Goal: Transaction & Acquisition: Purchase product/service

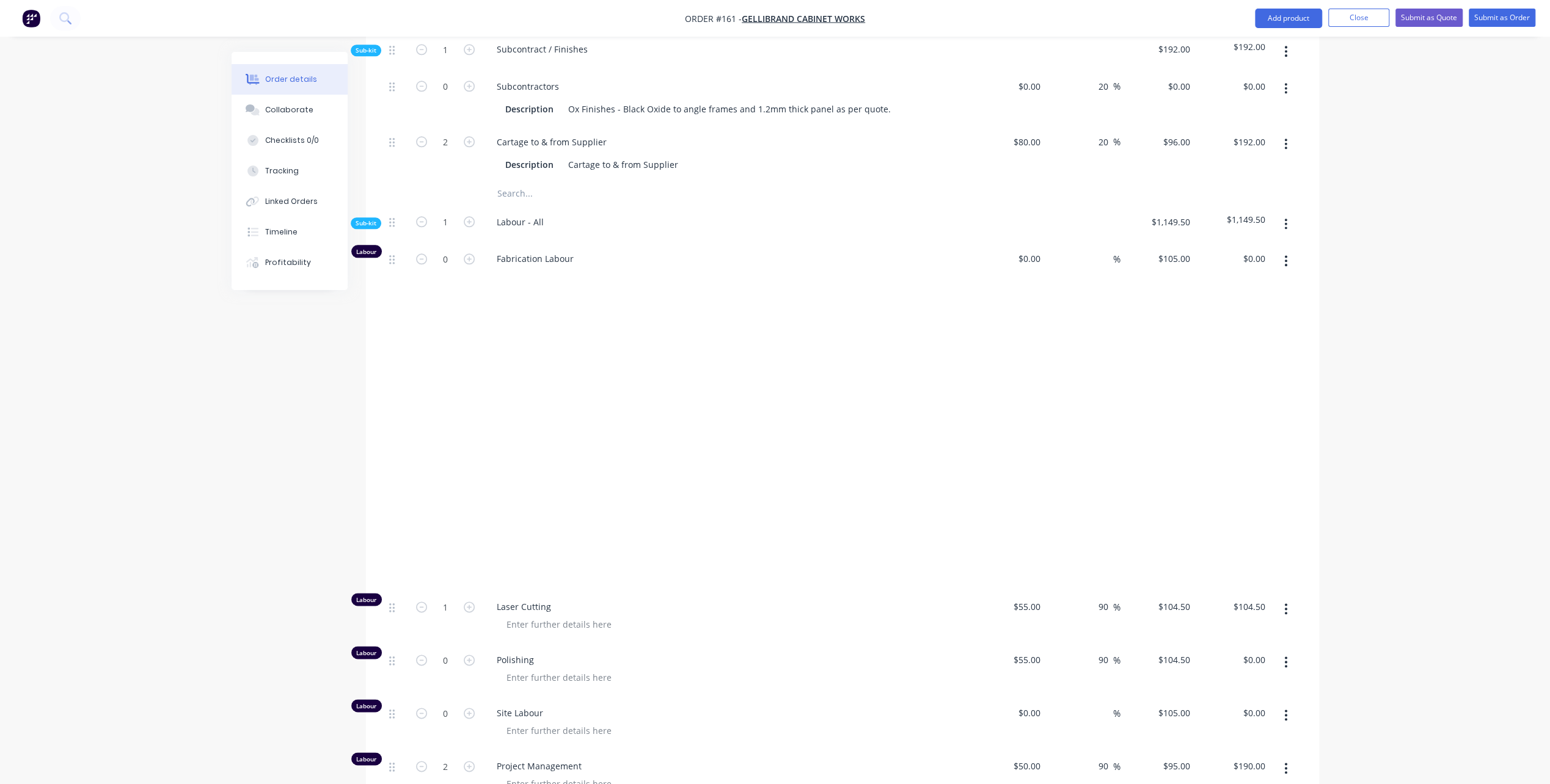
scroll to position [1170, 0]
click at [656, 507] on div at bounding box center [731, 424] width 469 height 312
click at [605, 418] on div at bounding box center [731, 424] width 469 height 312
click at [503, 324] on div at bounding box center [506, 424] width 19 height 312
click at [506, 524] on div at bounding box center [506, 424] width 19 height 312
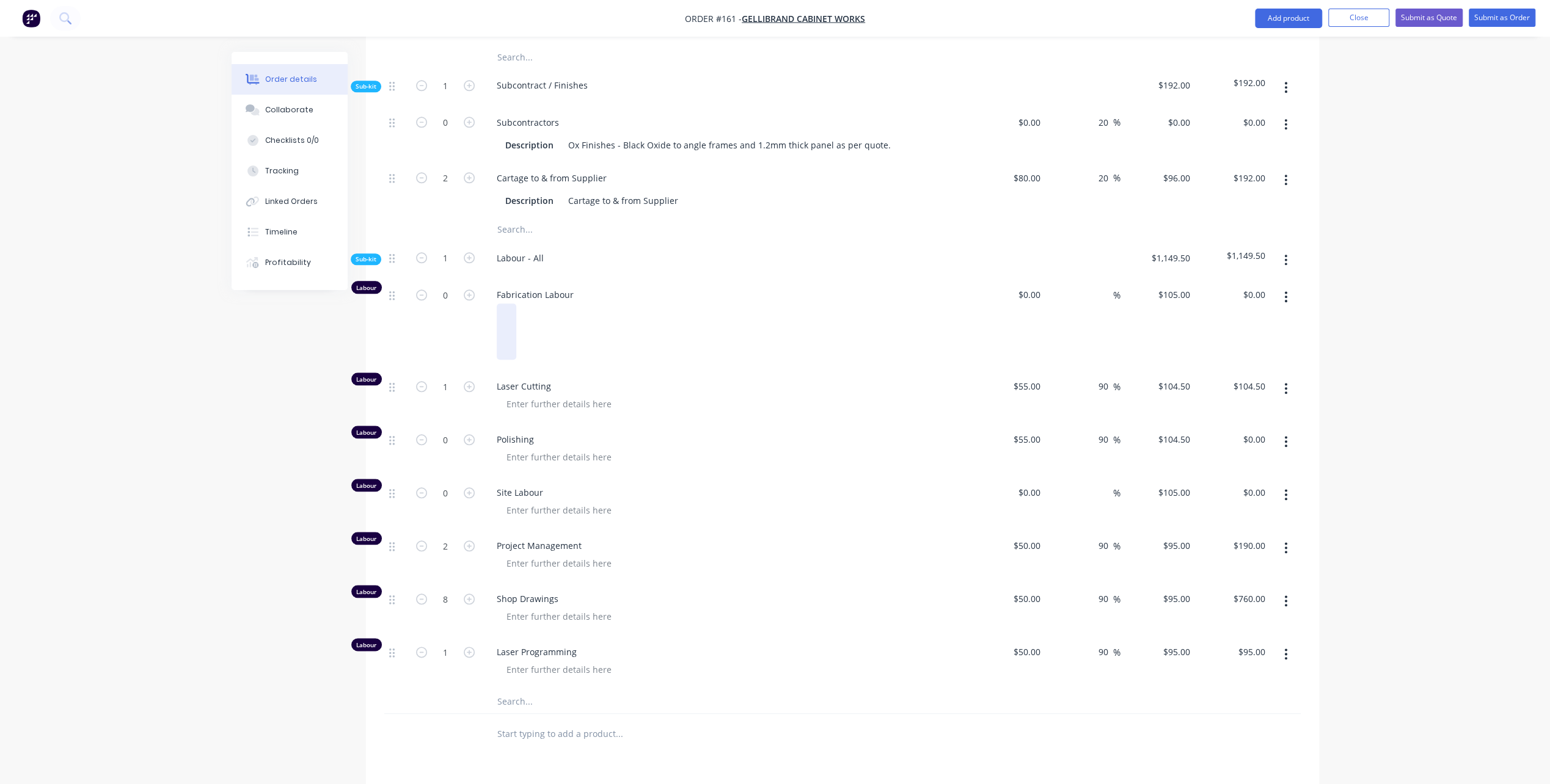
scroll to position [1048, 0]
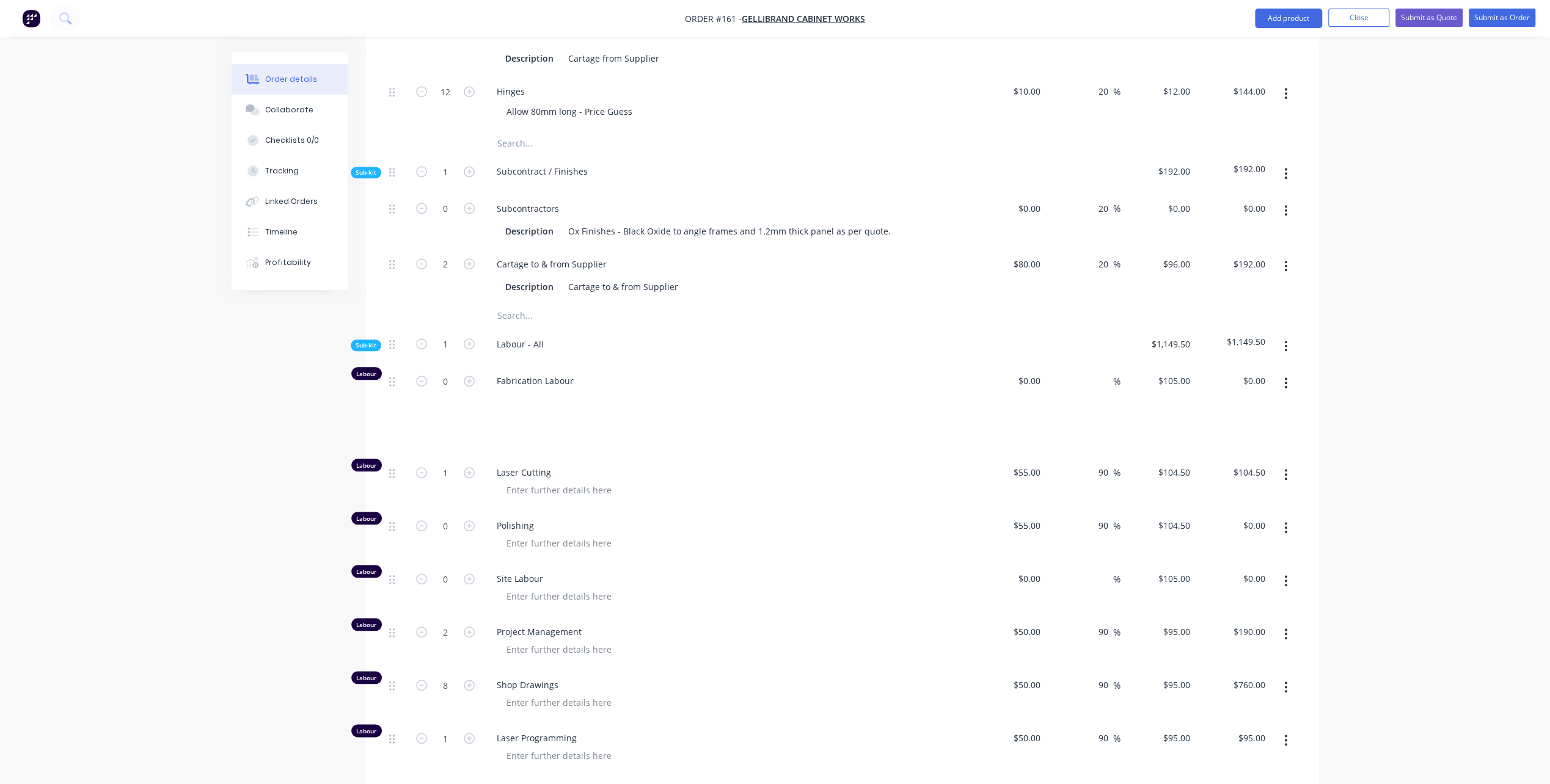
click at [521, 390] on div at bounding box center [731, 418] width 469 height 56
click at [501, 390] on div at bounding box center [506, 418] width 19 height 56
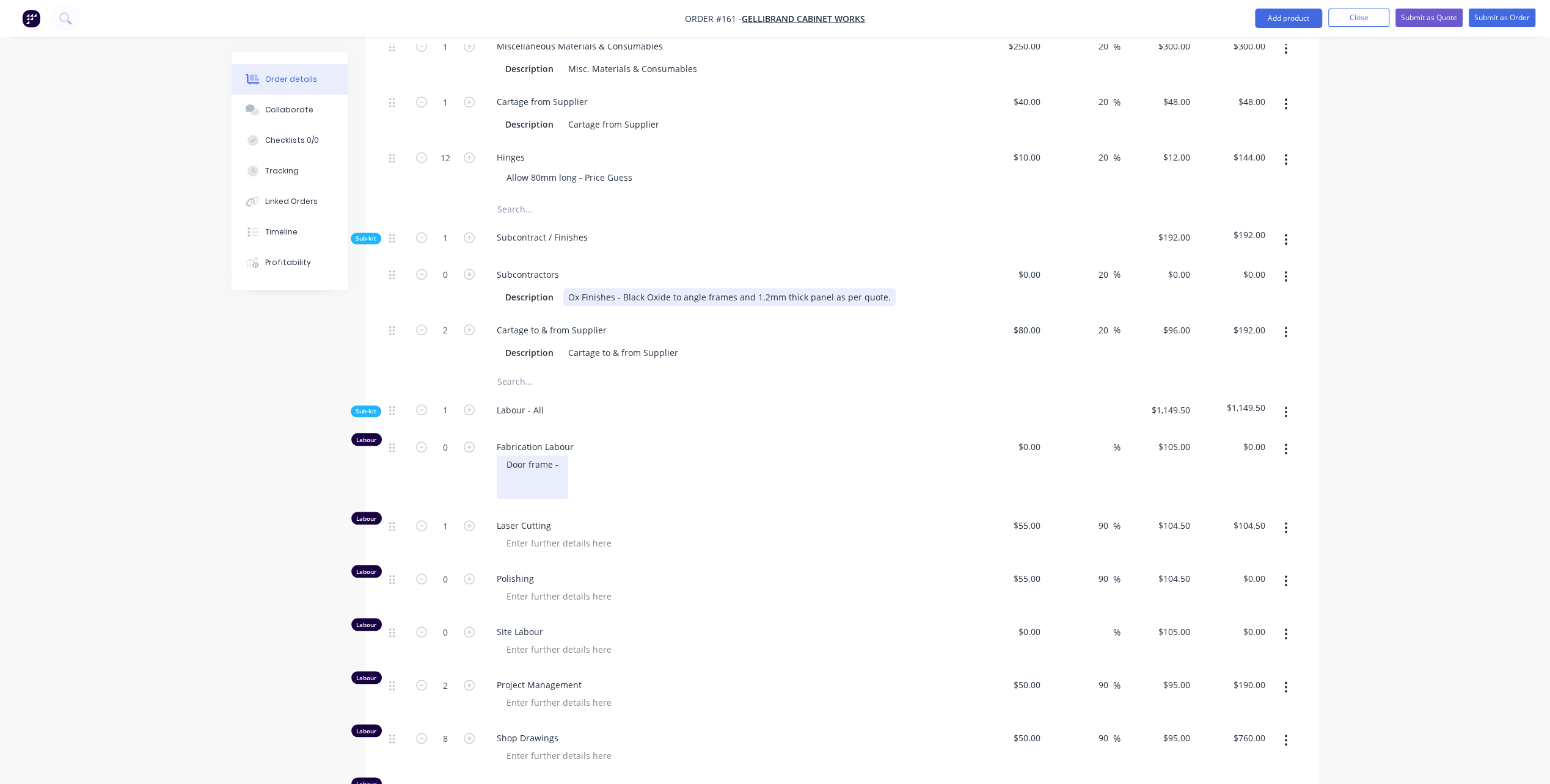
scroll to position [926, 0]
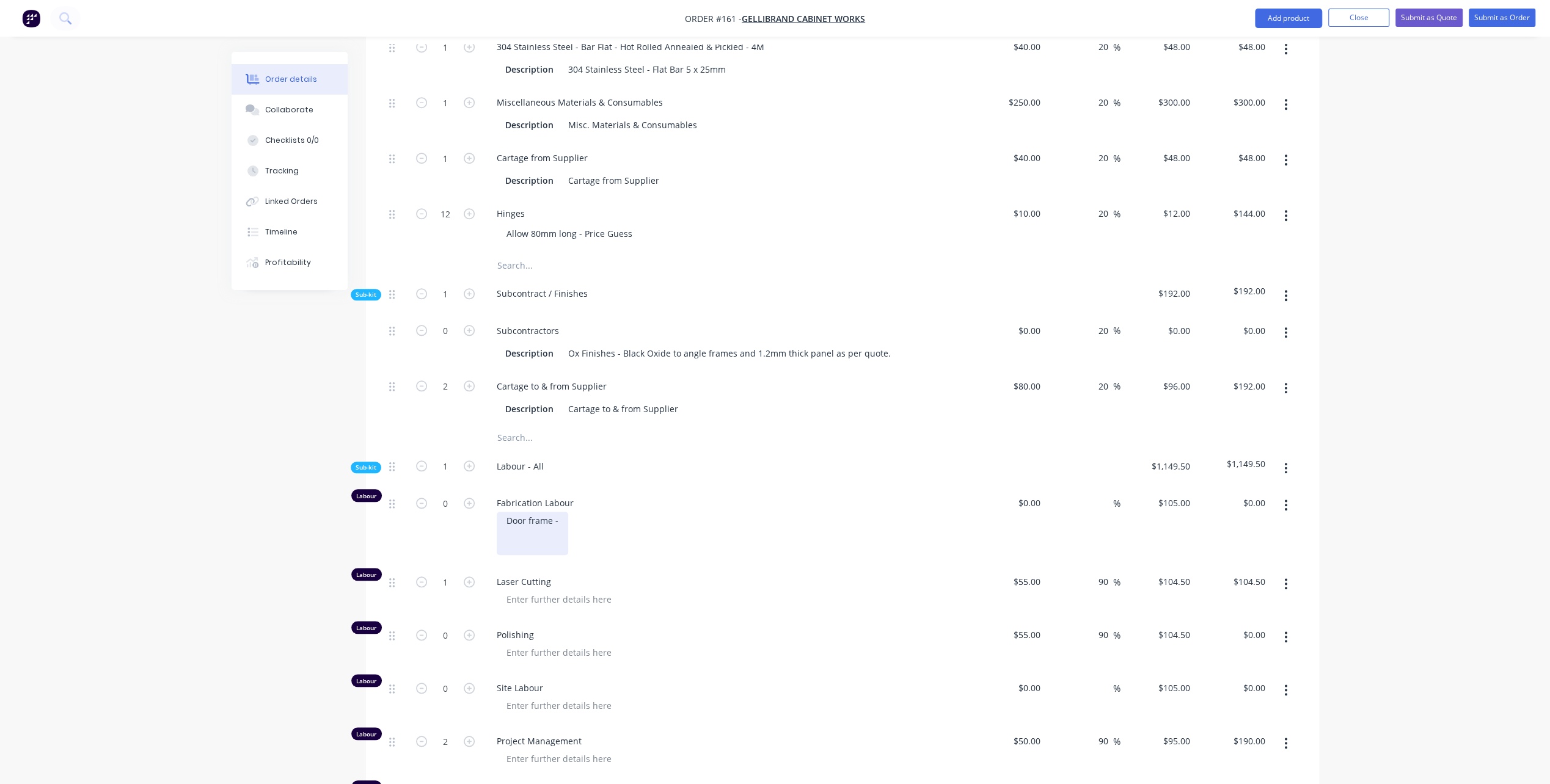
click at [529, 511] on div "Door frame -" at bounding box center [532, 533] width 72 height 43
click at [596, 511] on div "Door housing frame -" at bounding box center [549, 533] width 107 height 43
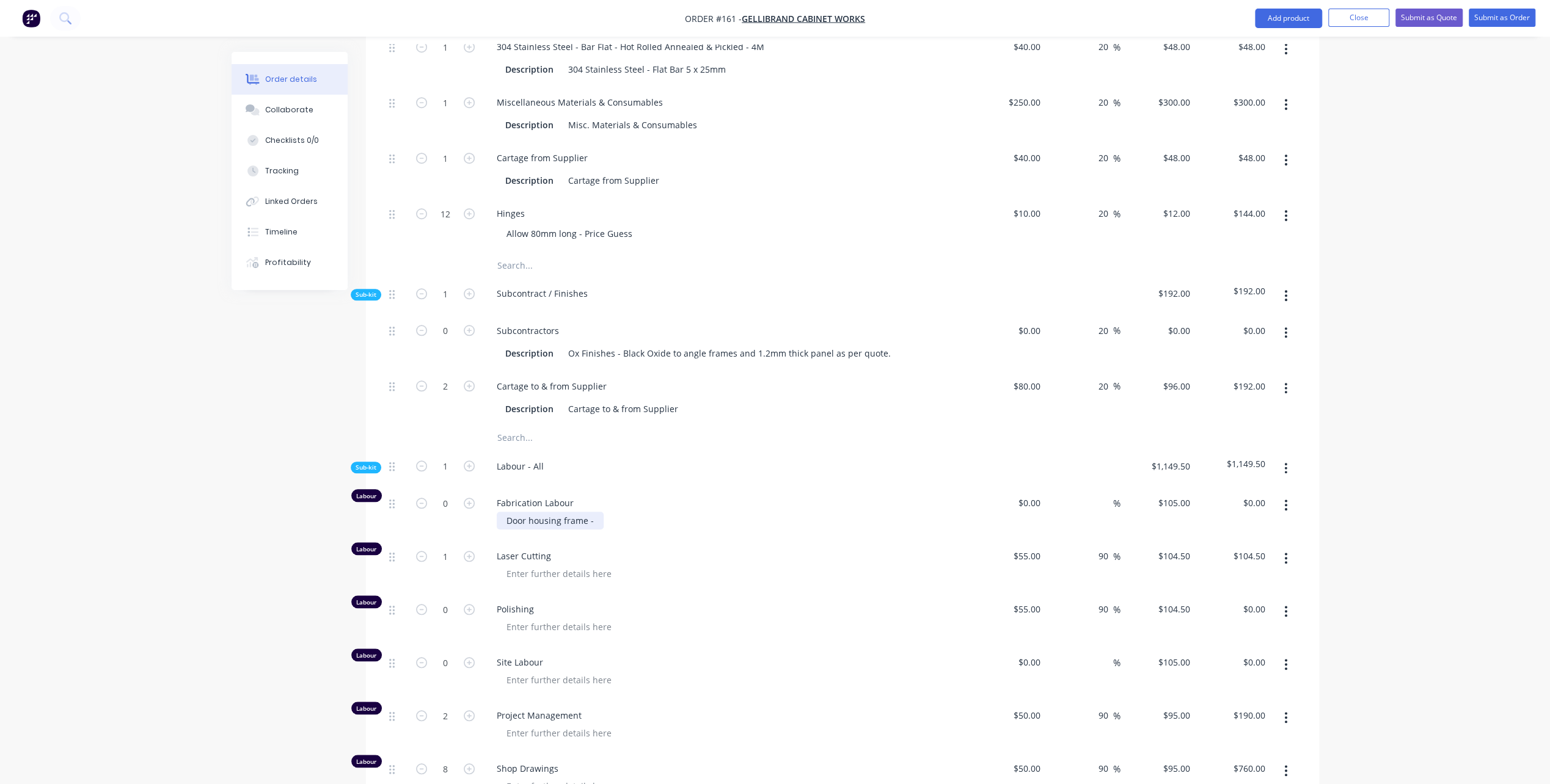
click at [596, 511] on div "Door housing frame -" at bounding box center [549, 520] width 107 height 18
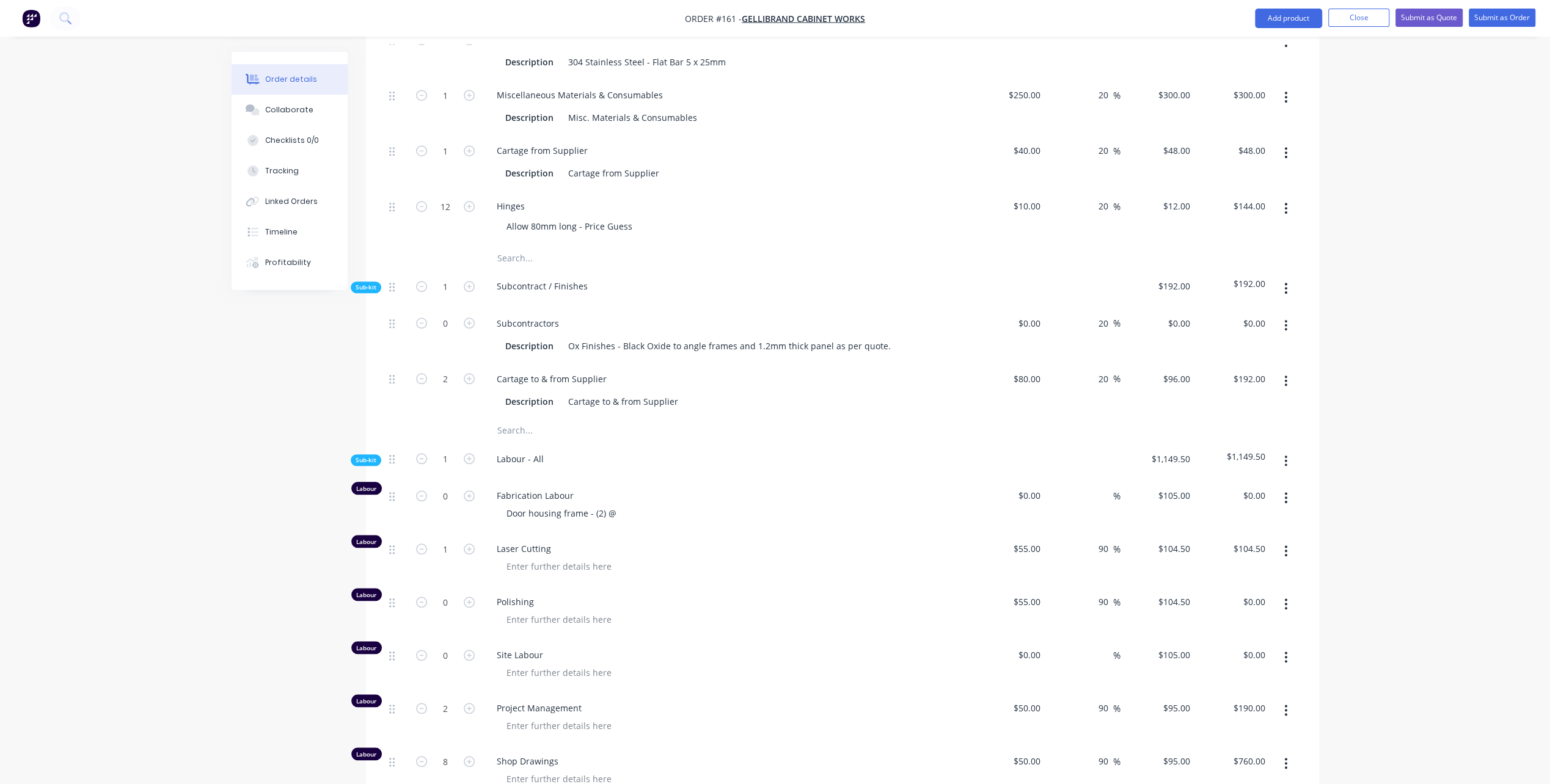
scroll to position [1048, 0]
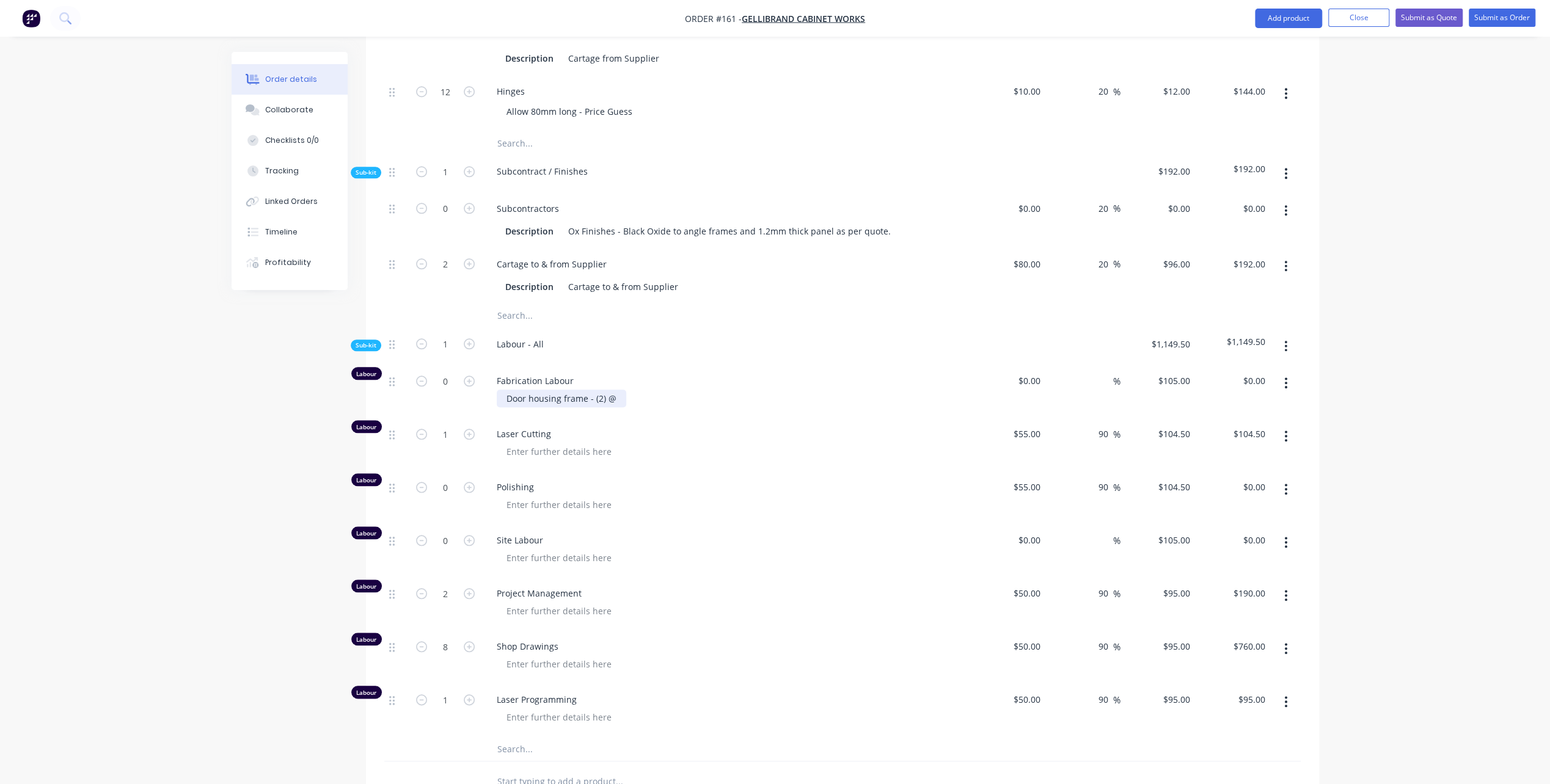
click at [620, 390] on div "Door housing frame - (2) @" at bounding box center [561, 399] width 129 height 18
click at [619, 390] on div "Door housing frame - (2) @ 8 hrs = 16" at bounding box center [583, 399] width 172 height 18
drag, startPoint x: 651, startPoint y: 377, endPoint x: 662, endPoint y: 379, distance: 11.2
click at [662, 390] on div "Door housing frame - (2) @ 10 hrs = 16" at bounding box center [585, 399] width 177 height 18
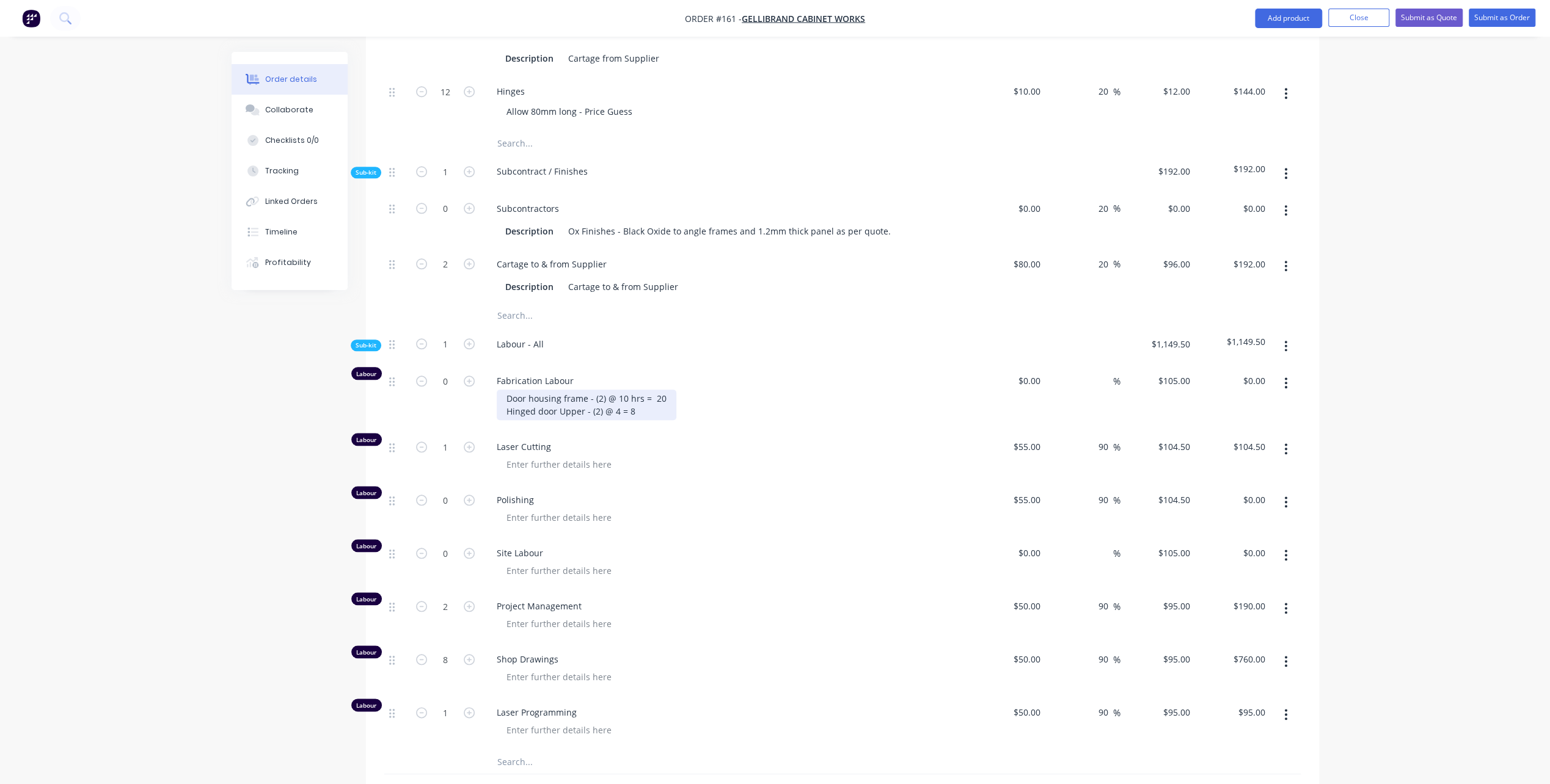
click at [618, 390] on div "Door housing frame - (2) @ 10 hrs = 20 Hinged door Upper - (2) @ 4 = 8" at bounding box center [586, 405] width 180 height 30
click at [658, 391] on div "Door housing frame - (2) @ 10 hrs = 20 Hinged door Upper - (2) @ 4 Hrs = 8" at bounding box center [586, 405] width 180 height 30
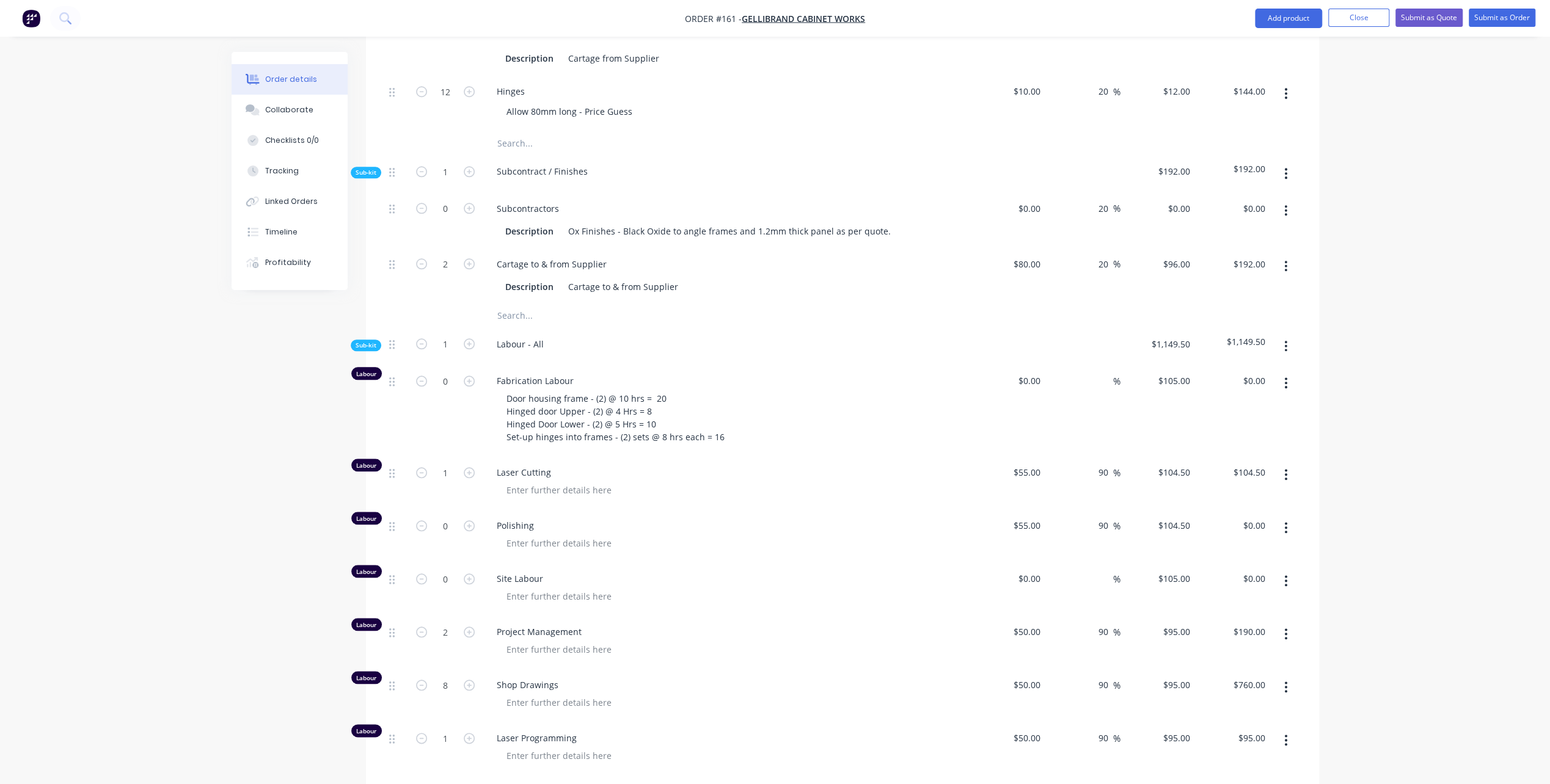
click at [809, 456] on div "Laser Cutting" at bounding box center [726, 483] width 489 height 53
click at [720, 414] on div "Door housing frame - (2) @ 10 hrs = 20 Hinged door Upper - (2) @ 4 Hrs = 8 Hing…" at bounding box center [615, 418] width 238 height 56
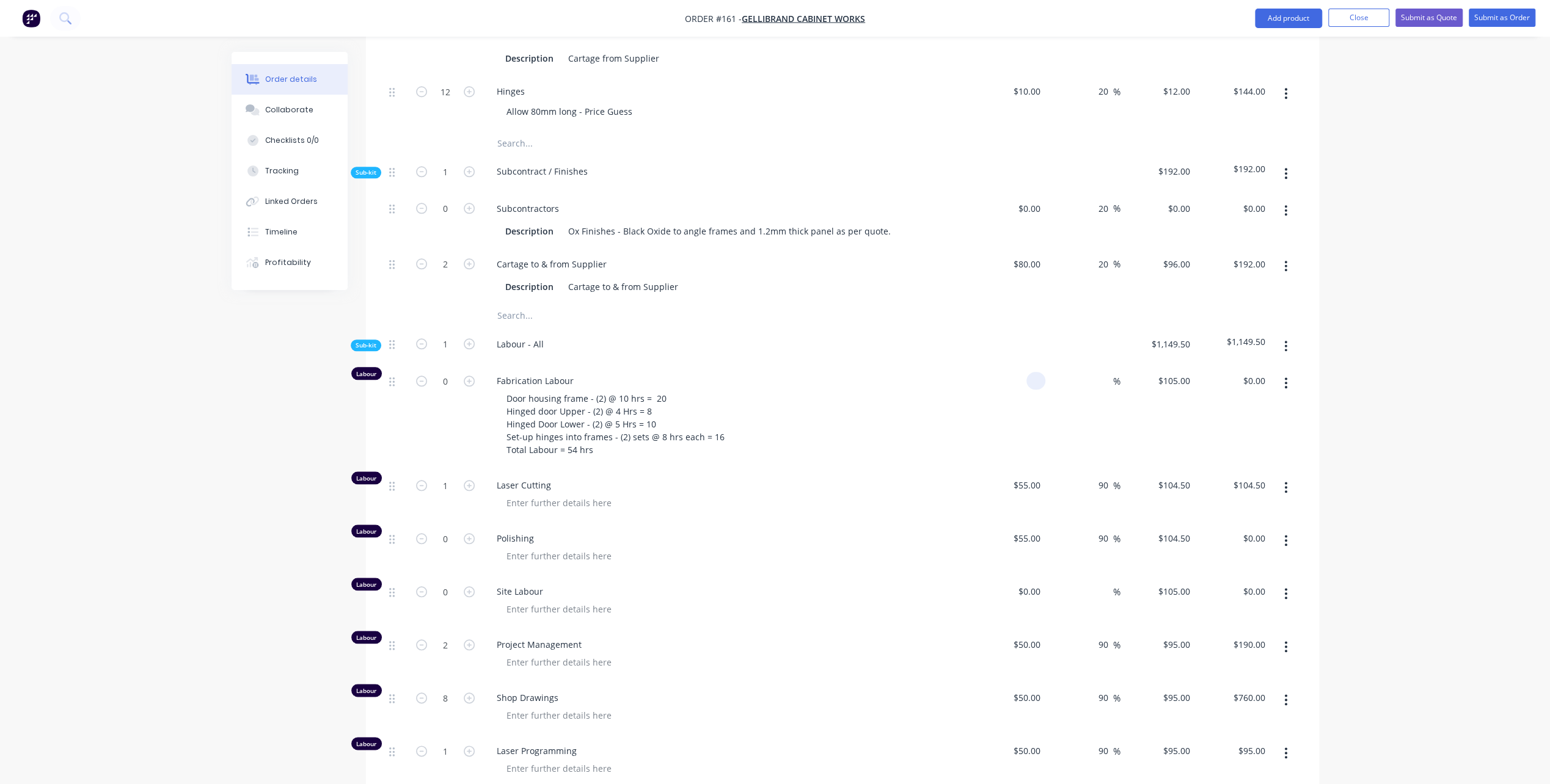
click at [1029, 372] on div at bounding box center [1036, 381] width 19 height 18
type input "$55.00"
click at [1097, 372] on div "%" at bounding box center [1107, 381] width 26 height 18
type input "90"
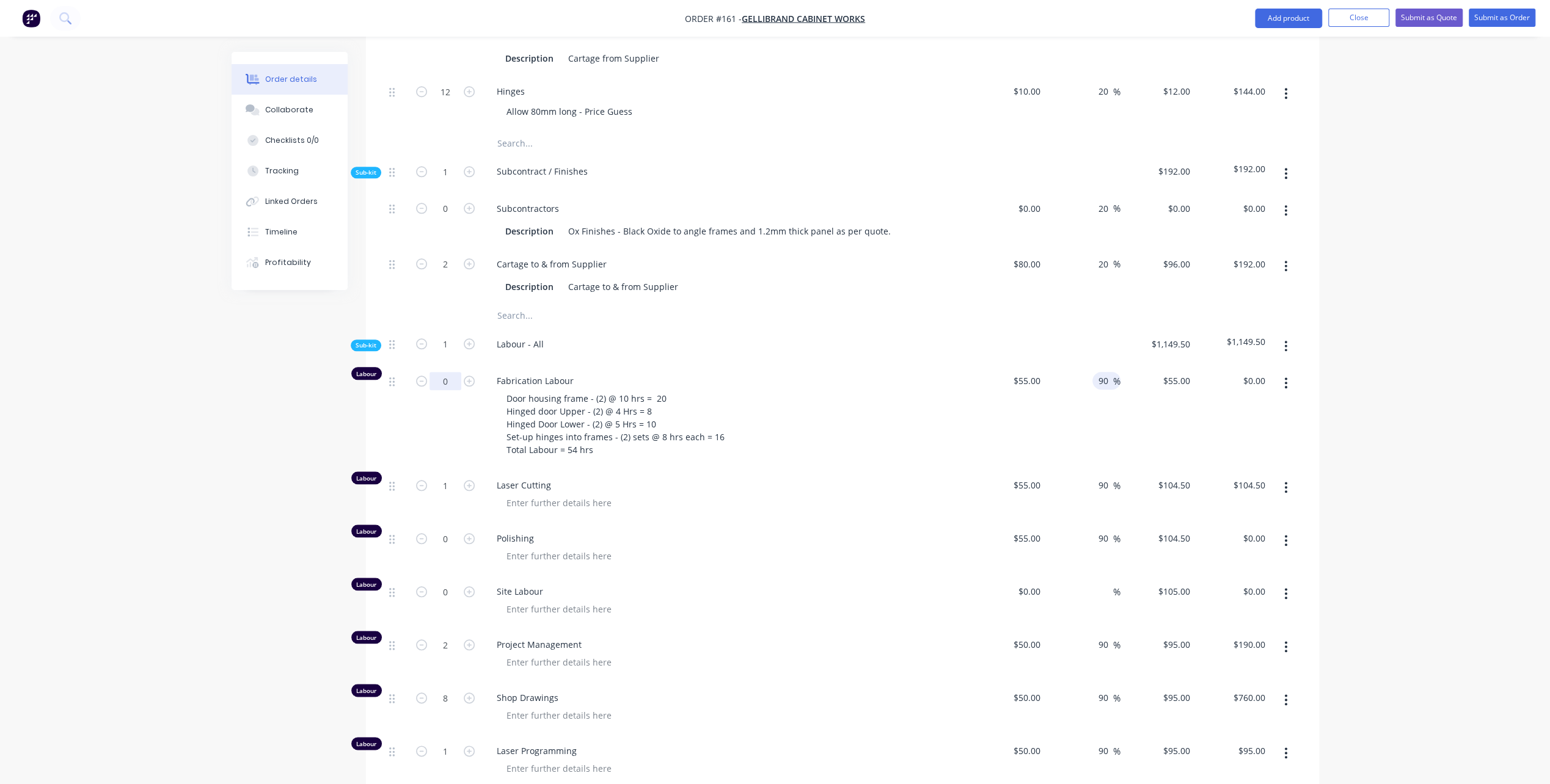
type input "$104.50"
click at [446, 372] on input "0" at bounding box center [446, 381] width 32 height 19
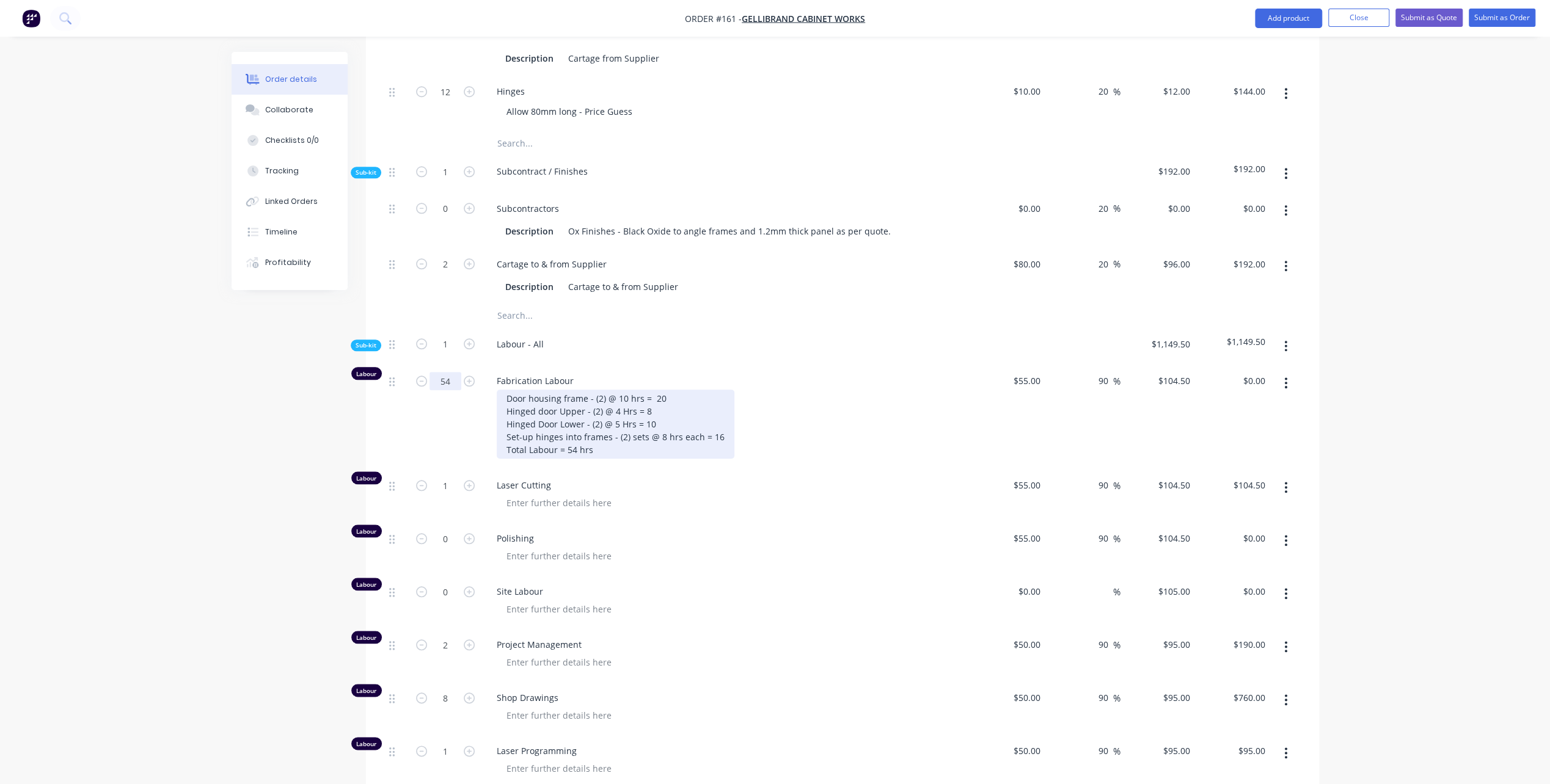
type input "54"
type input "$5,643.00"
click at [660, 427] on div "Door housing frame - (2) @ 10 hrs = 20 Hinged door Upper - (2) @ 4 Hrs = 8 Hing…" at bounding box center [615, 424] width 238 height 69
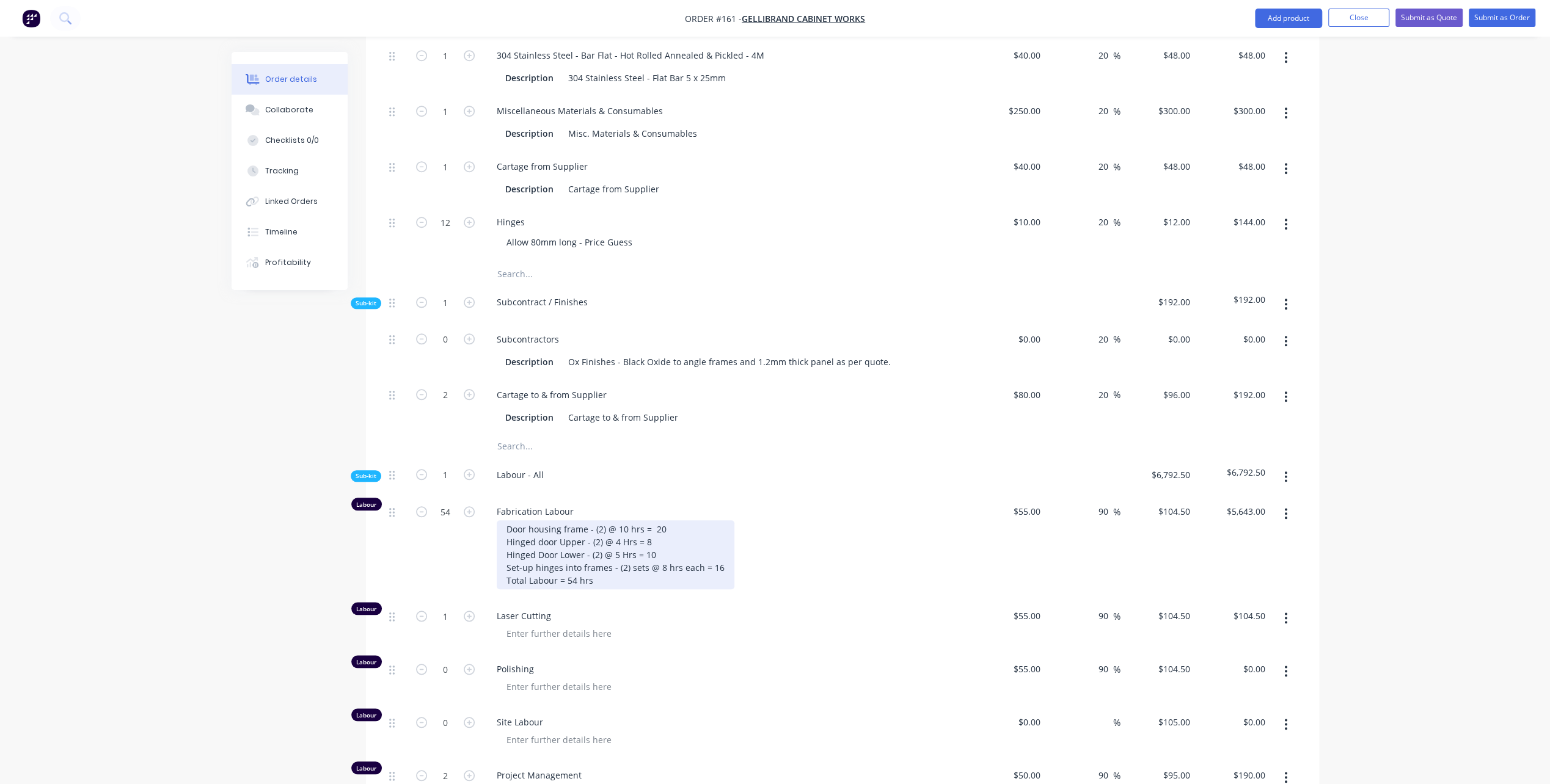
scroll to position [987, 0]
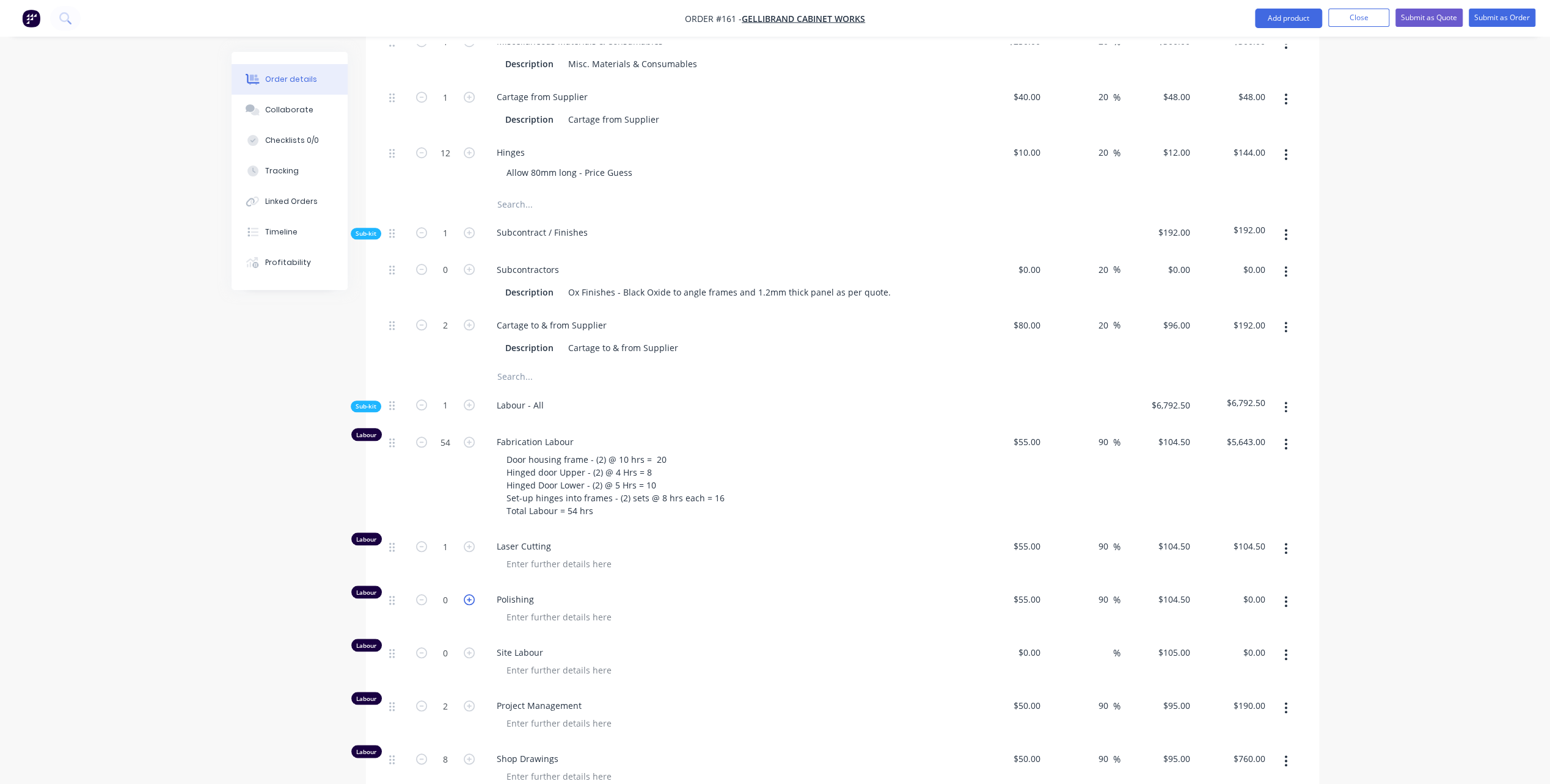
click at [468, 594] on icon "button" at bounding box center [469, 600] width 11 height 11
type input "1"
type input "$104.50"
click at [468, 594] on icon "button" at bounding box center [469, 600] width 11 height 11
type input "2"
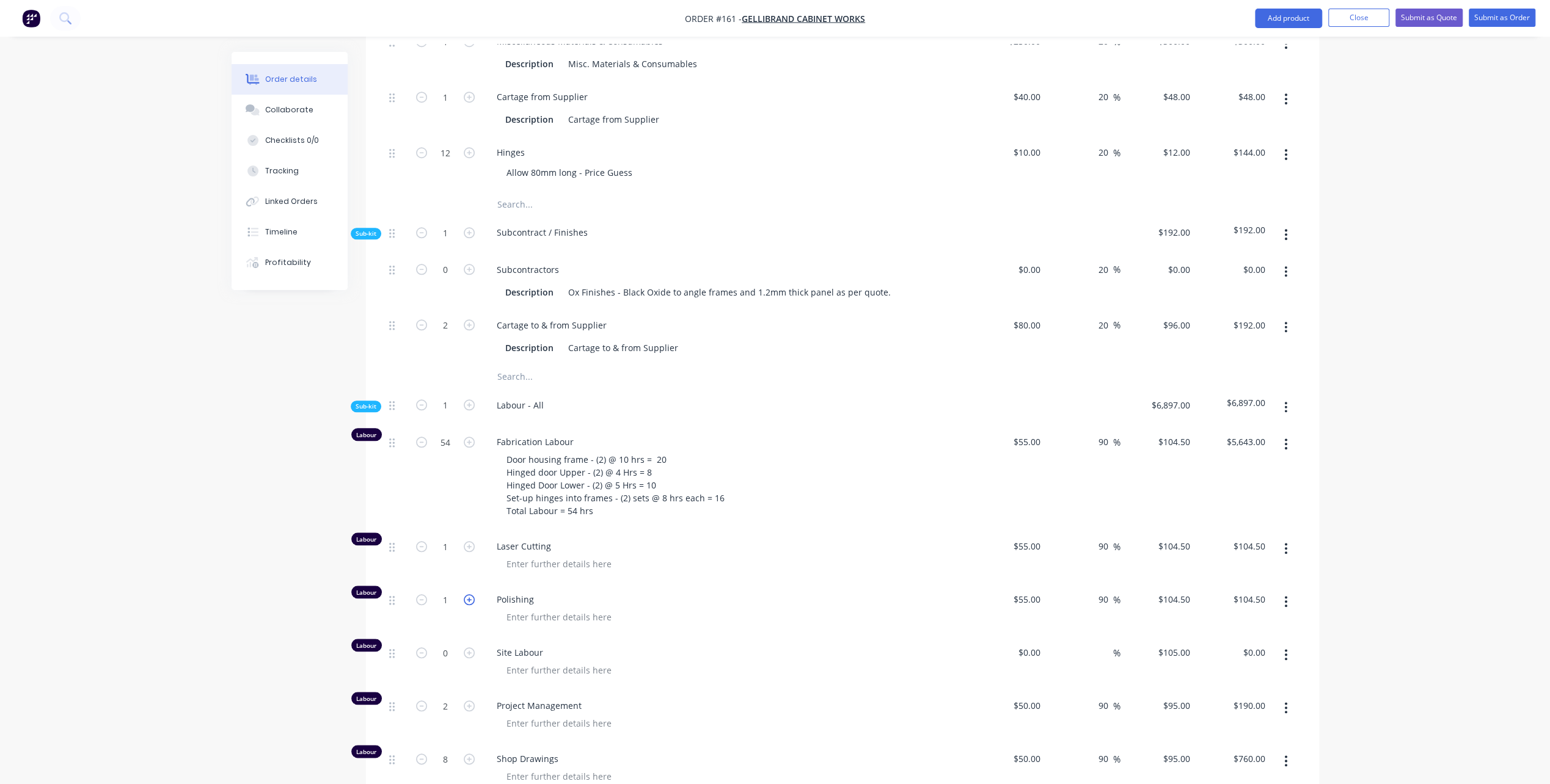
type input "$209.00"
click at [468, 594] on icon "button" at bounding box center [469, 600] width 11 height 11
type input "3"
type input "$313.50"
click at [468, 594] on icon "button" at bounding box center [469, 600] width 11 height 11
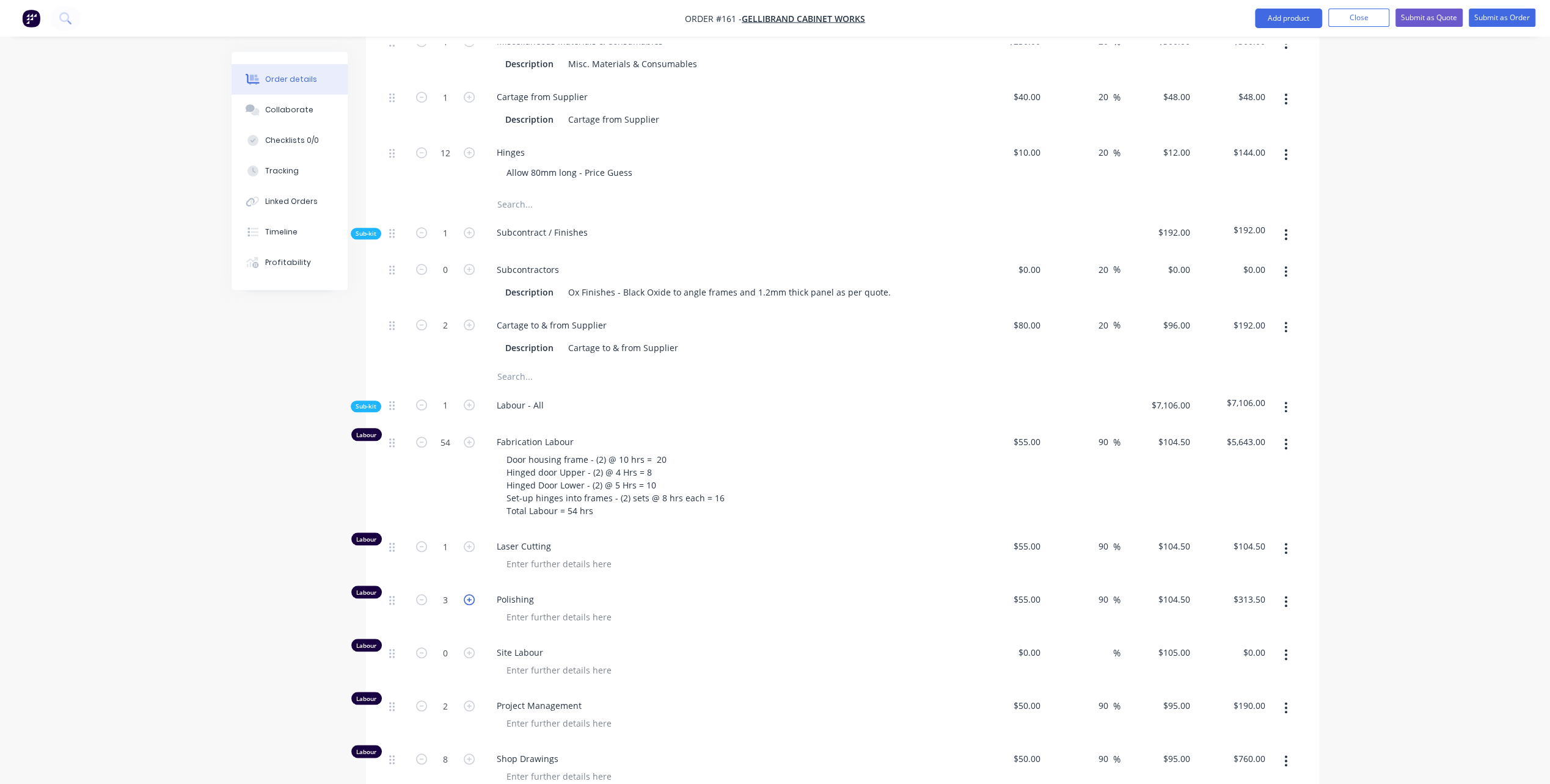
type input "4"
type input "$418.00"
click at [561, 608] on div at bounding box center [558, 617] width 125 height 18
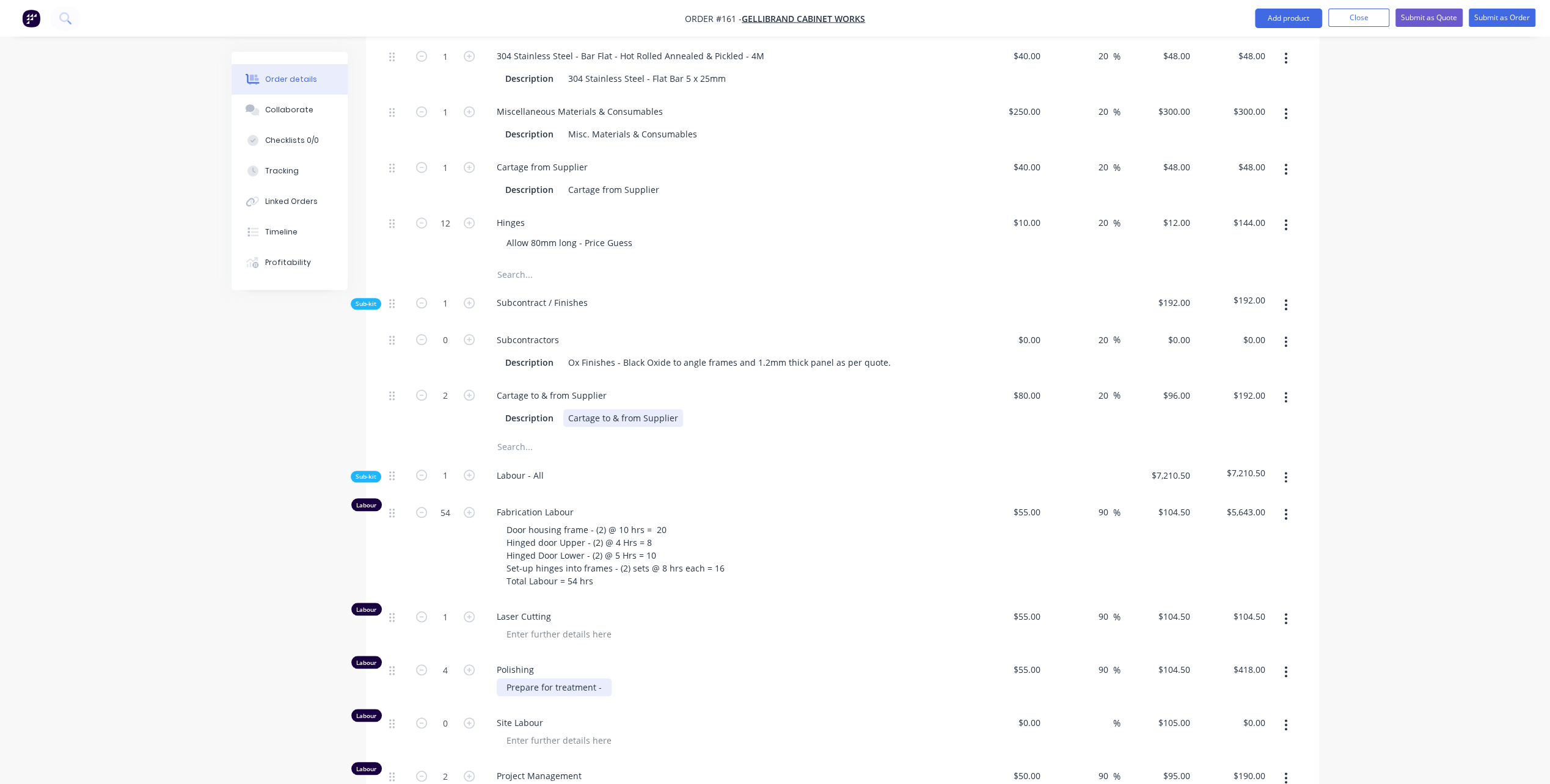
scroll to position [926, 0]
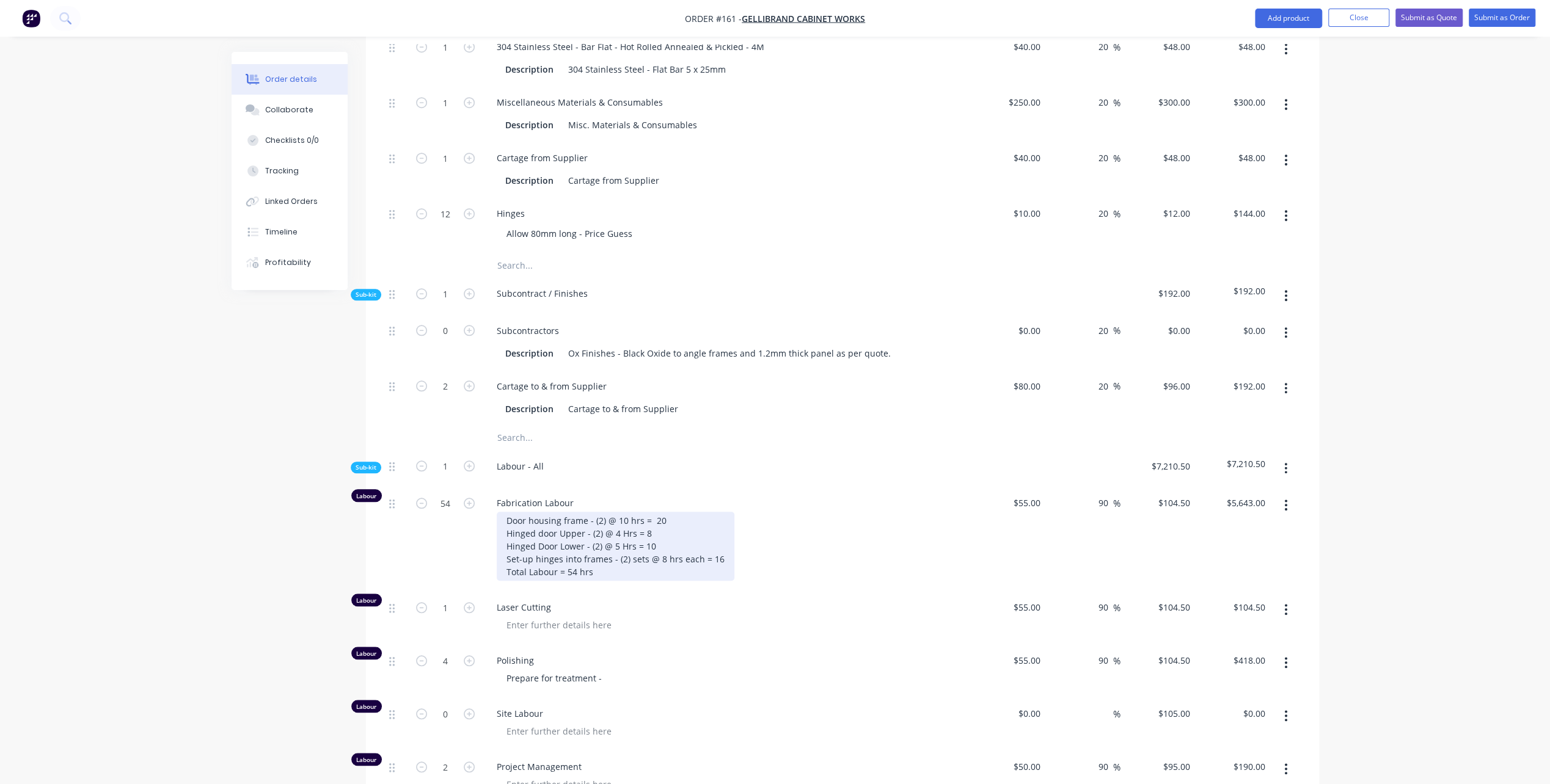
click at [719, 540] on div "Door housing frame - (2) @ 10 hrs = 20 Hinged door Upper - (2) @ 4 Hrs = 8 Hing…" at bounding box center [615, 546] width 238 height 69
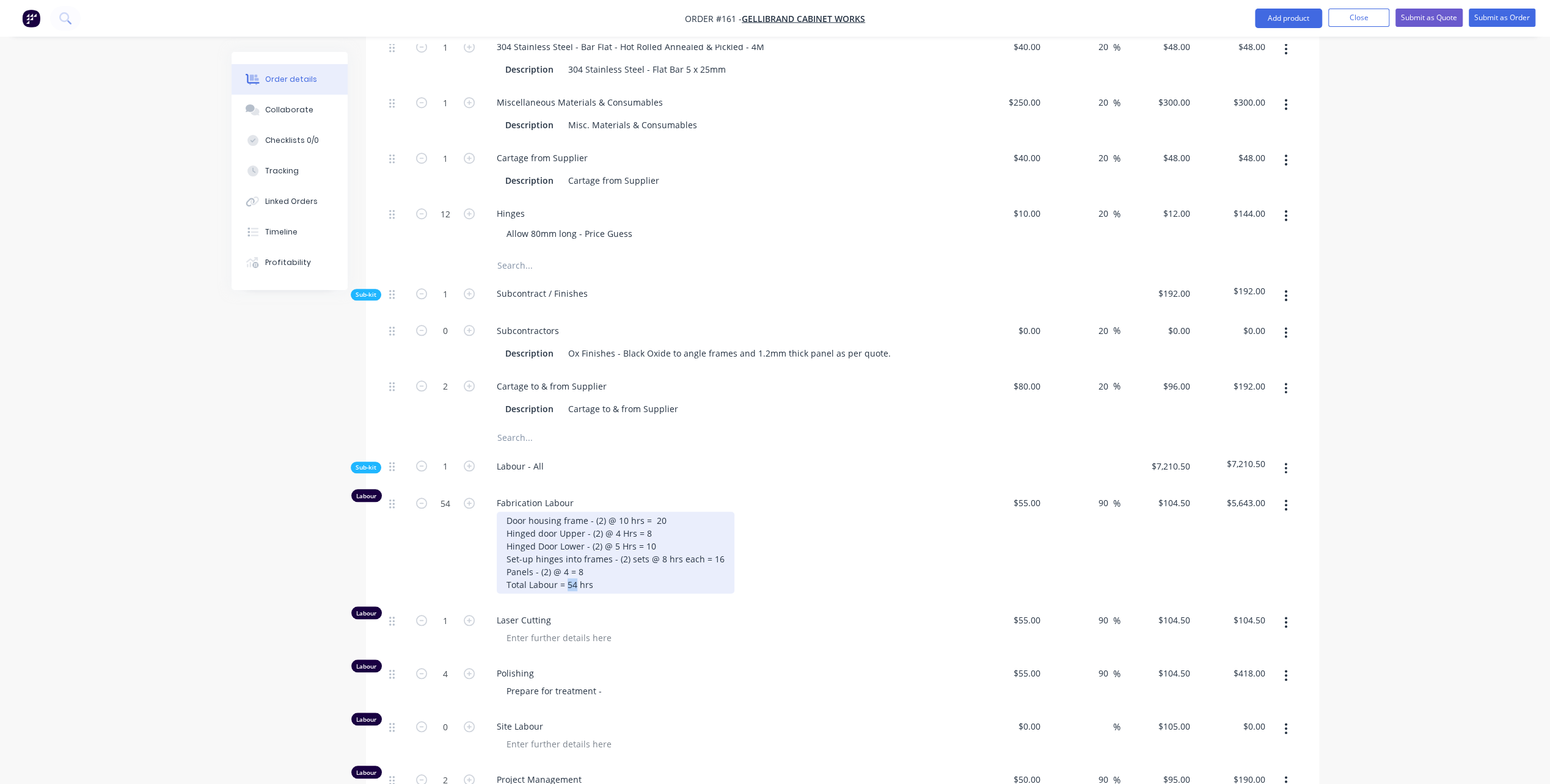
drag, startPoint x: 573, startPoint y: 562, endPoint x: 565, endPoint y: 564, distance: 8.2
click at [565, 564] on div "Door housing frame - (2) @ 10 hrs = 20 Hinged door Upper - (2) @ 4 Hrs = 8 Hing…" at bounding box center [615, 552] width 238 height 82
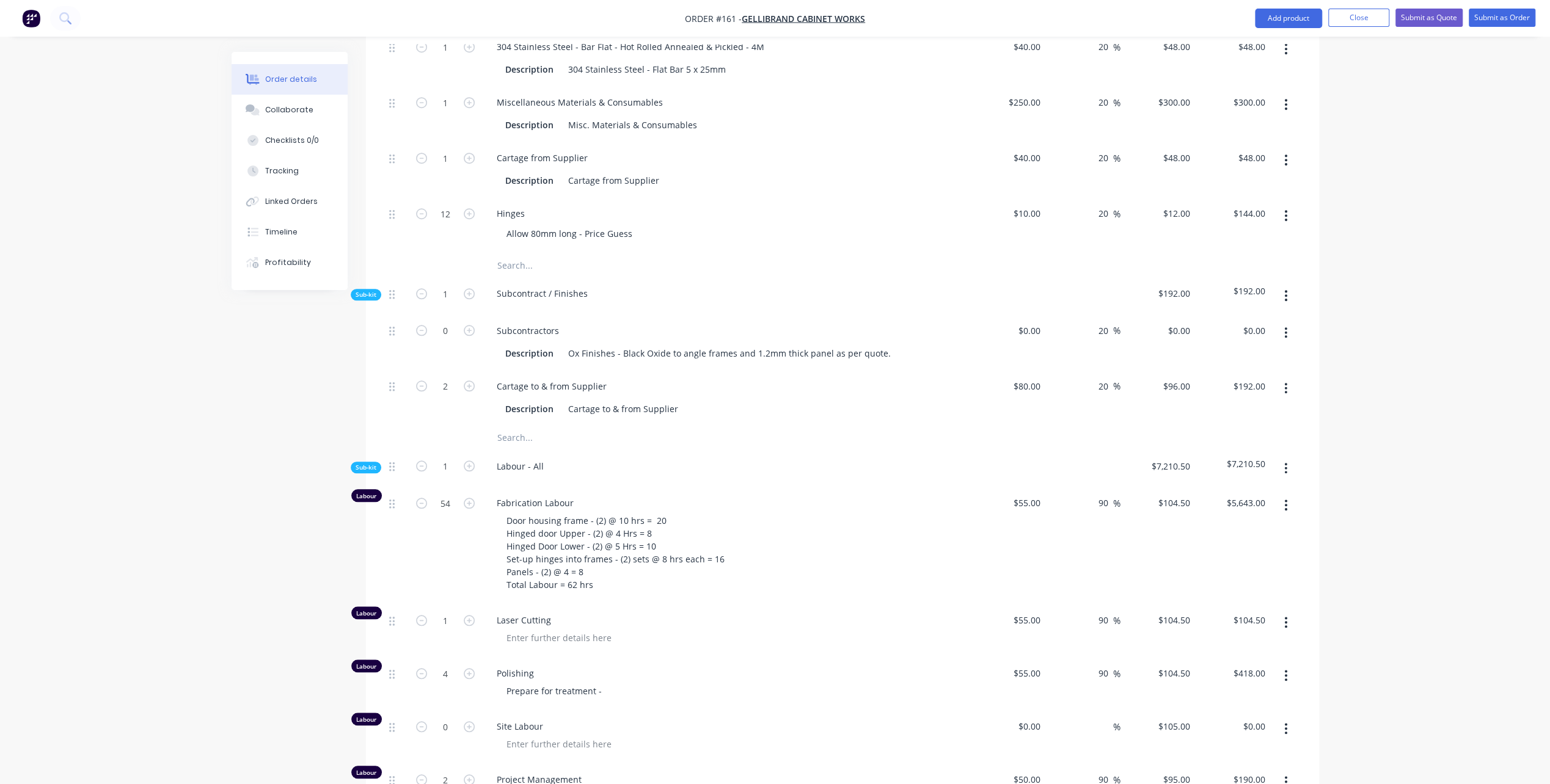
click at [853, 614] on span "Laser Cutting" at bounding box center [731, 620] width 469 height 13
click at [468, 498] on icon "button" at bounding box center [469, 503] width 11 height 11
type input "55"
type input "$5,747.50"
click at [468, 498] on icon "button" at bounding box center [469, 503] width 11 height 11
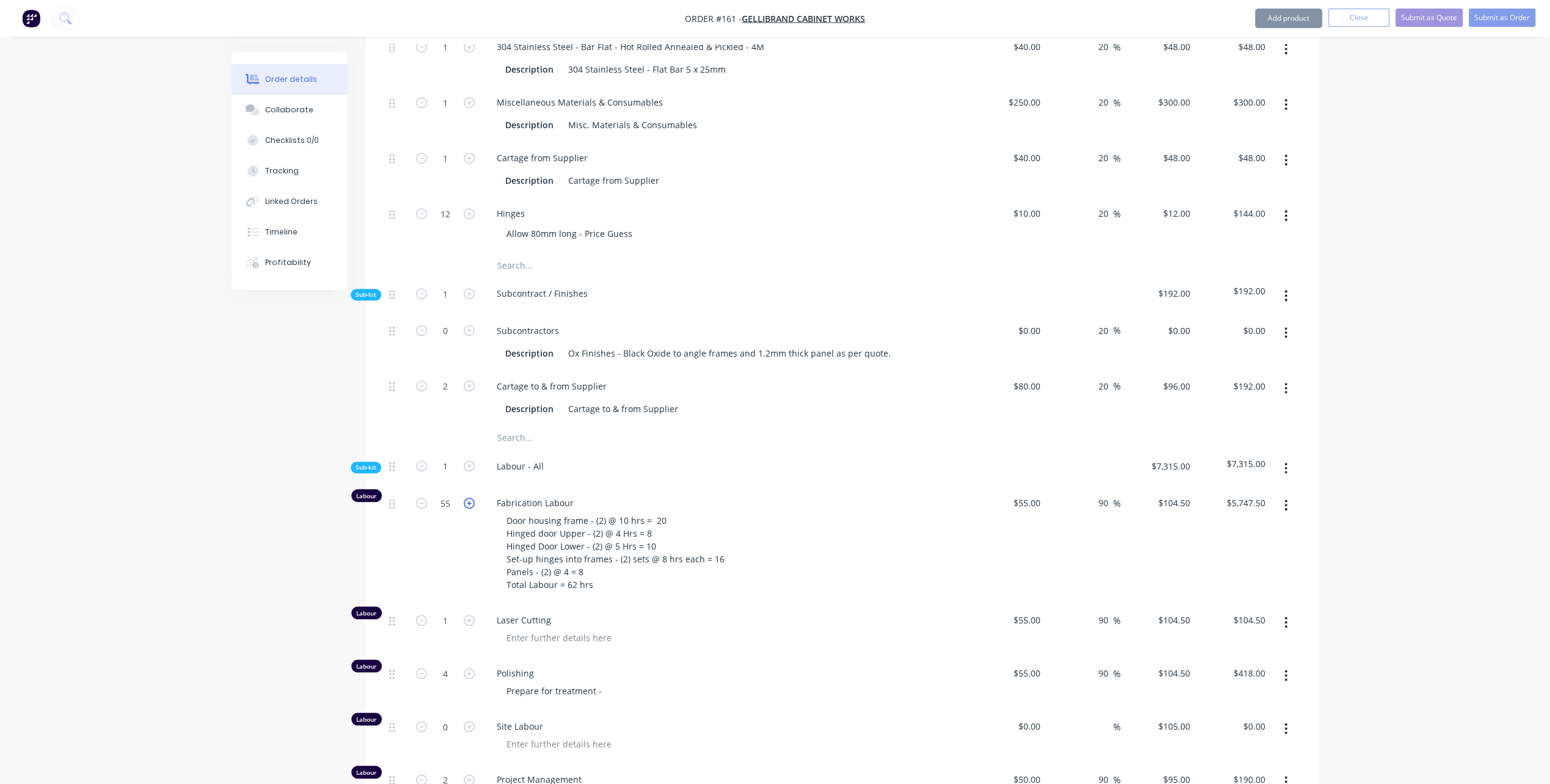
type input "56"
type input "$5,852.00"
click at [468, 498] on icon "button" at bounding box center [469, 503] width 11 height 11
type input "57"
type input "$5,956.50"
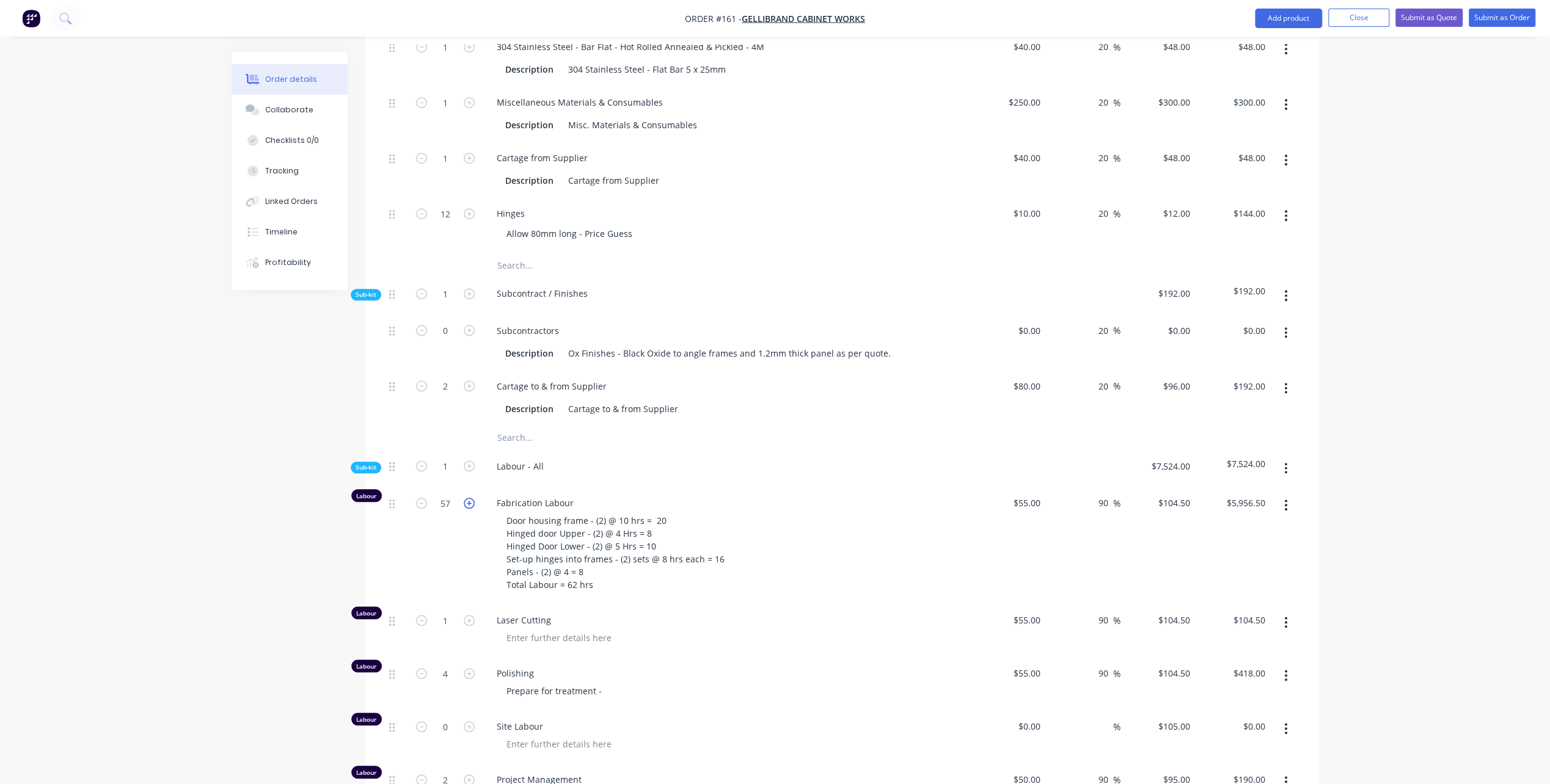
click at [468, 498] on icon "button" at bounding box center [469, 503] width 11 height 11
type input "58"
type input "$6,061.00"
click at [468, 498] on icon "button" at bounding box center [469, 503] width 11 height 11
type input "59"
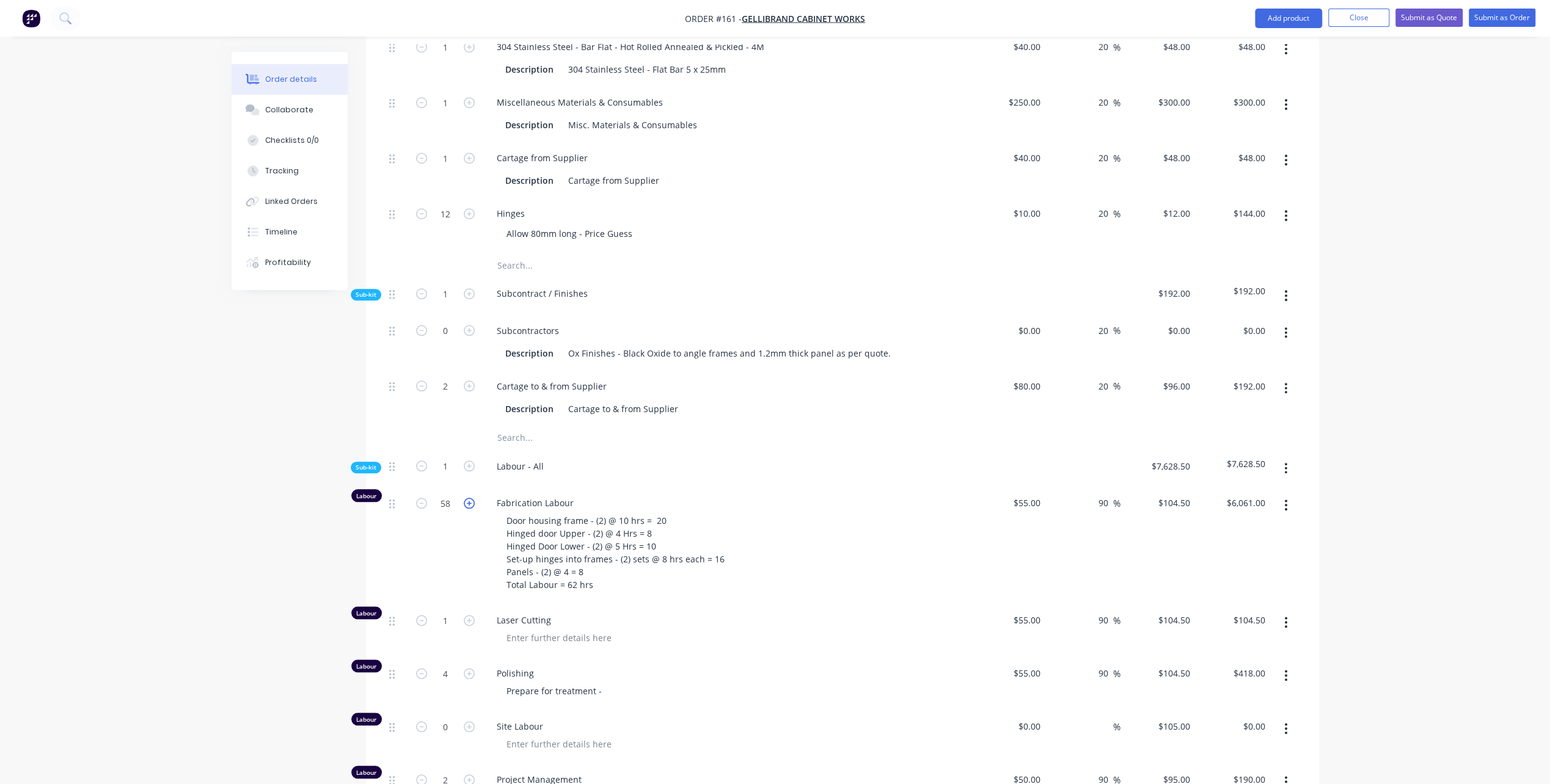
type input "$6,165.50"
click at [468, 498] on icon "button" at bounding box center [469, 503] width 11 height 11
type input "60"
type input "$6,270.00"
click at [468, 498] on icon "button" at bounding box center [469, 503] width 11 height 11
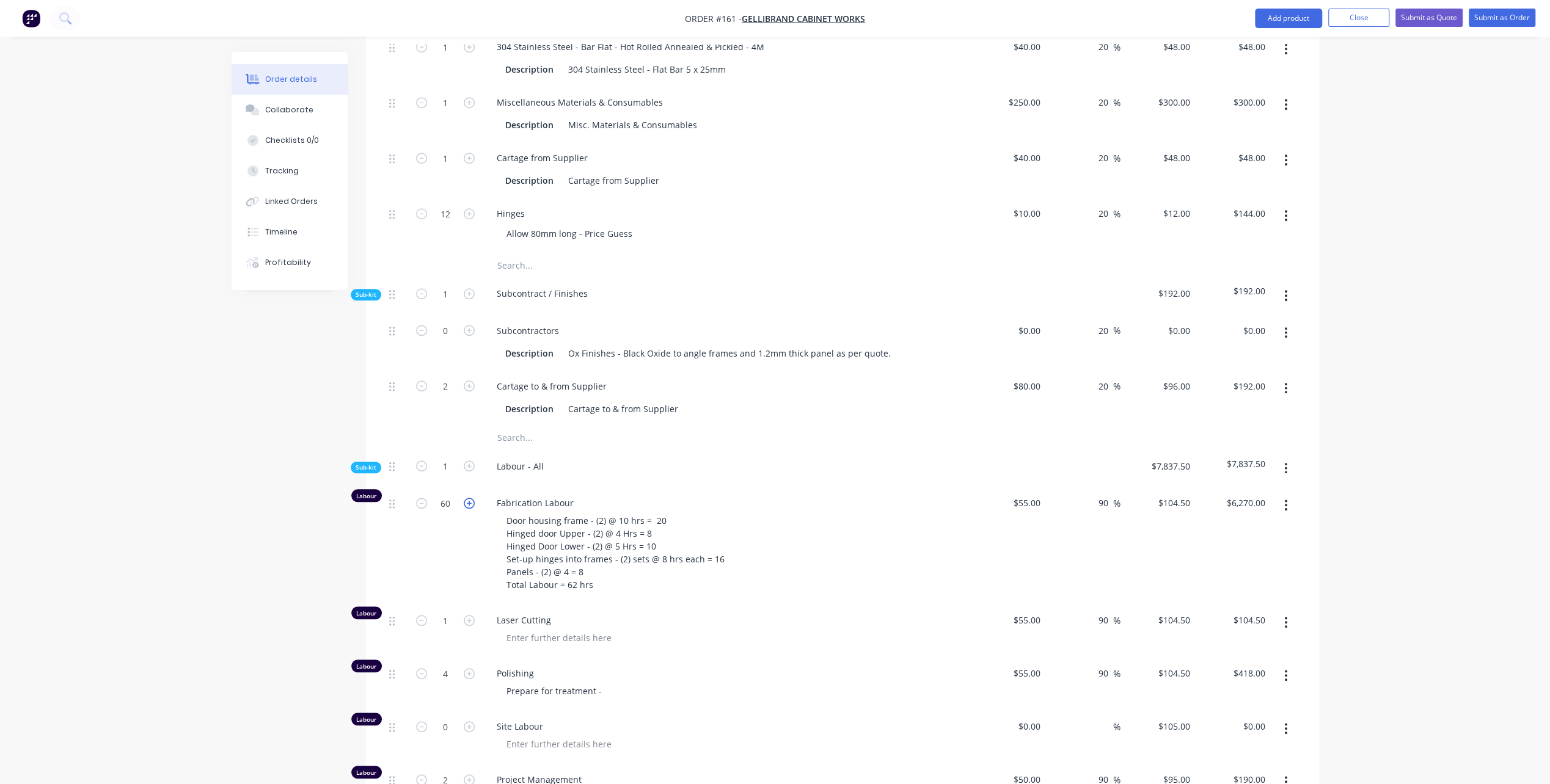
type input "61"
type input "$6,374.50"
click at [468, 498] on icon "button" at bounding box center [469, 503] width 11 height 11
type input "62"
type input "$6,479.00"
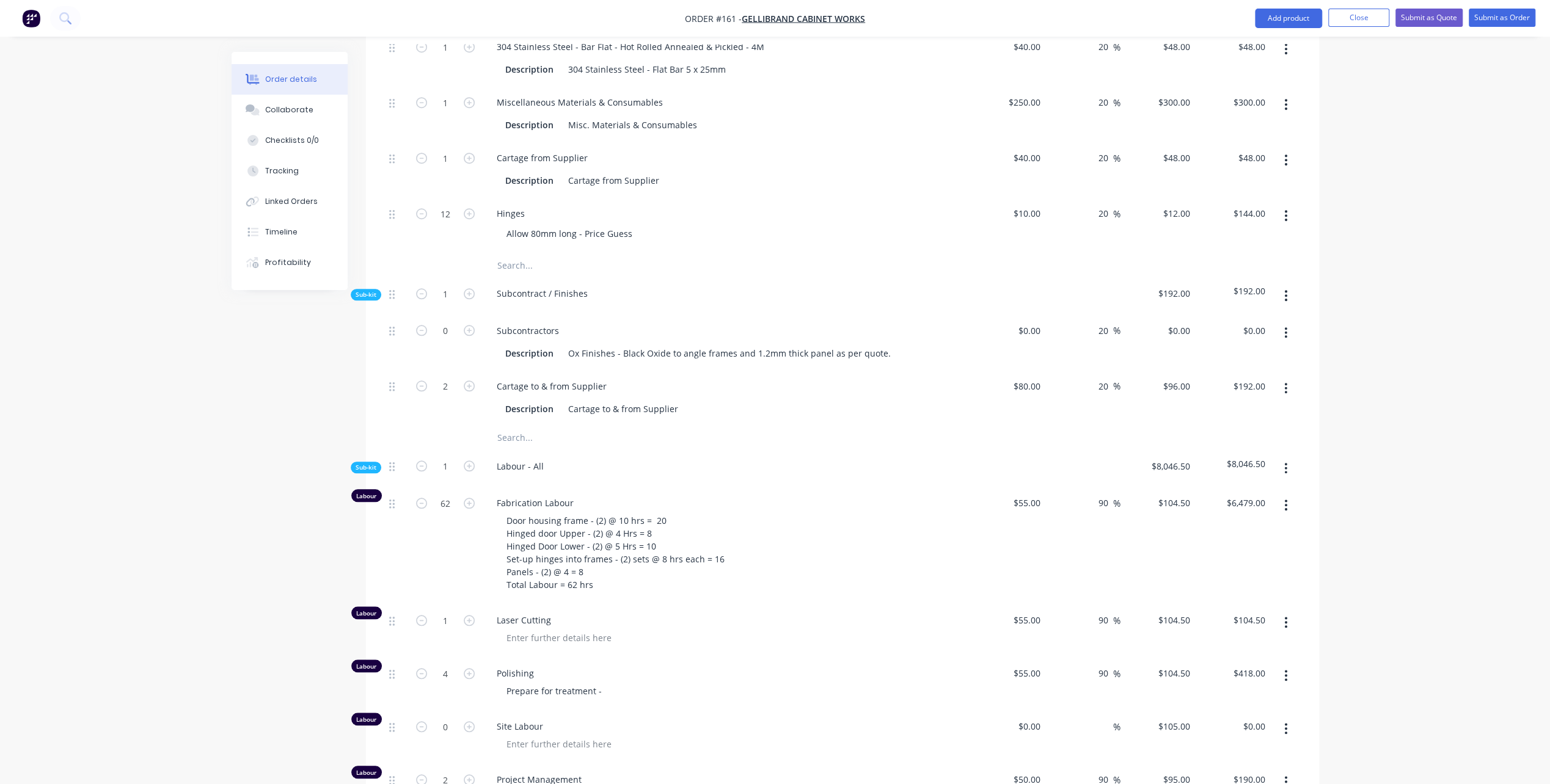
click at [603, 496] on span "Fabrication Labour" at bounding box center [731, 502] width 469 height 13
click at [305, 579] on div "Created by [PERSON_NAME] Created [DATE] Required [DATE] Assigned to Add team me…" at bounding box center [775, 212] width 1087 height 2173
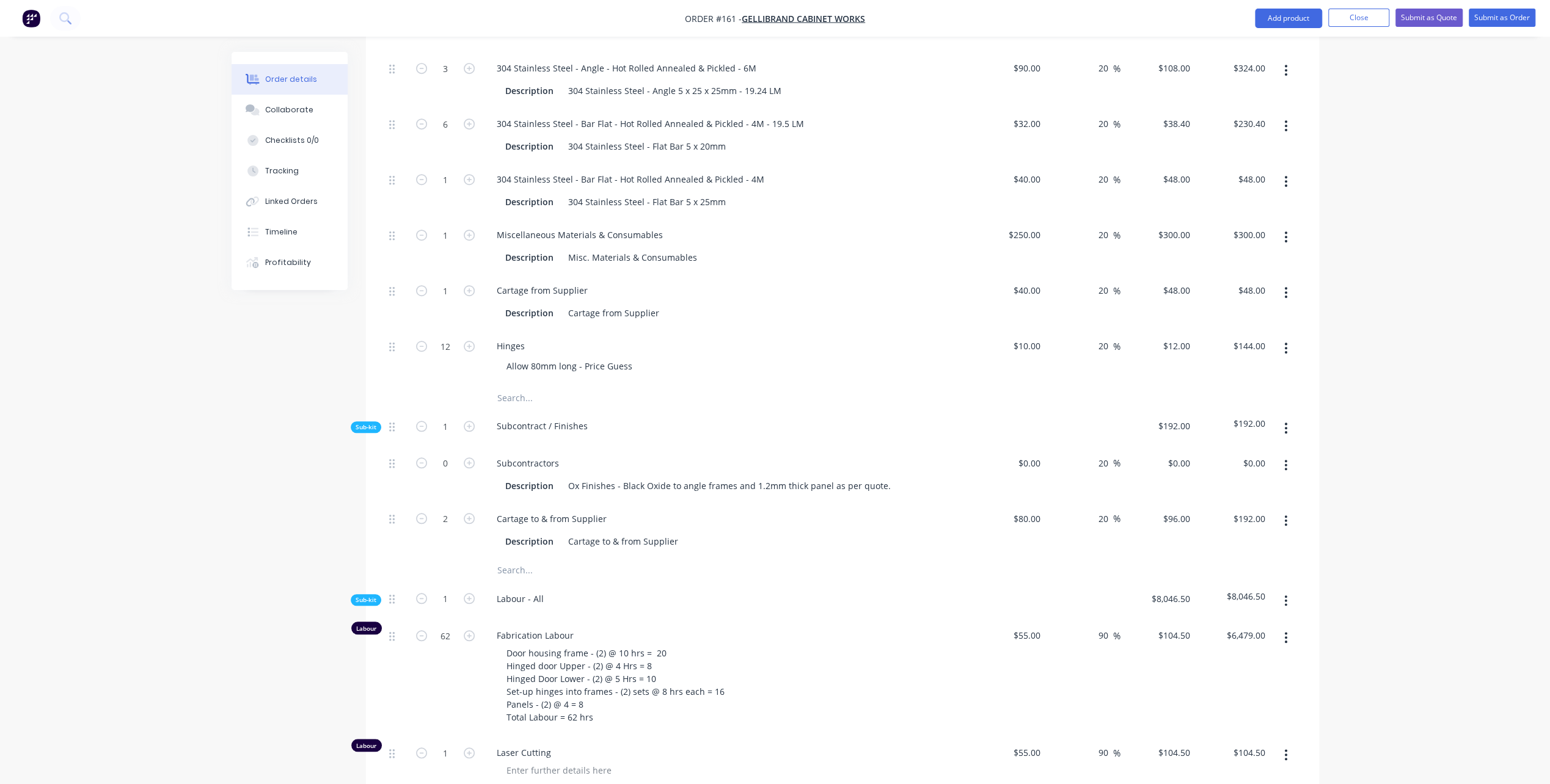
scroll to position [804, 0]
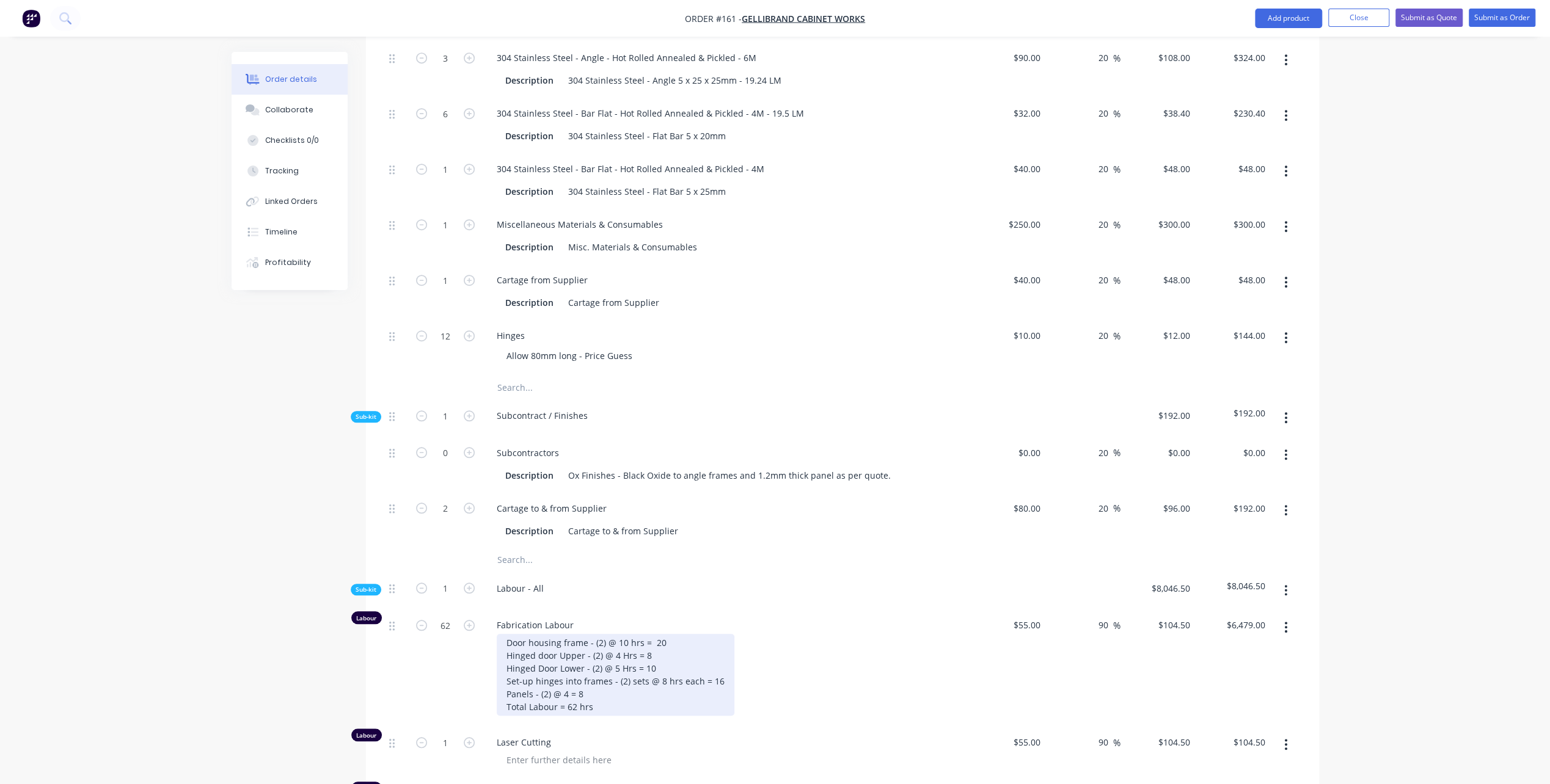
click at [583, 674] on div "Door housing frame - (2) @ 10 hrs = 20 Hinged door Upper - (2) @ 4 Hrs = 8 Hing…" at bounding box center [615, 675] width 238 height 82
click at [563, 673] on div "Door housing frame - (2) @ 10 hrs = 20 Hinged door Upper - (2) @ 4 Hrs = 8 Hing…" at bounding box center [615, 675] width 238 height 82
drag, startPoint x: 577, startPoint y: 672, endPoint x: 590, endPoint y: 670, distance: 13.2
click at [590, 670] on div "Door housing frame - (2) @ 10 hrs = 20 Hinged door Upper - (2) @ 4 Hrs = 8 Hing…" at bounding box center [615, 675] width 238 height 82
click at [573, 686] on div "Door housing frame - (2) @ 10 hrs = 20 Hinged door Upper - (2) @ 4 Hrs = 8 Hing…" at bounding box center [615, 675] width 238 height 82
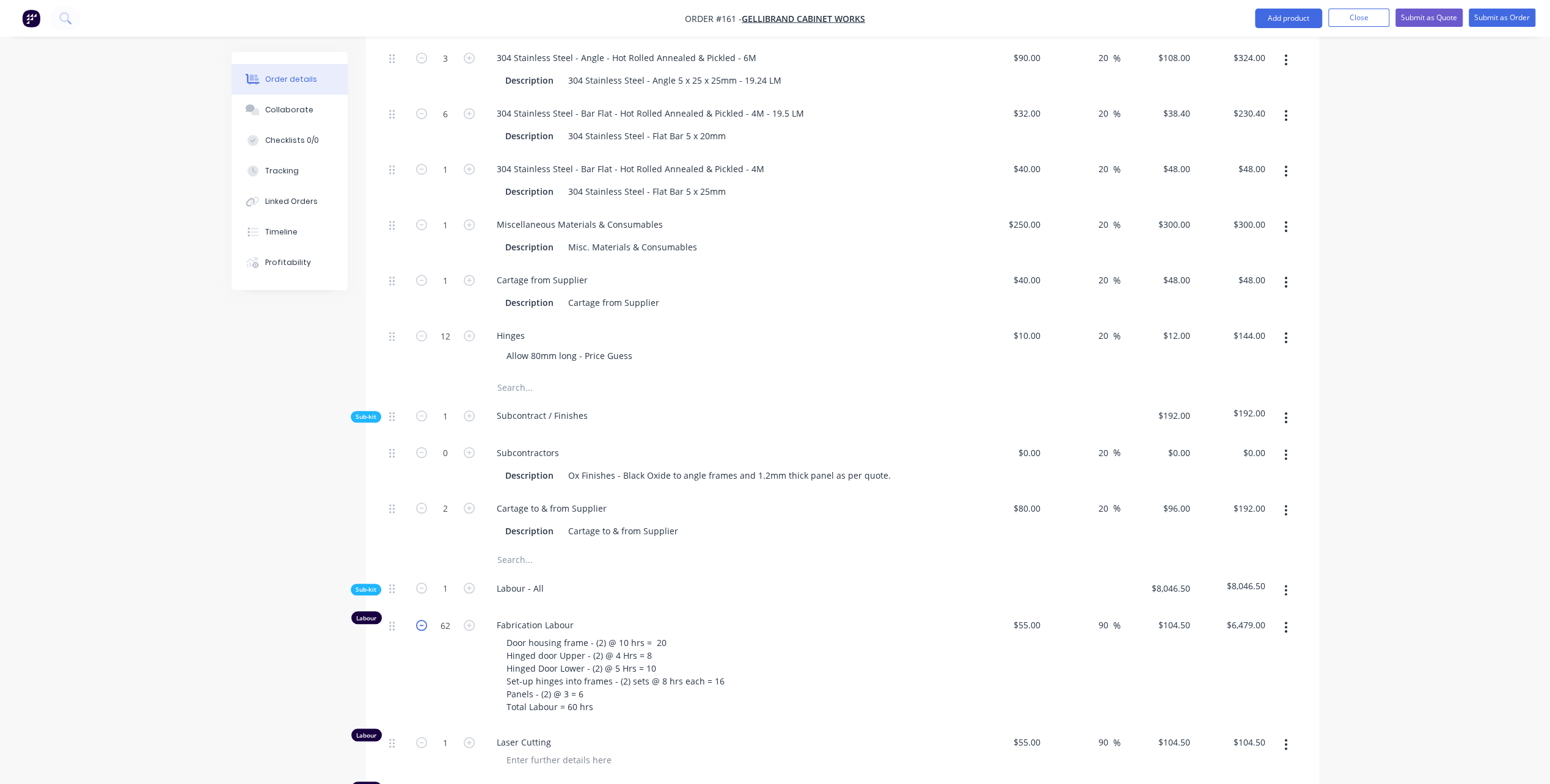
click at [422, 620] on icon "button" at bounding box center [421, 626] width 11 height 11
type input "61"
type input "$6,374.50"
click at [422, 620] on icon "button" at bounding box center [421, 626] width 11 height 11
type input "60"
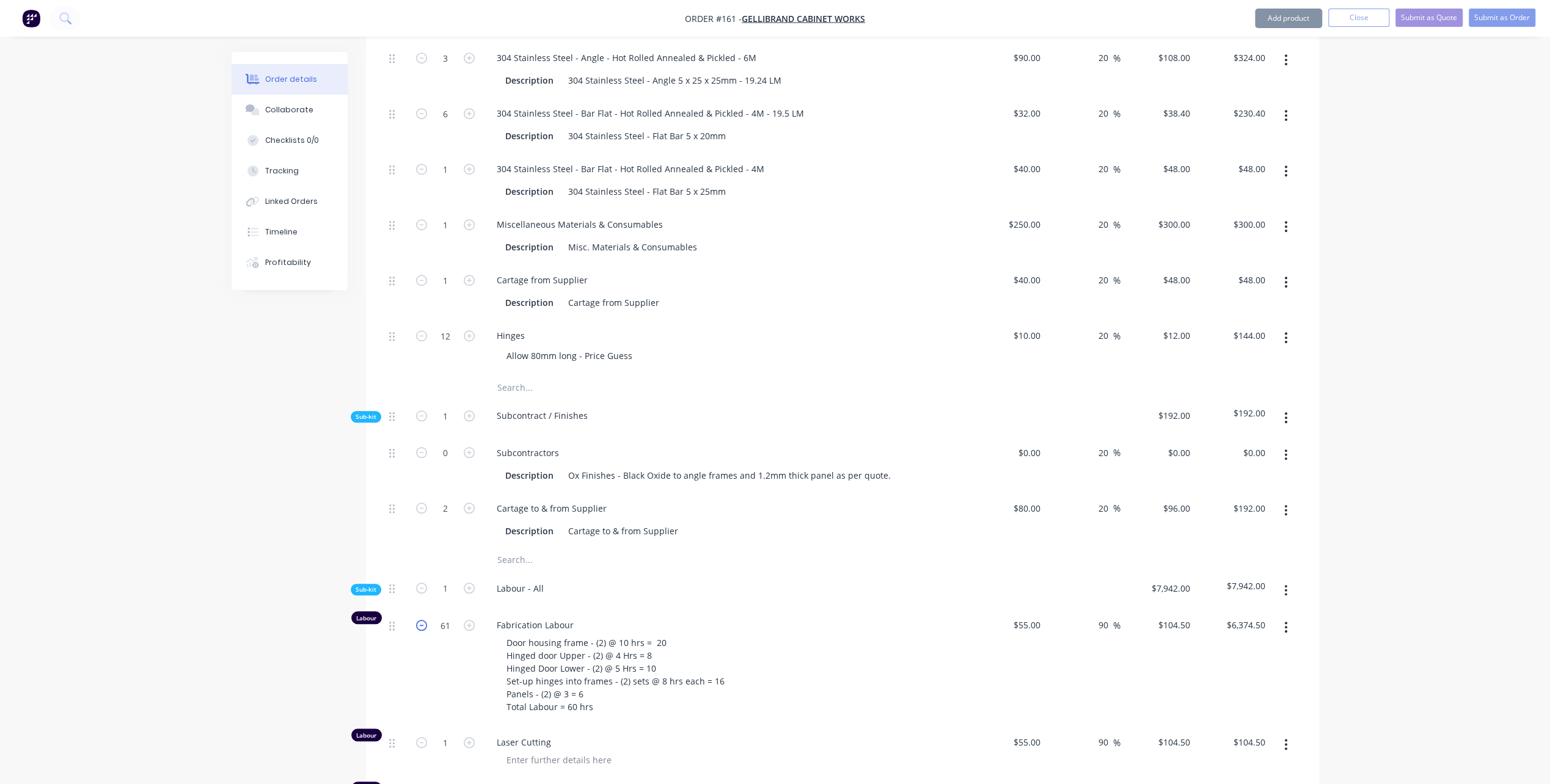
type input "$6,270.00"
drag, startPoint x: 247, startPoint y: 626, endPoint x: 249, endPoint y: 619, distance: 7.3
click at [247, 625] on div "Created by [PERSON_NAME] Created [DATE] Required [DATE] Assigned to Add team me…" at bounding box center [775, 335] width 1087 height 2173
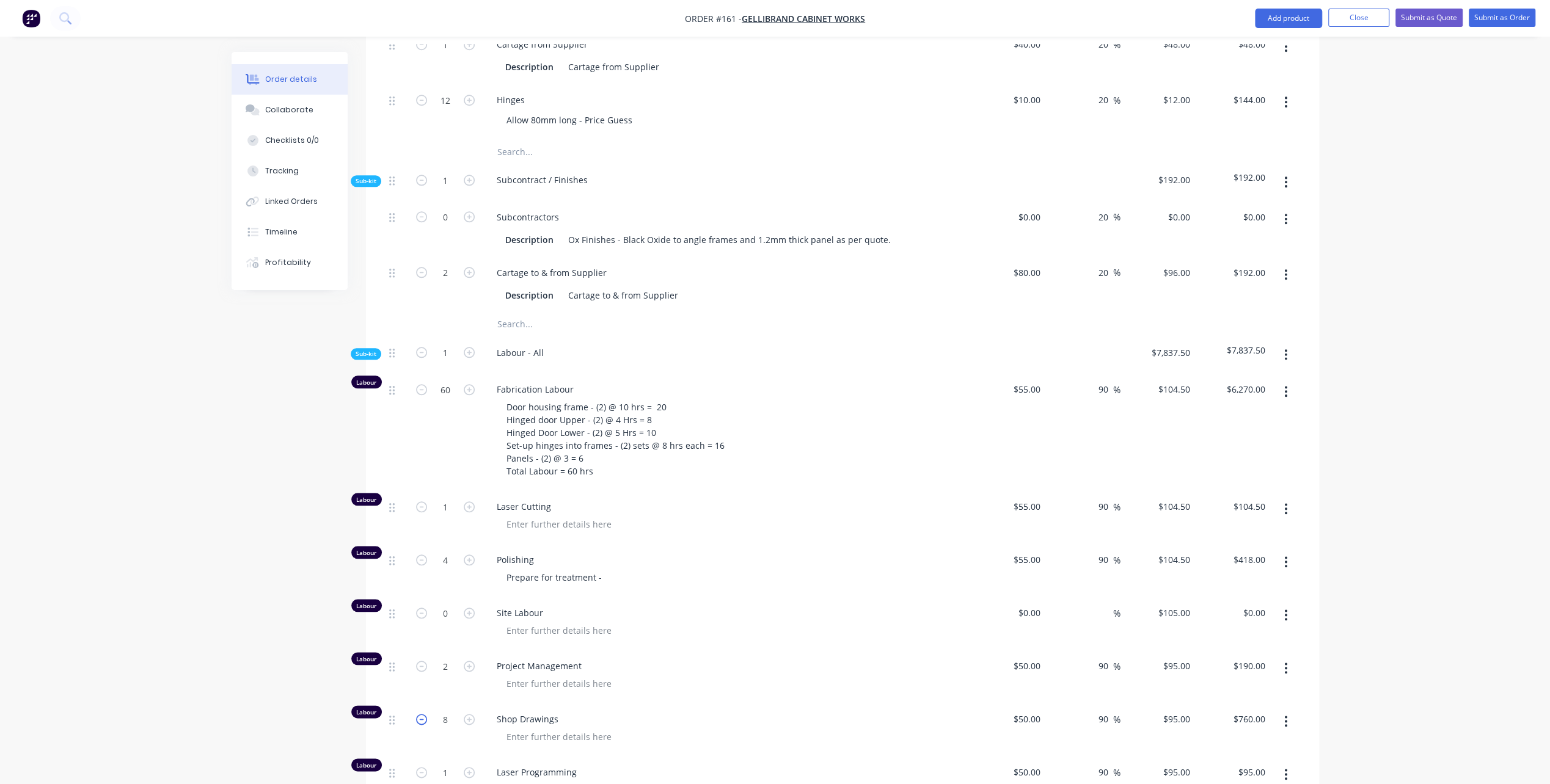
scroll to position [1048, 0]
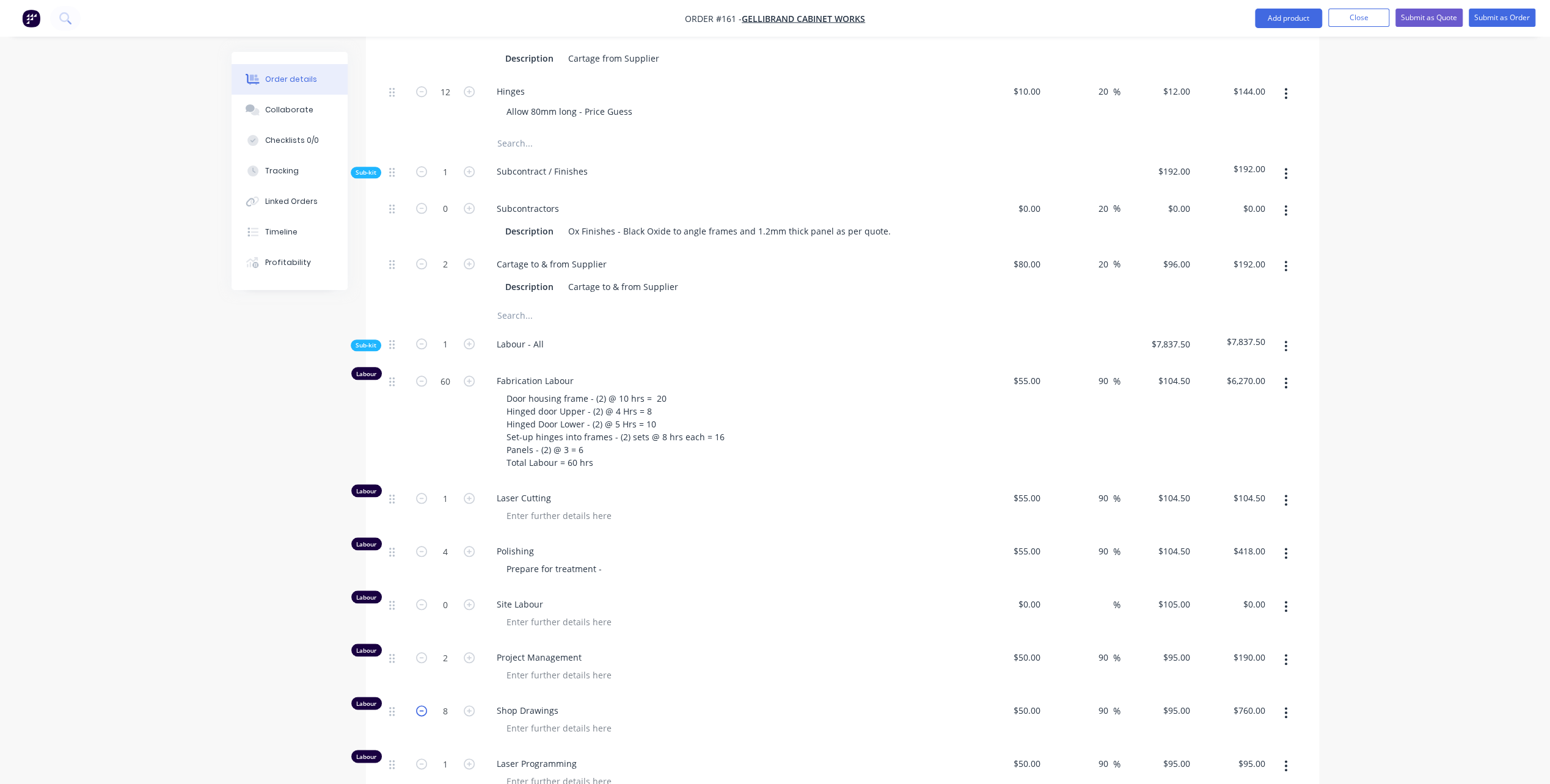
click at [425, 706] on icon "button" at bounding box center [421, 711] width 11 height 11
type input "7"
type input "$665.00"
click at [425, 706] on icon "button" at bounding box center [421, 711] width 11 height 11
type input "6"
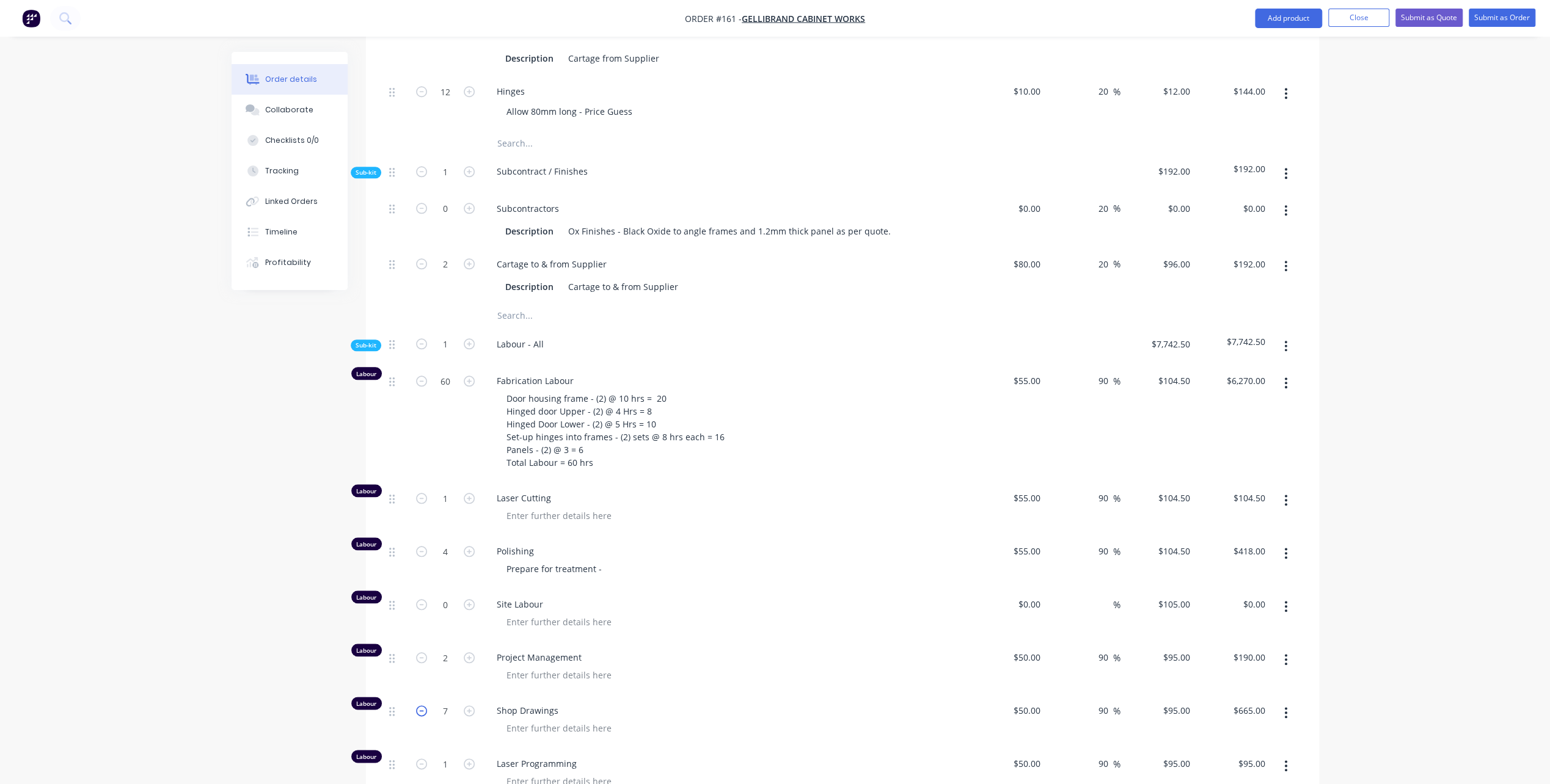
type input "$570.00"
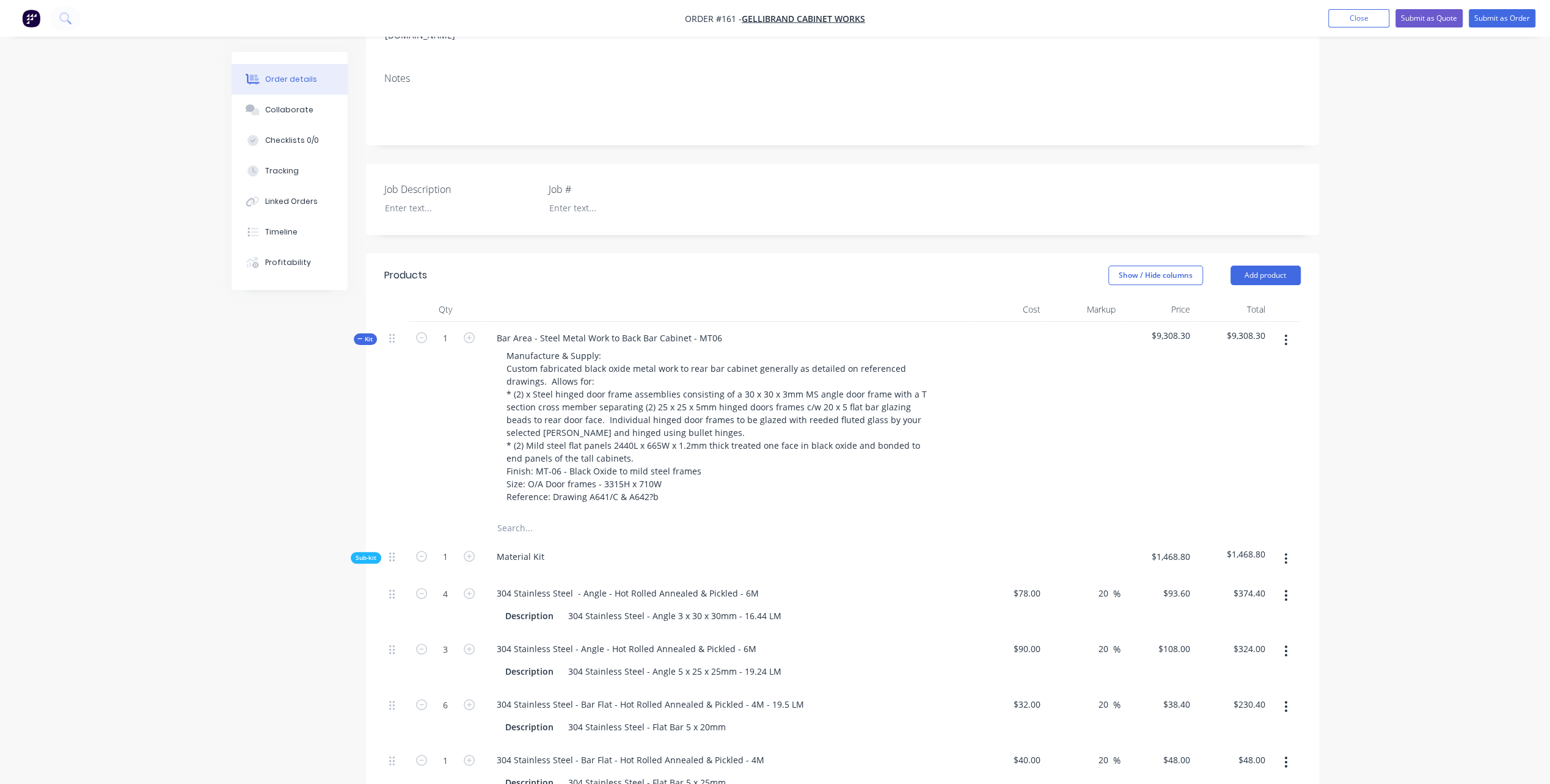
scroll to position [244, 0]
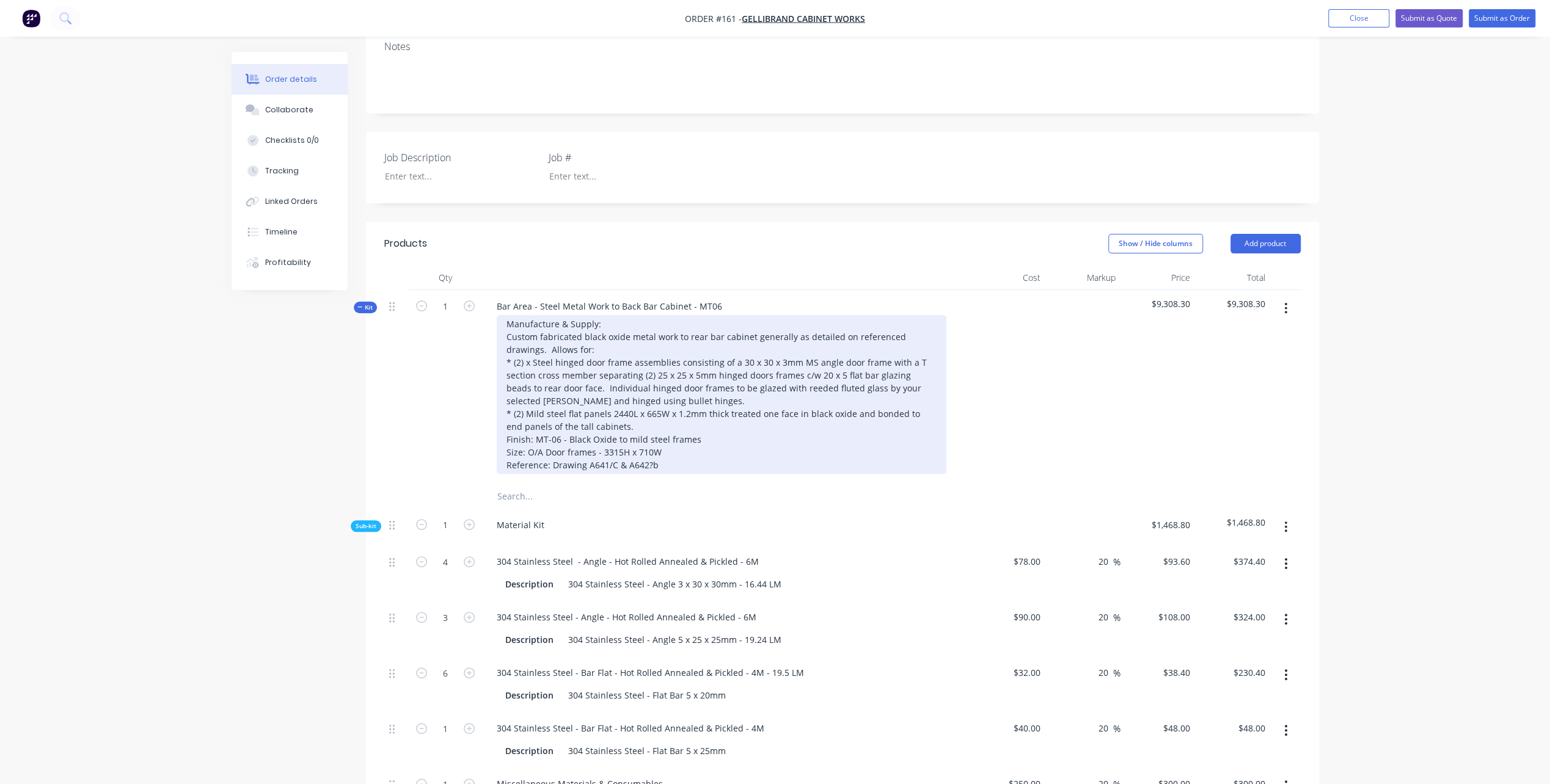
click at [718, 449] on div "Manufacture & Supply: Custom fabricated black oxide metal work to rear bar cabi…" at bounding box center [721, 394] width 450 height 159
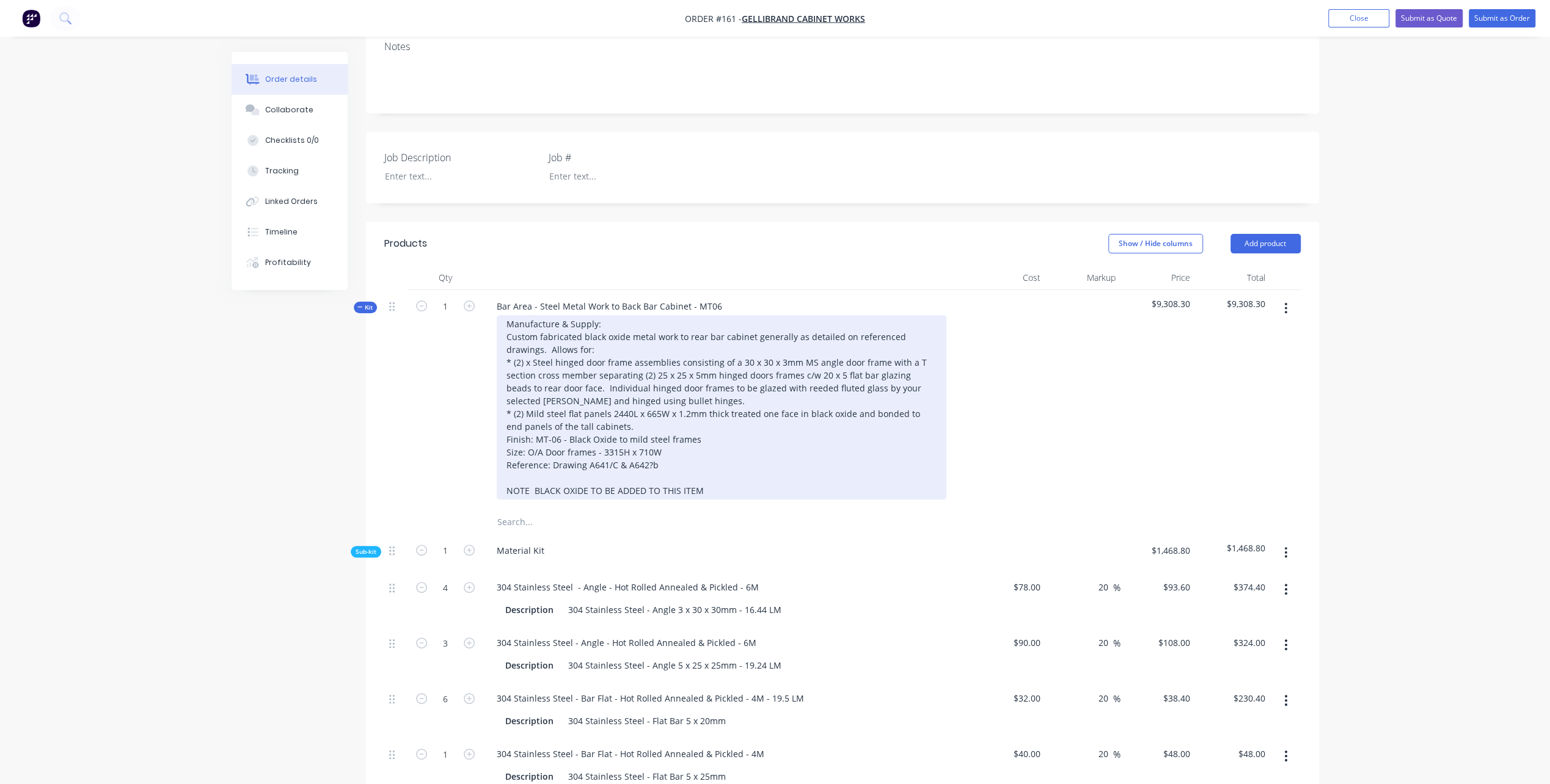
click at [530, 471] on div "Manufacture & Supply: Custom fabricated black oxide metal work to rear bar cabi…" at bounding box center [721, 407] width 450 height 184
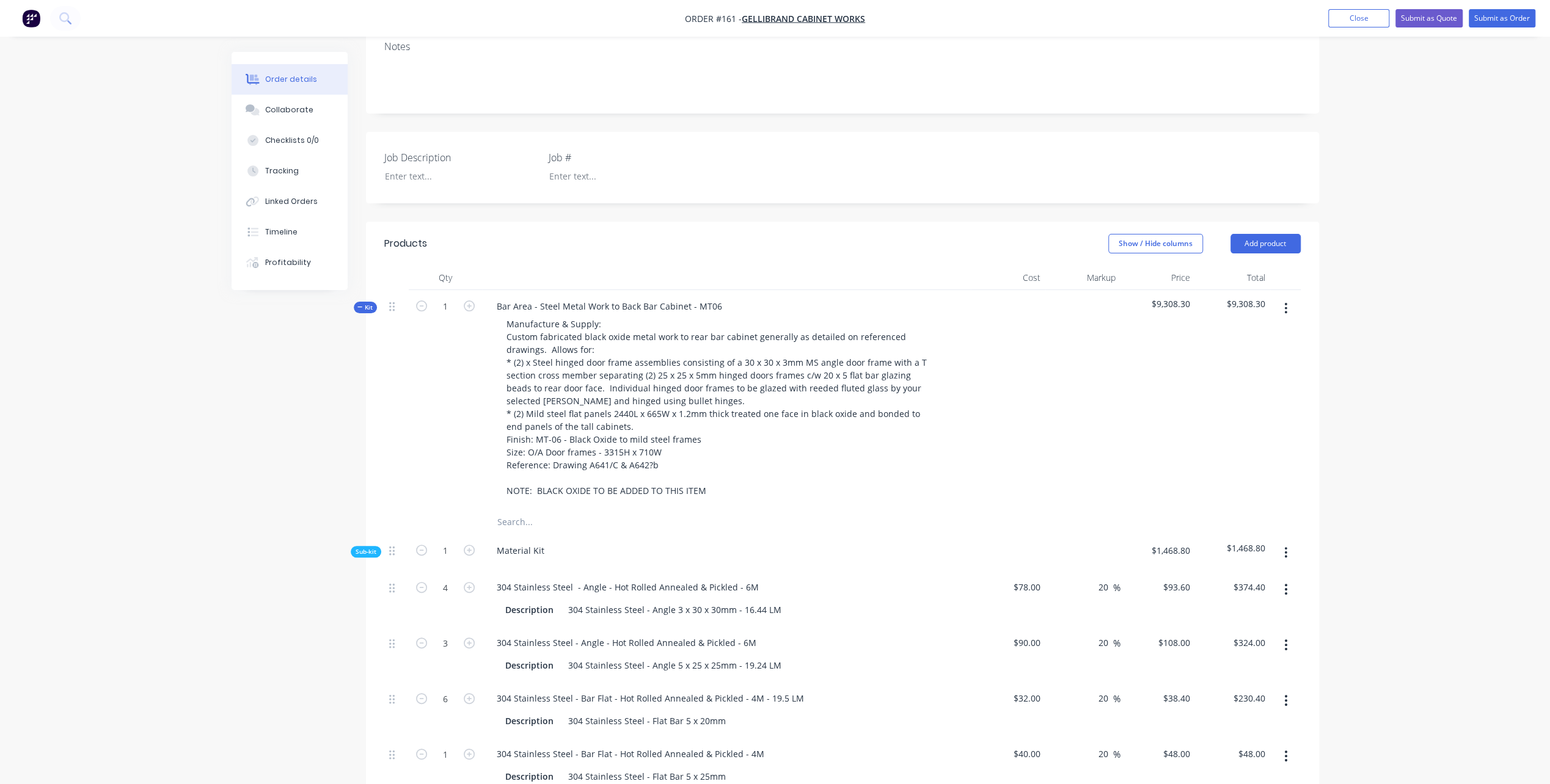
click at [798, 534] on div "Material Kit" at bounding box center [726, 553] width 489 height 37
click at [359, 306] on icon "button" at bounding box center [359, 306] width 5 height 1
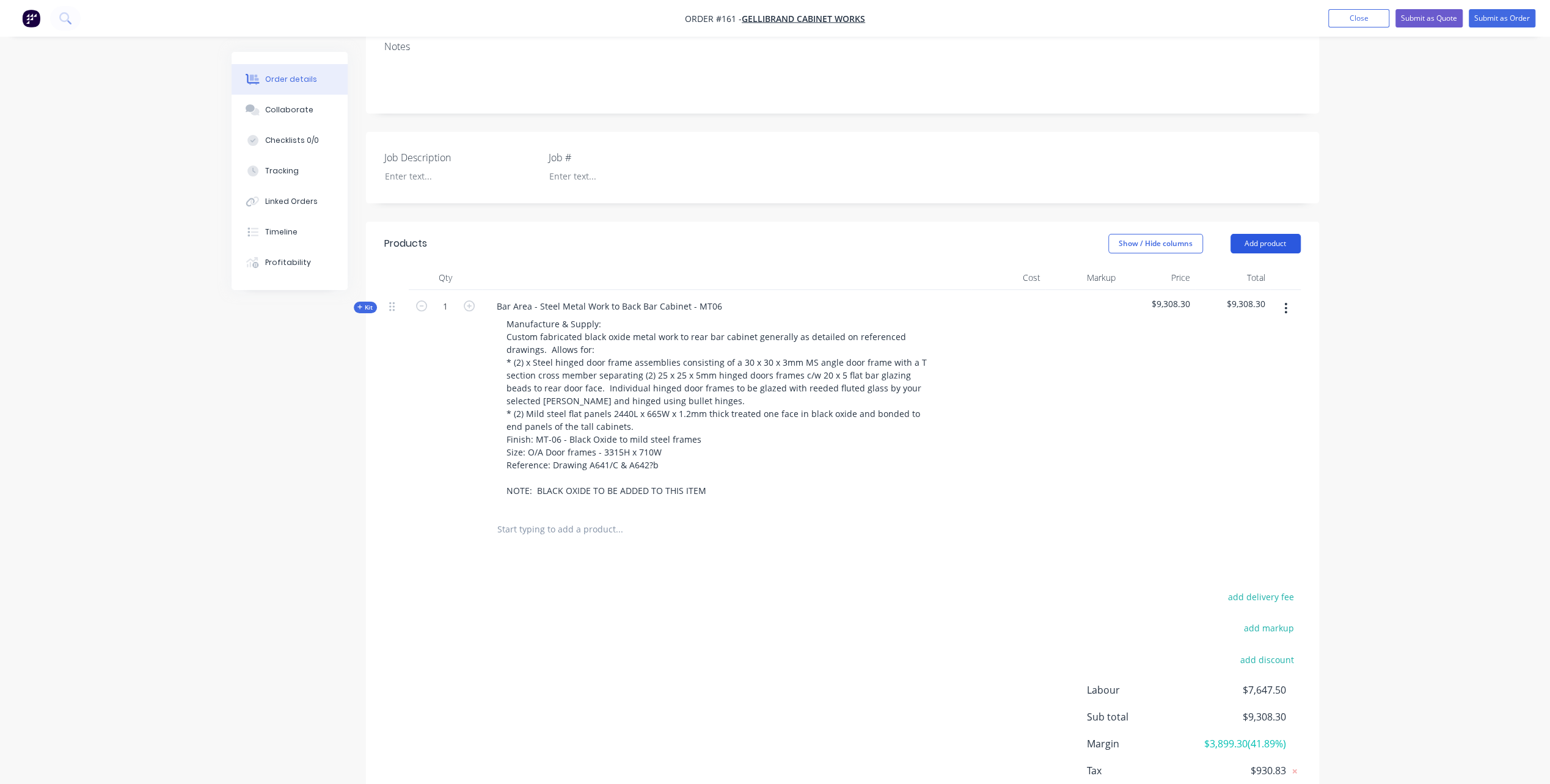
click at [1271, 234] on button "Add product" at bounding box center [1266, 244] width 70 height 19
click at [1206, 266] on div "Product catalogue" at bounding box center [1242, 275] width 94 height 18
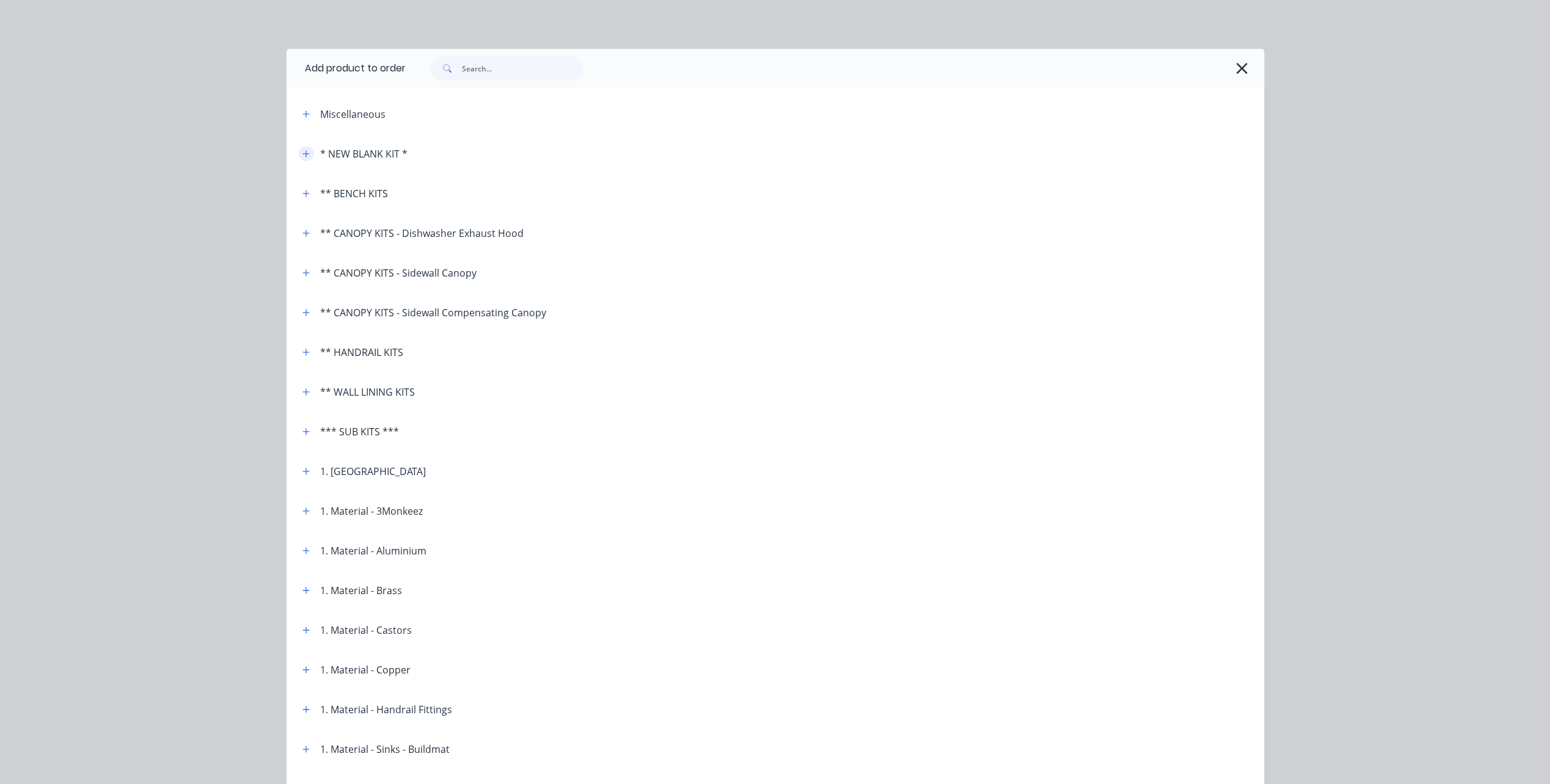
click at [302, 155] on icon "button" at bounding box center [306, 153] width 8 height 8
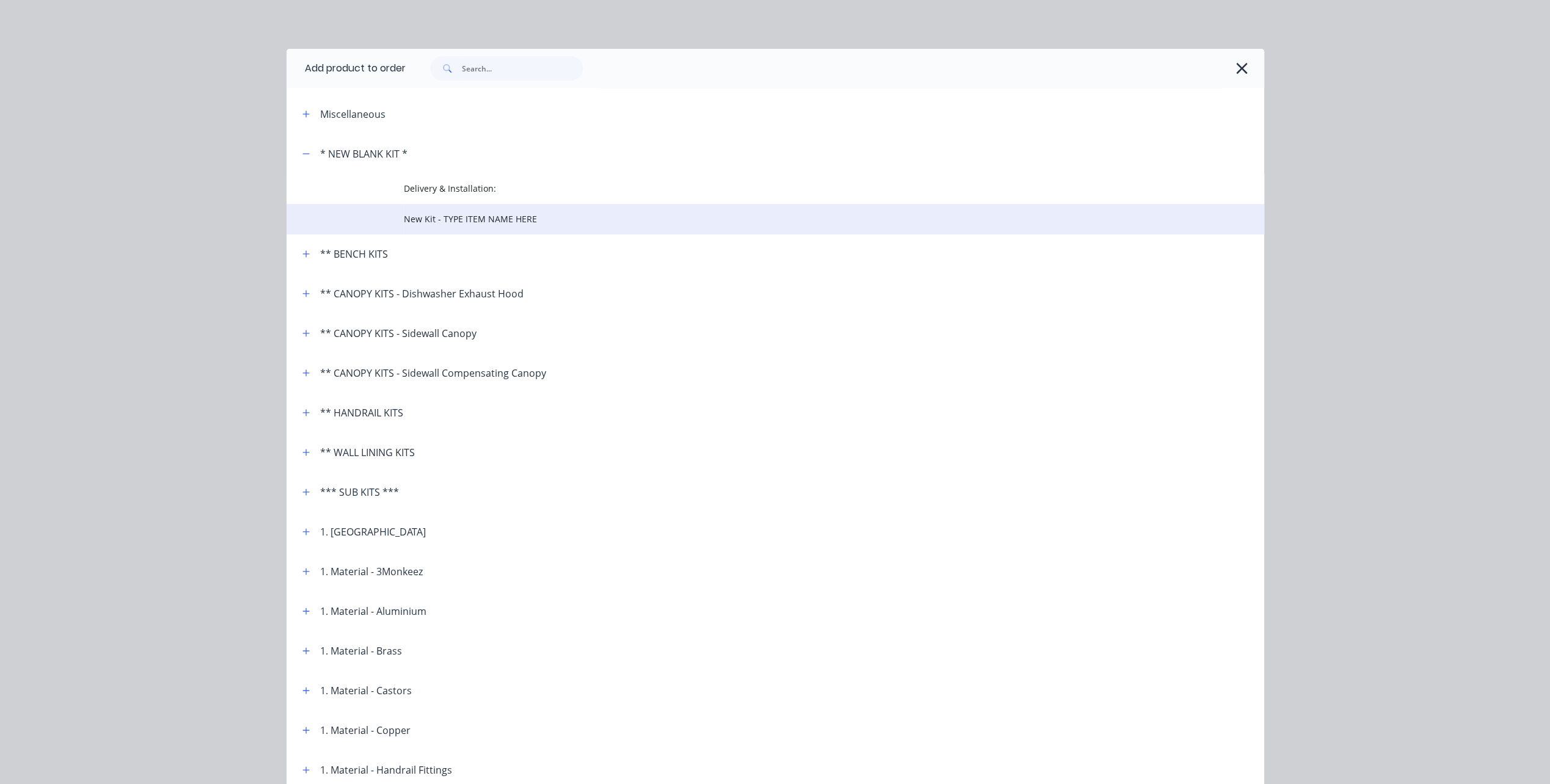
click at [447, 220] on span "New Kit - TYPE ITEM NAME HERE" at bounding box center [747, 219] width 688 height 13
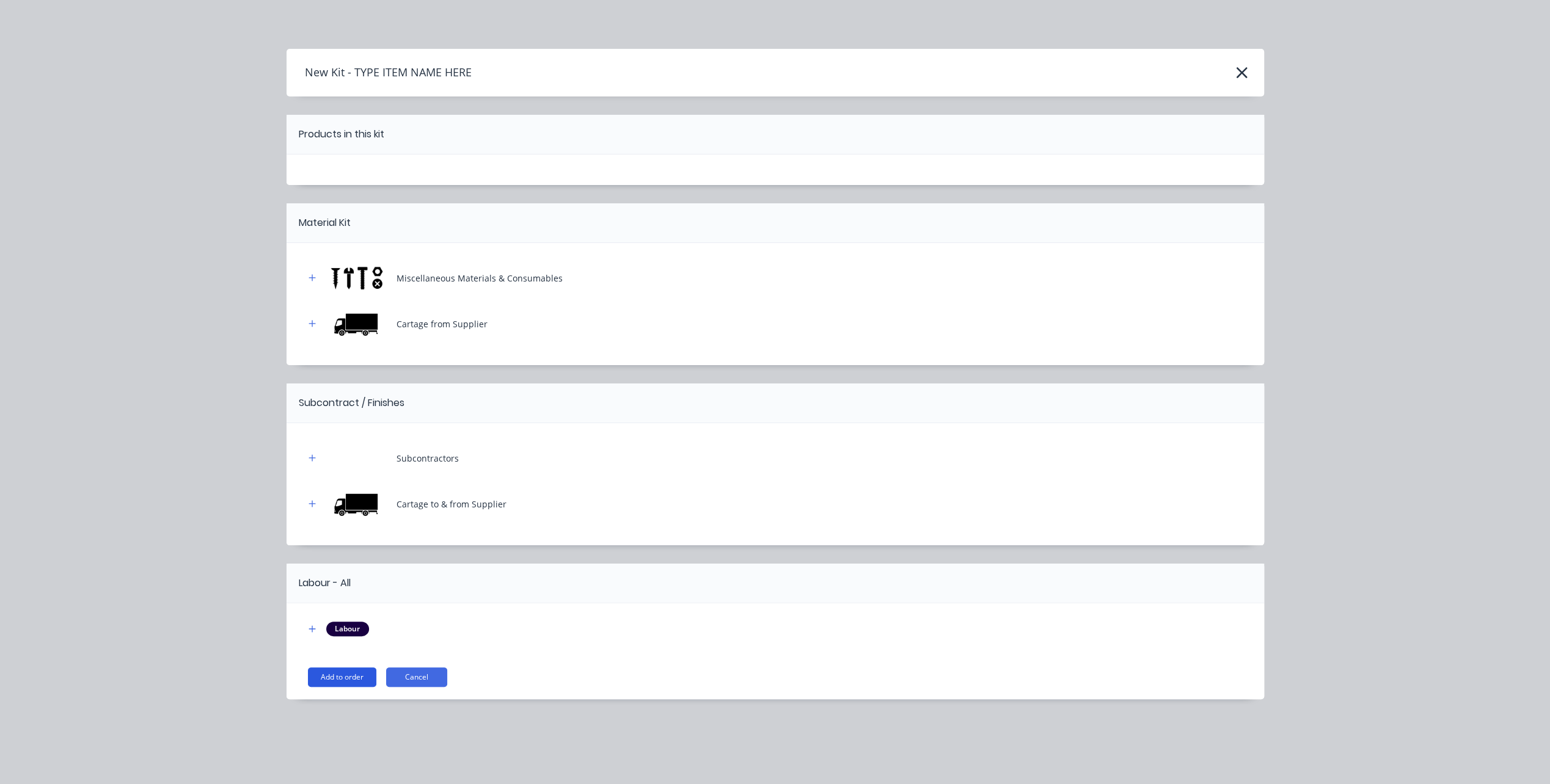
click at [329, 681] on button "Add to order" at bounding box center [342, 677] width 68 height 19
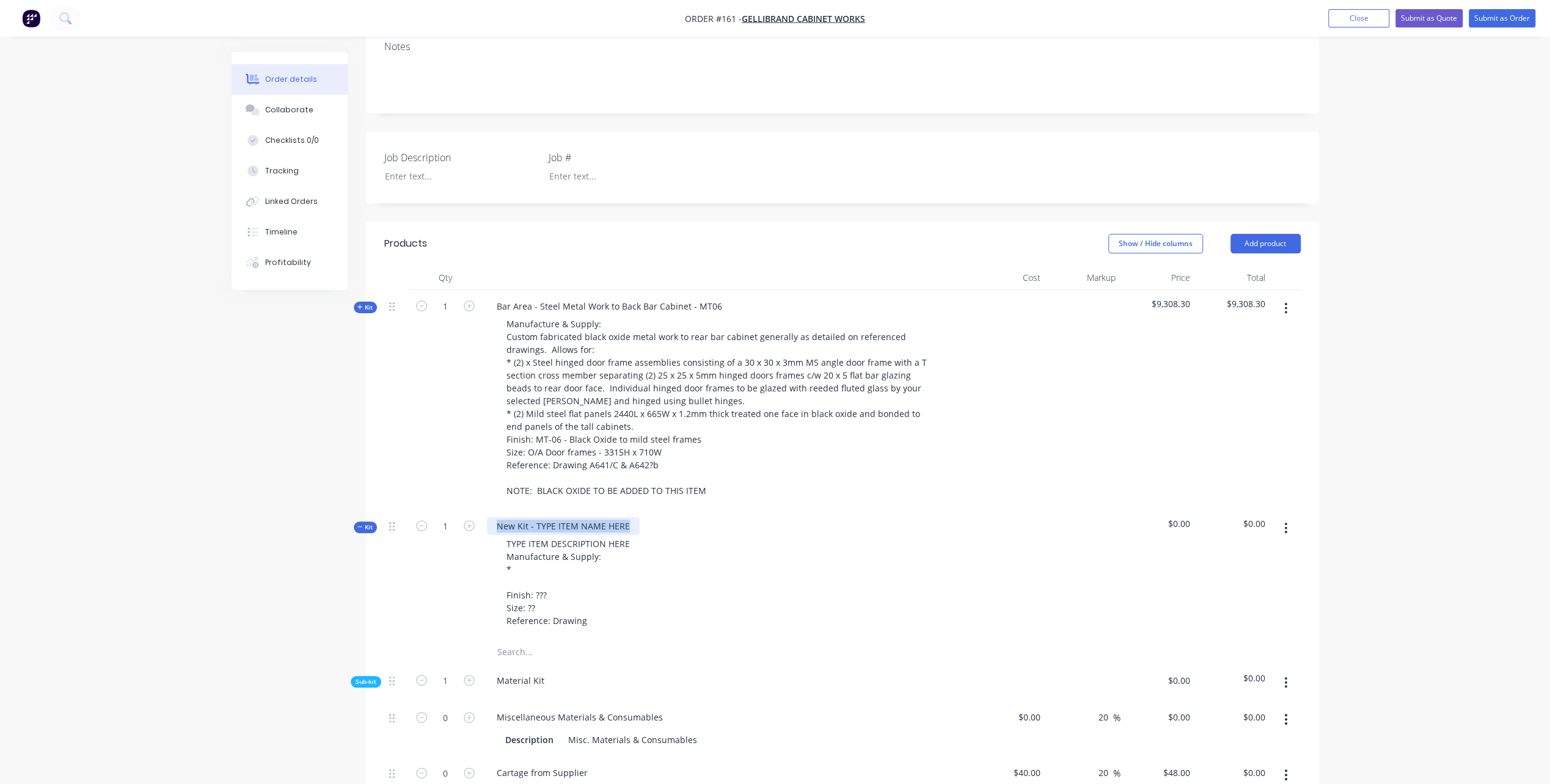
drag, startPoint x: 496, startPoint y: 506, endPoint x: 633, endPoint y: 508, distance: 137.0
click at [633, 517] on div "New Kit - TYPE ITEM NAME HERE" at bounding box center [563, 526] width 153 height 18
drag, startPoint x: 513, startPoint y: 288, endPoint x: 528, endPoint y: 286, distance: 15.1
click at [528, 297] on div "Bar Area - Steel Metal Work to Back Bar Cabinet - MT06" at bounding box center [609, 306] width 245 height 18
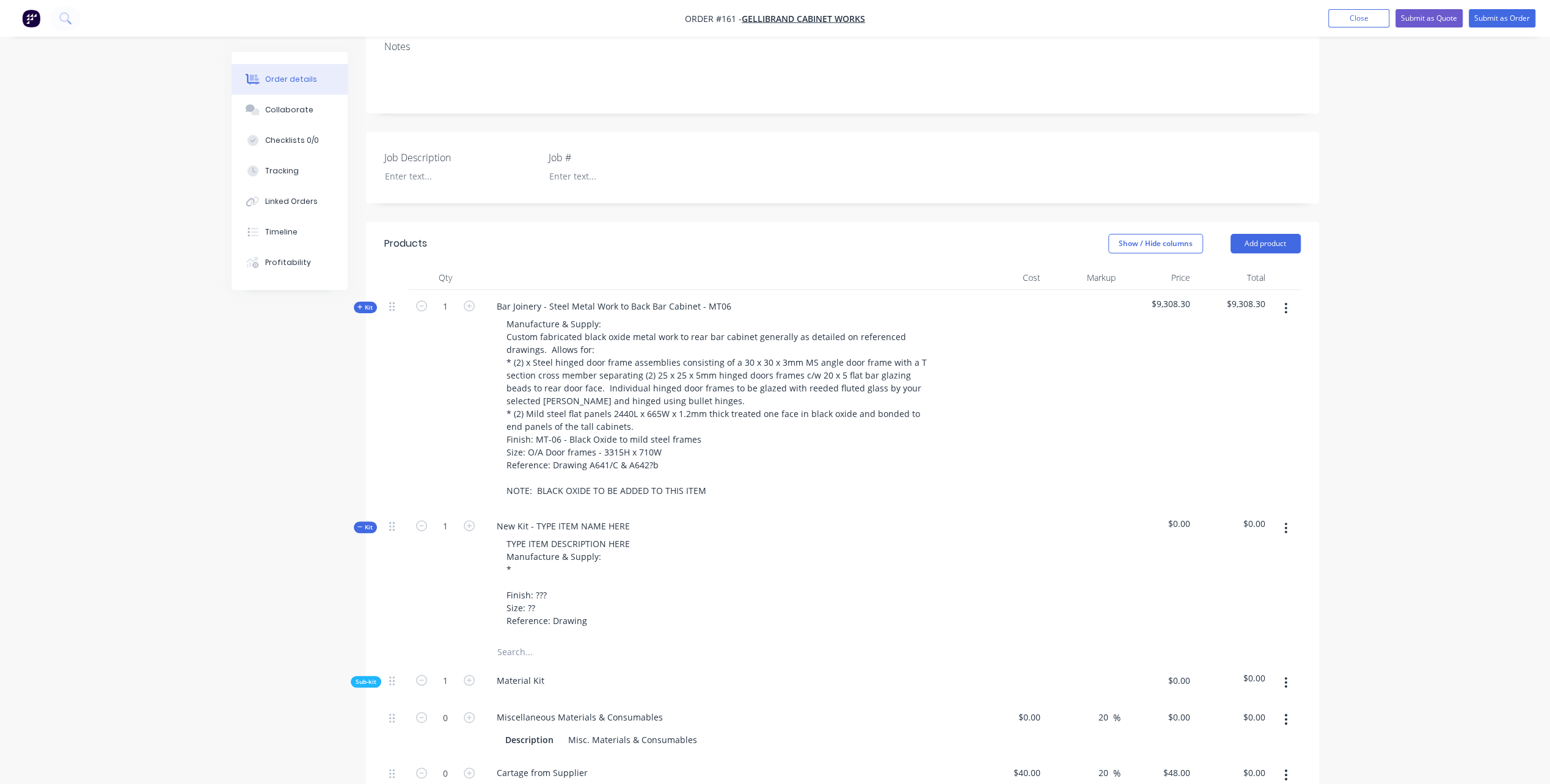
click at [120, 451] on div "Order details Collaborate Checklists 0/0 Tracking Linked Orders Timeline Profit…" at bounding box center [775, 774] width 1550 height 2038
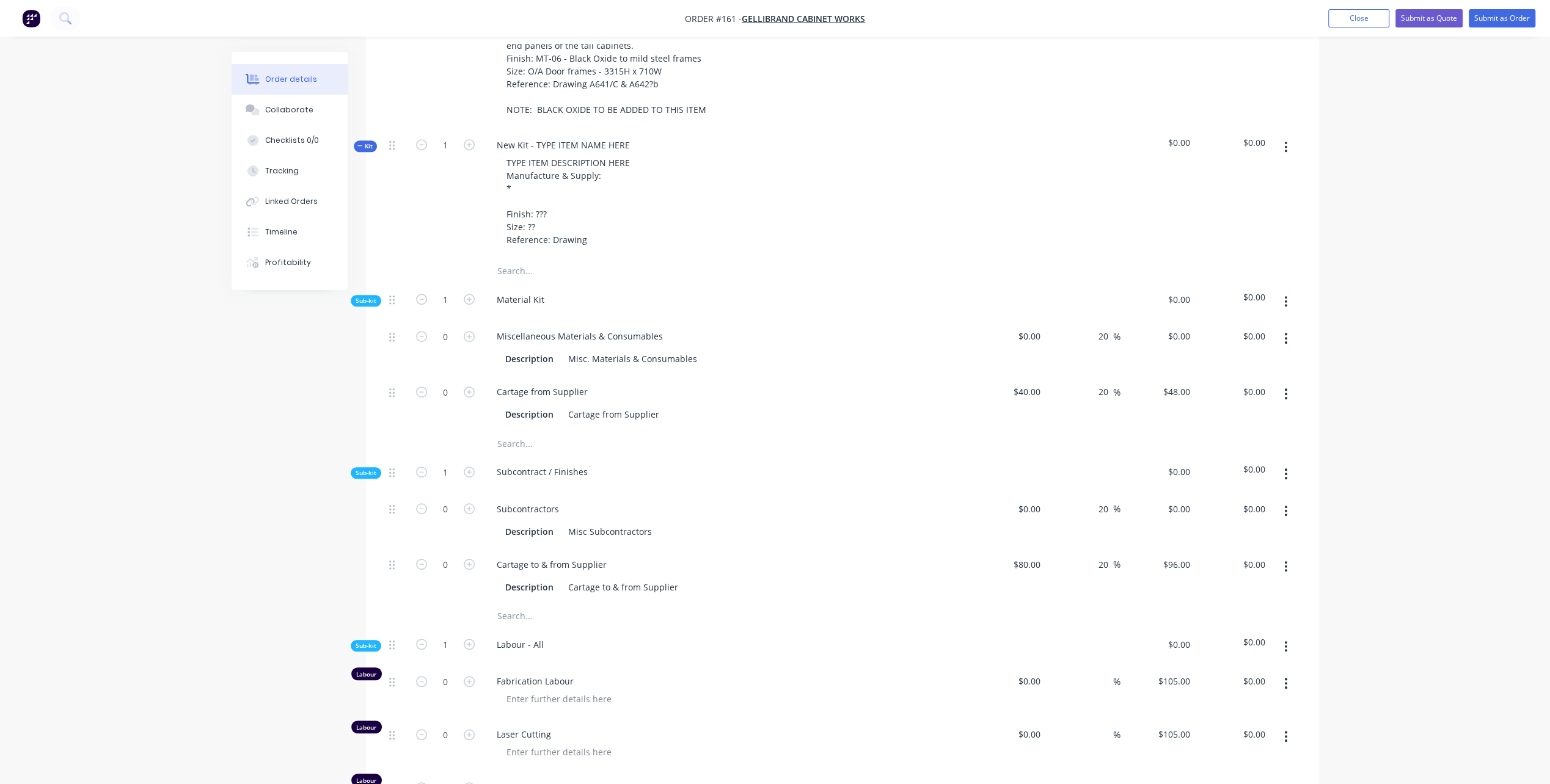
scroll to position [427, 0]
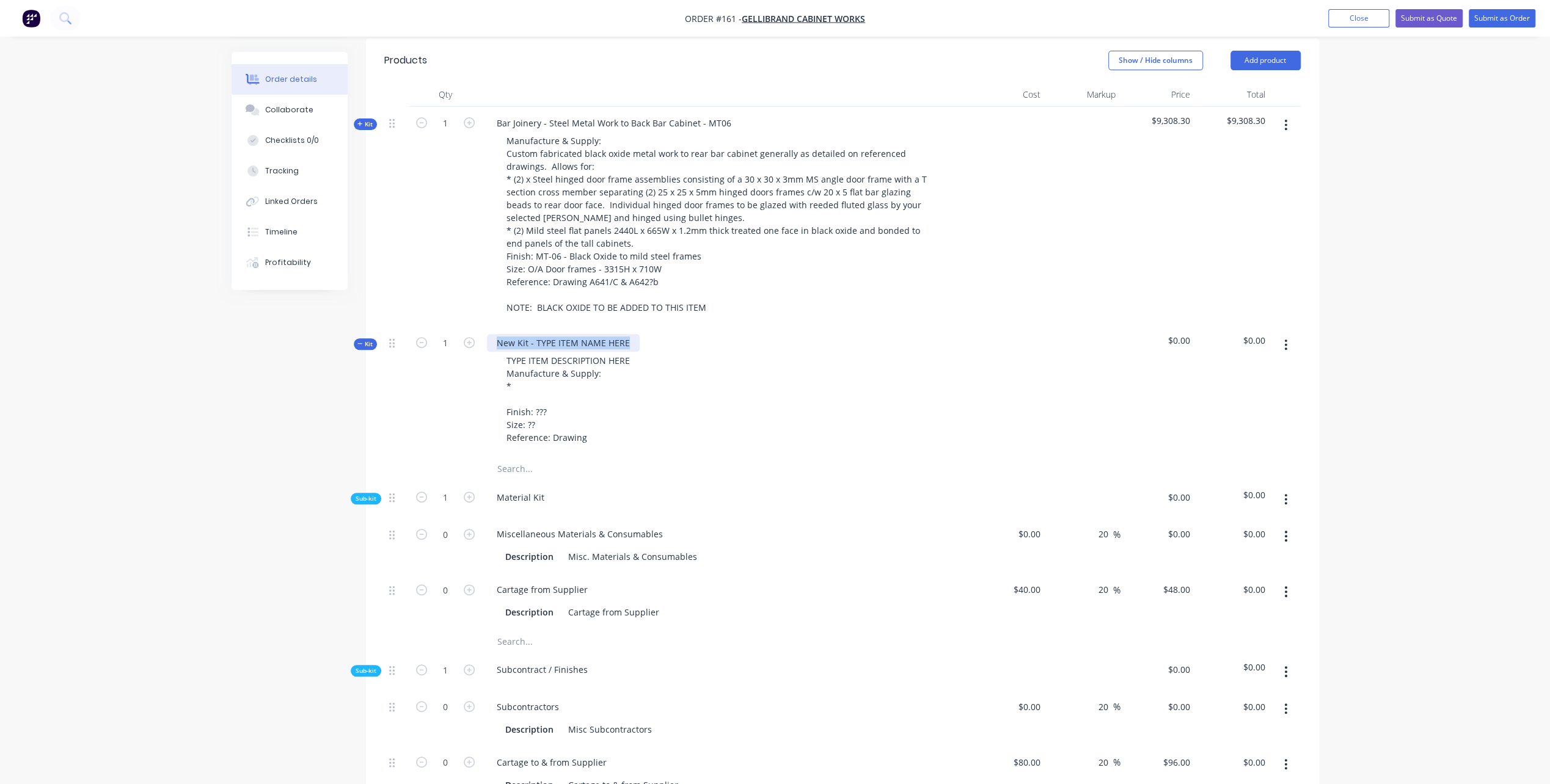
drag, startPoint x: 493, startPoint y: 324, endPoint x: 651, endPoint y: 319, distance: 158.1
click at [651, 327] on div "New Kit - TYPE ITEM NAME HERE TYPE ITEM DESCRIPTION HERE Manufacture & Supply: …" at bounding box center [726, 392] width 489 height 130
click at [793, 327] on div "Bar Joinery - Aged Brass Glass support Brackets to Back Bar Cabinet - TYPE ITEM…" at bounding box center [726, 392] width 489 height 130
drag, startPoint x: 773, startPoint y: 326, endPoint x: 792, endPoint y: 332, distance: 19.9
click at [777, 334] on div "Bar Joinery - Aged Brass Glass support Brackets to Back Bar Cabinet -" at bounding box center [638, 343] width 302 height 18
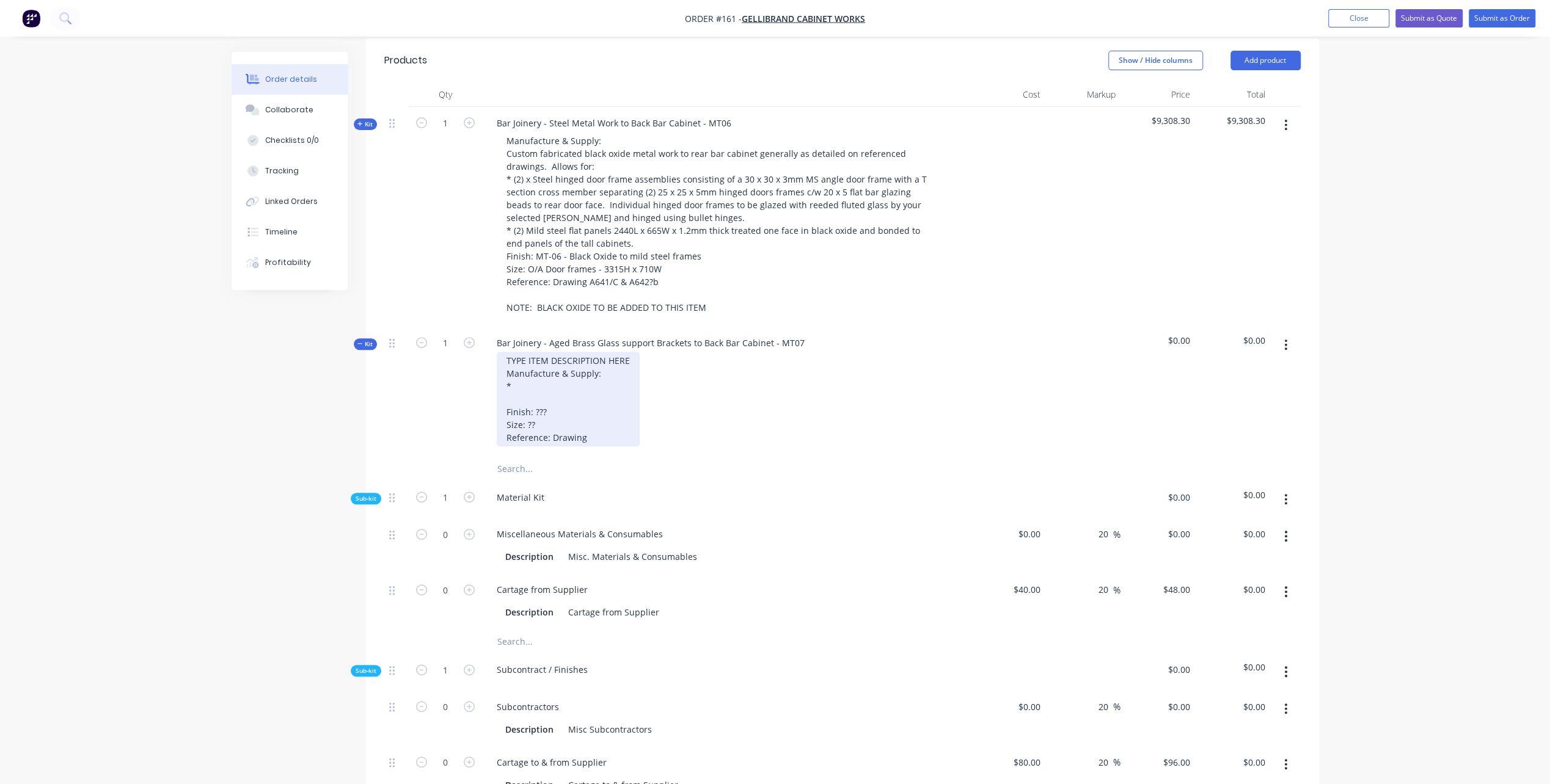
click at [628, 352] on div "TYPE ITEM DESCRIPTION HERE Manufacture & Supply: * Finish: ??? Size: ?? Referen…" at bounding box center [568, 399] width 143 height 95
drag, startPoint x: 622, startPoint y: 342, endPoint x: 468, endPoint y: 347, distance: 154.1
click at [472, 345] on div "Kit 1 Bar Joinery - Aged Brass Glass support Brackets to Back Bar Cabinet - MT0…" at bounding box center [842, 392] width 917 height 130
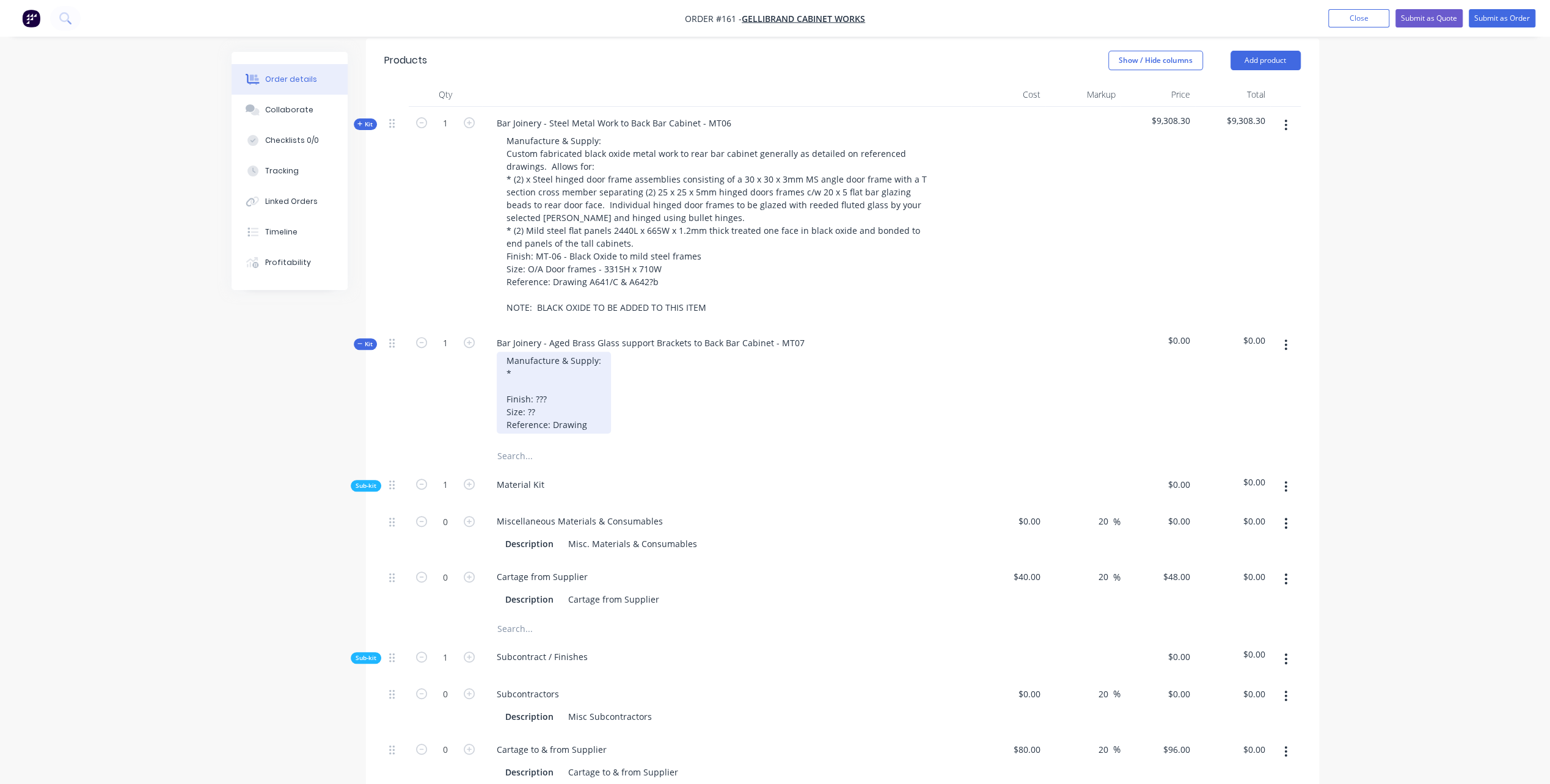
drag, startPoint x: 531, startPoint y: 353, endPoint x: 540, endPoint y: 361, distance: 12.0
click at [531, 353] on div "Manufacture & Supply: * Finish: ??? Size: ?? Reference: Drawing" at bounding box center [554, 392] width 114 height 82
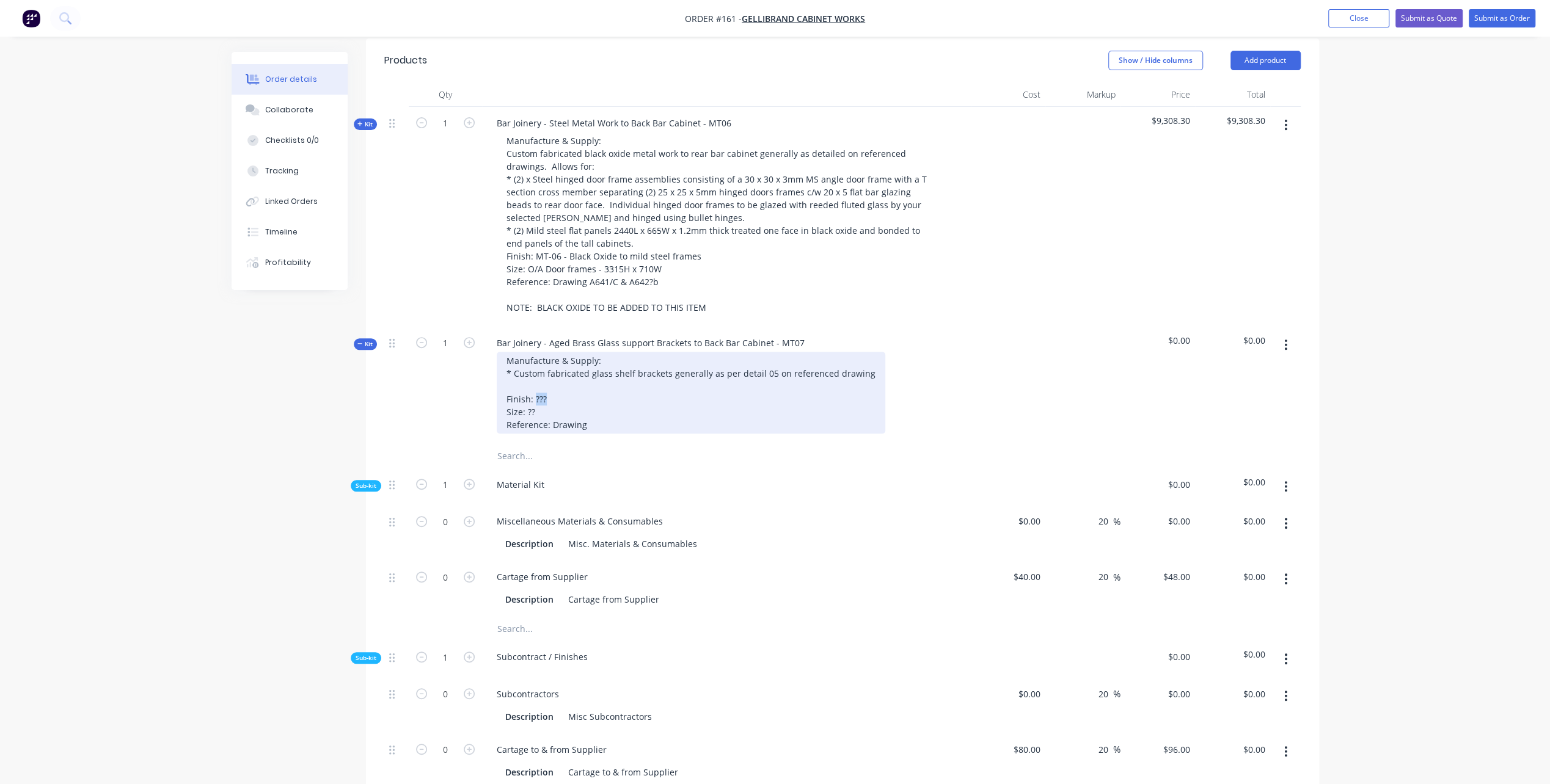
drag, startPoint x: 535, startPoint y: 381, endPoint x: 819, endPoint y: 387, distance: 284.1
click at [556, 382] on div "Manufacture & Supply: * Custom fabricated glass shelf brackets generally as per…" at bounding box center [691, 392] width 388 height 82
drag, startPoint x: 526, startPoint y: 394, endPoint x: 742, endPoint y: 392, distance: 216.0
click at [540, 393] on div "Manufacture & Supply: * Custom fabricated glass shelf brackets generally as per…" at bounding box center [691, 392] width 388 height 82
click at [552, 390] on div "Manufacture & Supply: * Custom fabricated glass shelf brackets generally as per…" at bounding box center [691, 392] width 388 height 82
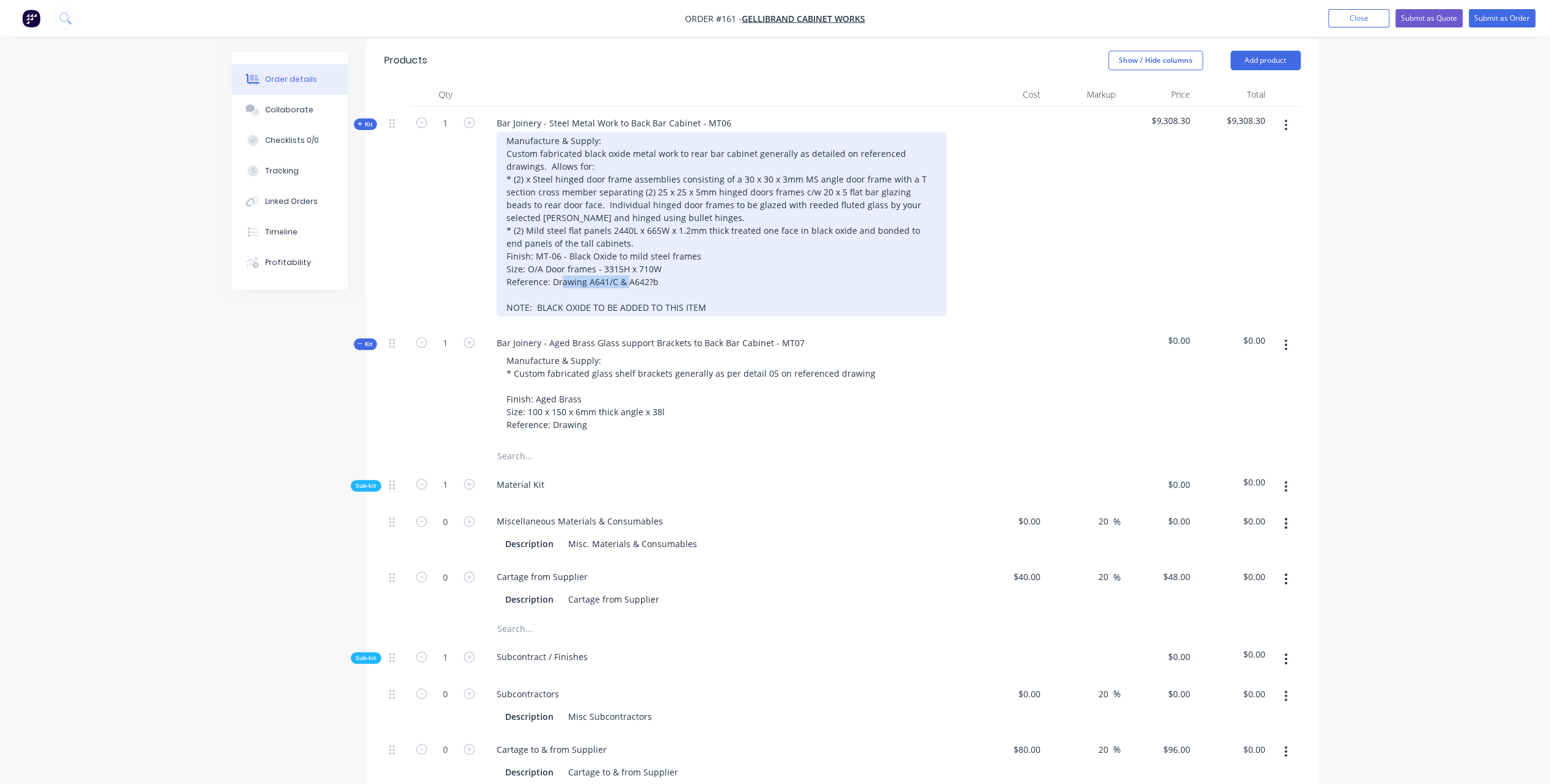
drag, startPoint x: 587, startPoint y: 264, endPoint x: 656, endPoint y: 266, distance: 69.0
click at [656, 266] on div "Manufacture & Supply: Custom fabricated black oxide metal work to rear bar cabi…" at bounding box center [721, 224] width 450 height 184
copy div "A641/C & A642?b"
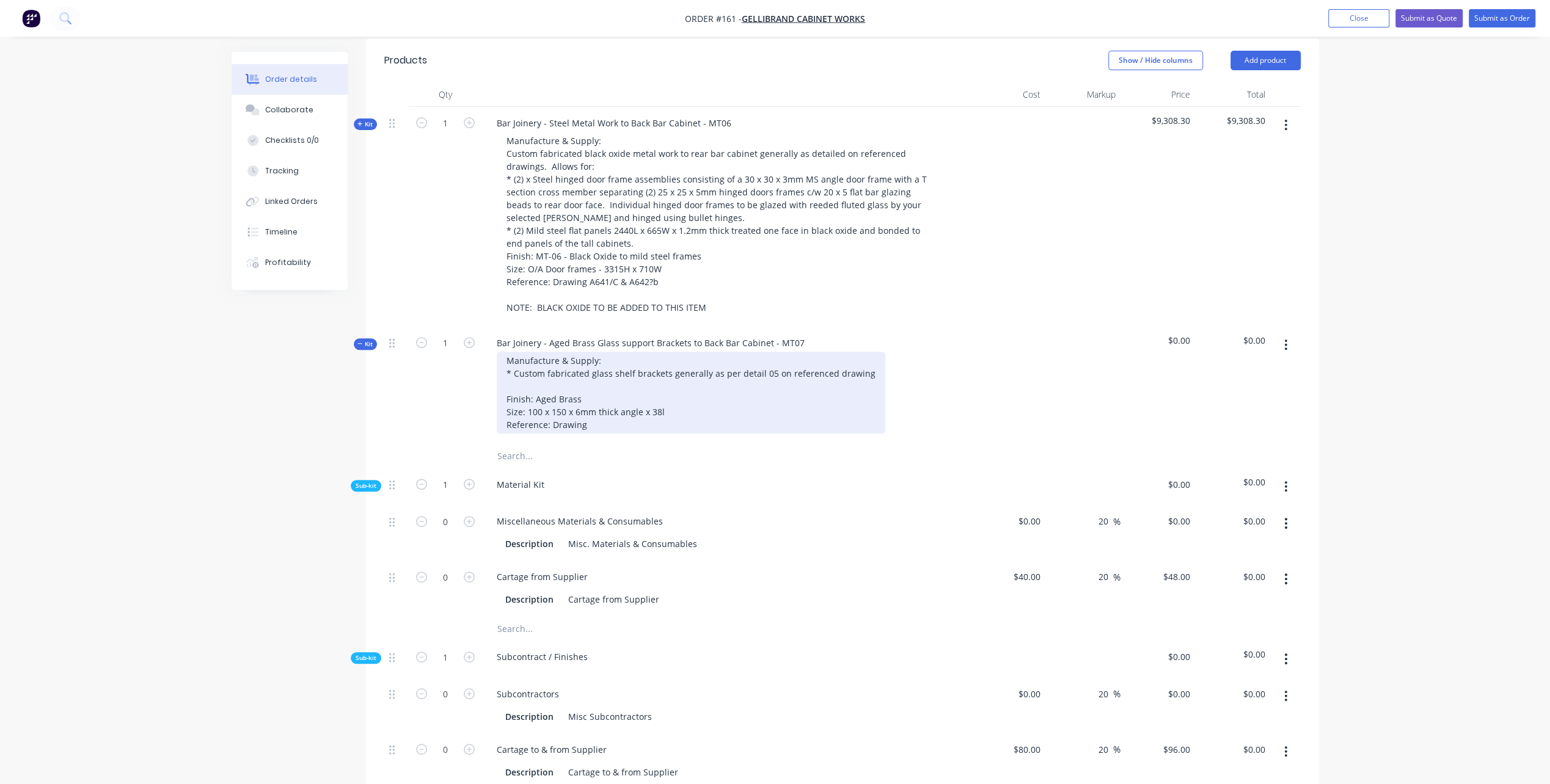
click at [594, 407] on div "Manufacture & Supply: * Custom fabricated glass shelf brackets generally as per…" at bounding box center [691, 392] width 388 height 82
drag, startPoint x: 762, startPoint y: 375, endPoint x: 747, endPoint y: 334, distance: 43.7
click at [764, 363] on div "Manufacture & Supply: * Custom fabricated glass shelf brackets generally as per…" at bounding box center [691, 392] width 388 height 82
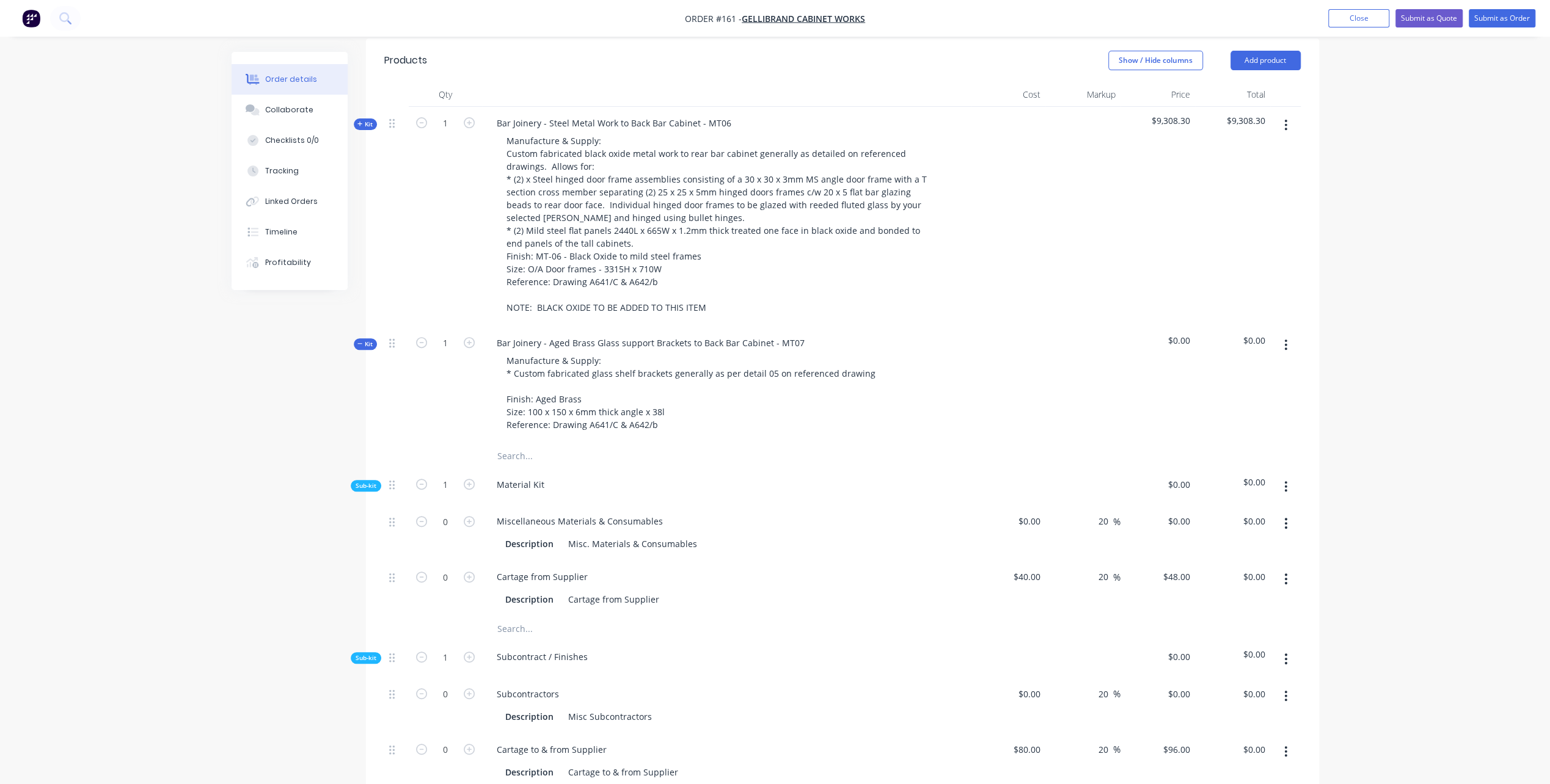
drag, startPoint x: 776, startPoint y: 563, endPoint x: 766, endPoint y: 560, distance: 10.4
click at [776, 568] on div "Cartage from Supplier" at bounding box center [726, 577] width 479 height 18
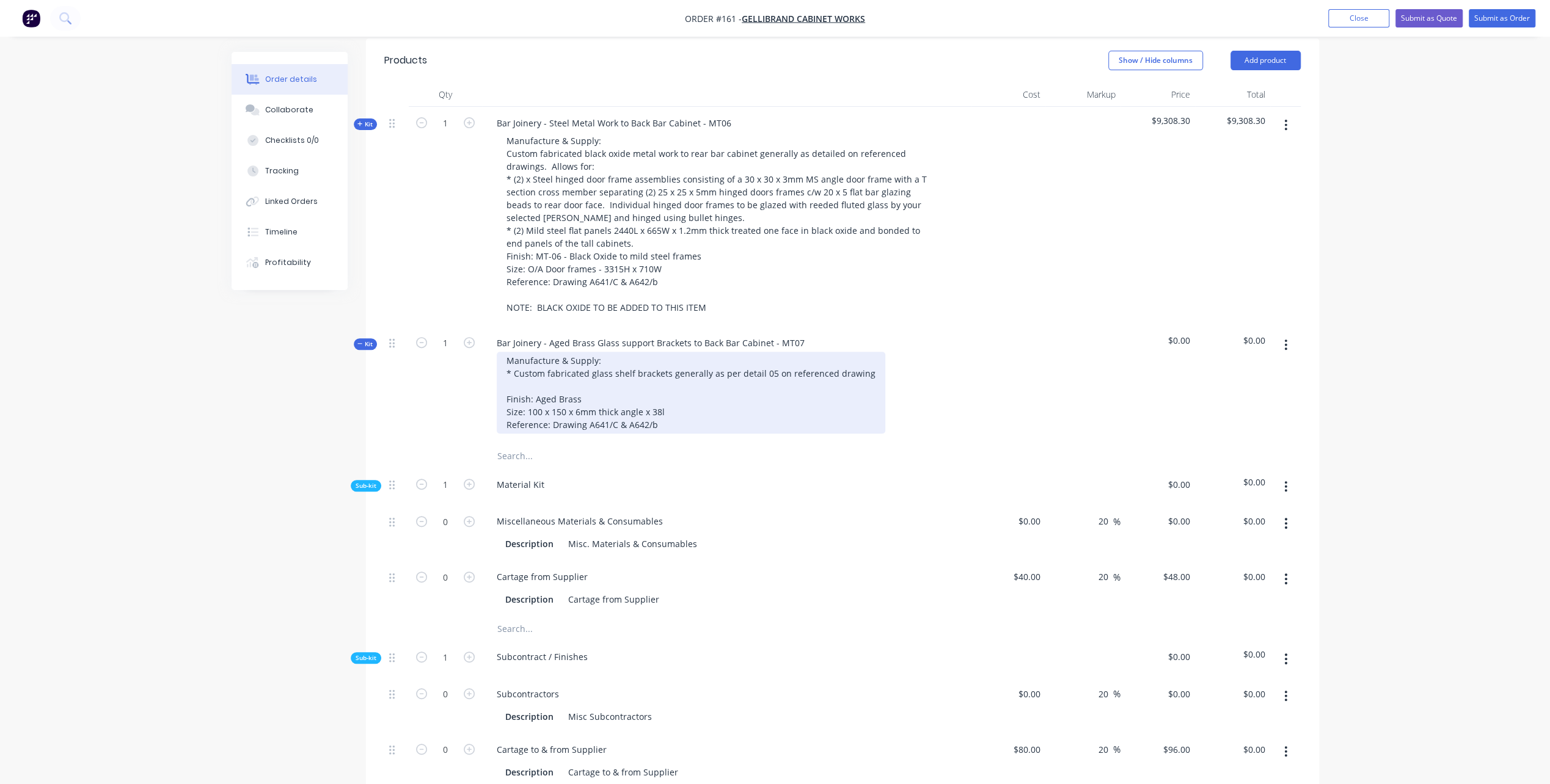
click at [543, 369] on div "Manufacture & Supply: * Custom fabricated glass shelf brackets generally as per…" at bounding box center [691, 392] width 388 height 82
click at [748, 368] on div "Manufacture & Supply: * Custom fabricated glass shelf brackets generally as per…" at bounding box center [691, 392] width 388 height 82
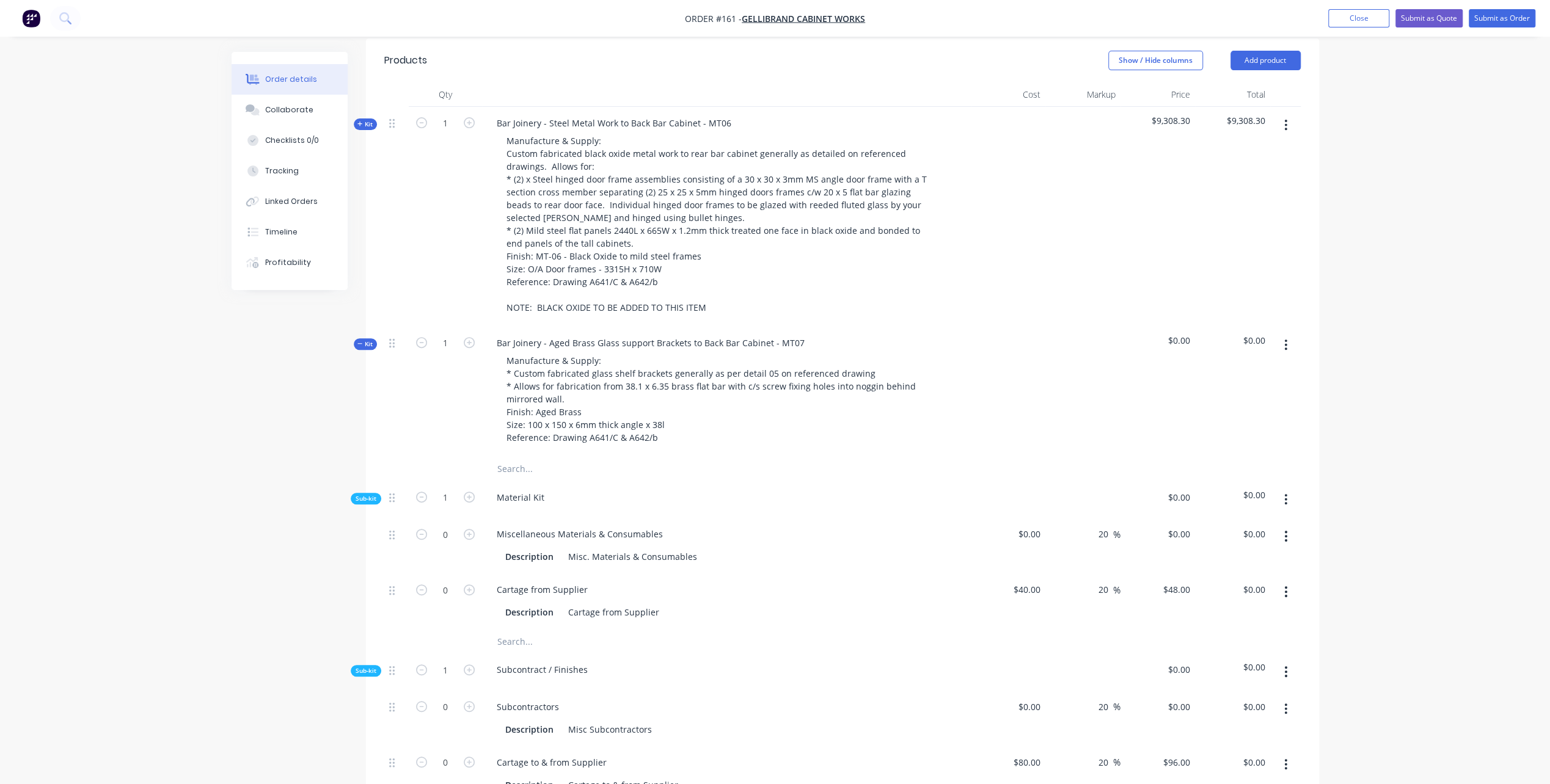
click at [824, 481] on div "Material Kit" at bounding box center [726, 500] width 489 height 37
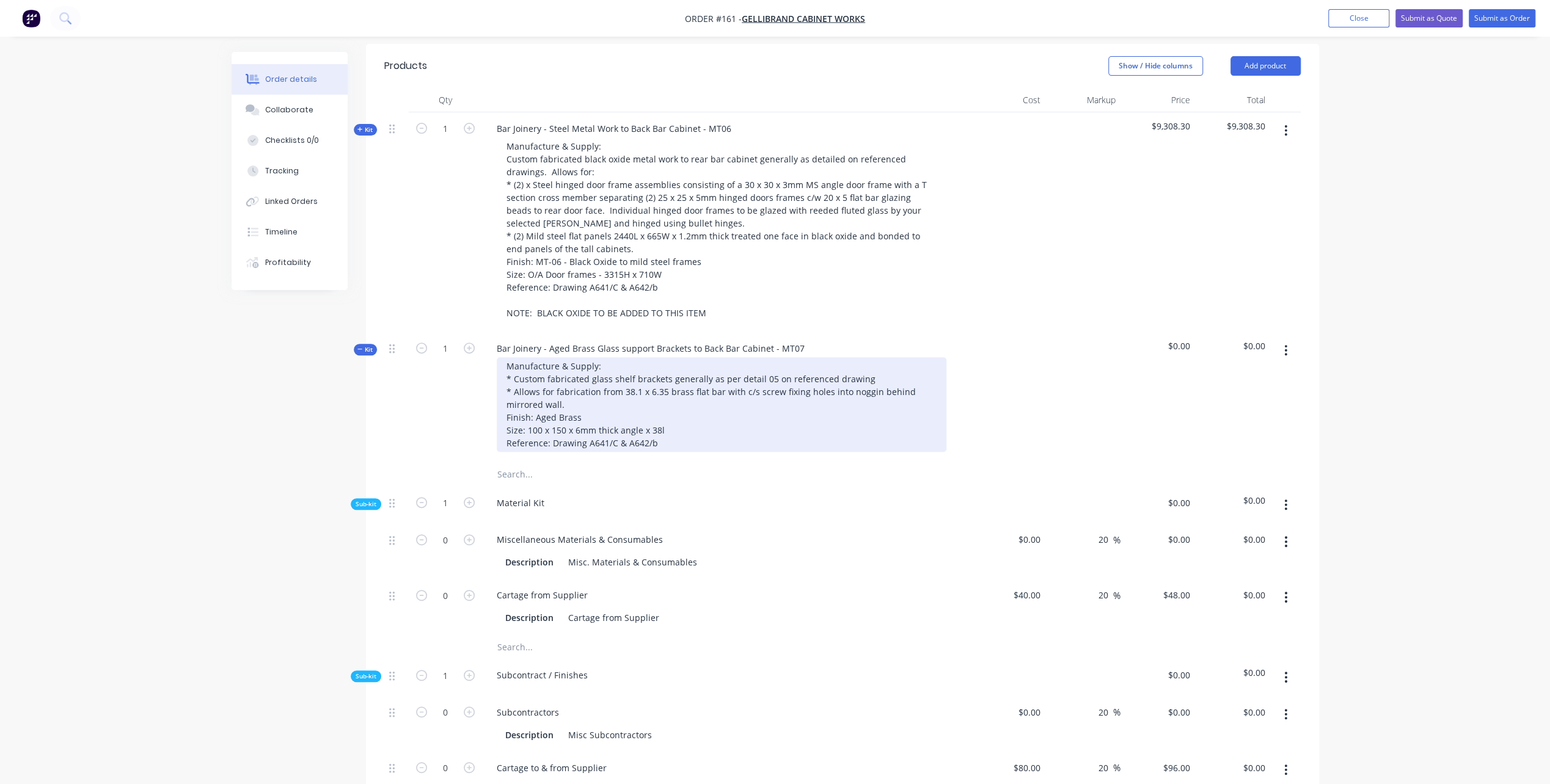
scroll to position [489, 0]
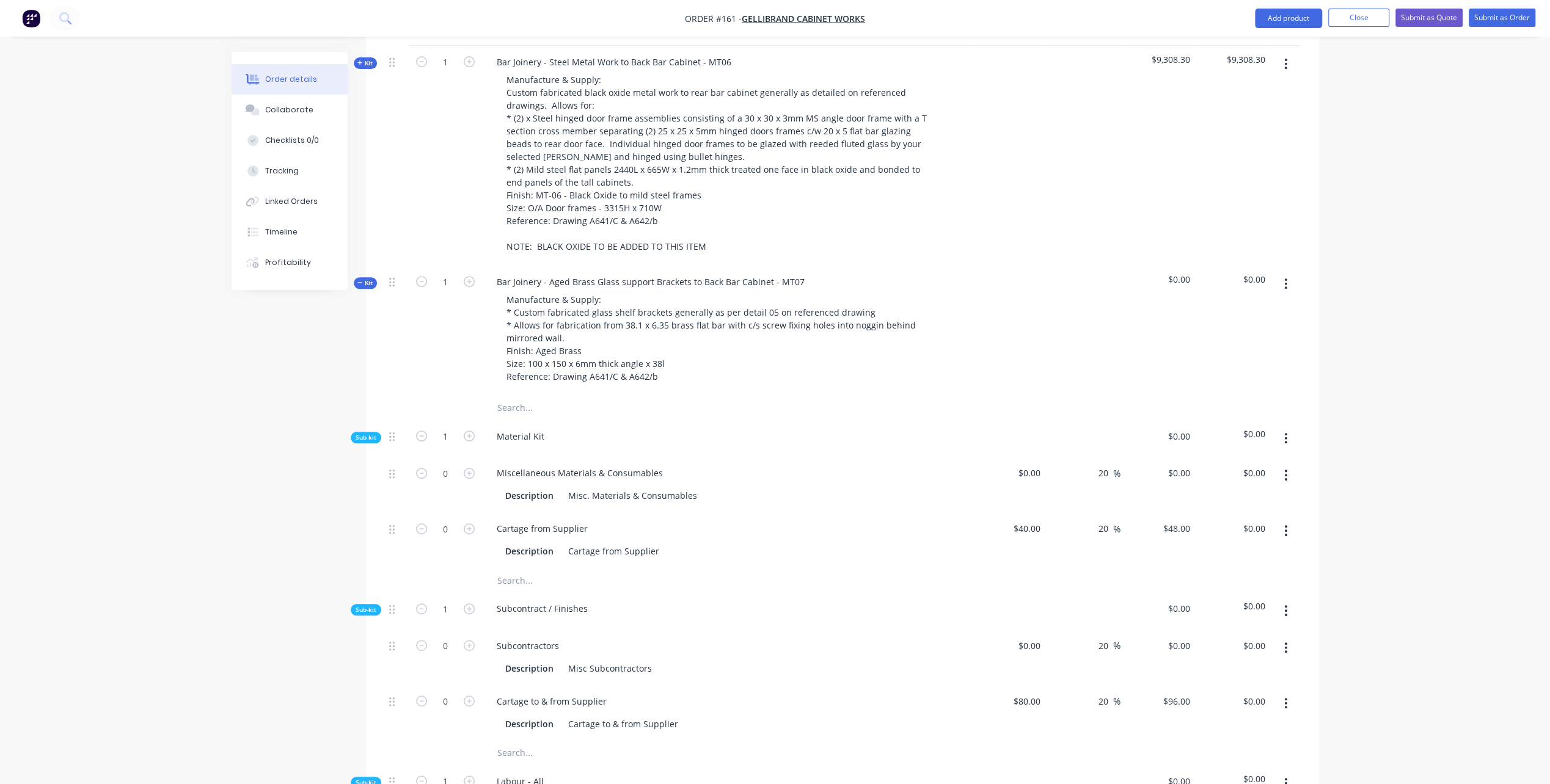
click at [1286, 433] on icon "button" at bounding box center [1286, 438] width 3 height 11
click at [1225, 462] on div "Add product to kit" at bounding box center [1242, 471] width 94 height 18
click at [1237, 511] on div "Product catalogue" at bounding box center [1242, 520] width 94 height 18
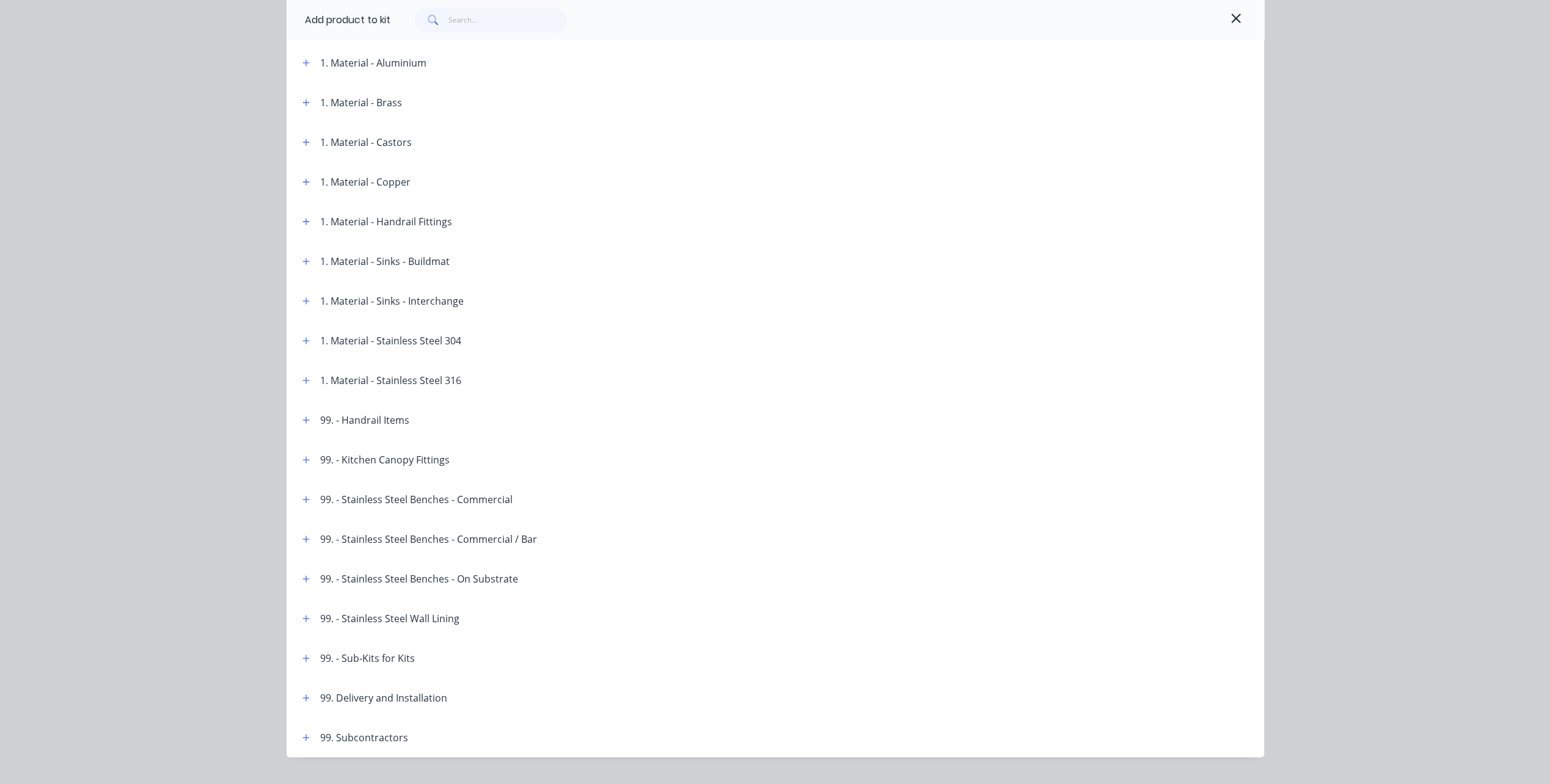
scroll to position [427, 0]
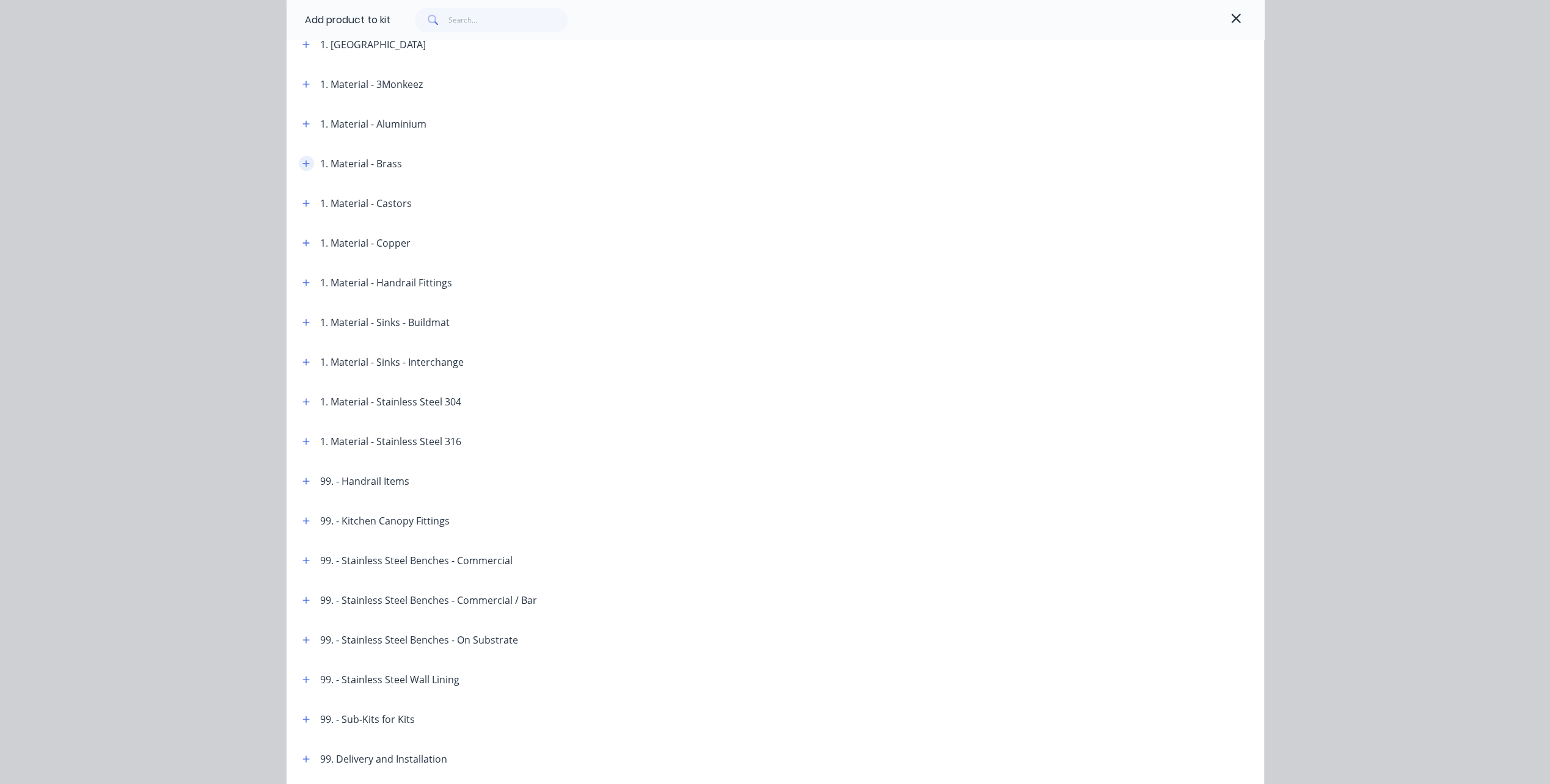
click at [302, 167] on icon "button" at bounding box center [306, 164] width 8 height 8
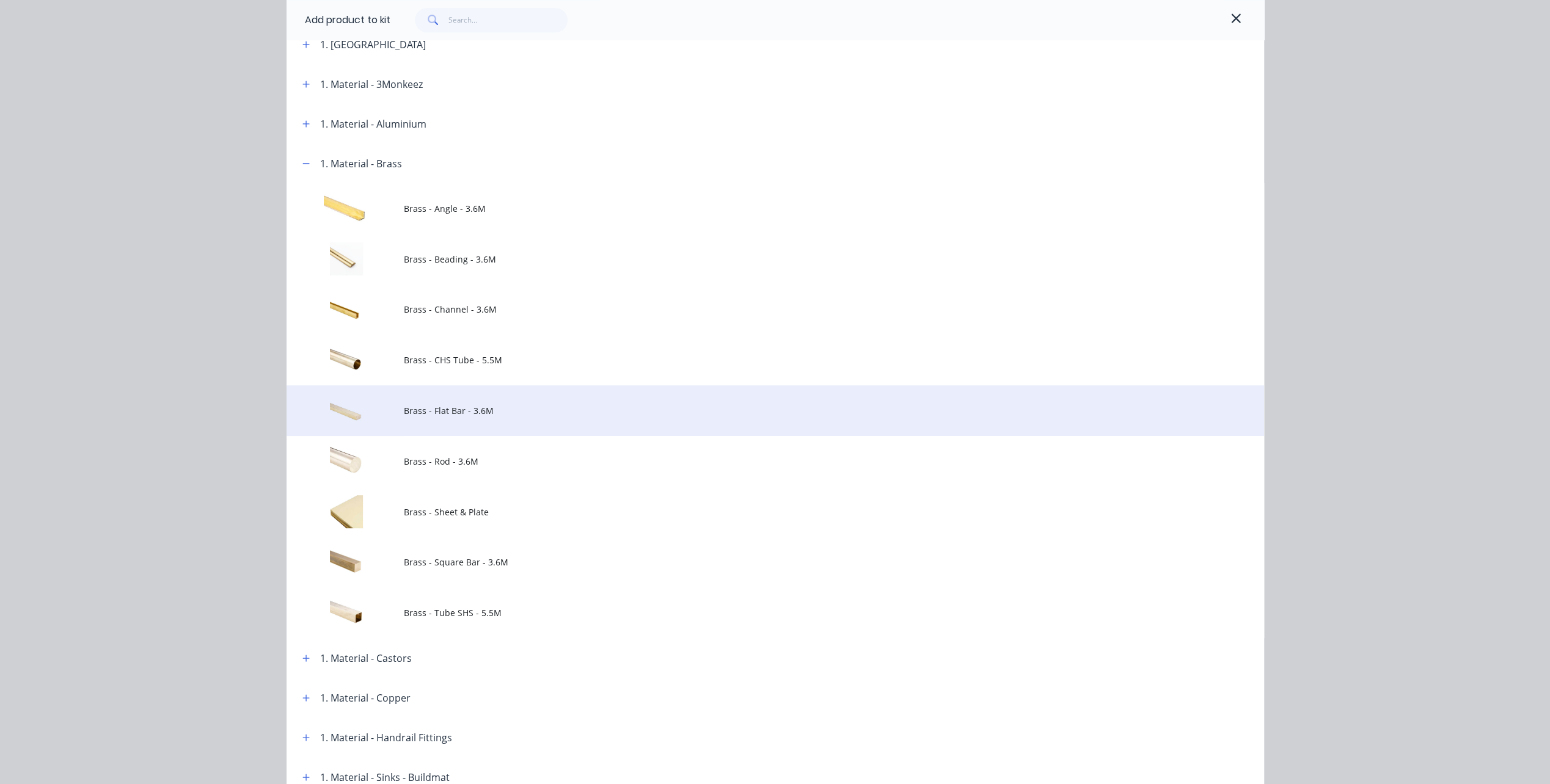
click at [423, 410] on span "Brass - Flat Bar - 3.6M" at bounding box center [747, 410] width 688 height 13
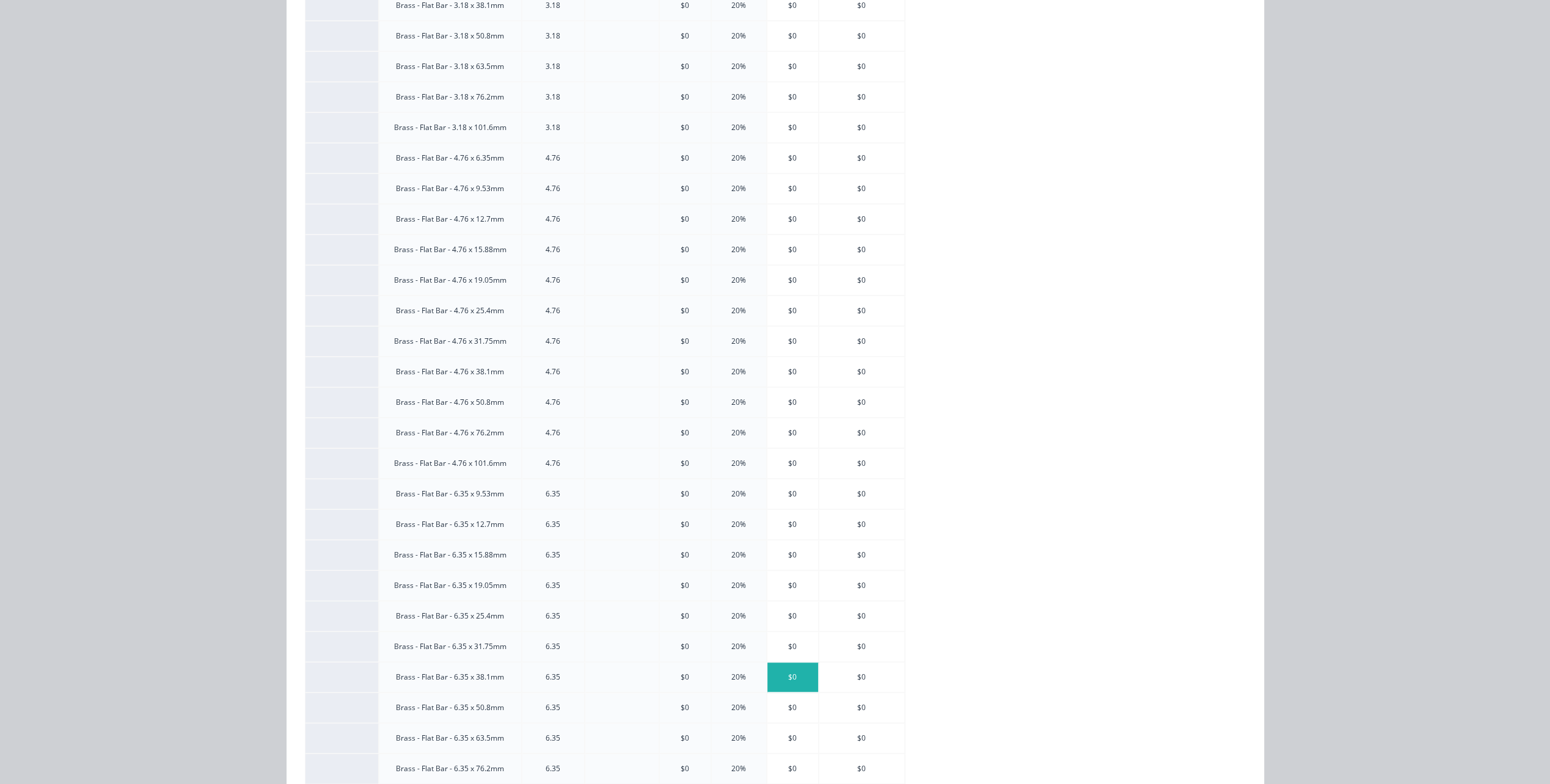
scroll to position [0, 0]
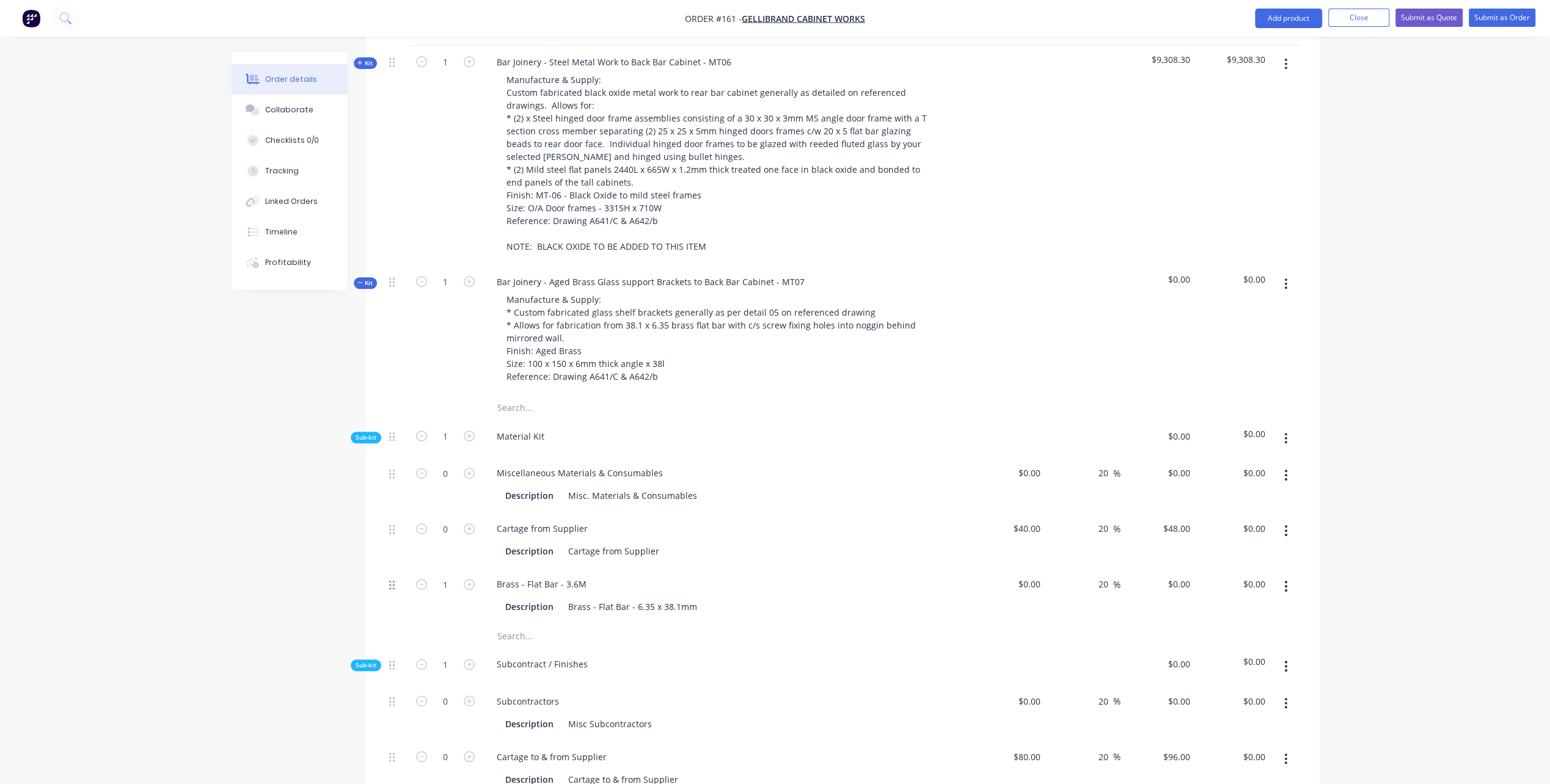
click at [391, 580] on icon at bounding box center [392, 585] width 6 height 11
drag, startPoint x: 392, startPoint y: 570, endPoint x: 386, endPoint y: 447, distance: 123.1
click at [386, 457] on div "0 Miscellaneous Materials & Consumables Description Misc. Materials & Consumabl…" at bounding box center [842, 540] width 917 height 167
click at [825, 541] on div "Miscellaneous Materials & Consumables Description Misc. Materials & Consumables" at bounding box center [726, 540] width 489 height 56
click at [772, 487] on div "Description Brass - Flat Bar - 6.35 x 38.1mm" at bounding box center [724, 496] width 447 height 18
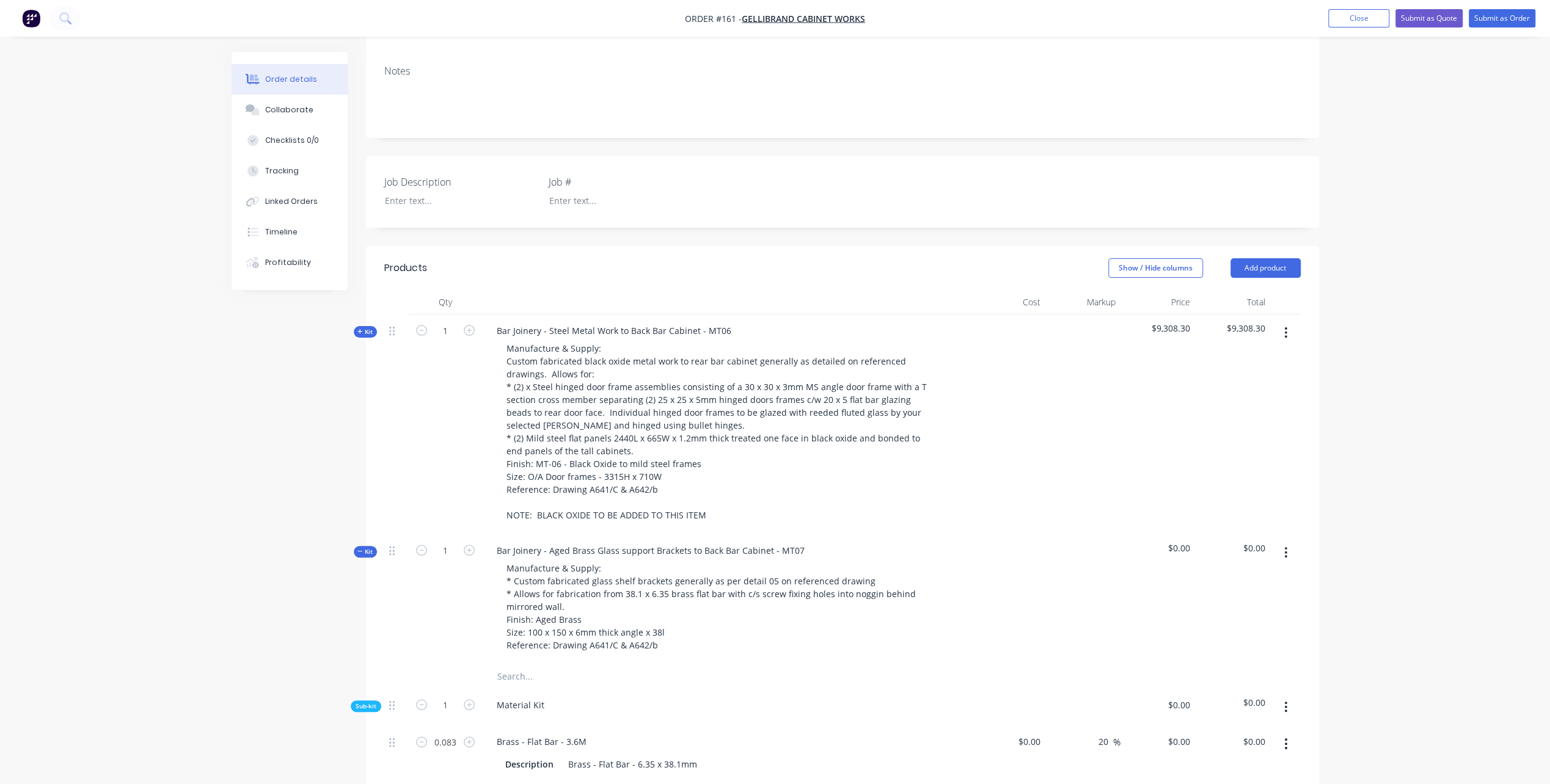
scroll to position [306, 0]
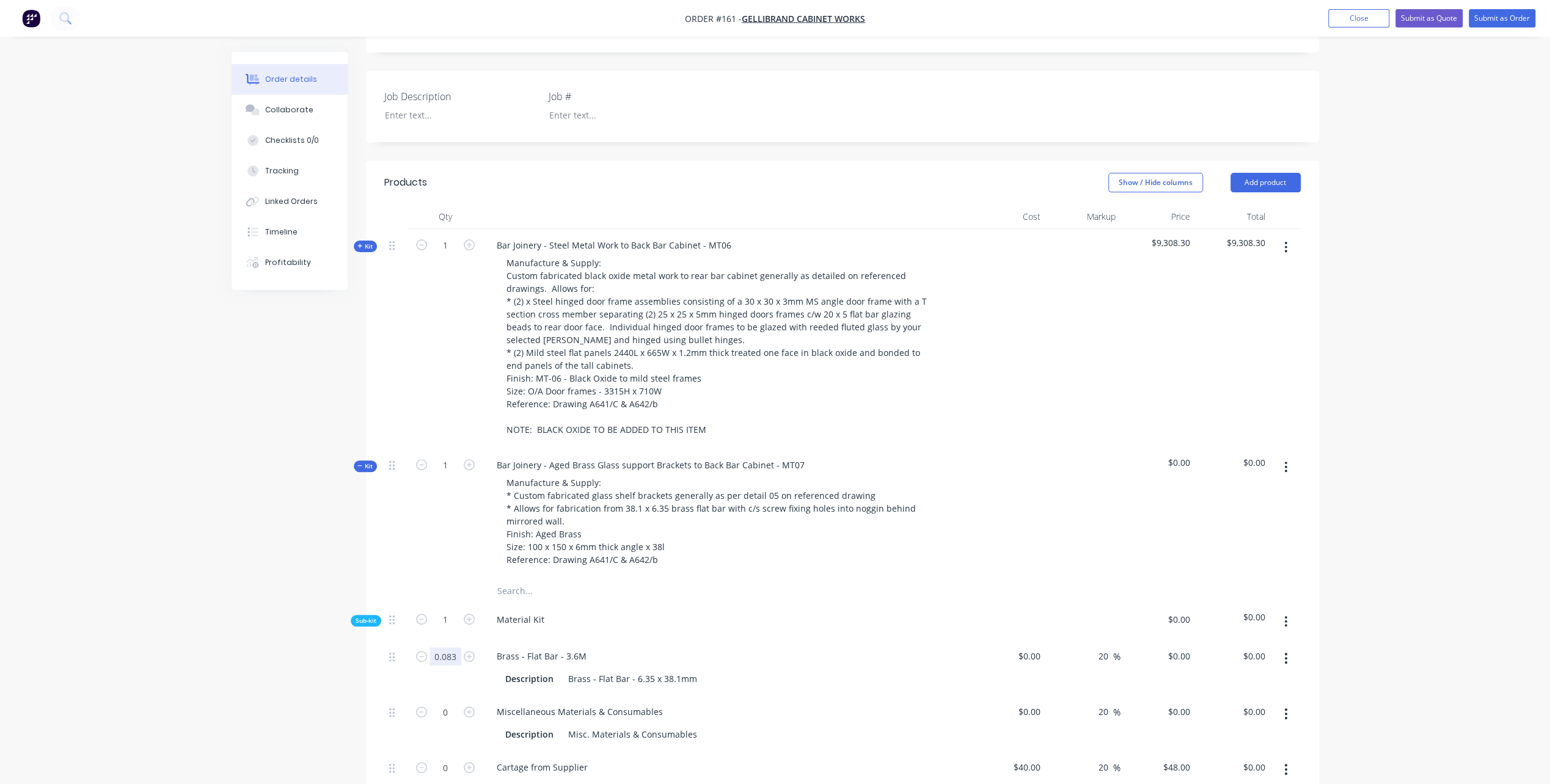
drag, startPoint x: 441, startPoint y: 637, endPoint x: 457, endPoint y: 646, distance: 18.4
click at [441, 647] on input "0.083" at bounding box center [446, 656] width 32 height 19
type input "0.4"
click at [840, 647] on div "Brass - Flat Bar - 3.6M" at bounding box center [726, 656] width 479 height 18
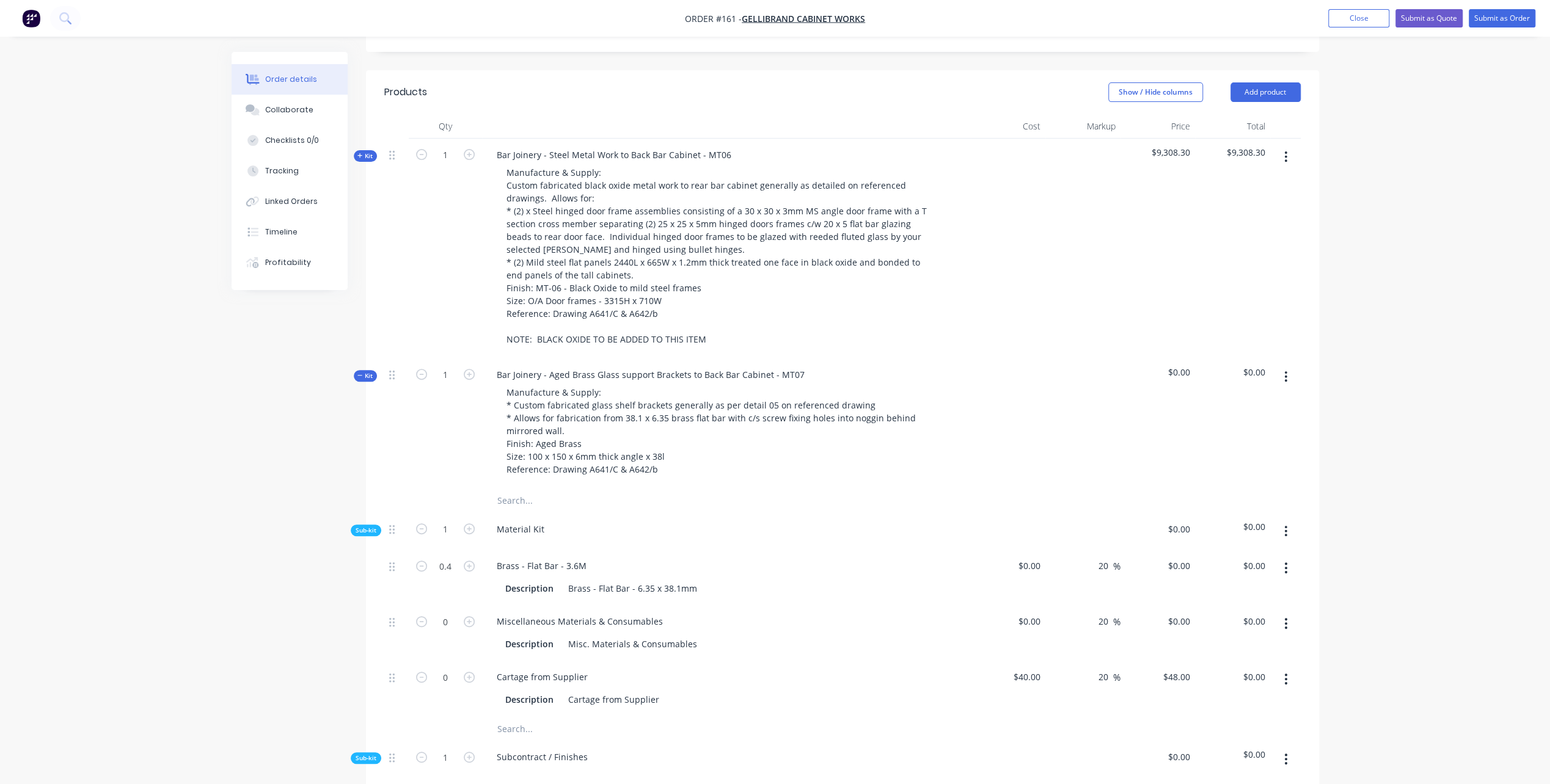
scroll to position [427, 0]
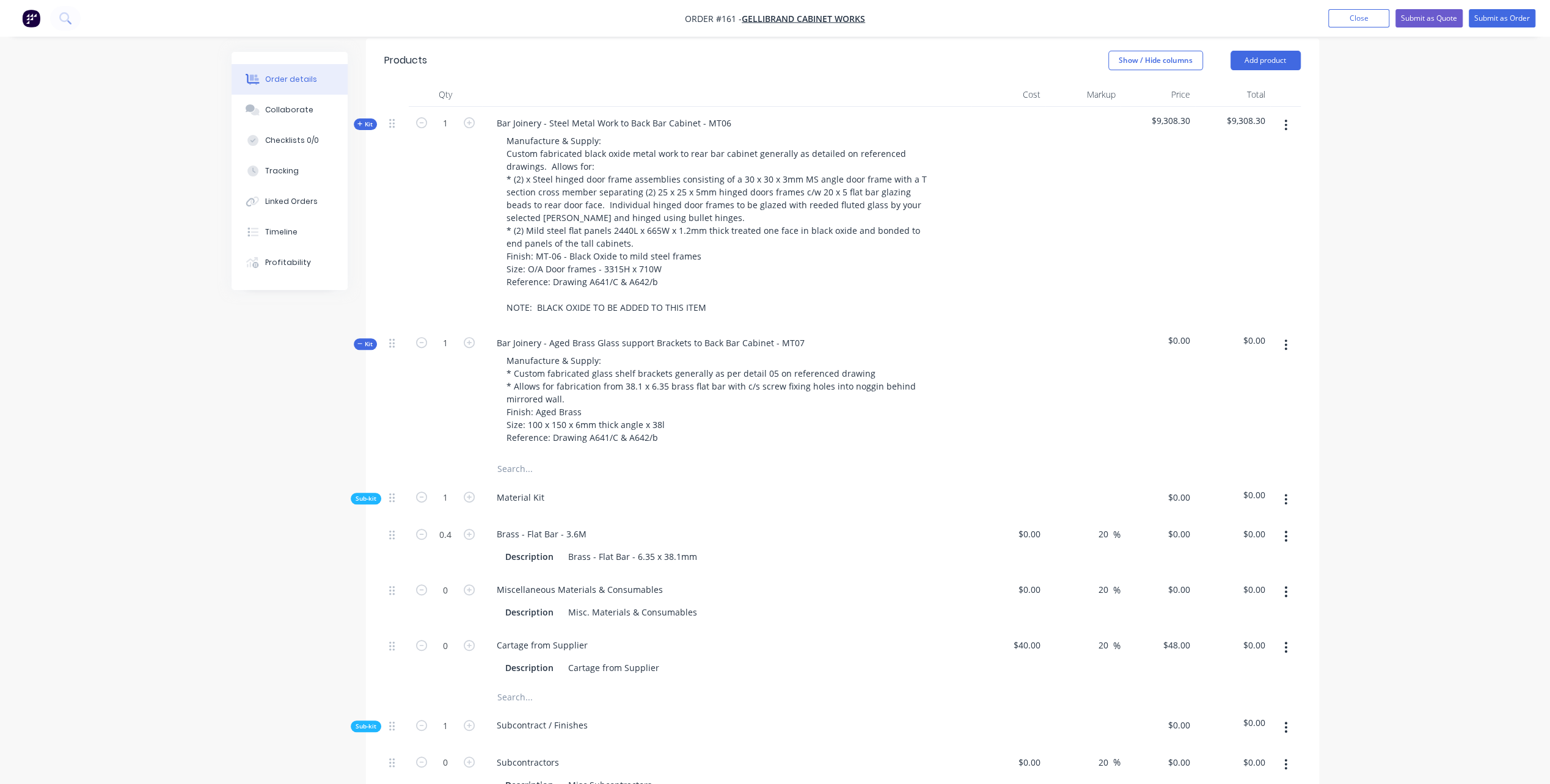
click at [615, 525] on div "Brass - Flat Bar - 3.6M" at bounding box center [726, 534] width 479 height 18
click at [1022, 518] on div at bounding box center [1008, 545] width 75 height 56
type input "$150.00"
type input "$180.00"
type input "$72.00"
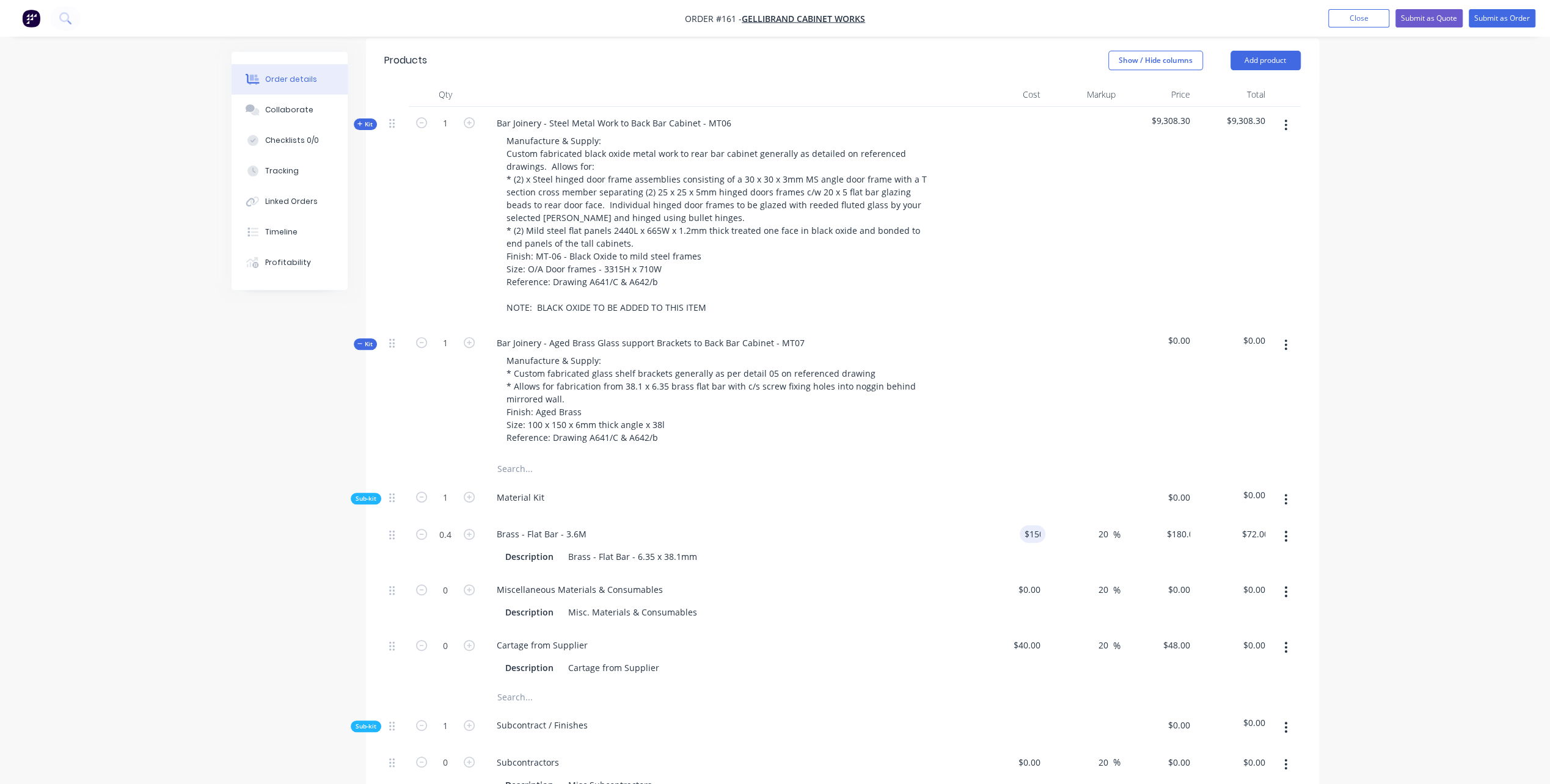
click at [751, 525] on div "Brass - Flat Bar - 3.6M" at bounding box center [726, 534] width 479 height 18
click at [693, 548] on div "Brass - Flat Bar - 6.35 x 38.1mm" at bounding box center [632, 557] width 138 height 18
click at [832, 581] on div "Miscellaneous Materials & Consumables" at bounding box center [726, 590] width 479 height 18
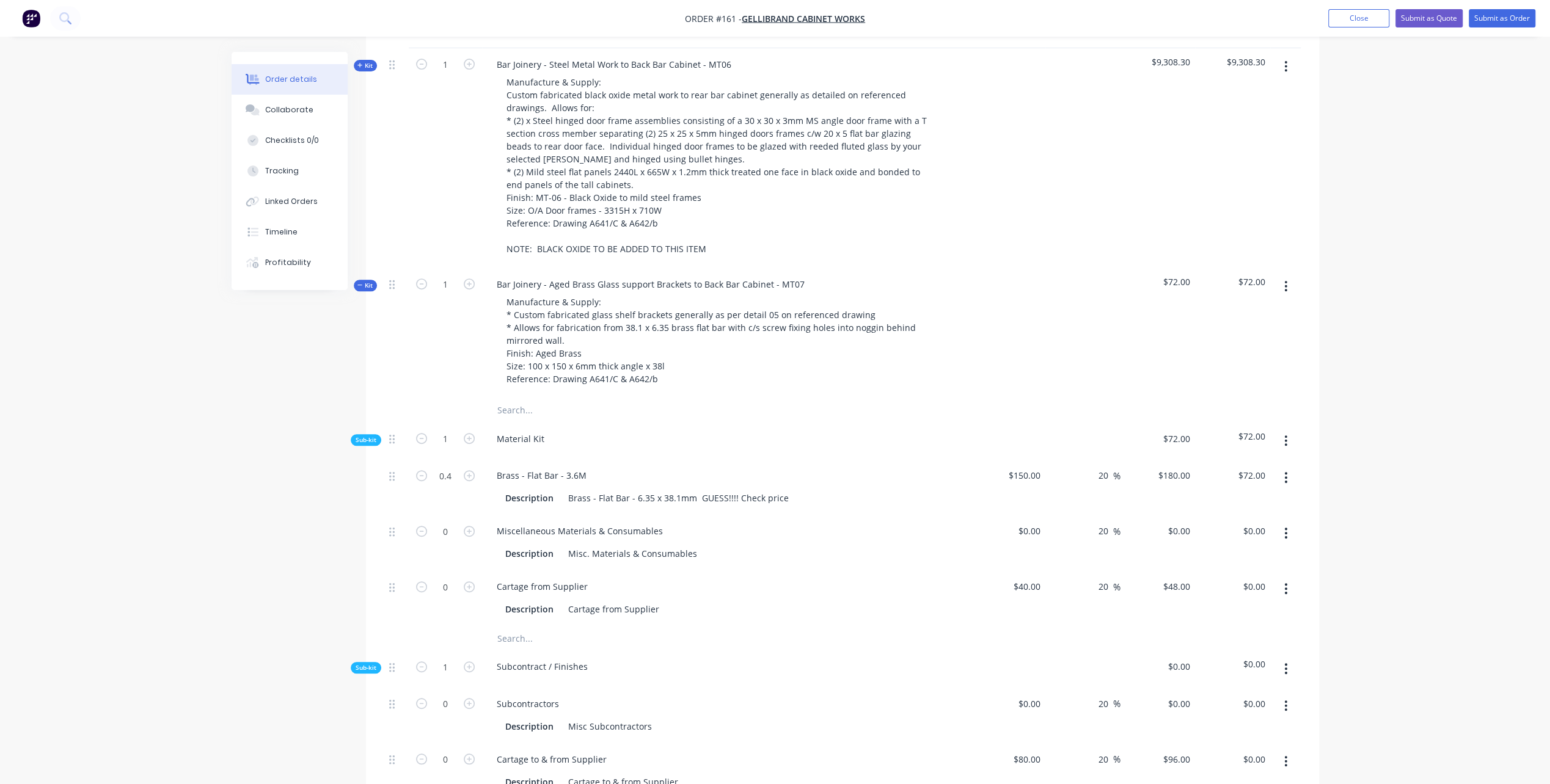
scroll to position [489, 0]
click at [468, 523] on icon "button" at bounding box center [469, 529] width 11 height 11
type input "1"
click at [1038, 520] on input at bounding box center [1031, 529] width 28 height 18
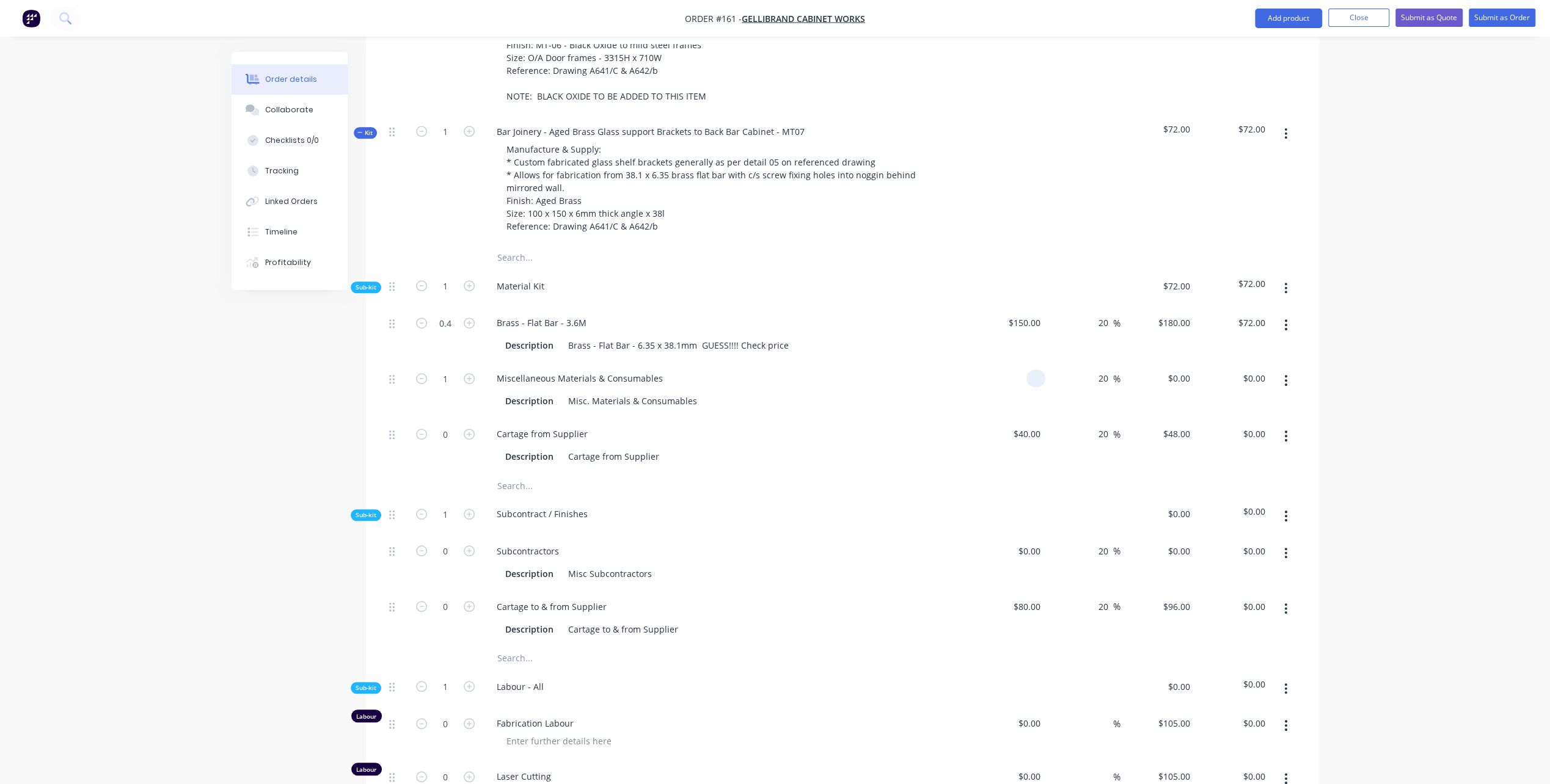
scroll to position [733, 0]
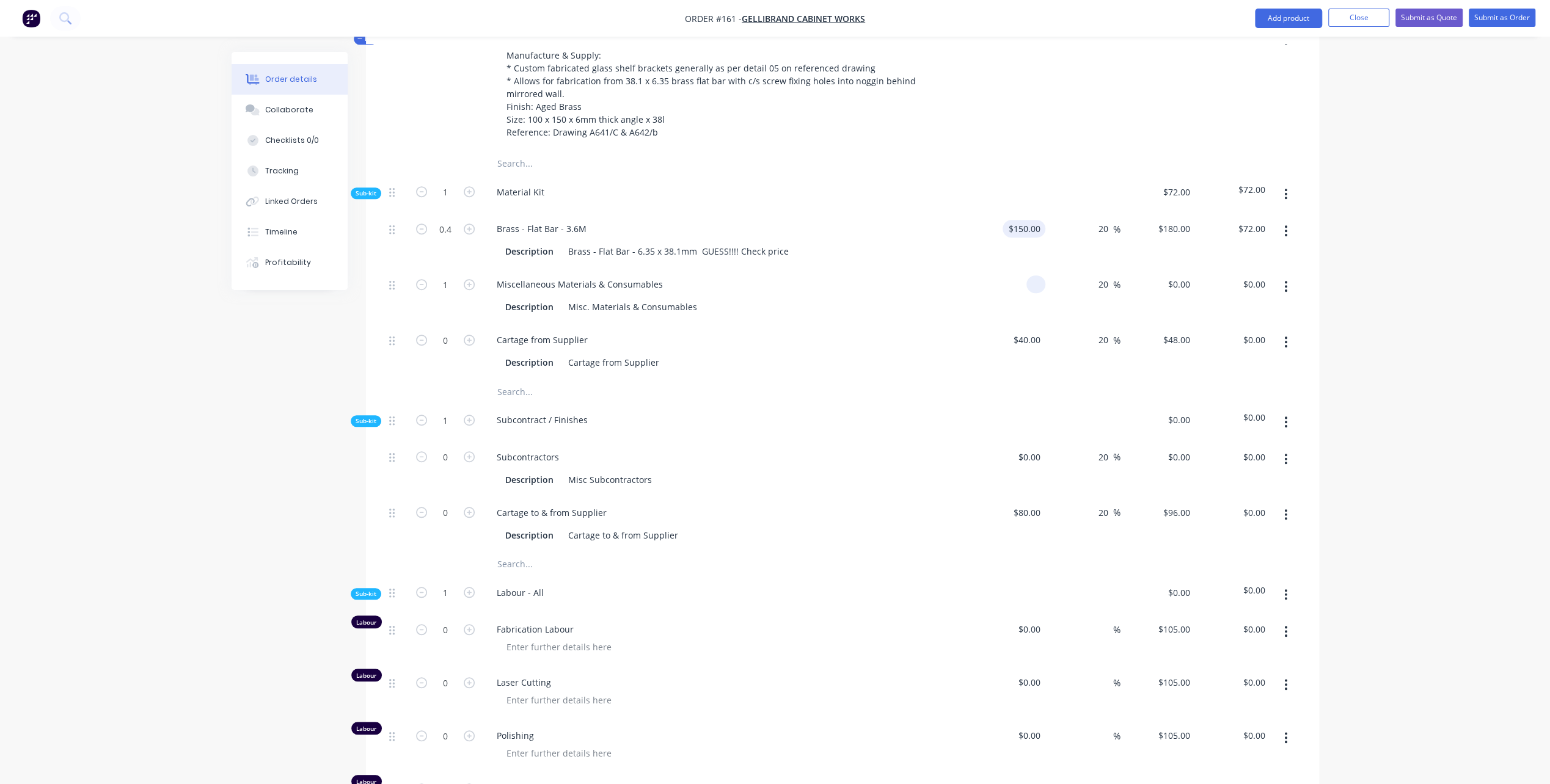
type input "150"
type input "$0.00"
click at [1029, 220] on input "150" at bounding box center [1026, 229] width 38 height 18
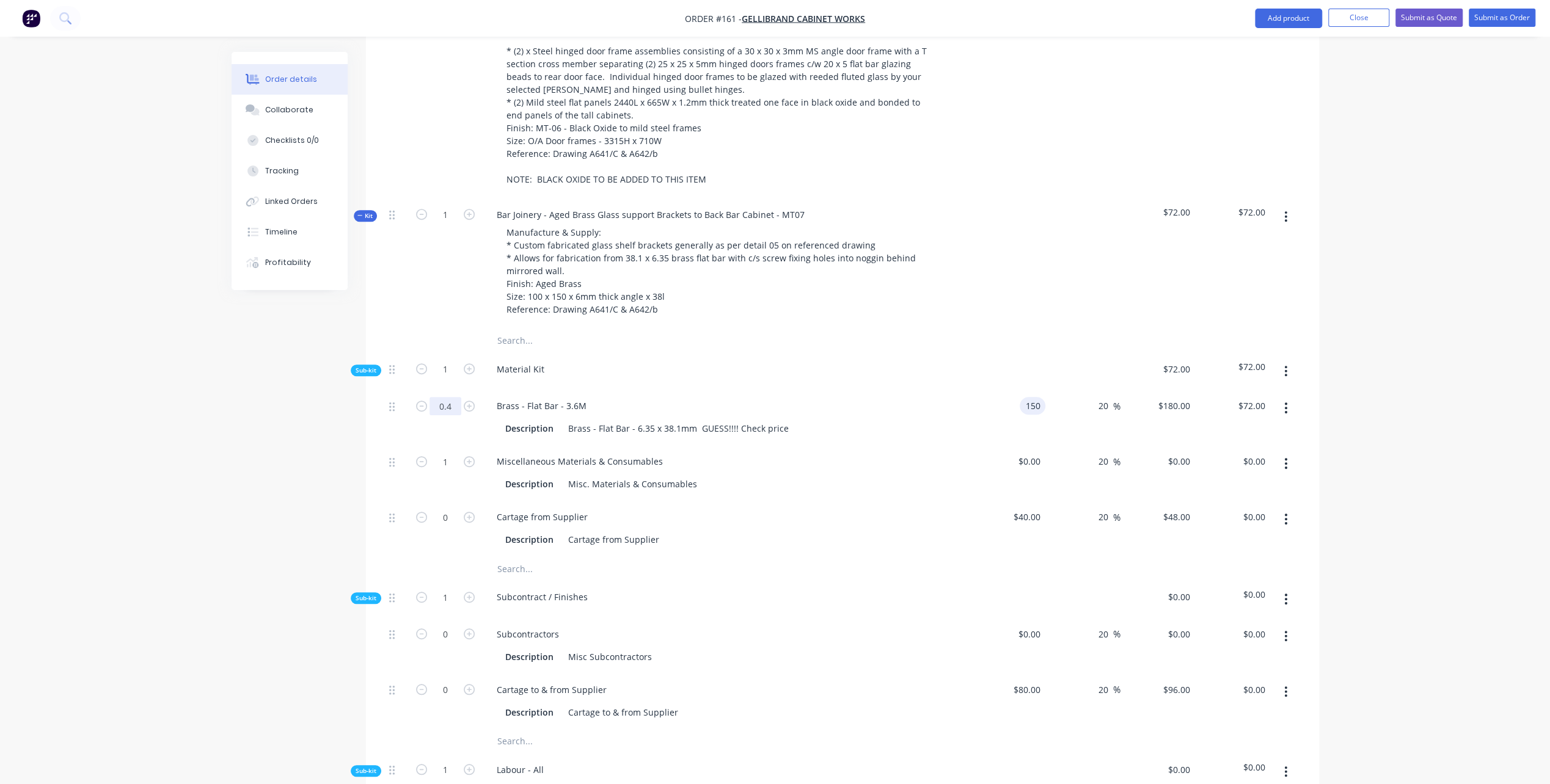
scroll to position [549, 0]
type input "$150.00"
click at [1001, 419] on div "$150.00 $150.00" at bounding box center [1008, 423] width 75 height 56
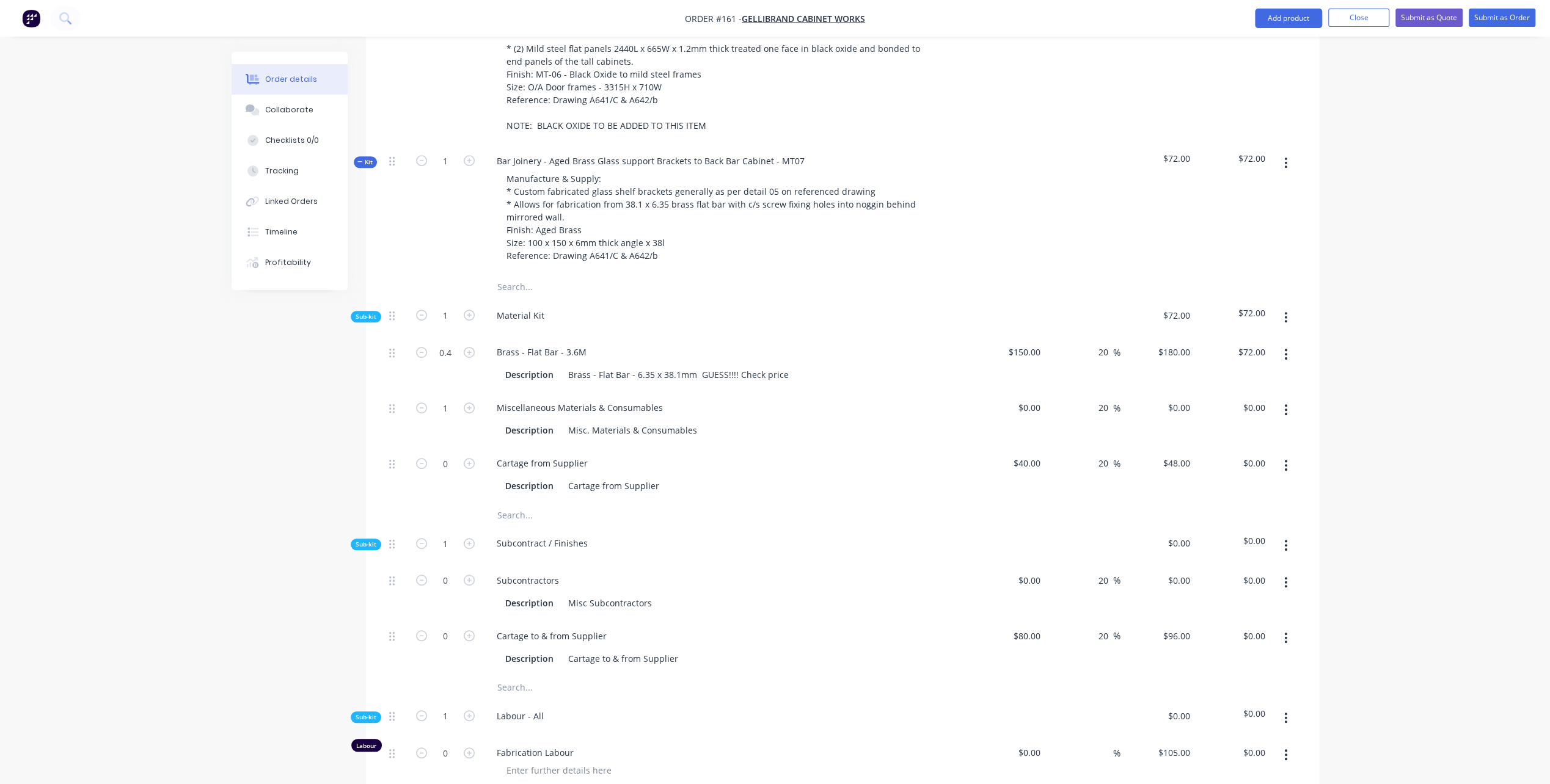
scroll to position [611, 0]
click at [510, 571] on div "Subcontractors" at bounding box center [527, 580] width 82 height 18
drag, startPoint x: 490, startPoint y: 559, endPoint x: 587, endPoint y: 560, distance: 97.0
click at [587, 571] on div "Subcontractors" at bounding box center [726, 580] width 479 height 18
click at [568, 593] on div "Misc Subcontractors" at bounding box center [610, 602] width 94 height 18
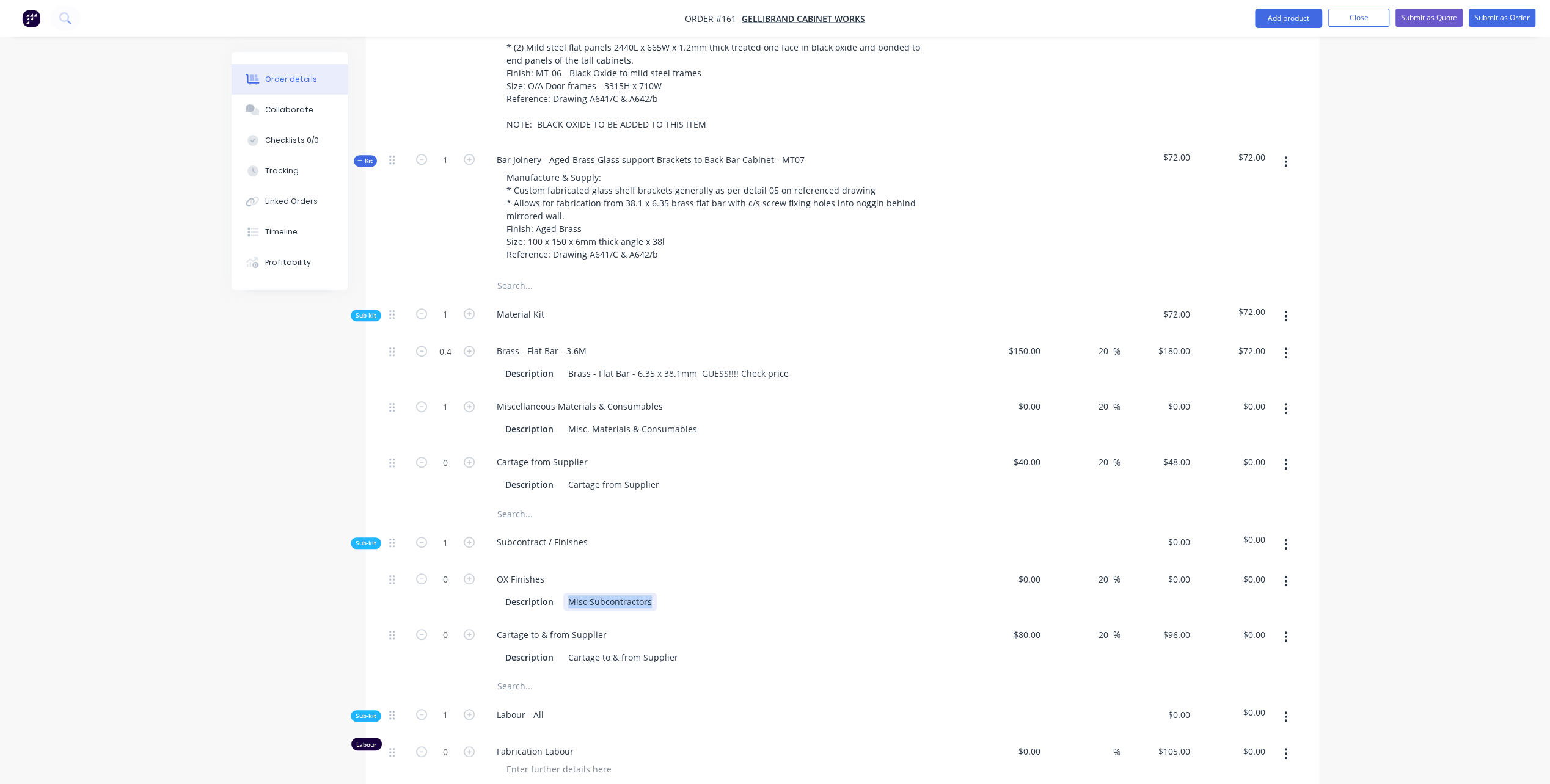
drag, startPoint x: 568, startPoint y: 584, endPoint x: 680, endPoint y: 579, distance: 112.1
click at [680, 593] on div "Description Misc Subcontractors" at bounding box center [724, 602] width 447 height 18
drag, startPoint x: 715, startPoint y: 593, endPoint x: 625, endPoint y: 583, distance: 90.6
click at [715, 593] on div "OX Finishes Description Allow $20.00 each" at bounding box center [726, 591] width 489 height 56
click at [467, 573] on icon "button" at bounding box center [469, 579] width 11 height 11
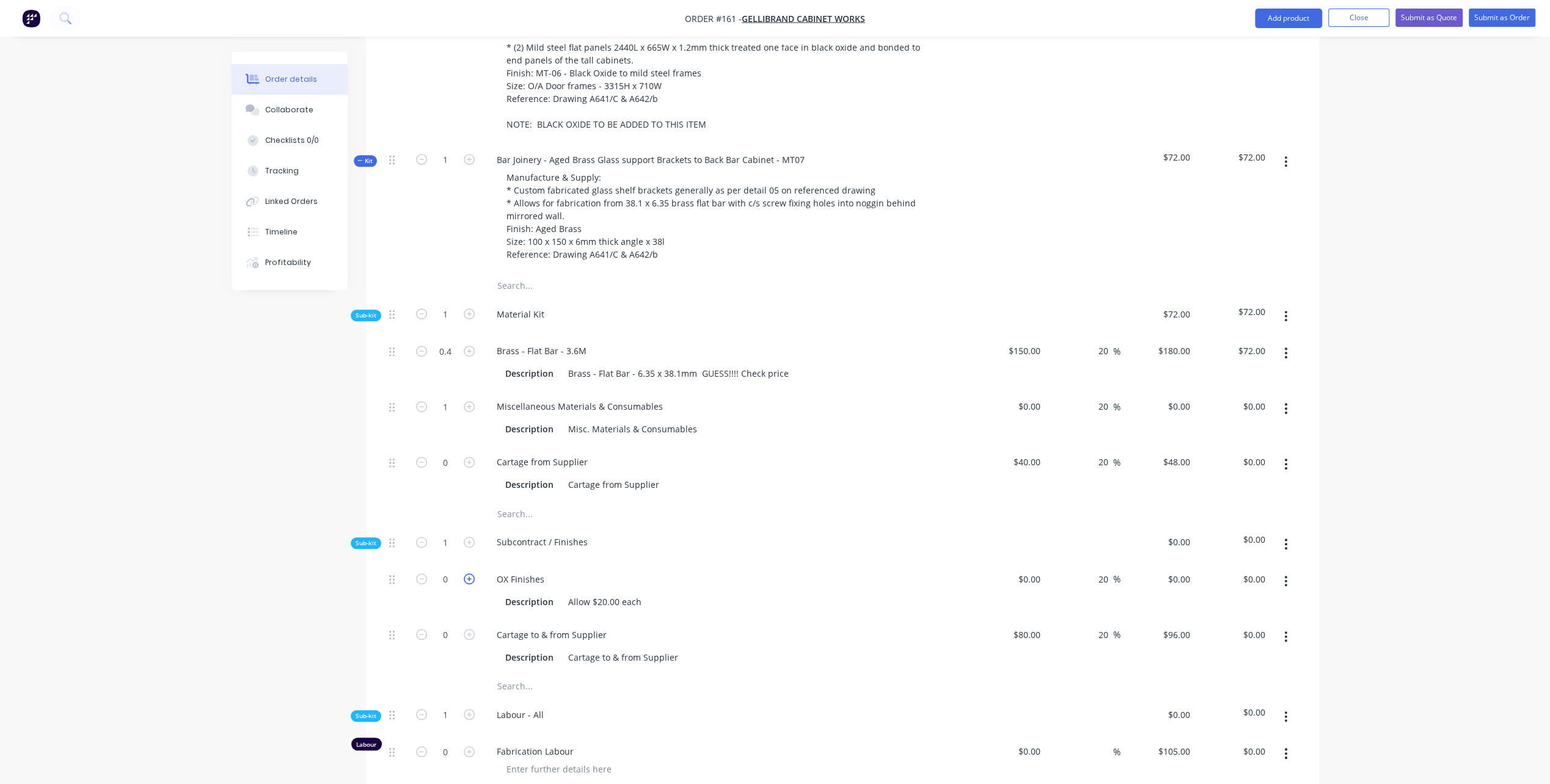
type input "1"
click at [443, 571] on input "1" at bounding box center [446, 580] width 32 height 19
click at [828, 593] on div "Description Allow $20.00 each" at bounding box center [724, 602] width 447 height 18
click at [1022, 563] on div "$0.00" at bounding box center [1008, 591] width 75 height 56
type input "$20.00"
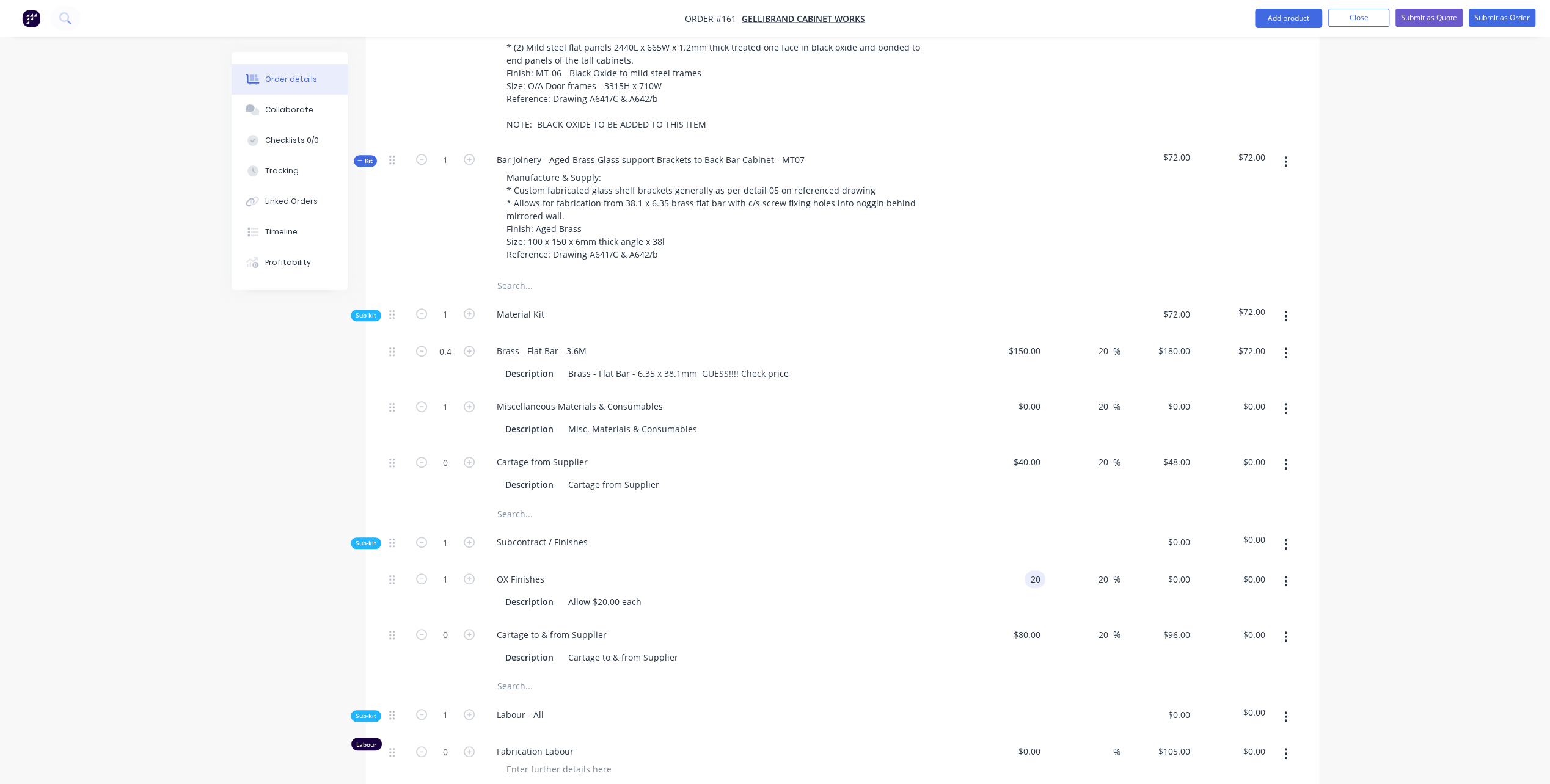
type input "$24.00"
click at [676, 626] on div "Cartage to & from Supplier" at bounding box center [726, 635] width 479 height 18
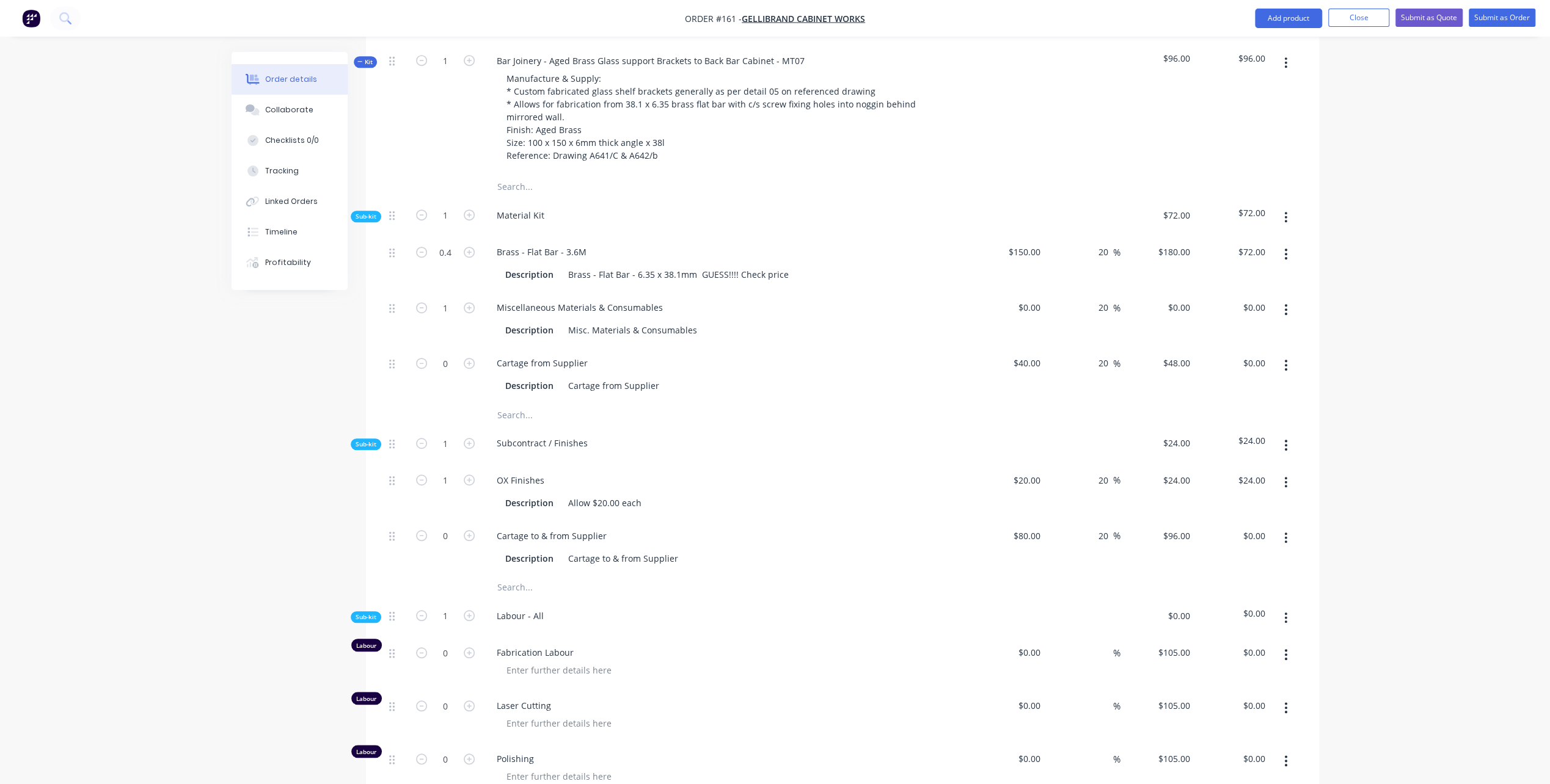
scroll to position [794, 0]
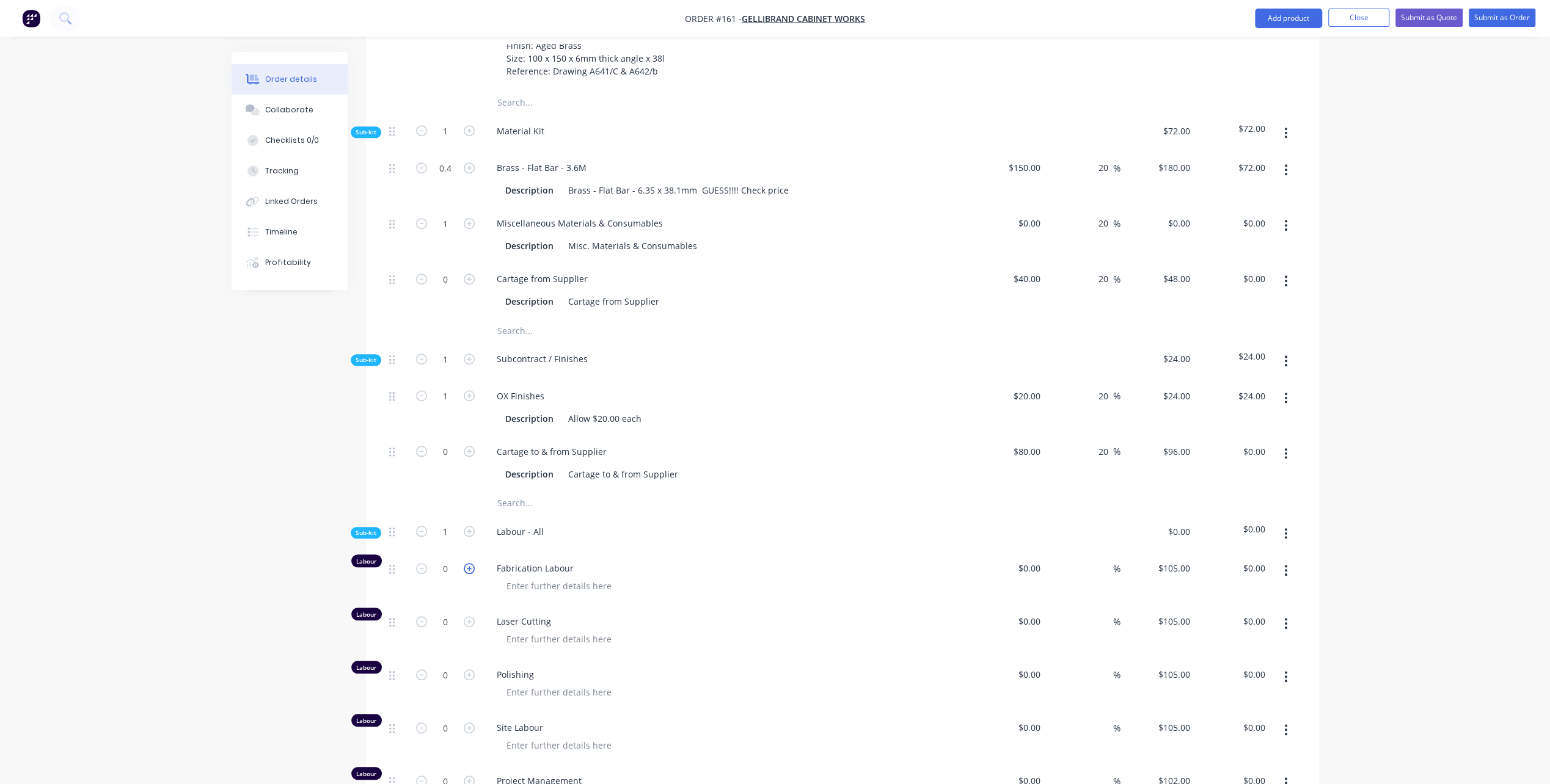
click at [470, 563] on icon "button" at bounding box center [469, 569] width 11 height 11
type input "1"
type input "$105.00"
click at [1034, 560] on input at bounding box center [1038, 569] width 14 height 18
type input "$55.00"
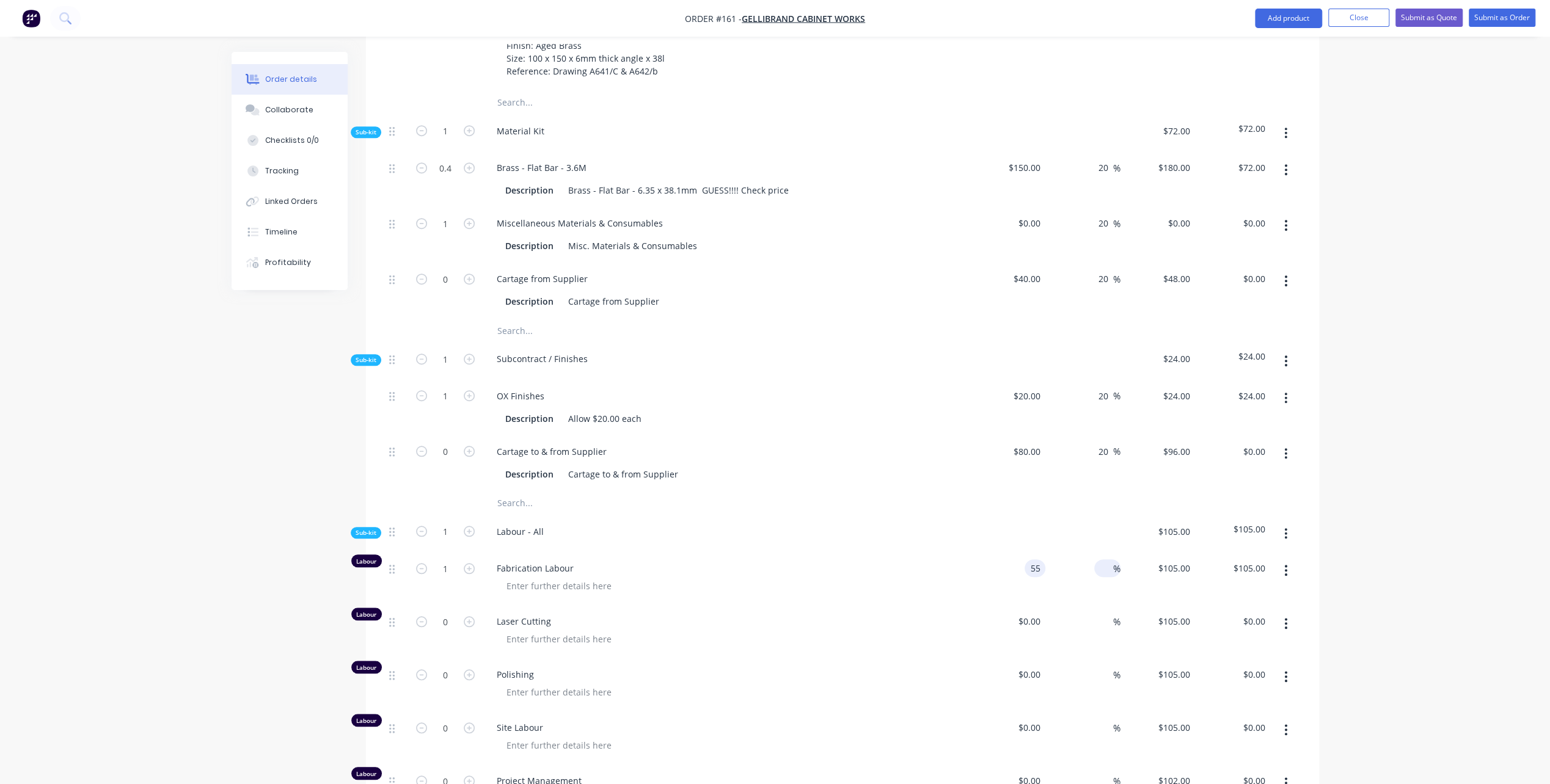
type input "$55.00"
click at [1104, 560] on input at bounding box center [1106, 569] width 14 height 18
type input "90"
type input "$104.50"
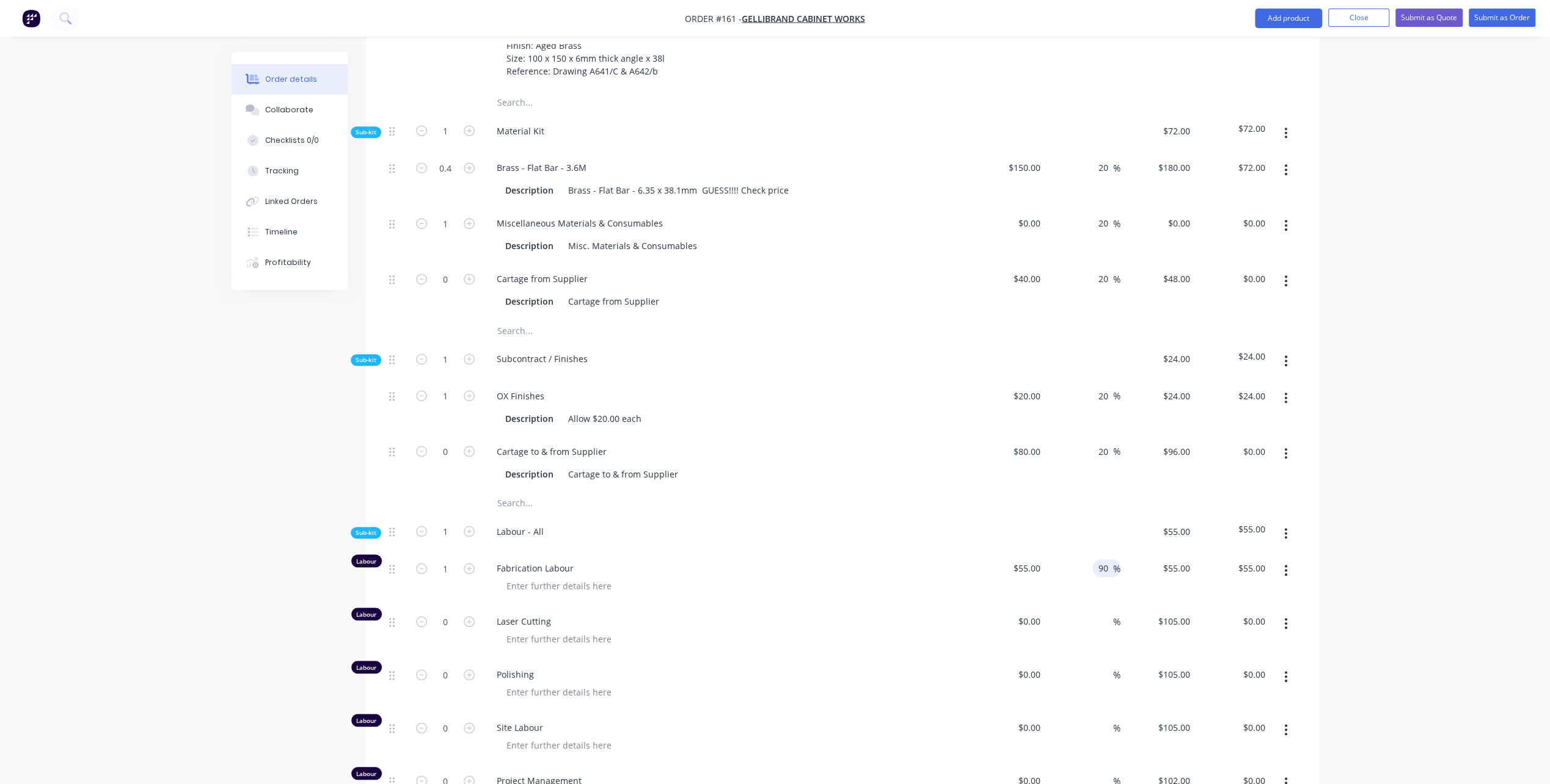
type input "$104.50"
click at [983, 573] on div "$55.00 $55.00" at bounding box center [1008, 578] width 75 height 53
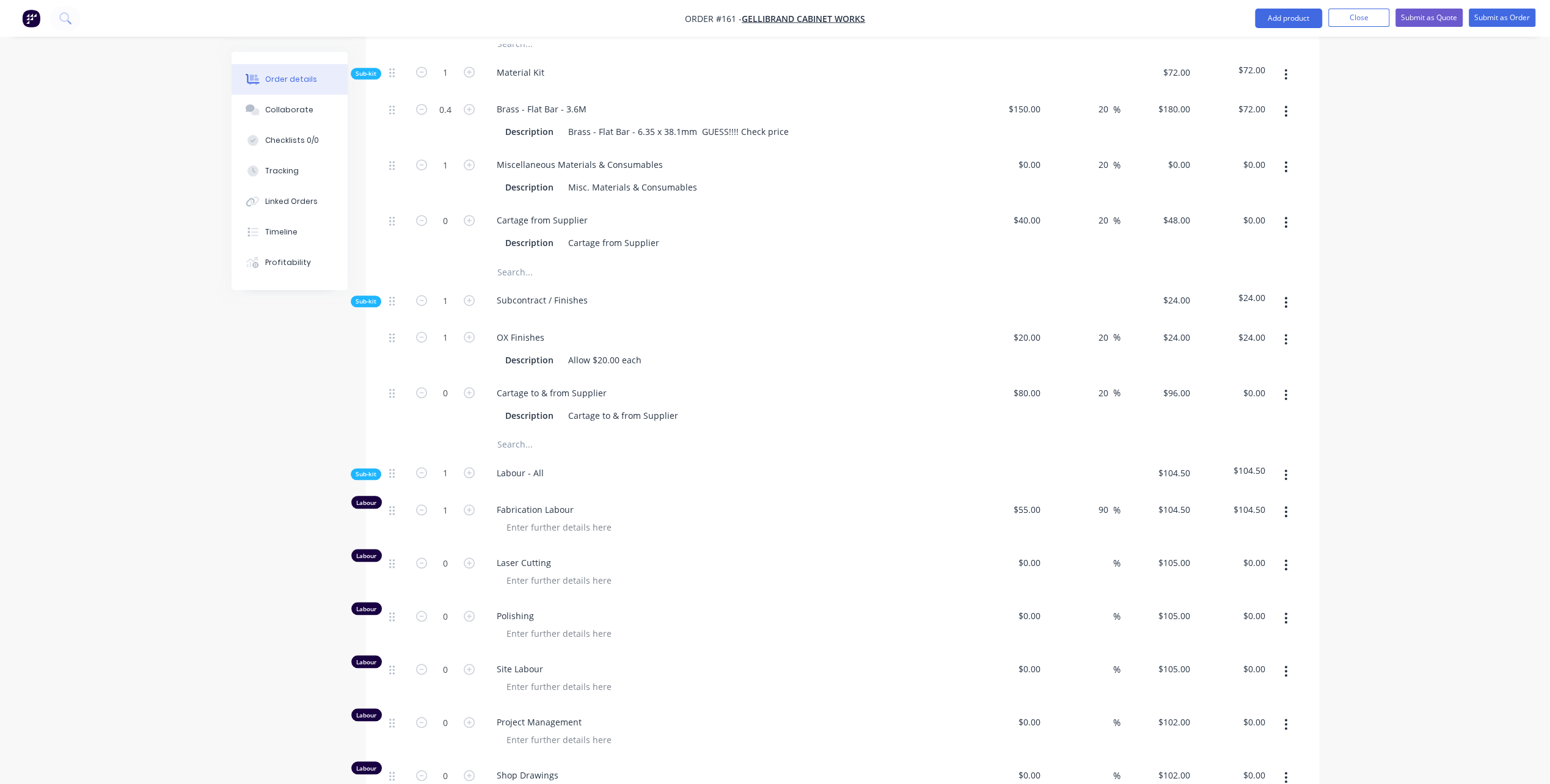
scroll to position [855, 0]
click at [468, 608] on icon "button" at bounding box center [469, 614] width 11 height 11
type input "1"
type input "$105.00"
click at [456, 604] on input "1" at bounding box center [446, 613] width 32 height 19
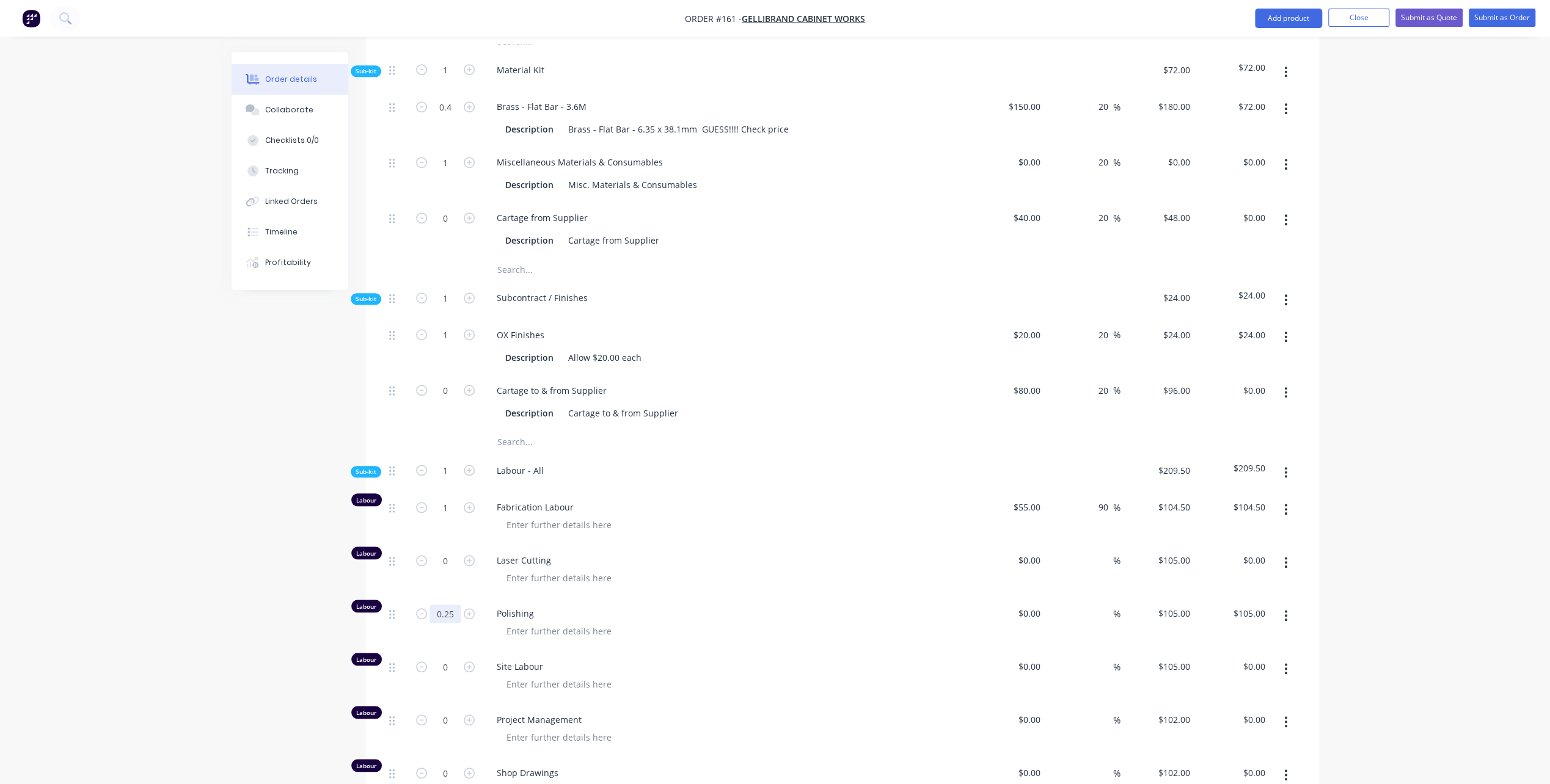
type input "0.25"
type input "$26.25"
click at [695, 650] on div "Site Labour" at bounding box center [726, 677] width 489 height 53
click at [1029, 604] on div at bounding box center [1036, 613] width 19 height 18
type input "$55.00"
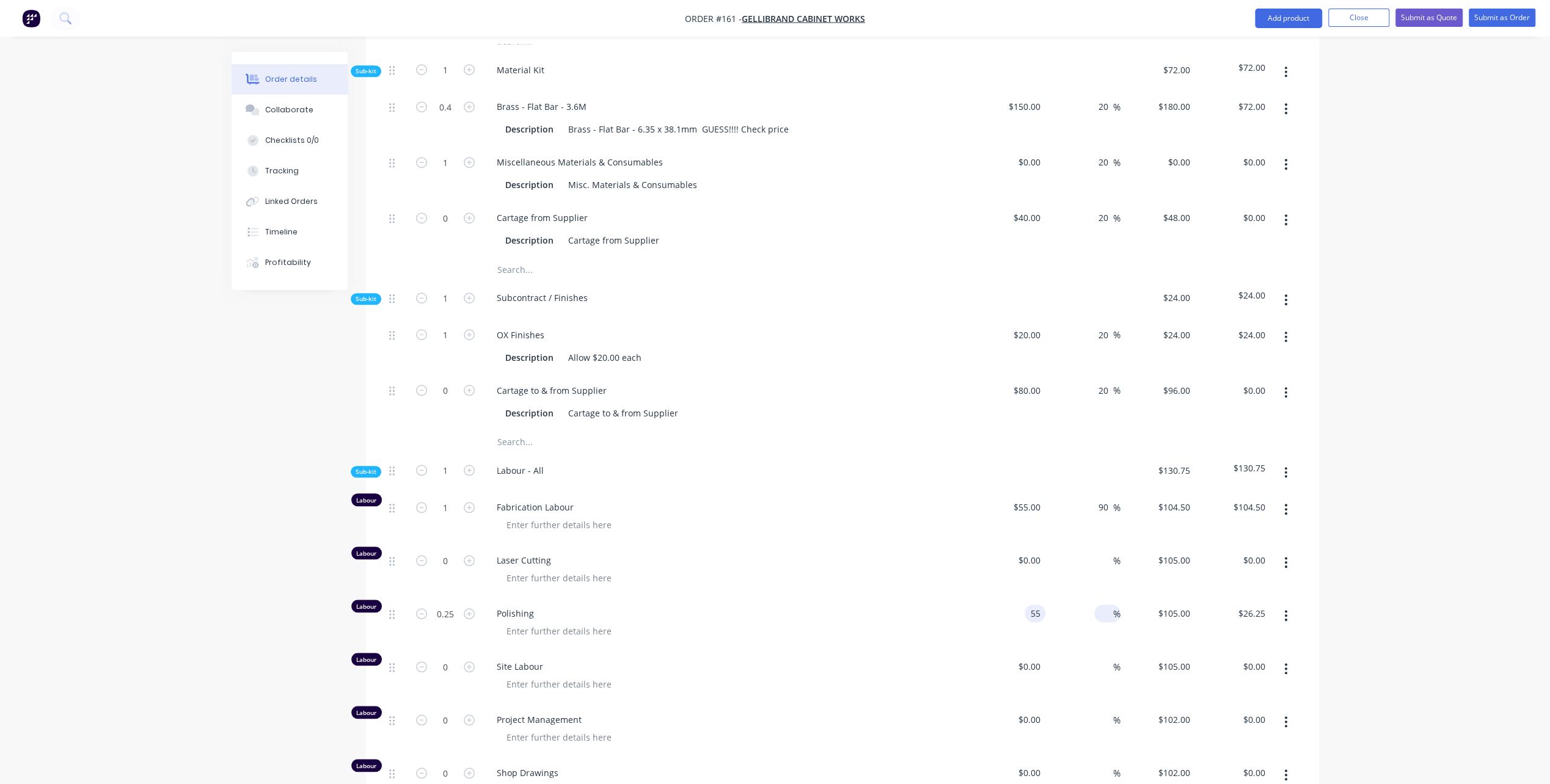
type input "$55.00"
type input "$13.75"
click at [1095, 604] on div "%" at bounding box center [1107, 613] width 26 height 18
type input "90"
type input "$104.50"
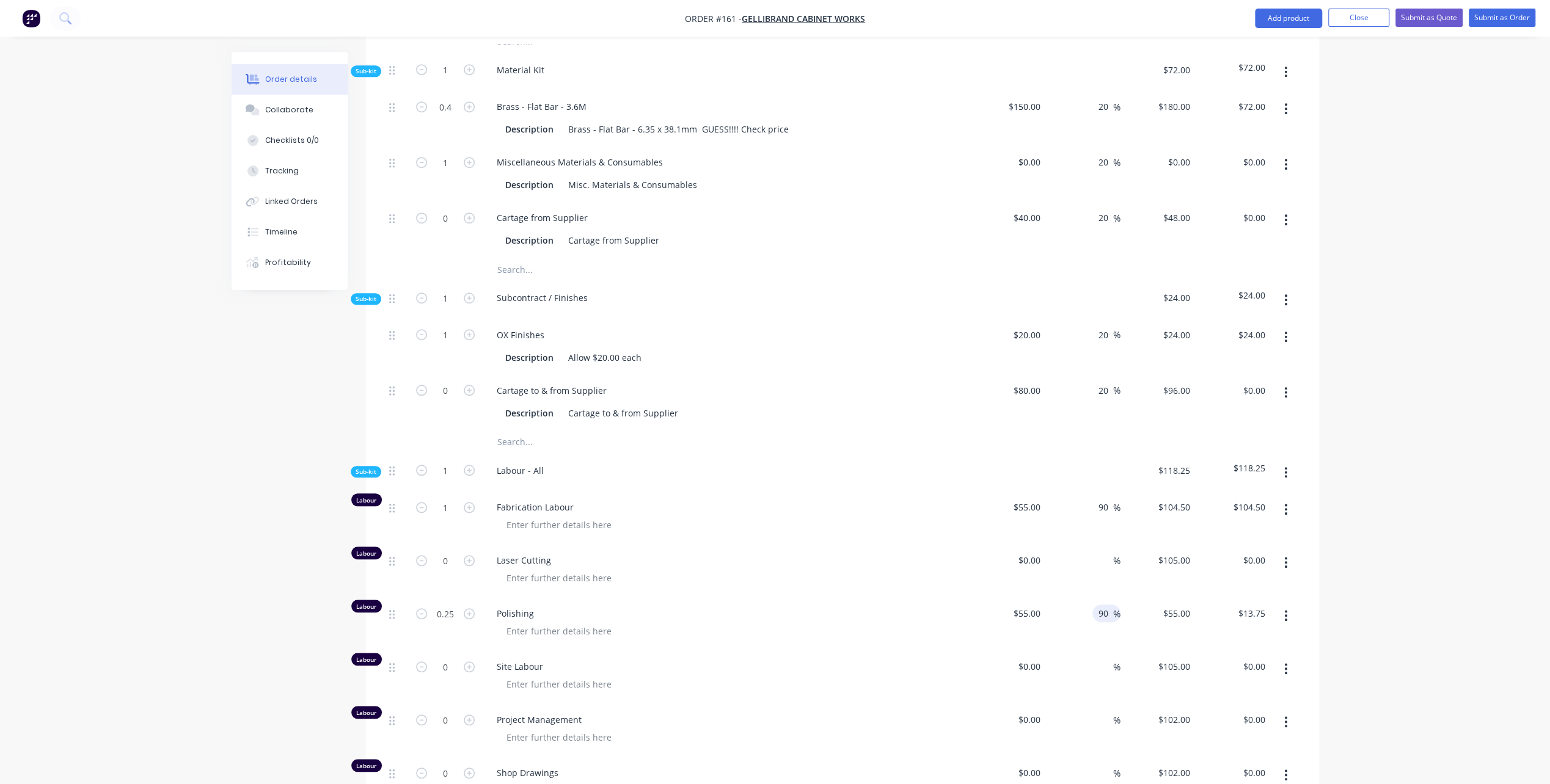
type input "$26.13"
click at [727, 619] on div "Polishing" at bounding box center [726, 624] width 489 height 53
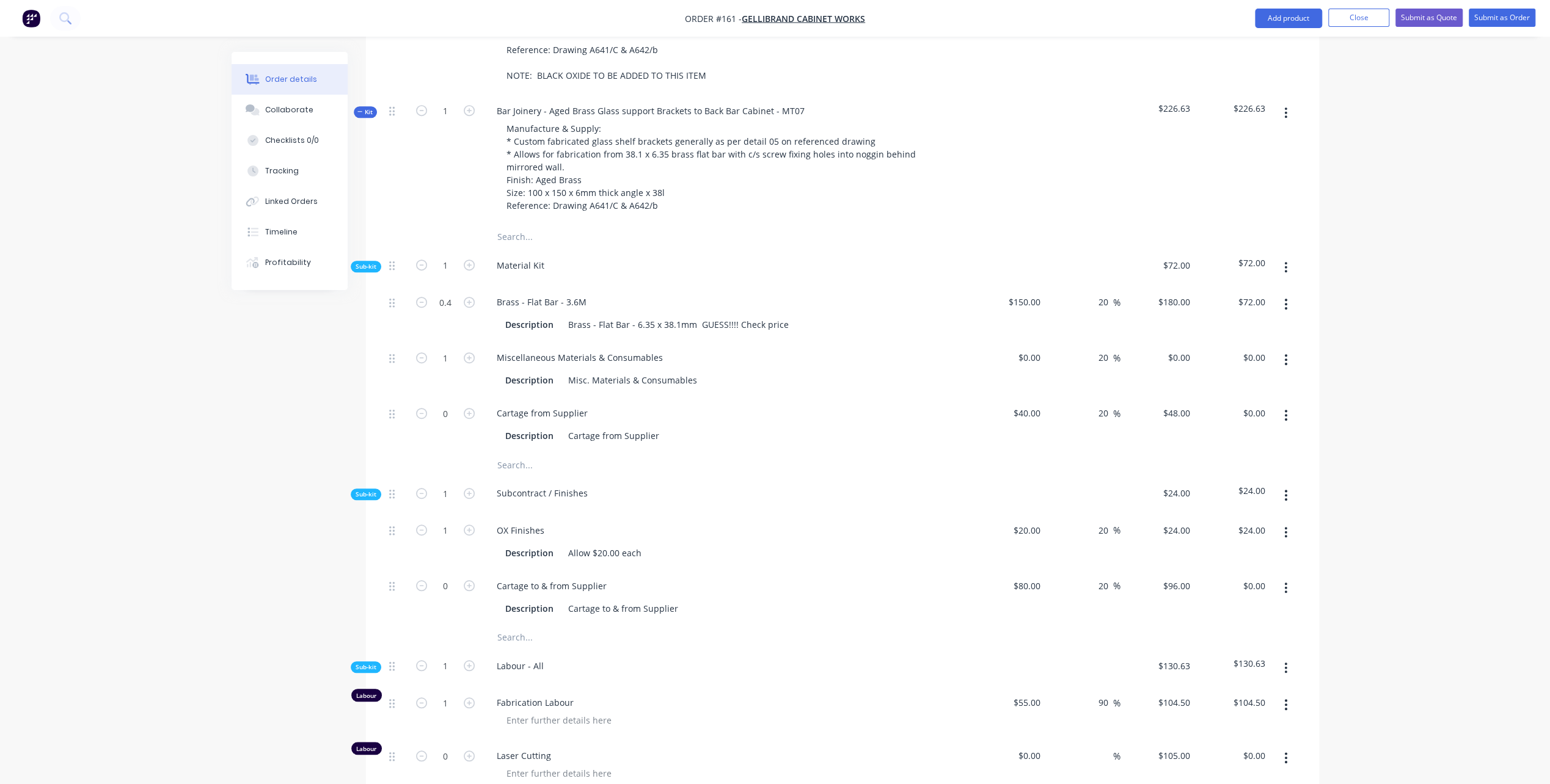
scroll to position [549, 0]
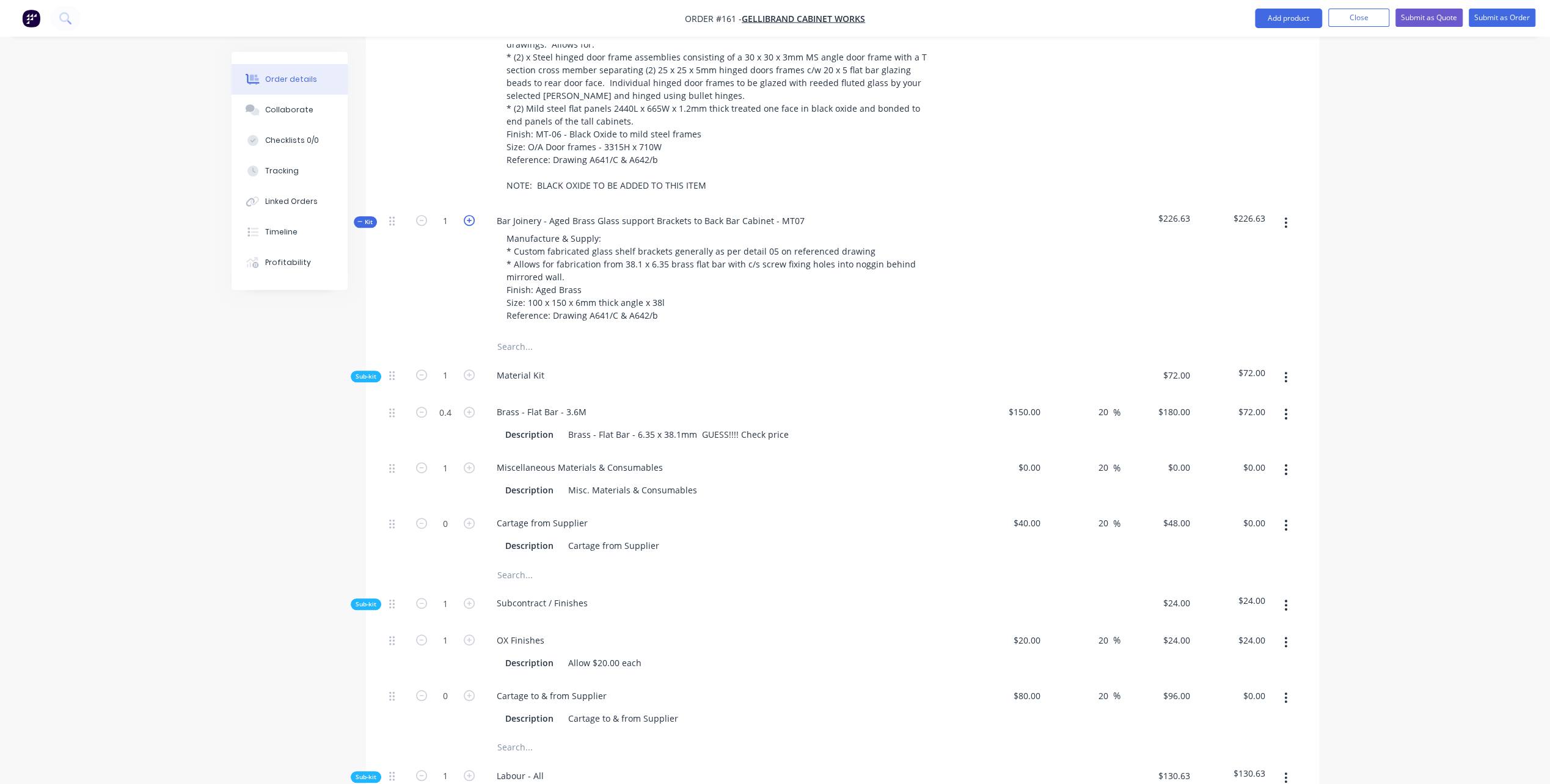
click at [468, 215] on icon "button" at bounding box center [469, 220] width 11 height 11
type input "2"
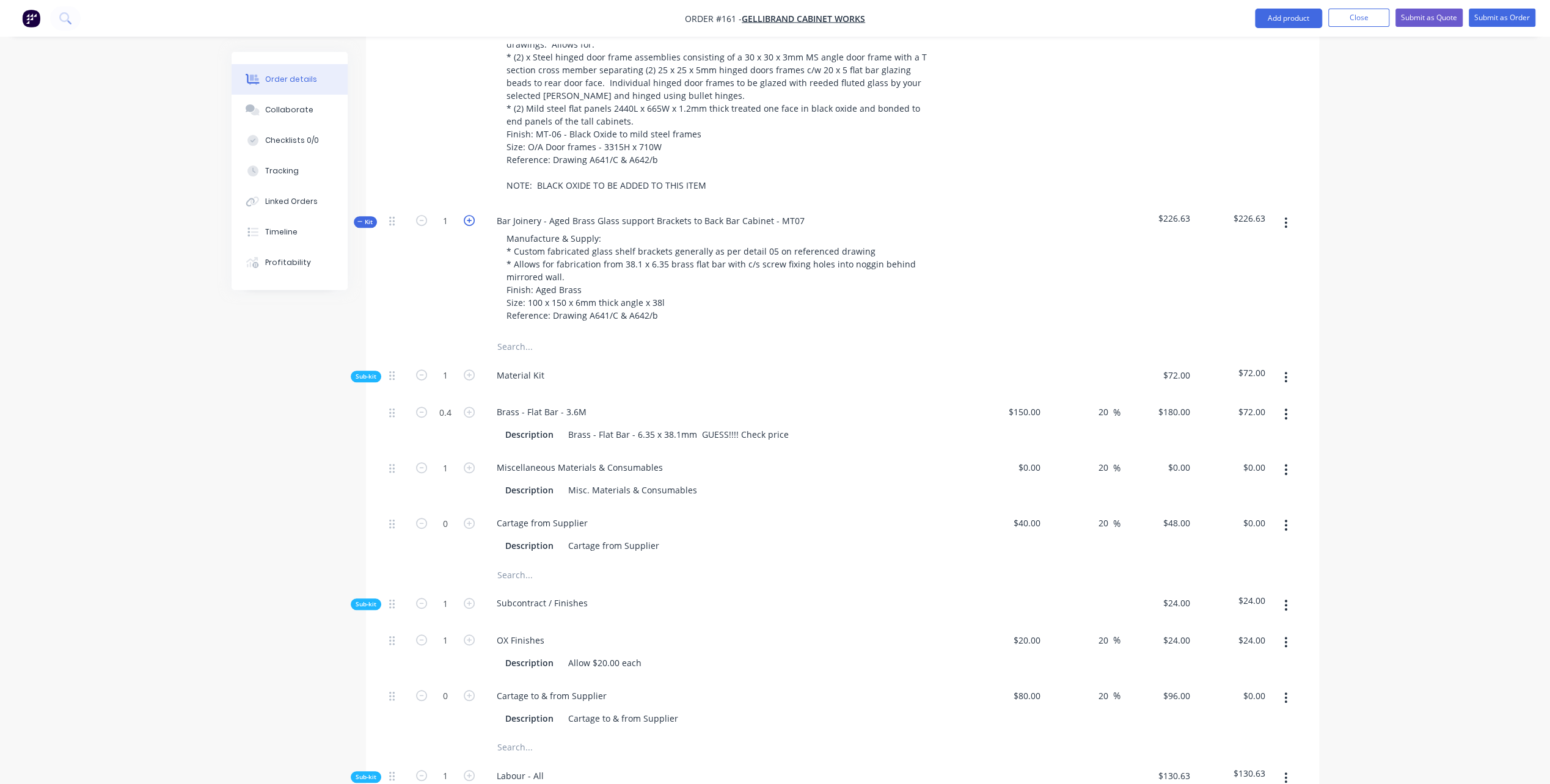
type input "$48.00"
type input "2"
type input "$209.00"
type input "0.5"
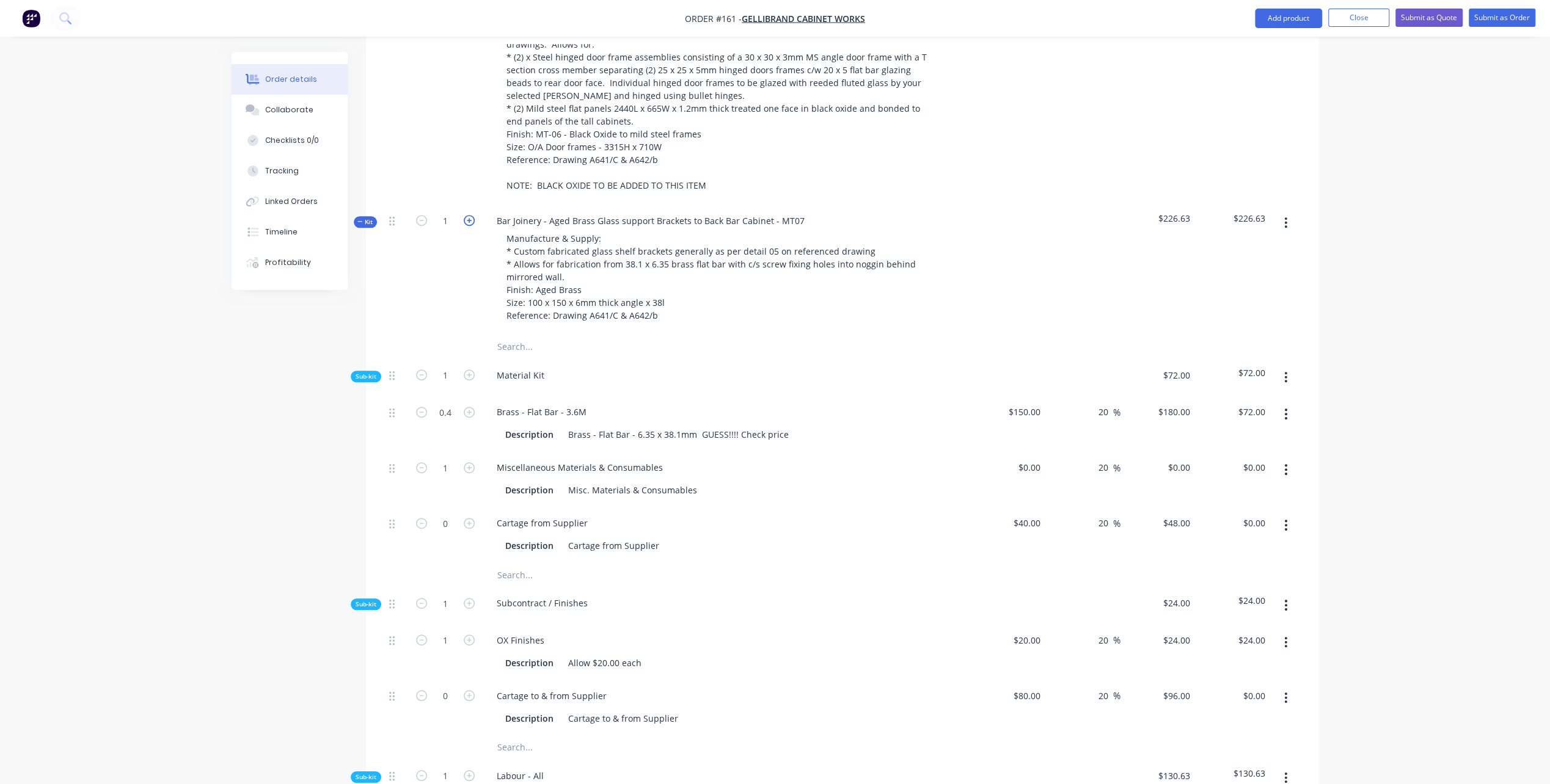
type input "$52.25"
type input "0.8"
type input "$144.00"
type input "2"
click at [468, 215] on icon "button" at bounding box center [469, 220] width 11 height 11
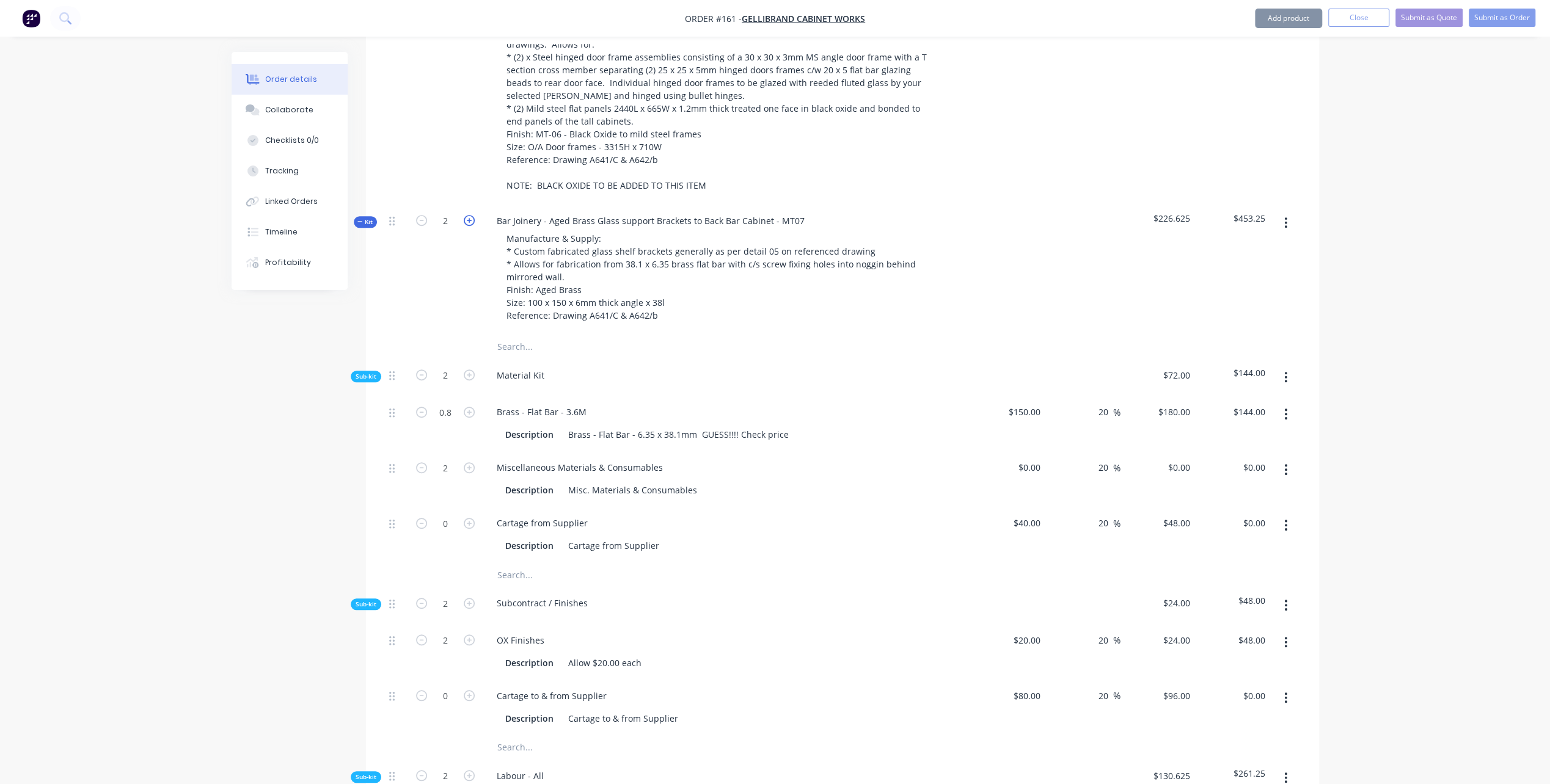
type input "3"
type input "$72.00"
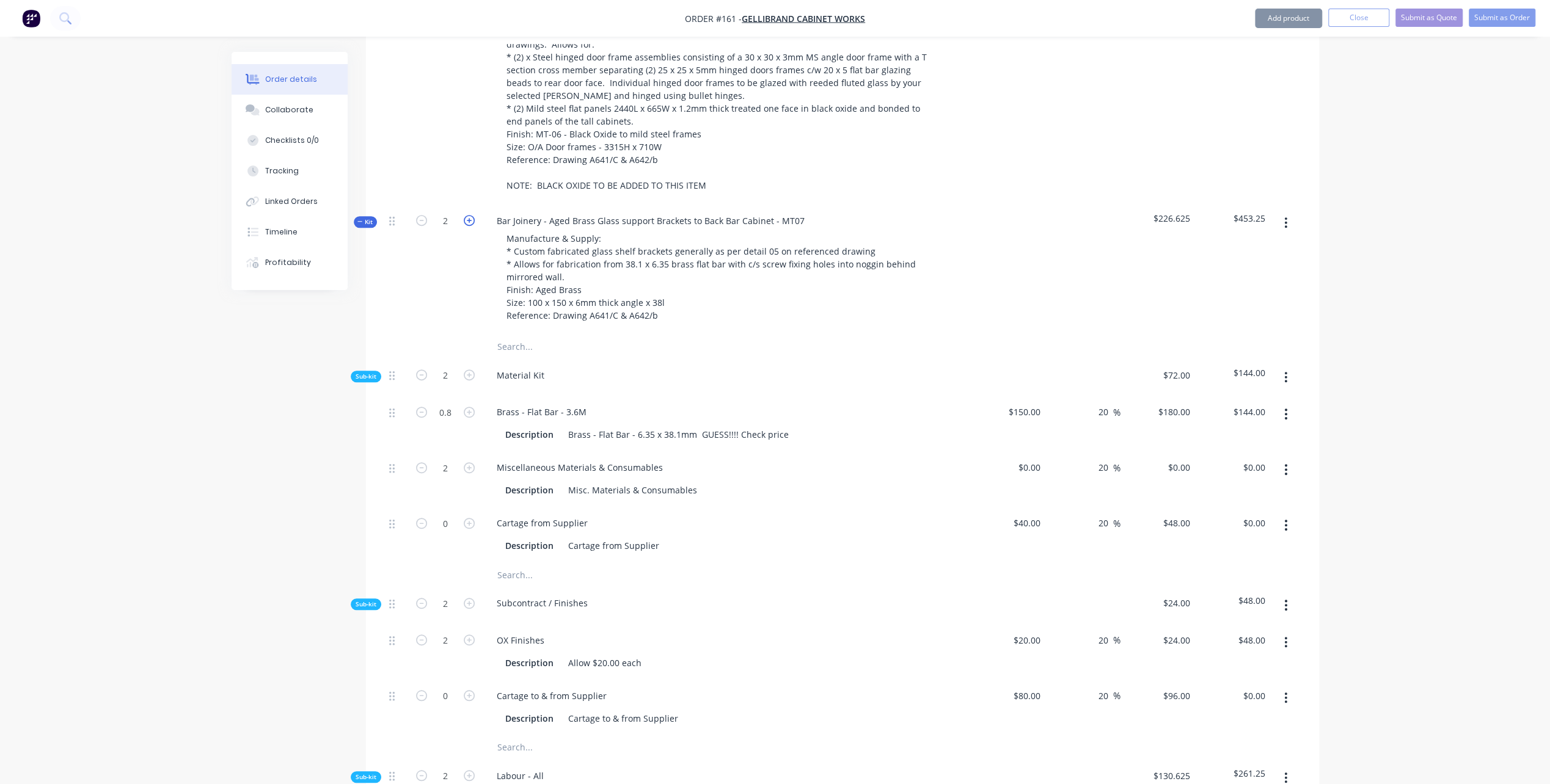
type input "3"
type input "$313.50"
type input "0.75"
type input "$78.38"
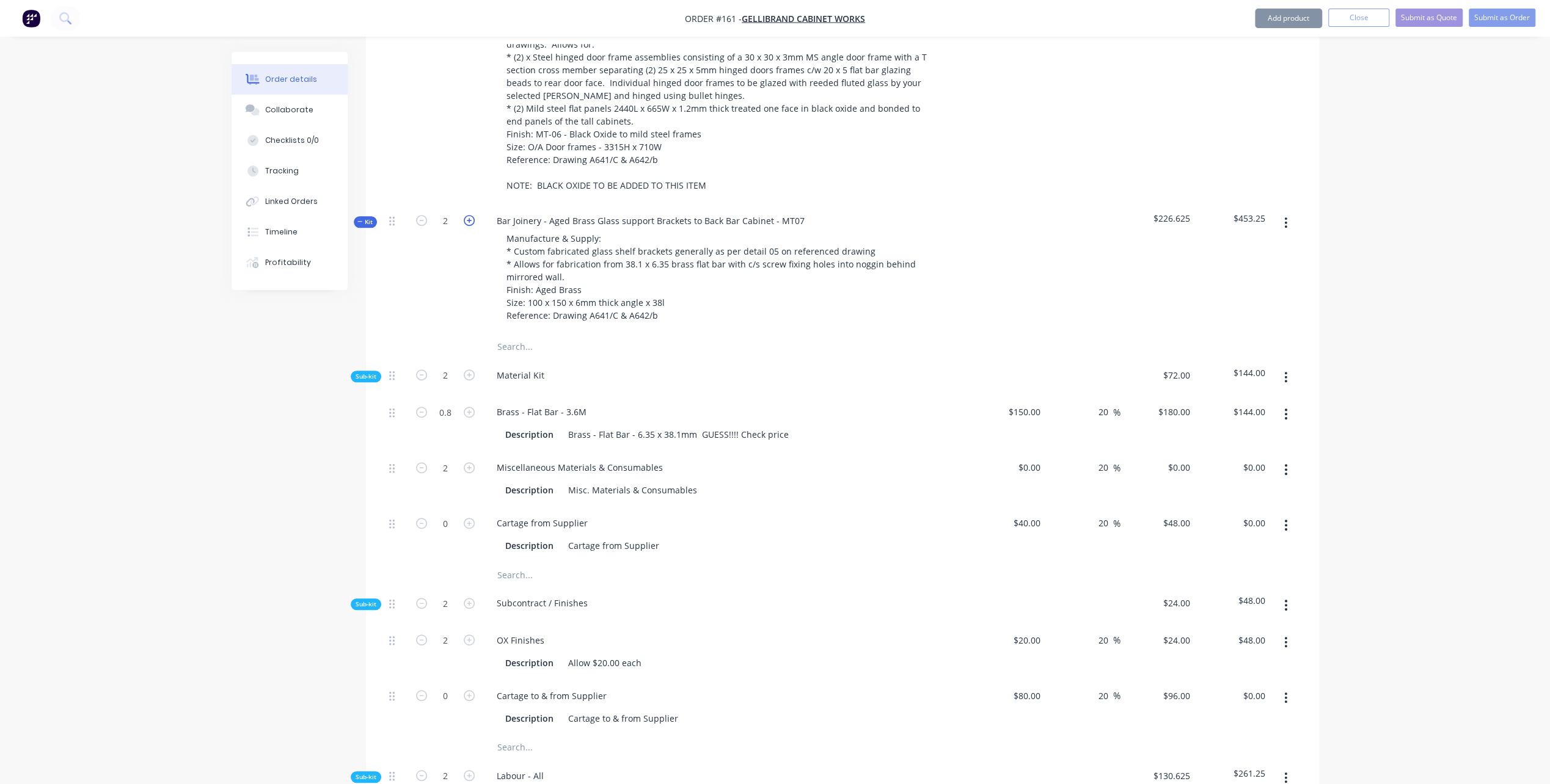
type input "1.2"
type input "$216.00"
type input "3"
click at [468, 215] on icon "button" at bounding box center [469, 220] width 11 height 11
type input "4"
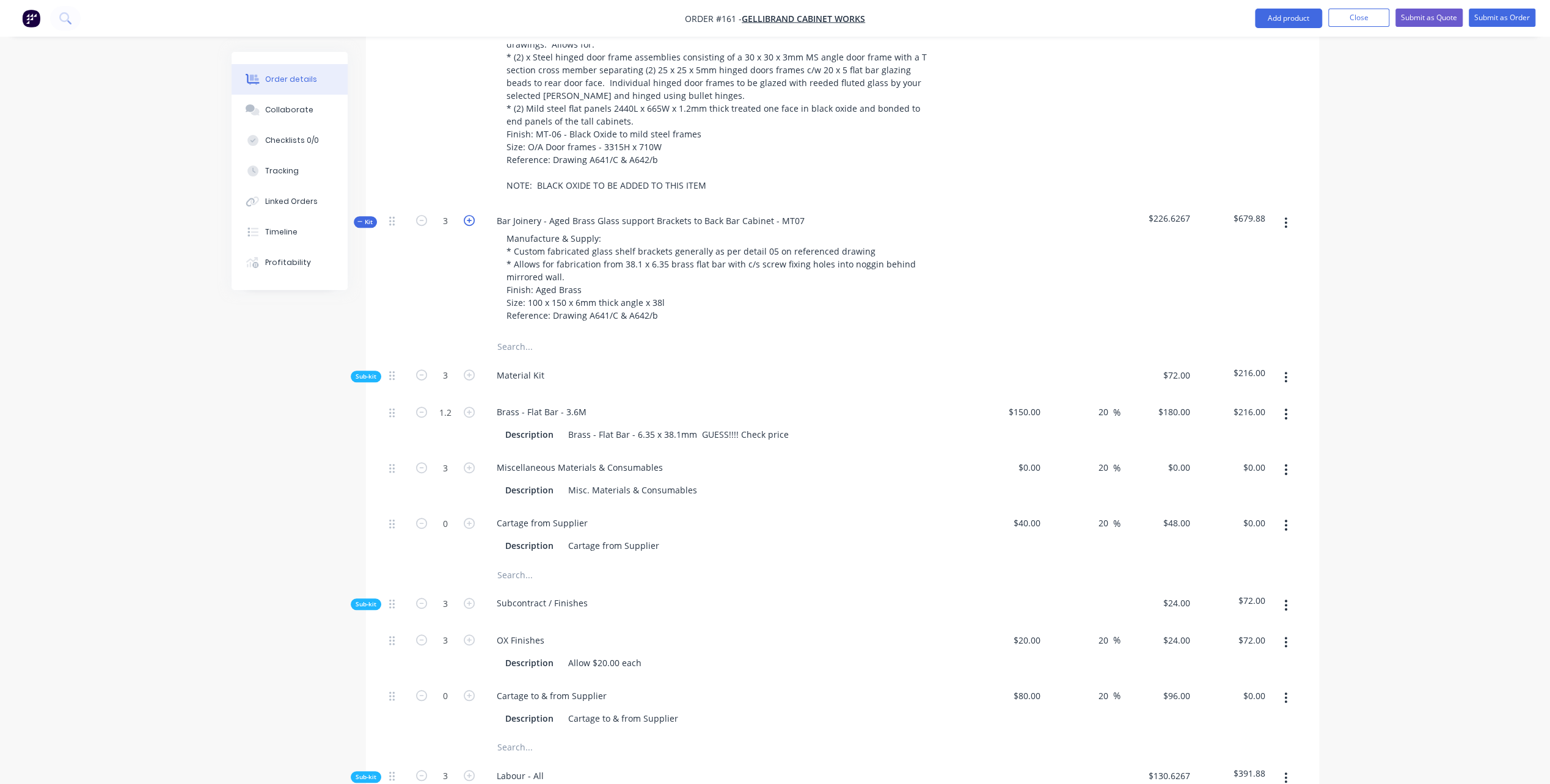
type input "4"
type input "$96.00"
type input "4"
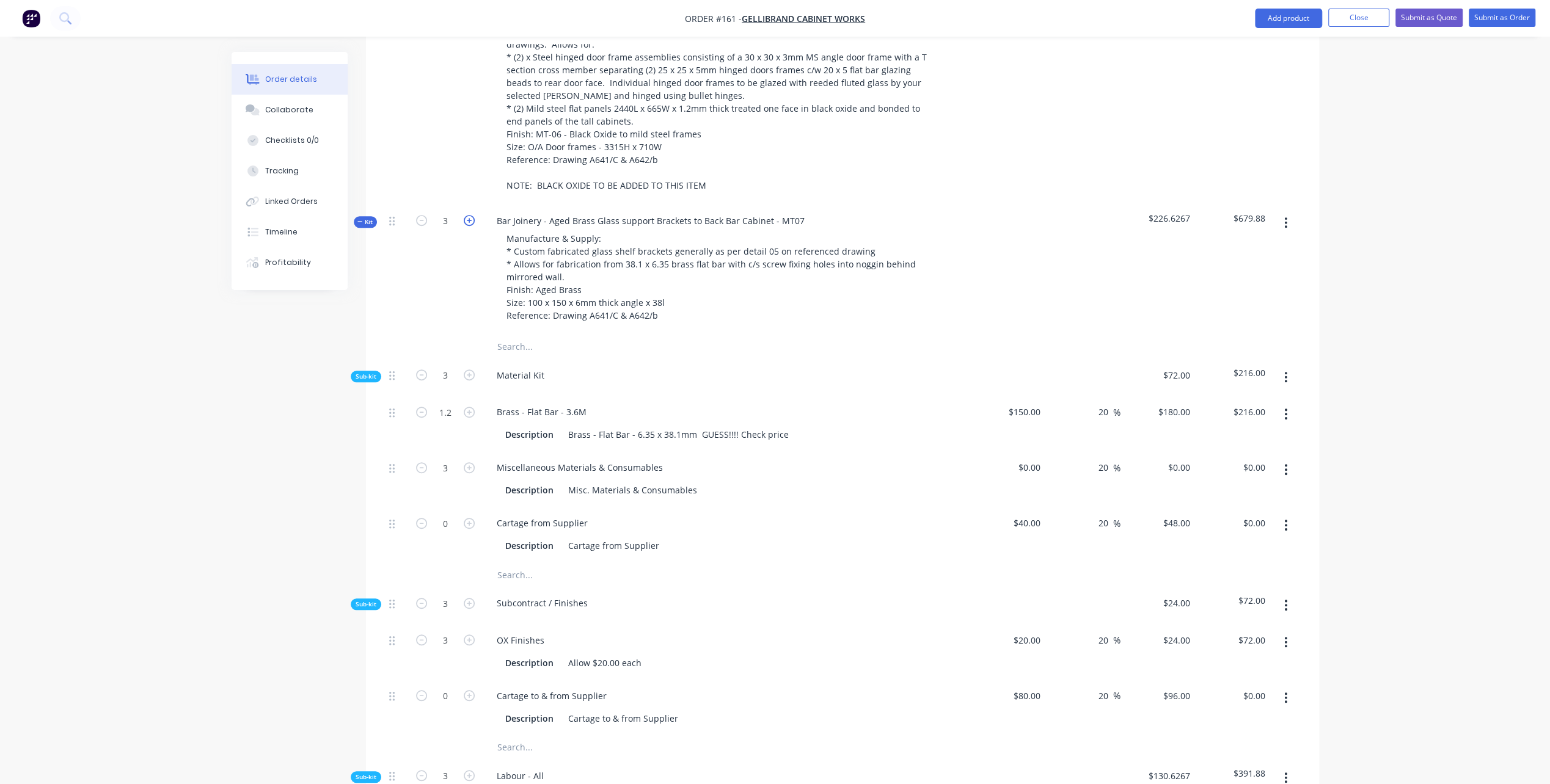
type input "4"
type input "$418.00"
type input "1"
type input "$104.50"
type input "1.6"
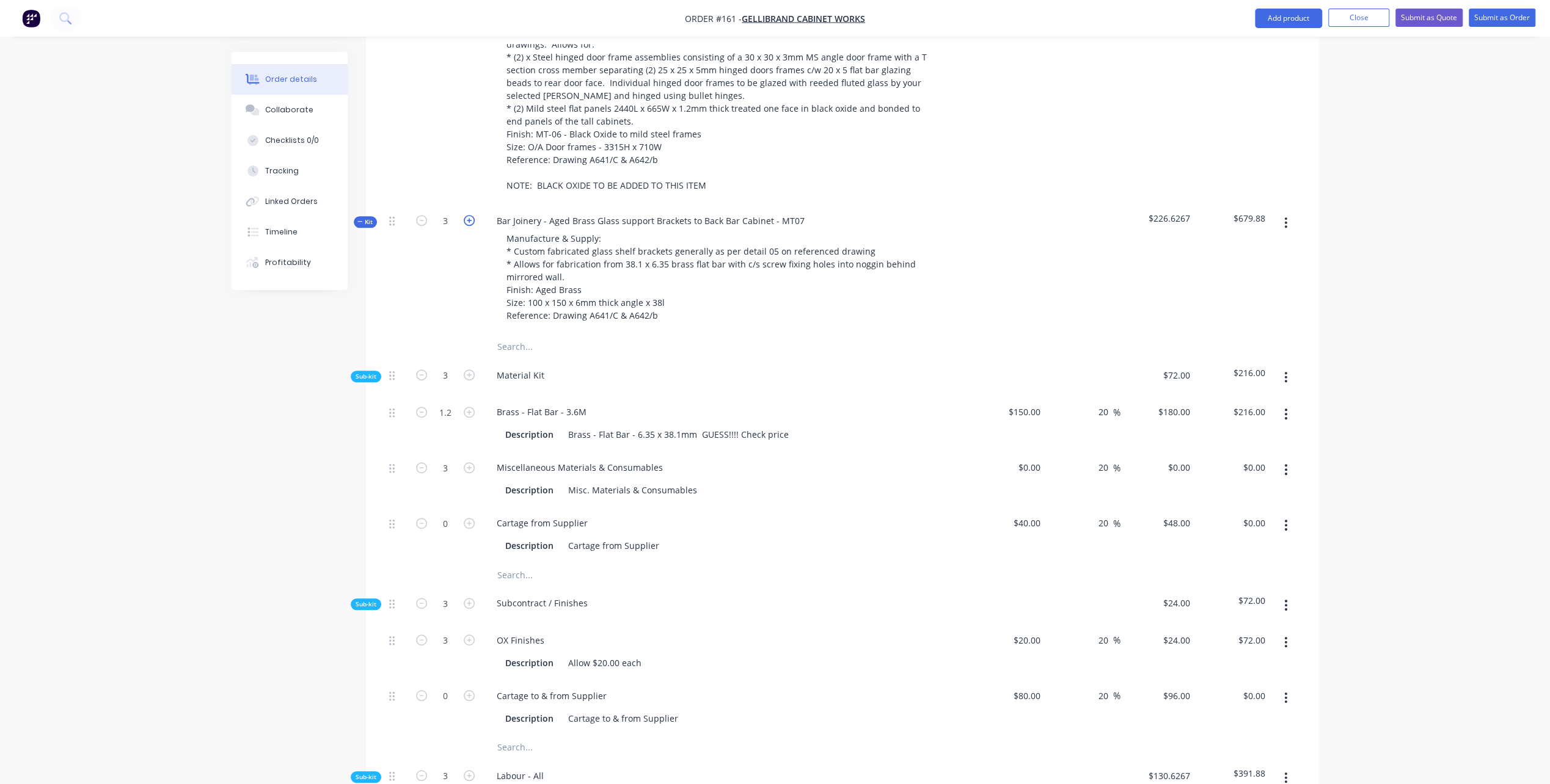
type input "$288.00"
type input "4"
click at [468, 215] on icon "button" at bounding box center [469, 220] width 11 height 11
type input "5"
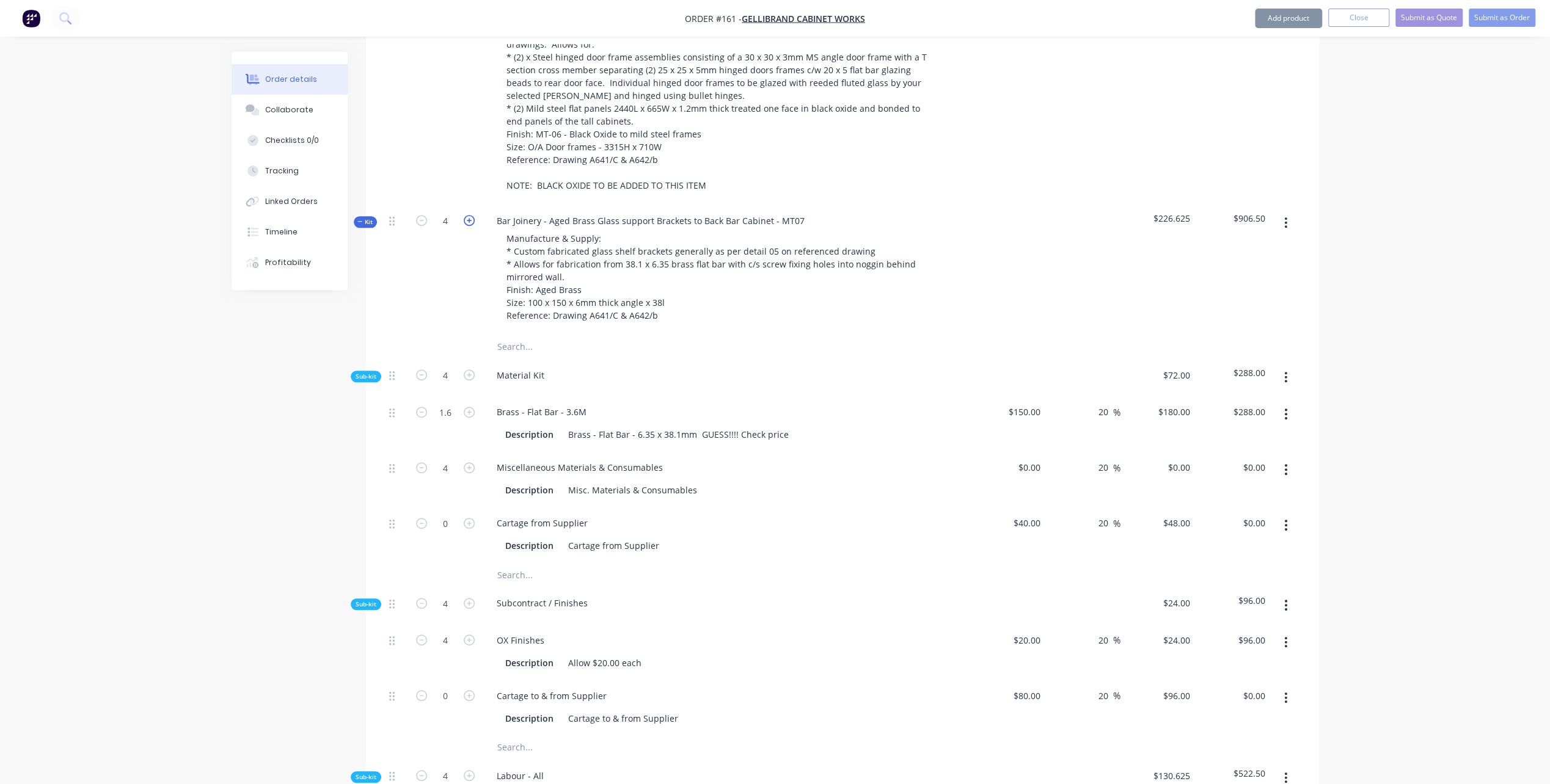
type input "5"
type input "$120.00"
type input "5"
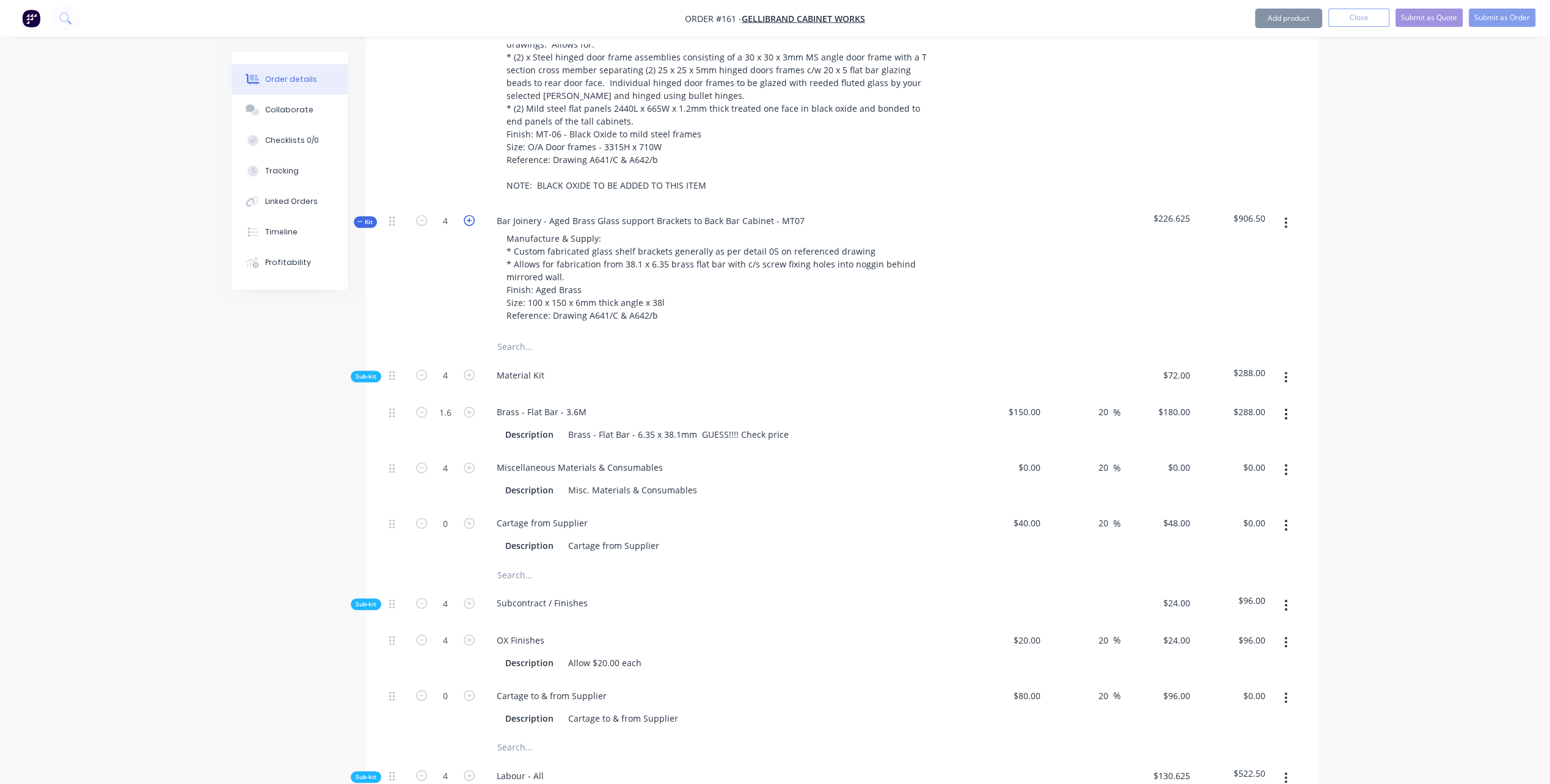
type input "$522.50"
type input "1.25"
type input "$130.63"
type input "2"
type input "$360.00"
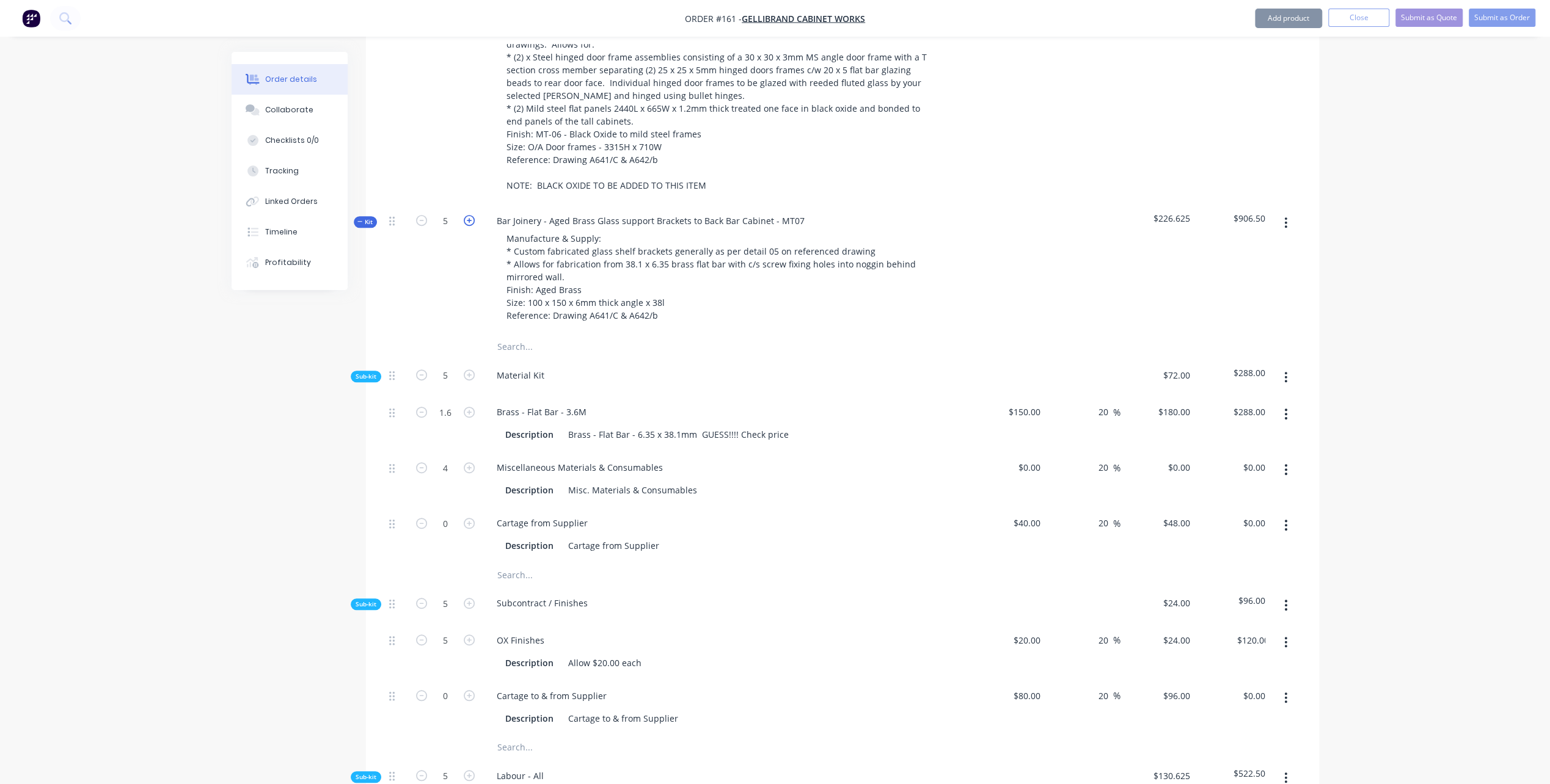
type input "5"
click at [468, 215] on icon "button" at bounding box center [469, 220] width 11 height 11
type input "6"
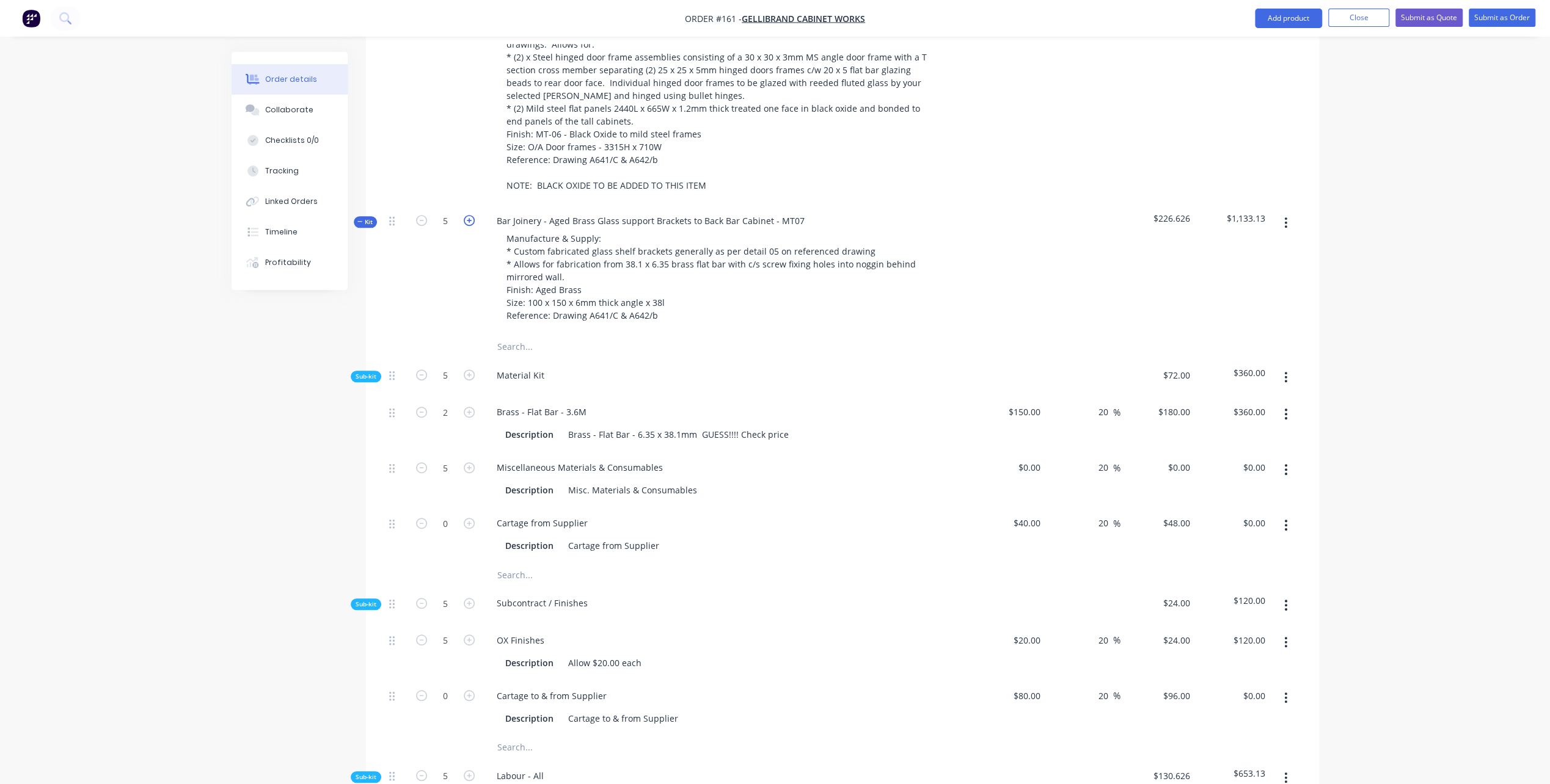
type input "6"
type input "$144.00"
type input "6"
type input "$627.00"
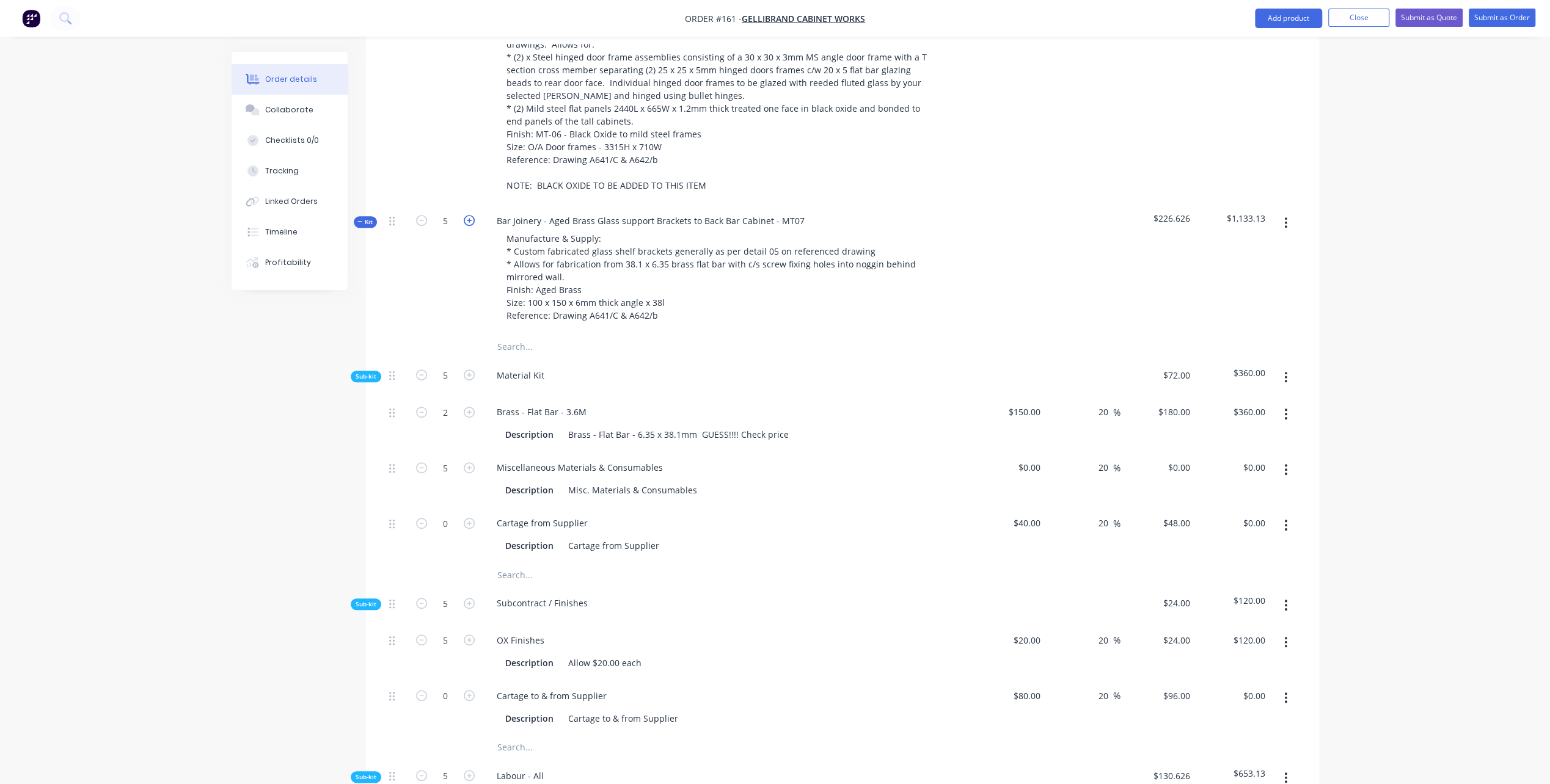
type input "1.5"
type input "$156.75"
type input "2.4"
type input "$432.00"
type input "6"
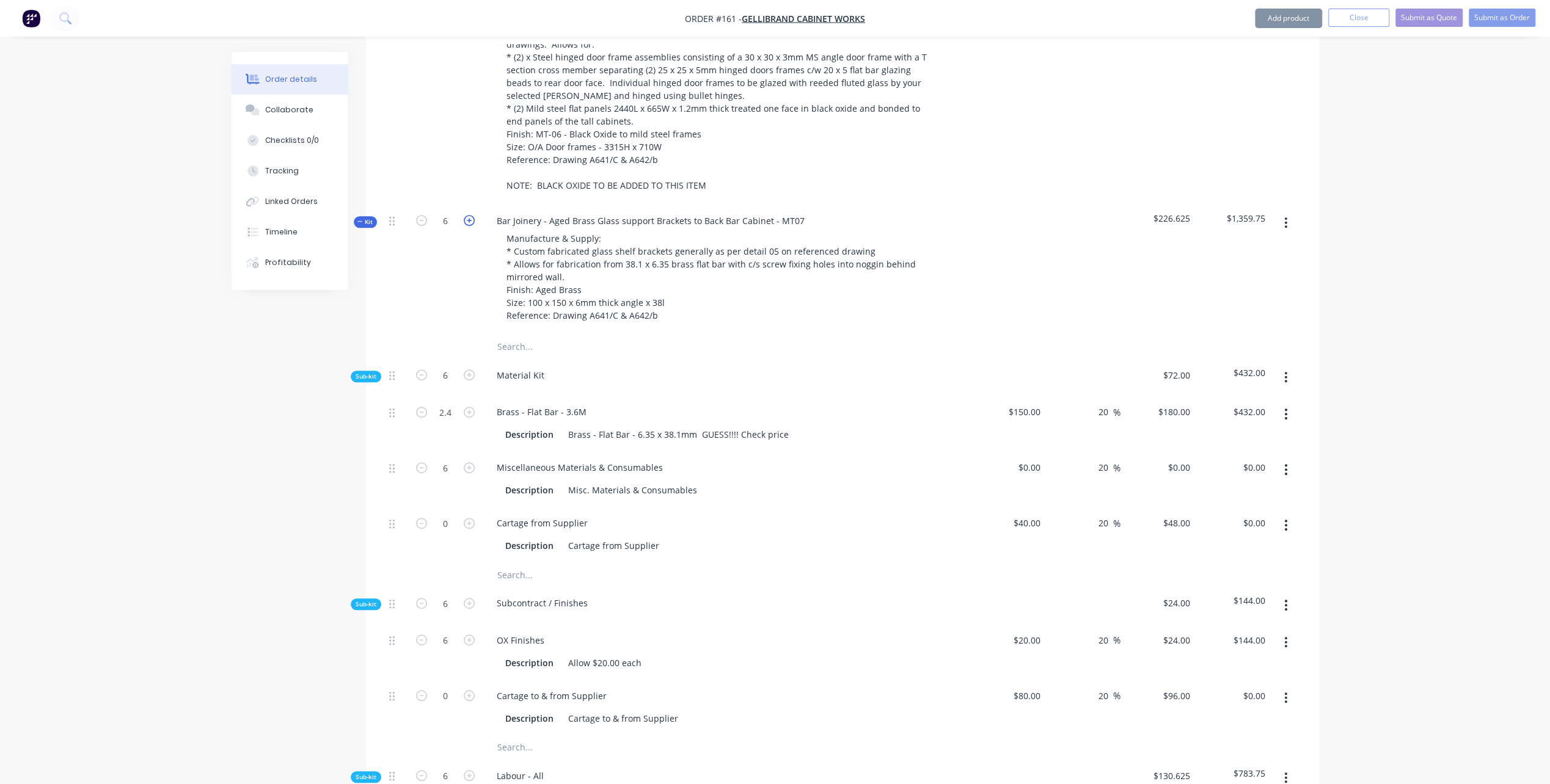
click at [468, 215] on icon "button" at bounding box center [469, 220] width 11 height 11
type input "7"
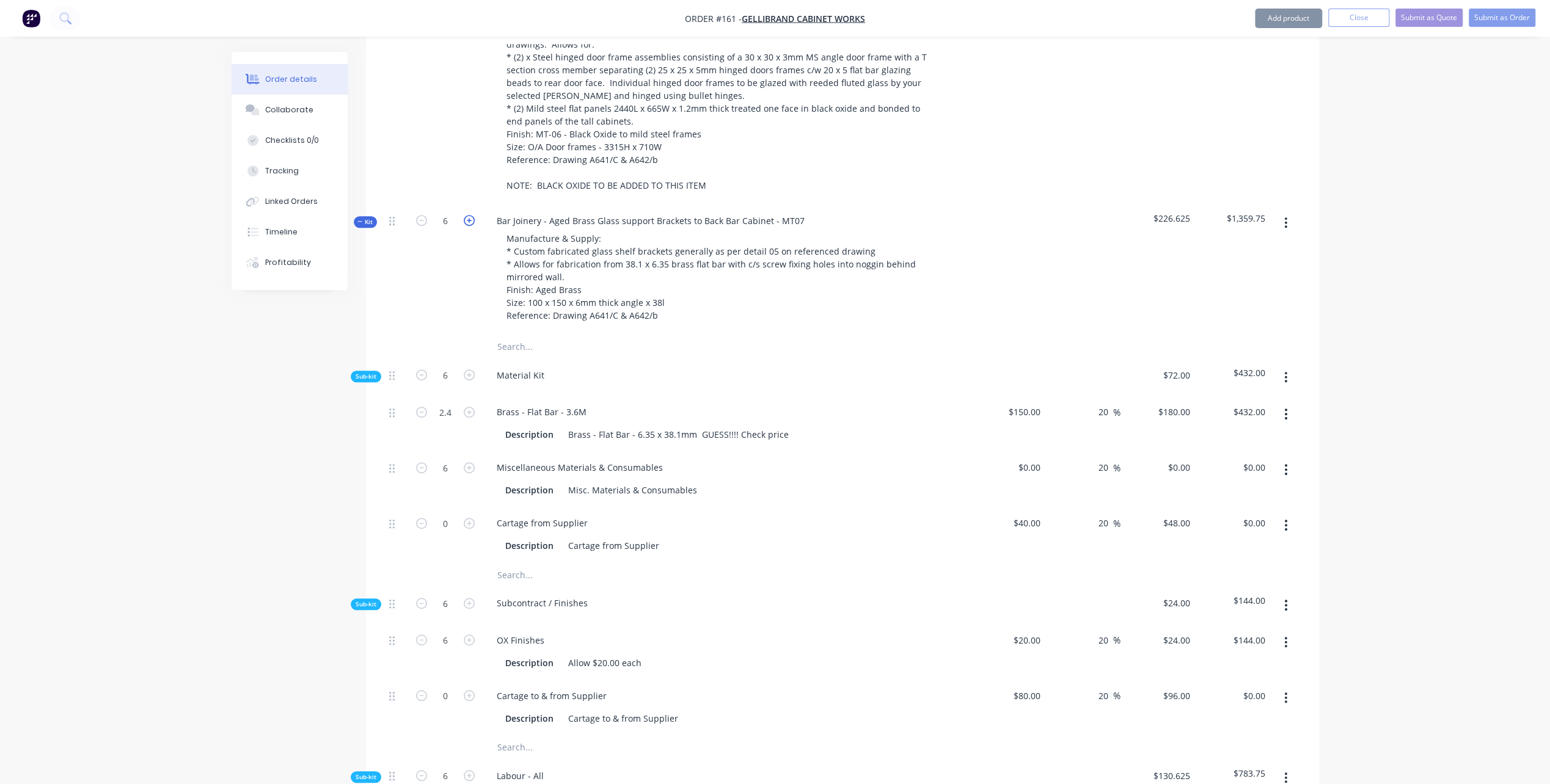
type input "$168.00"
type input "7"
type input "$731.50"
type input "1.75"
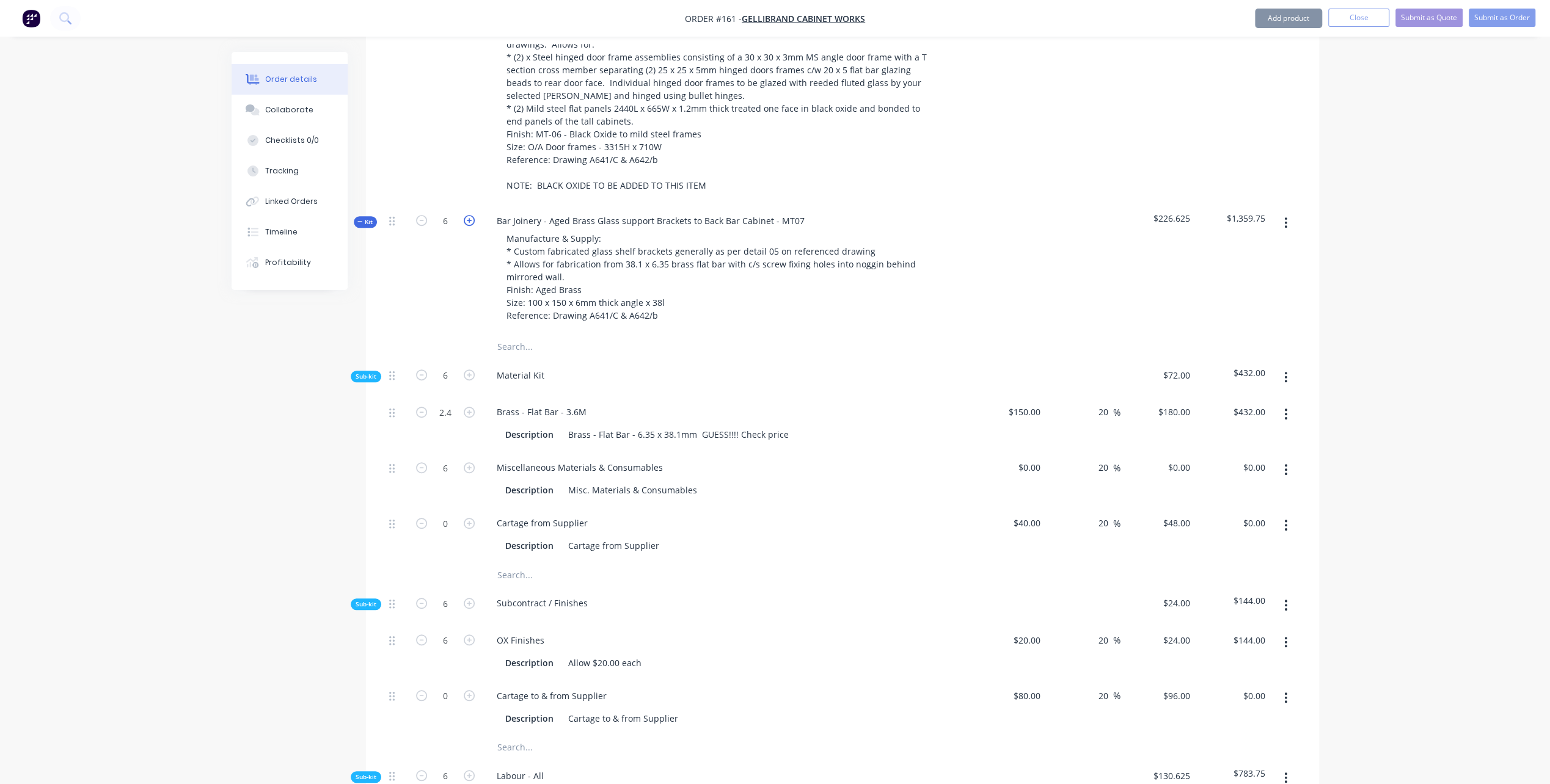
type input "$182.88"
type input "2.8"
type input "$504.00"
type input "7"
click at [468, 215] on icon "button" at bounding box center [469, 220] width 11 height 11
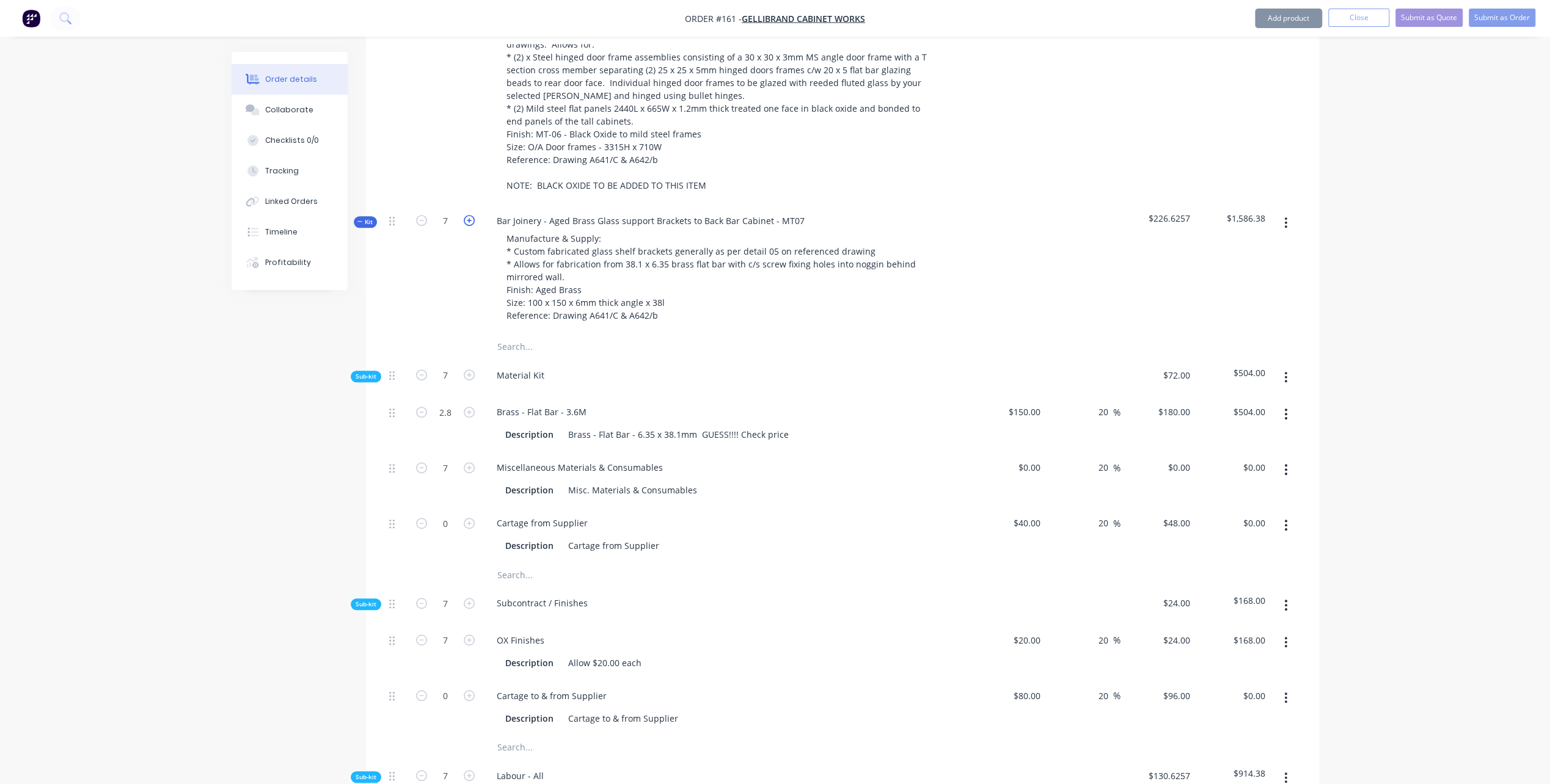
type input "8"
type input "$192.00"
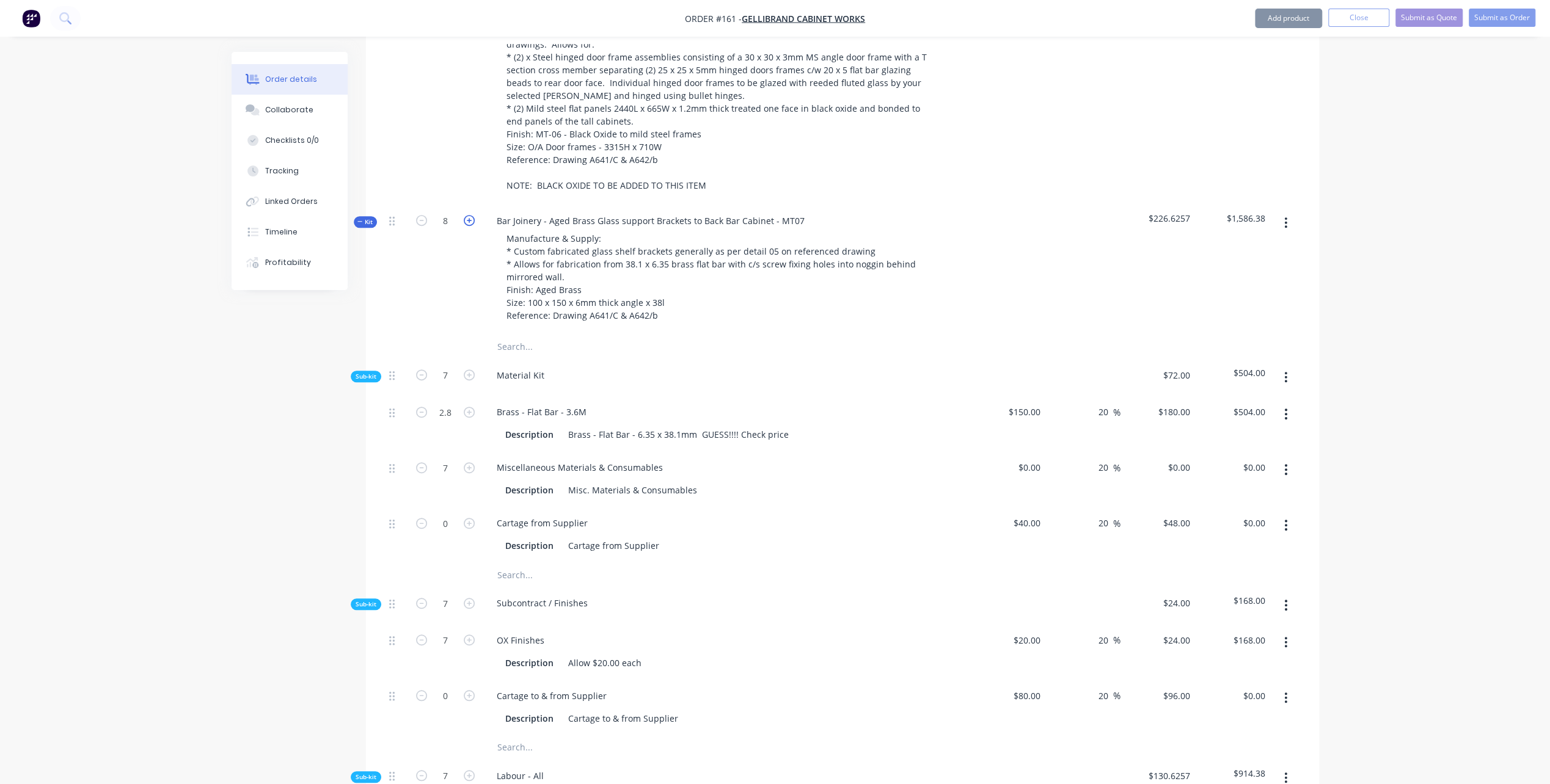
type input "8"
type input "$836.00"
type input "2"
type input "$209.00"
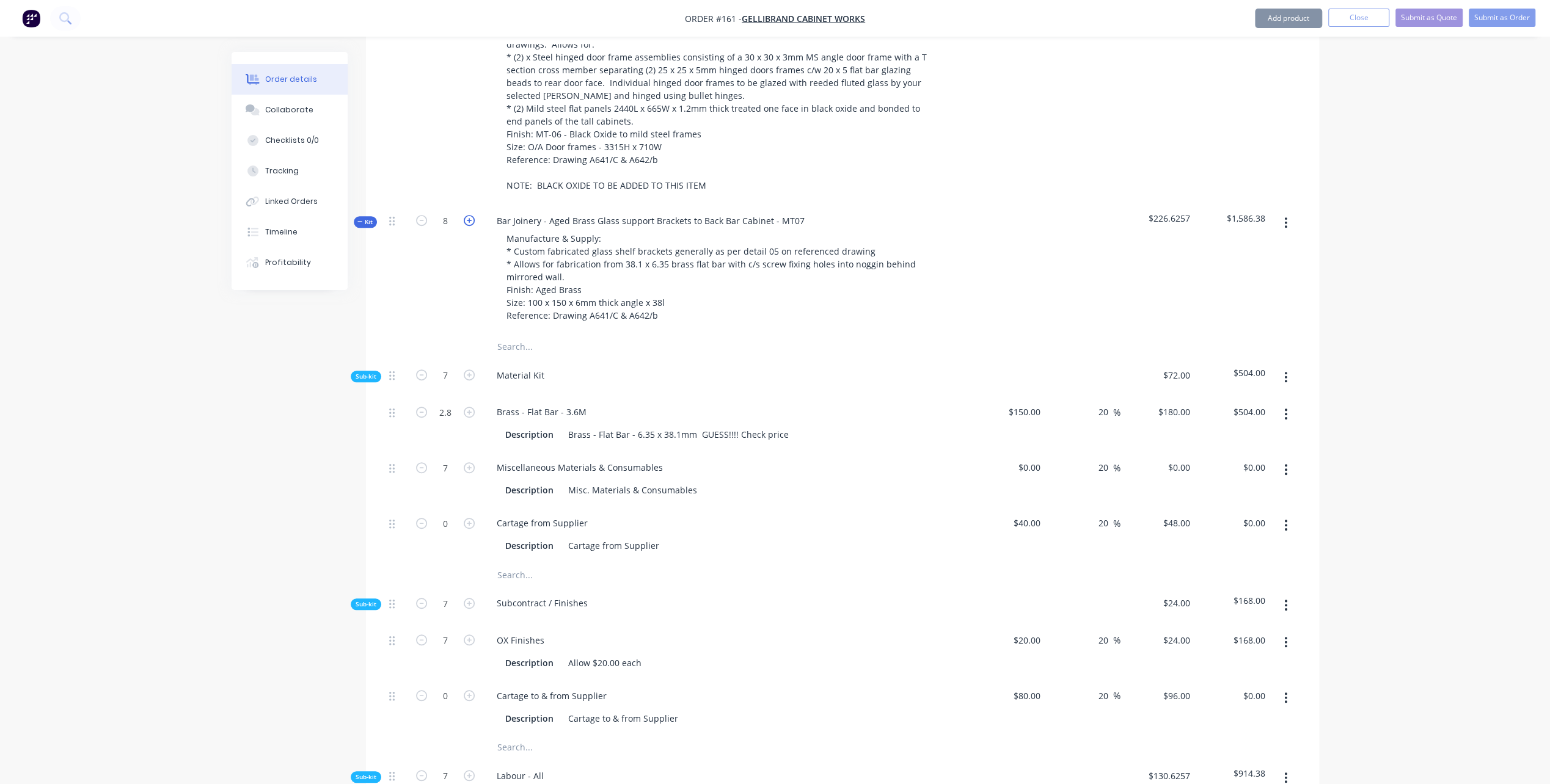
type input "3.2"
type input "$576.00"
type input "8"
click at [468, 215] on icon "button" at bounding box center [469, 220] width 11 height 11
type input "9"
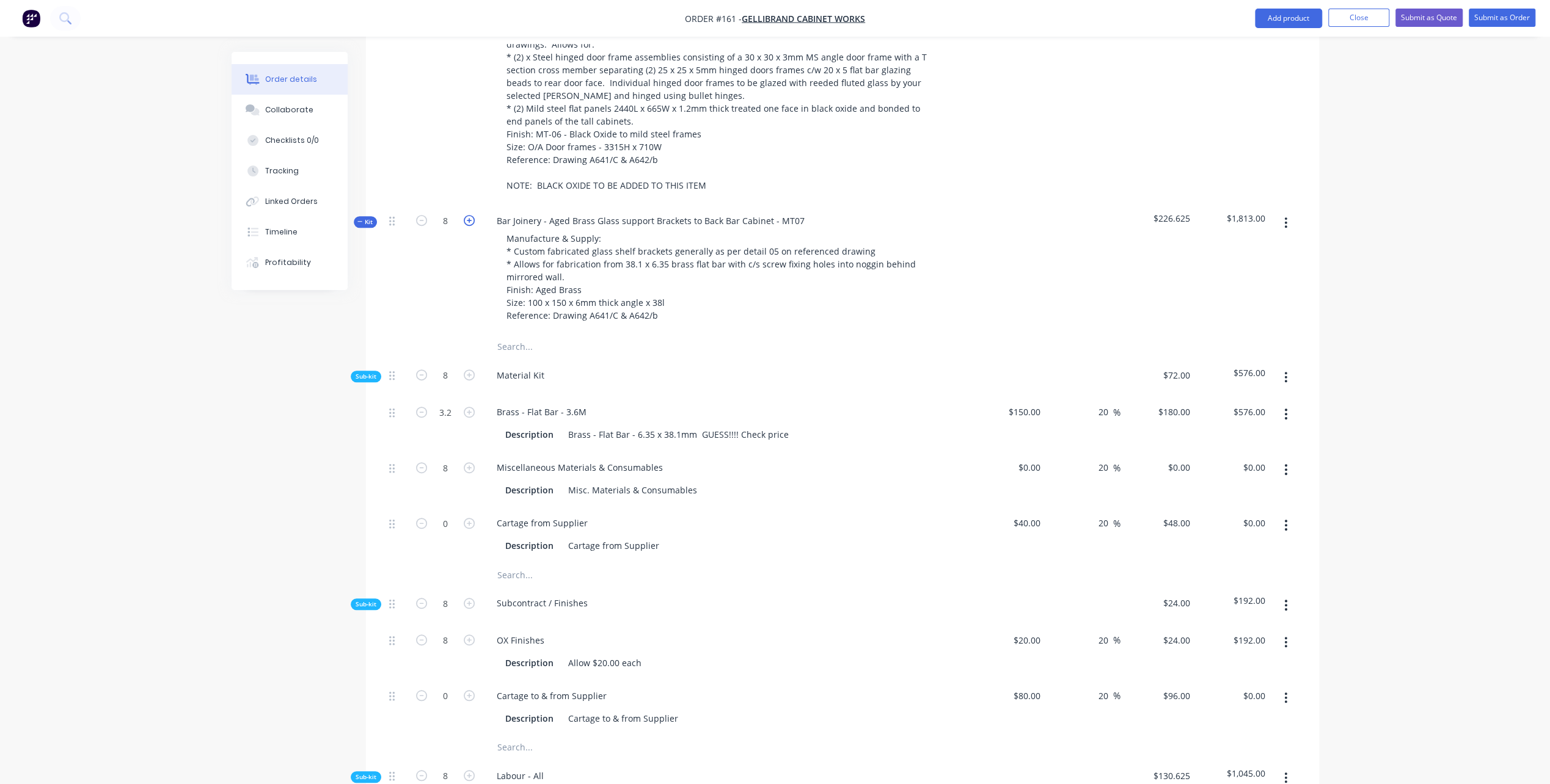
type input "9"
type input "$216.00"
type input "9"
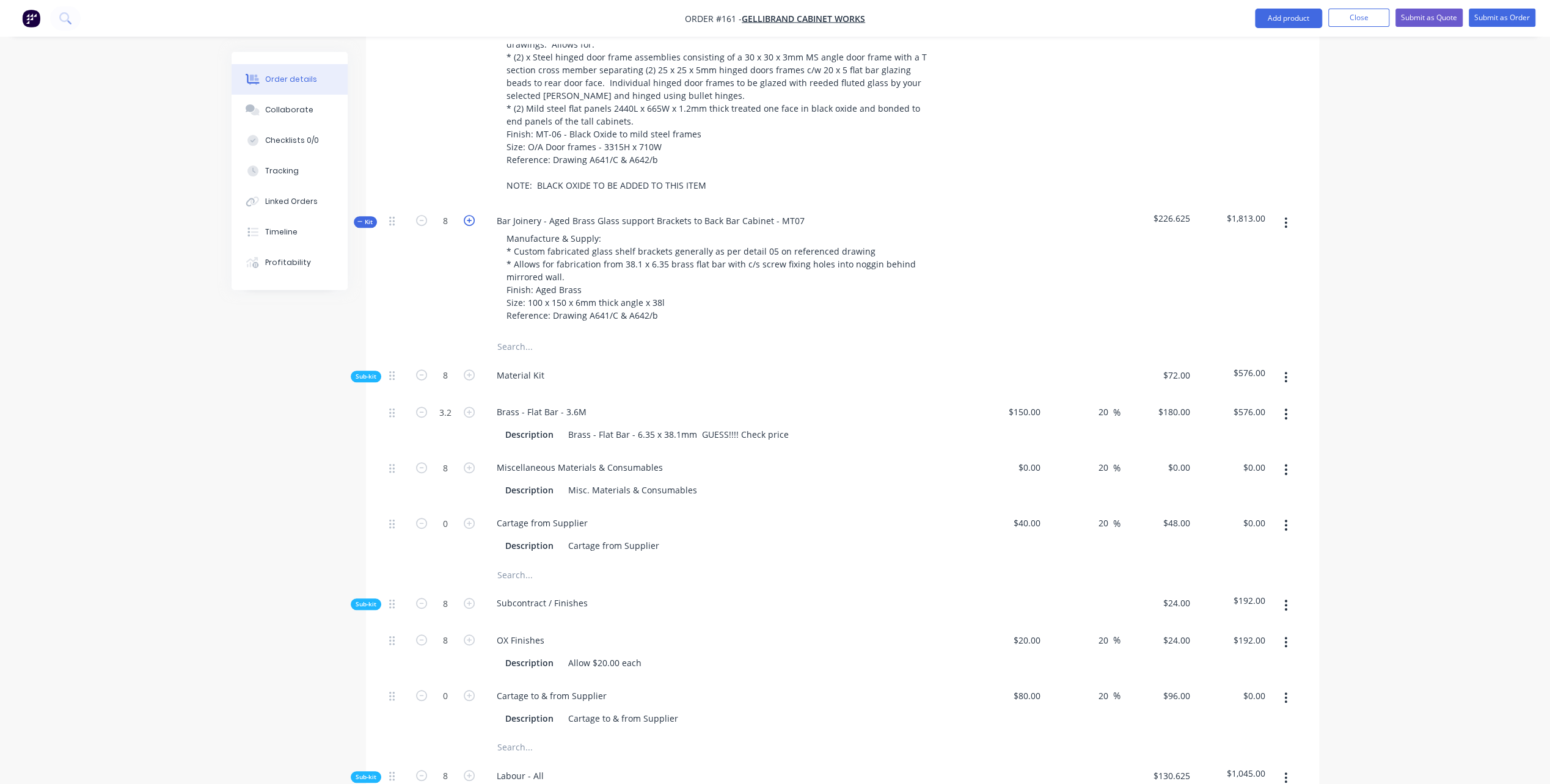
type input "9"
type input "$940.50"
type input "2.25"
type input "$235.13"
type input "3.6"
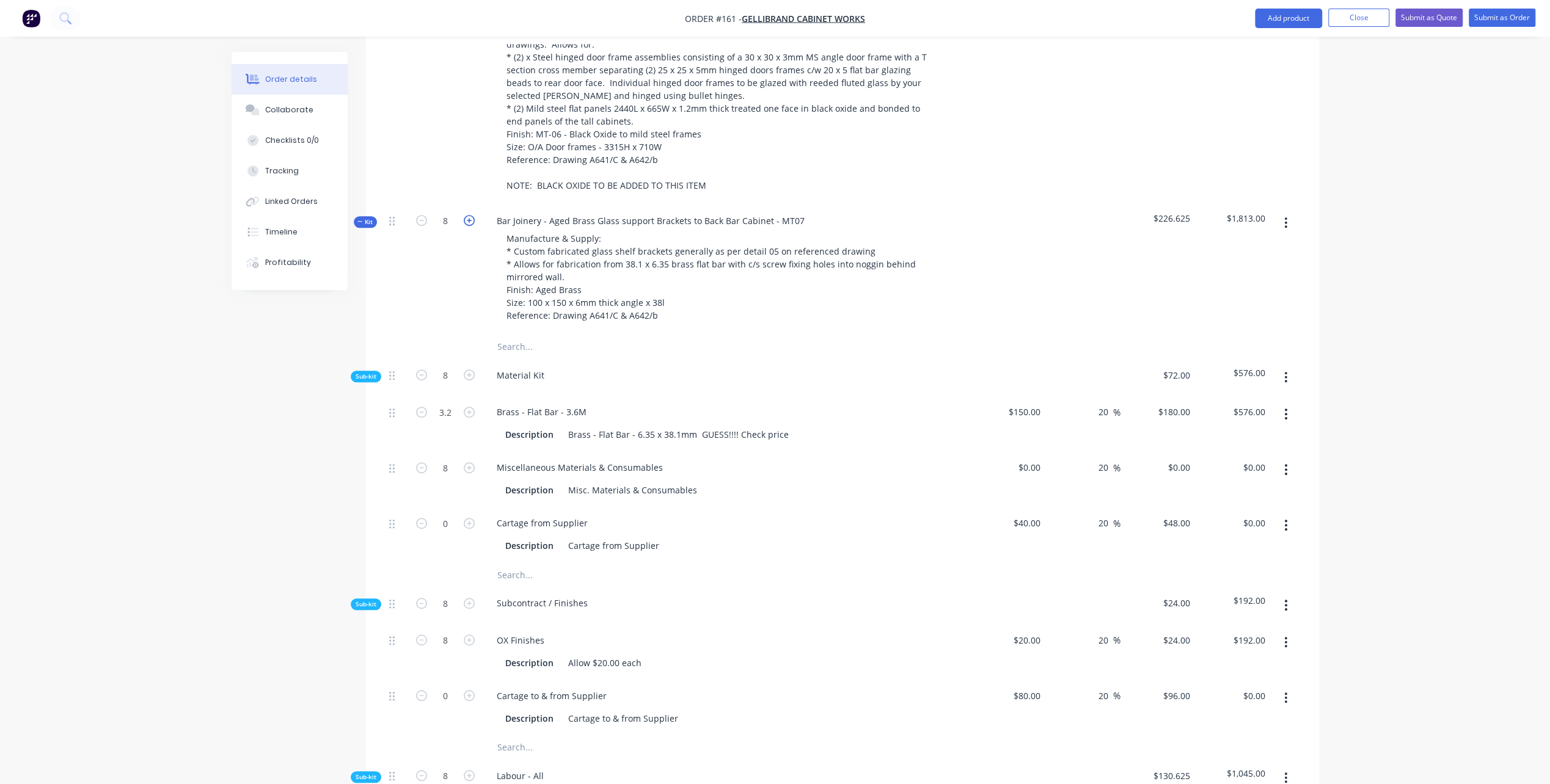
type input "$648.00"
type input "9"
click at [793, 312] on div "Bar Joinery - Aged Brass Glass support Brackets to Back Bar Cabinet - MT07 Manu…" at bounding box center [726, 269] width 489 height 130
drag, startPoint x: 1163, startPoint y: 199, endPoint x: 362, endPoint y: 204, distance: 801.0
click at [362, 218] on span "Kit" at bounding box center [365, 222] width 16 height 9
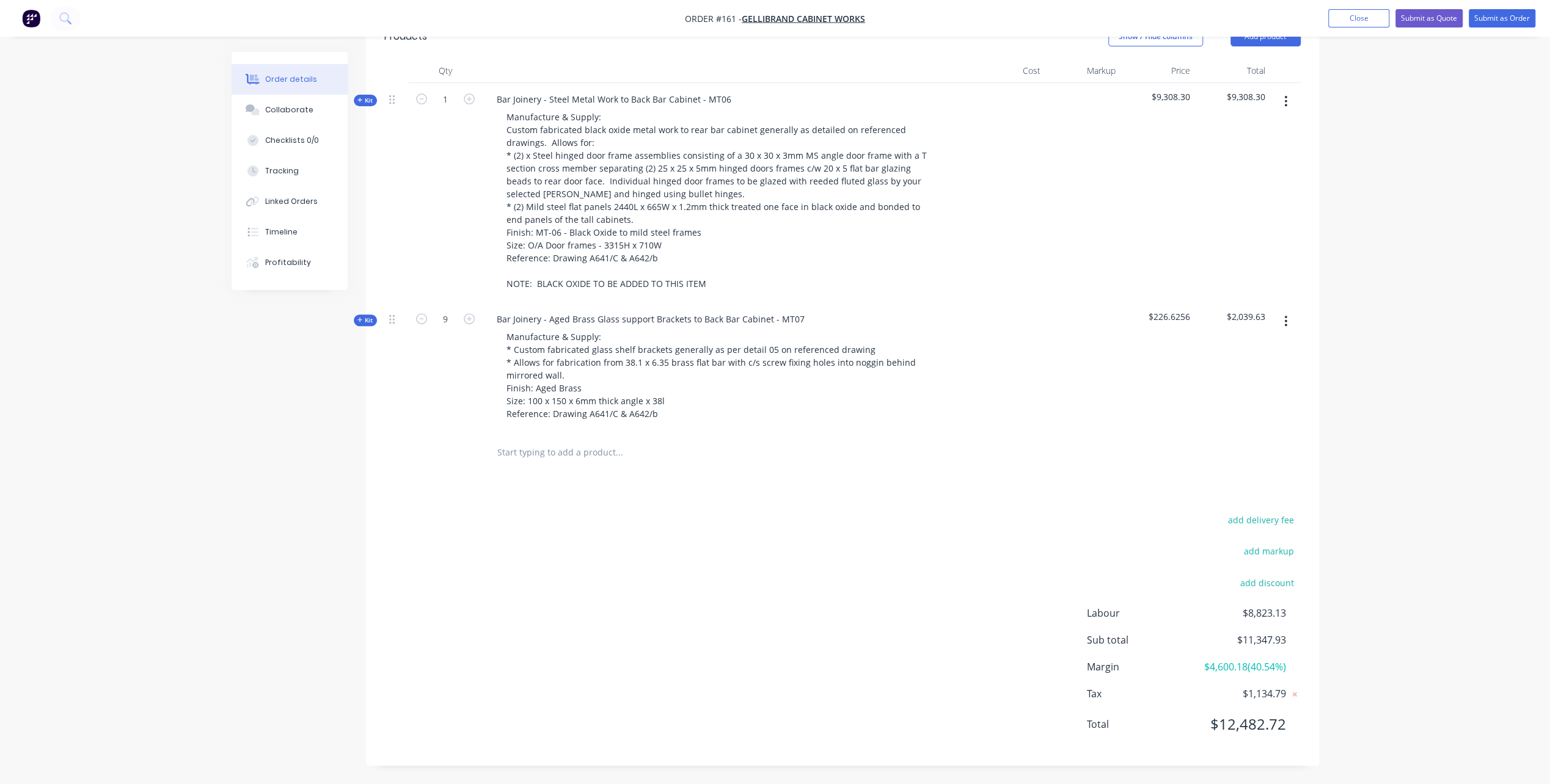
scroll to position [432, 0]
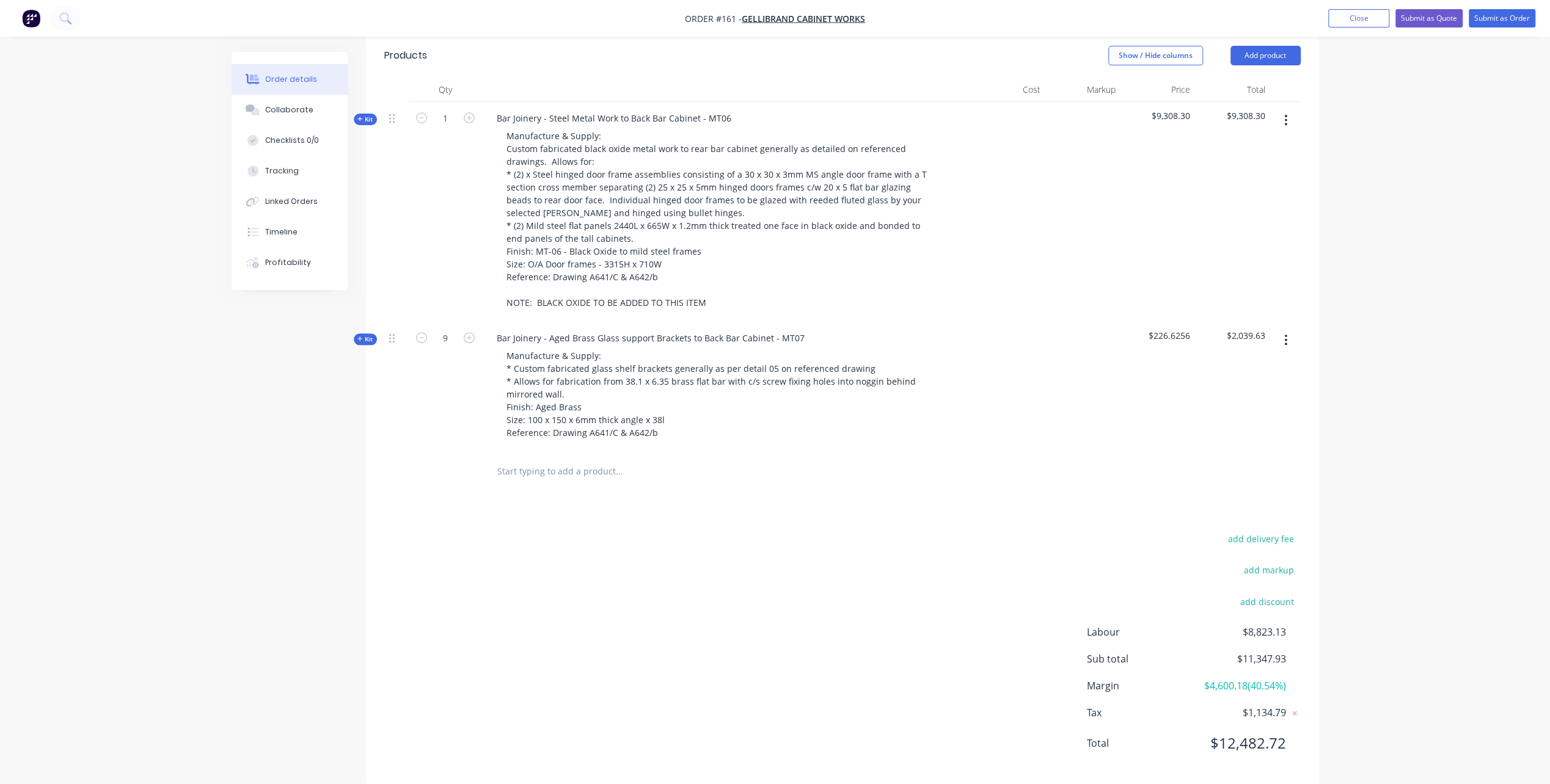
click at [357, 335] on span "Kit" at bounding box center [365, 339] width 16 height 9
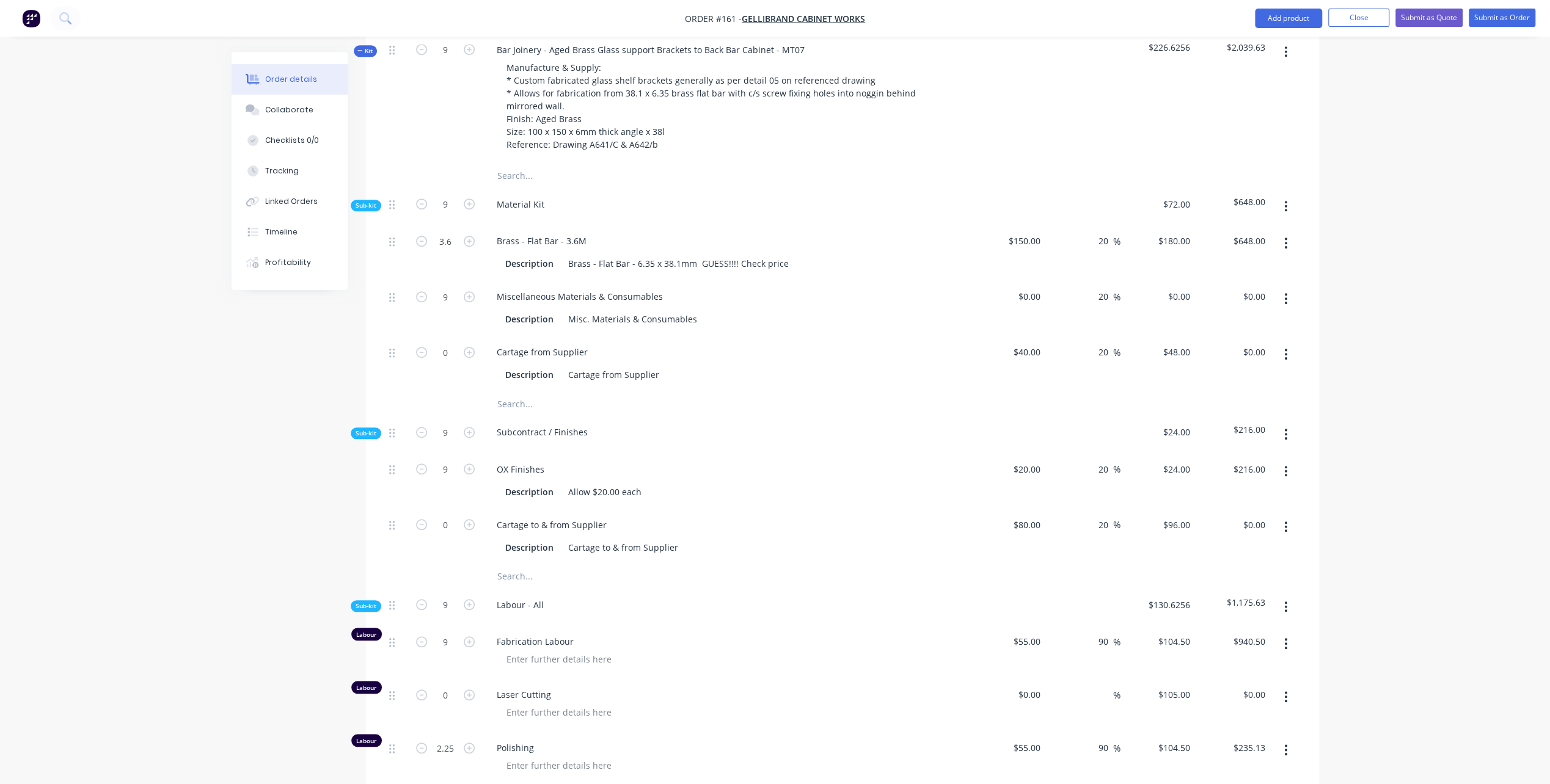
scroll to position [798, 0]
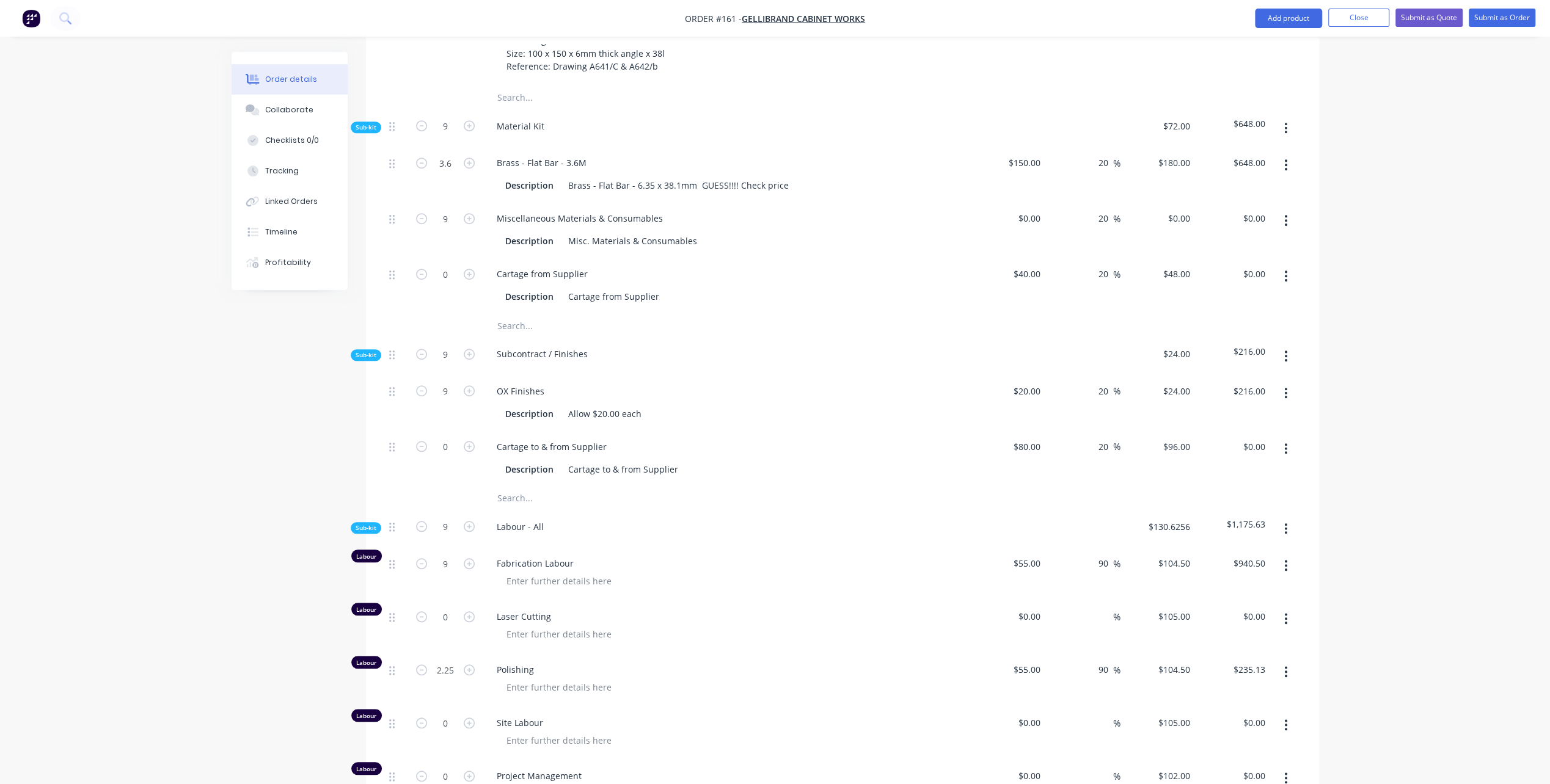
click at [1185, 520] on span "$130.6256" at bounding box center [1158, 527] width 65 height 13
click at [1173, 520] on span "$130.6256" at bounding box center [1158, 527] width 65 height 13
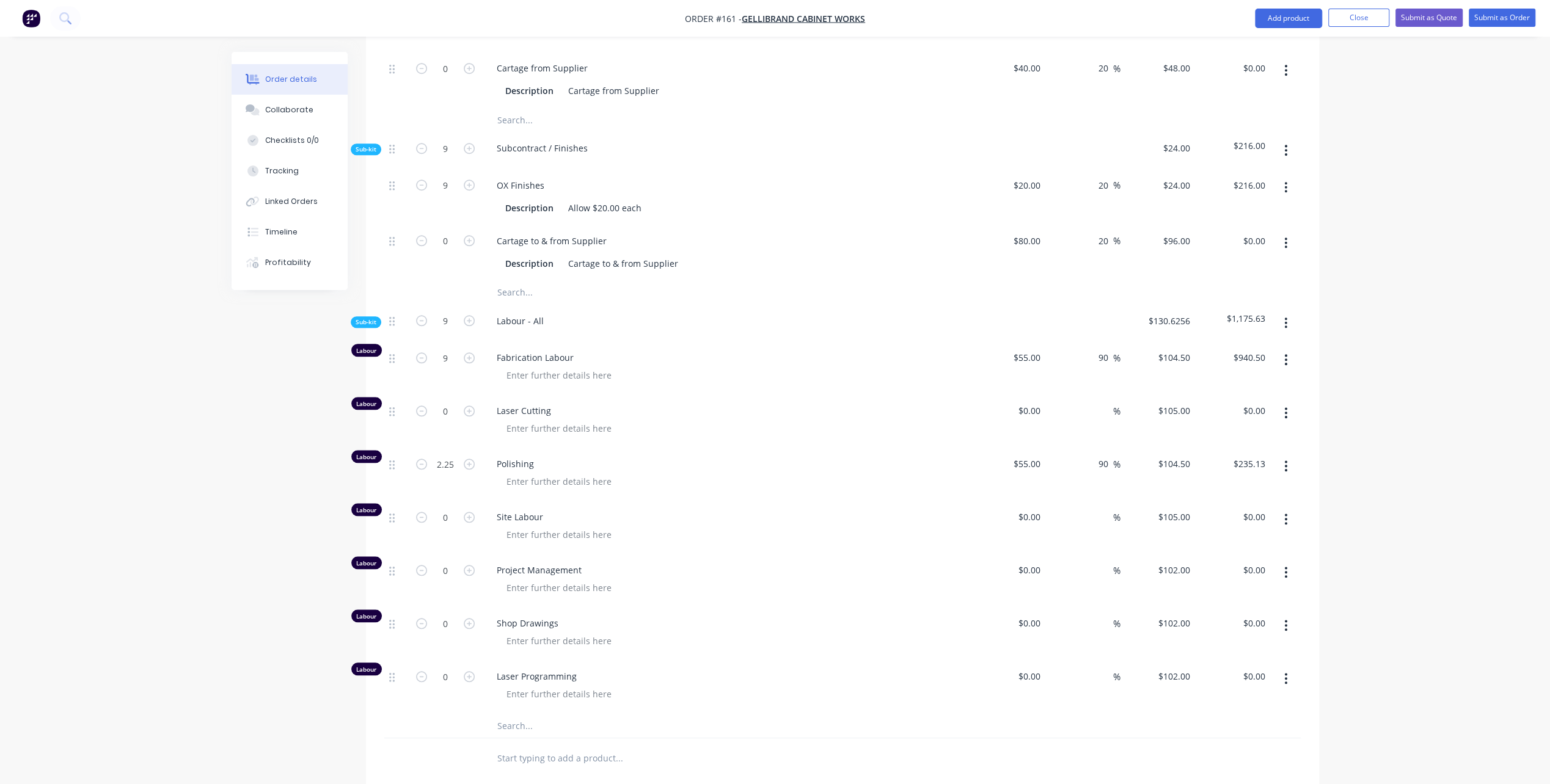
scroll to position [1043, 0]
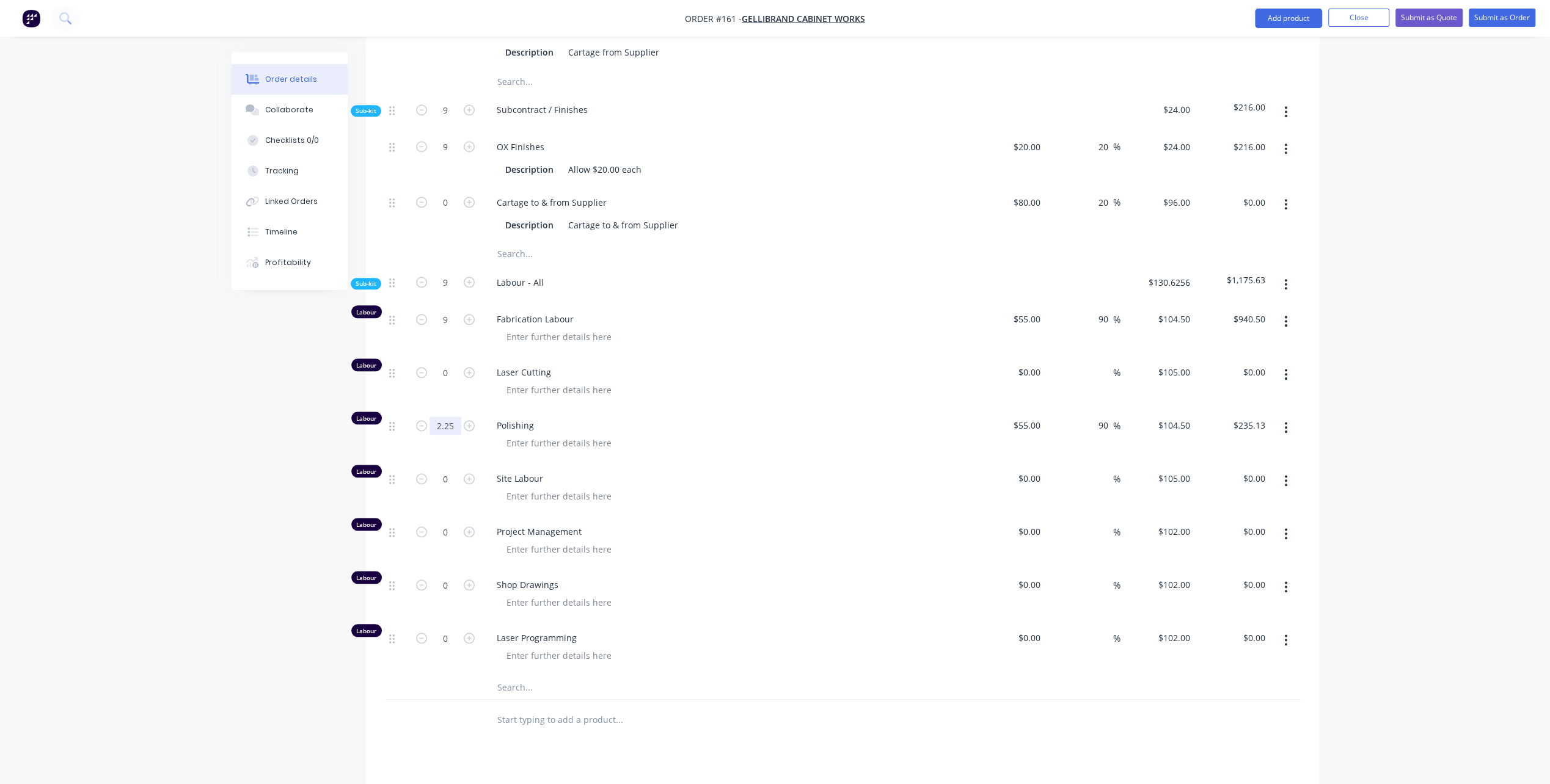
click at [442, 416] on input "2.25" at bounding box center [446, 425] width 32 height 19
type input "0.25"
type input "$26.13"
click at [715, 487] on div at bounding box center [731, 496] width 469 height 18
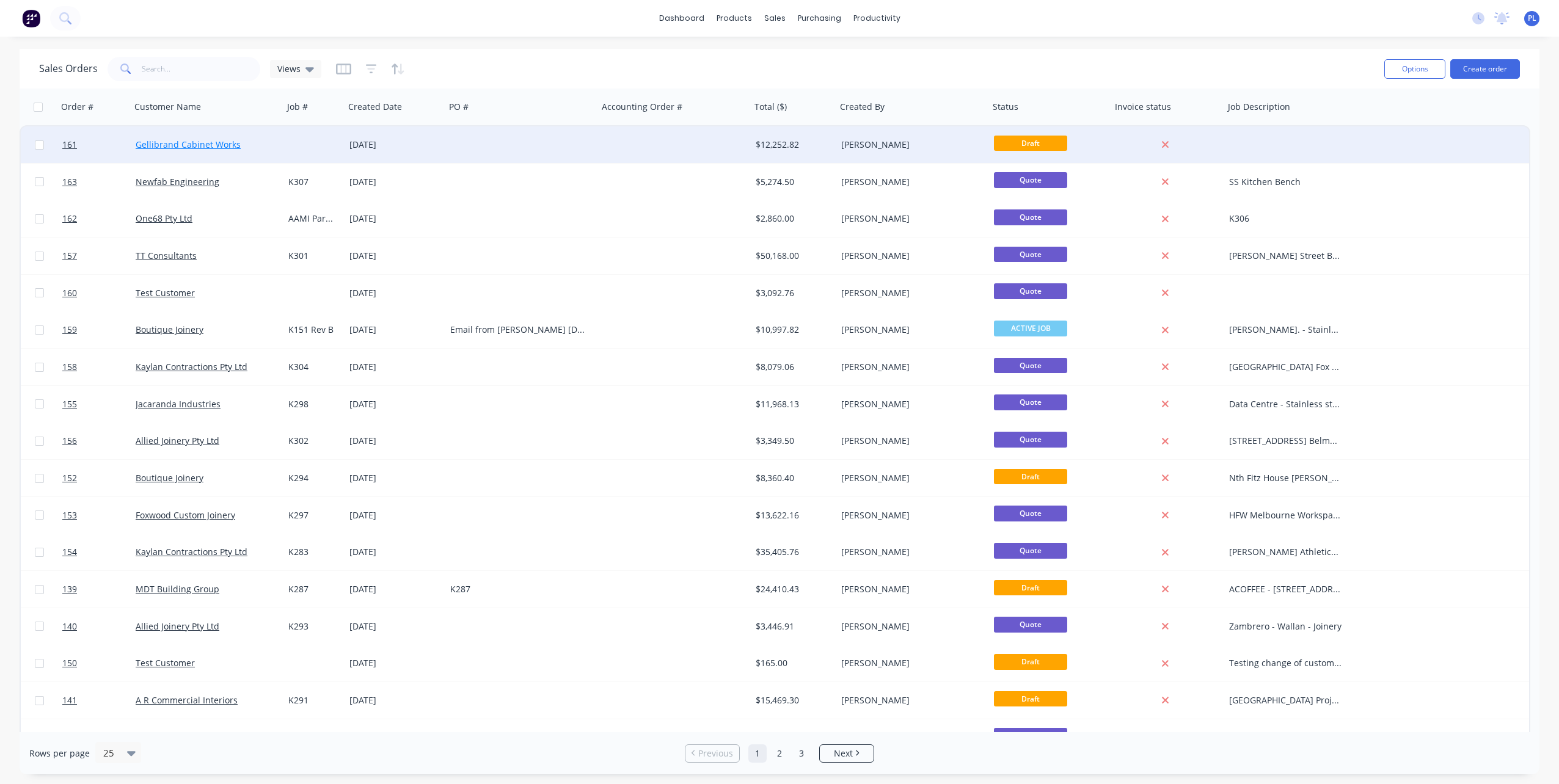
click at [200, 145] on link "Gellibrand Cabinet Works" at bounding box center [188, 144] width 105 height 12
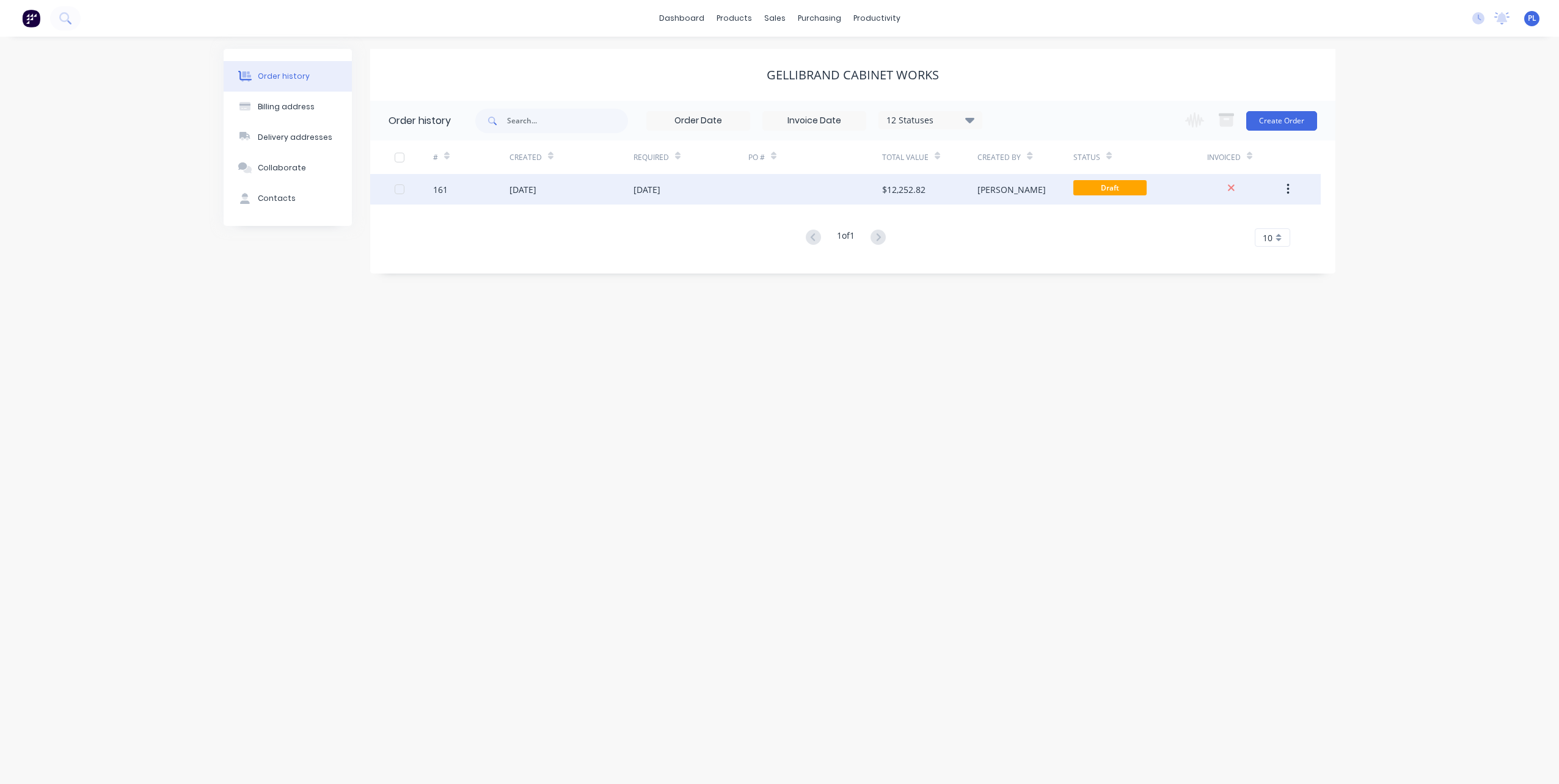
click at [437, 195] on div "161" at bounding box center [440, 189] width 14 height 13
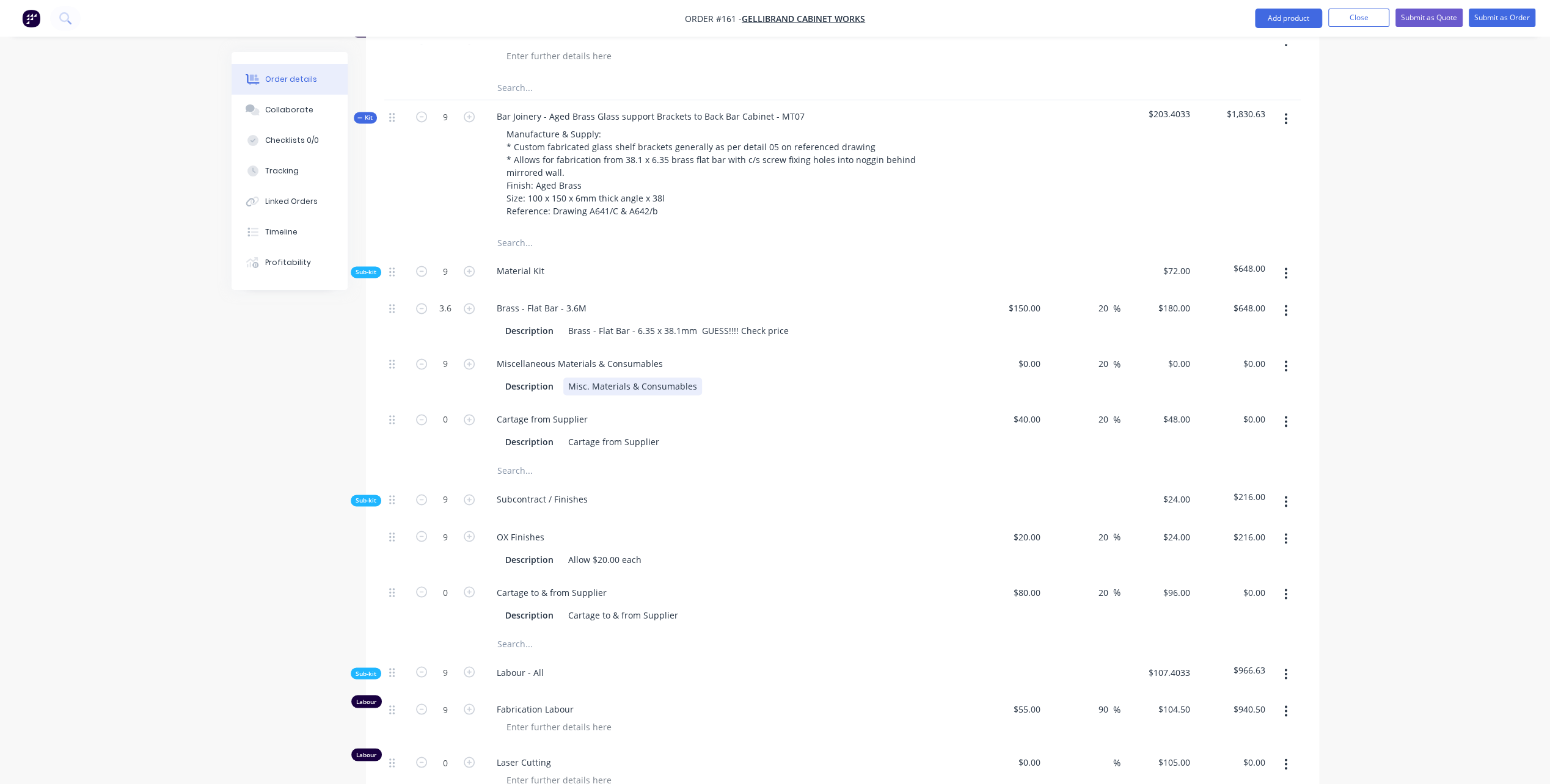
scroll to position [1832, 0]
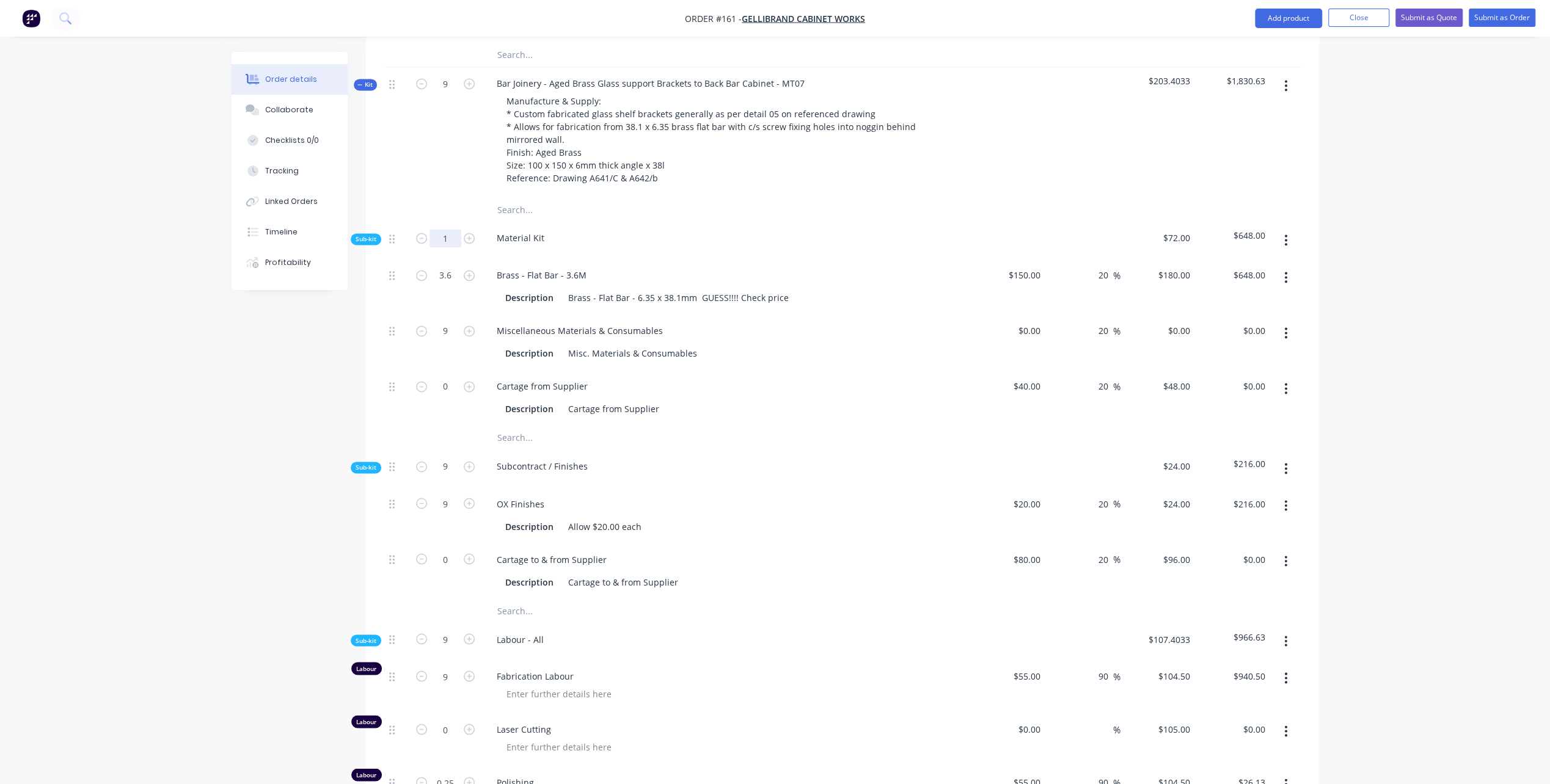
type input "1"
type input "0.4"
type input "$72.00"
type input "1"
click at [691, 224] on div "Material Kit" at bounding box center [726, 240] width 489 height 37
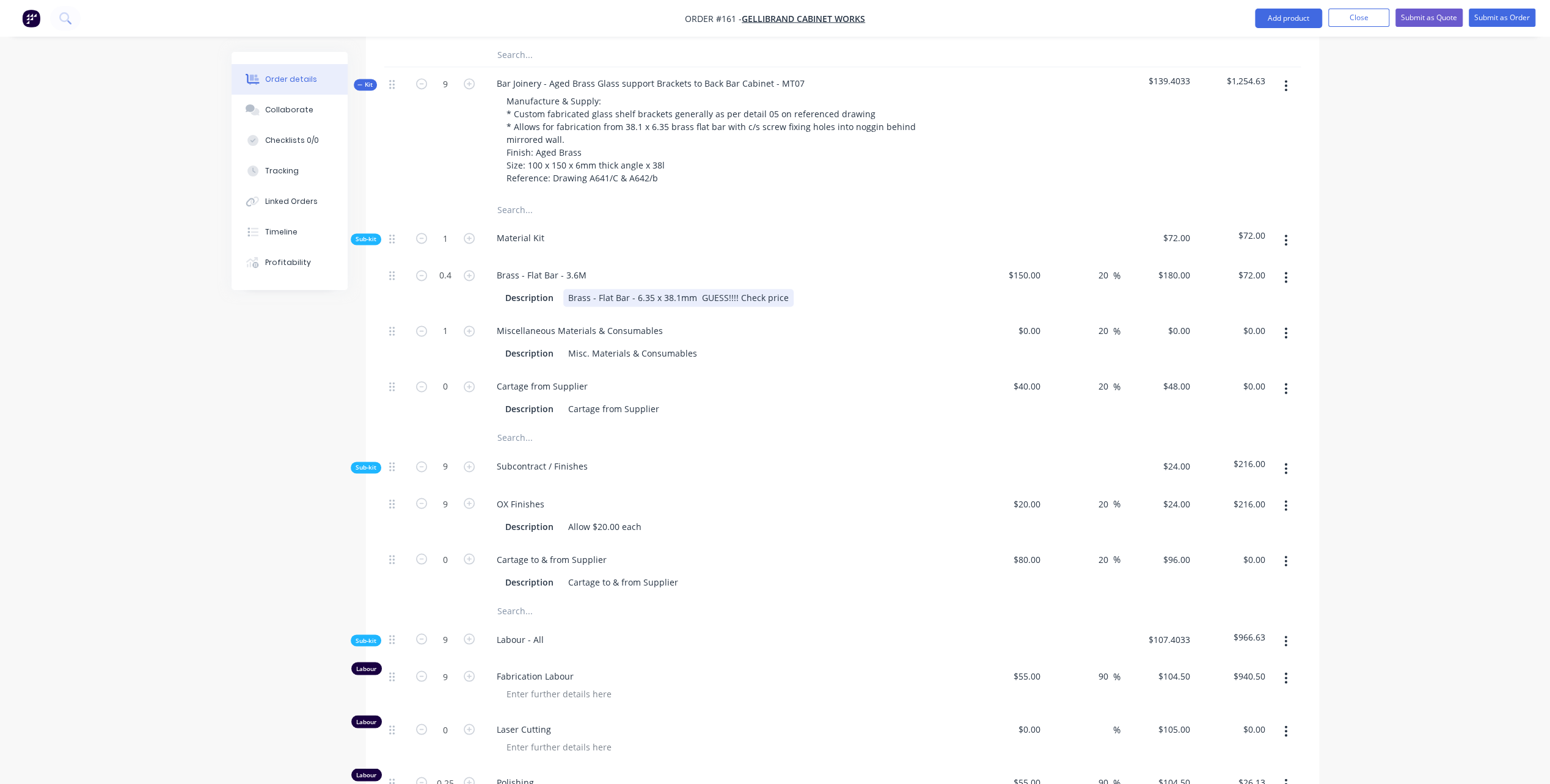
click at [646, 289] on div "Brass - Flat Bar - 6.35 x 38.1mm GUESS!!!! Check price" at bounding box center [678, 298] width 230 height 18
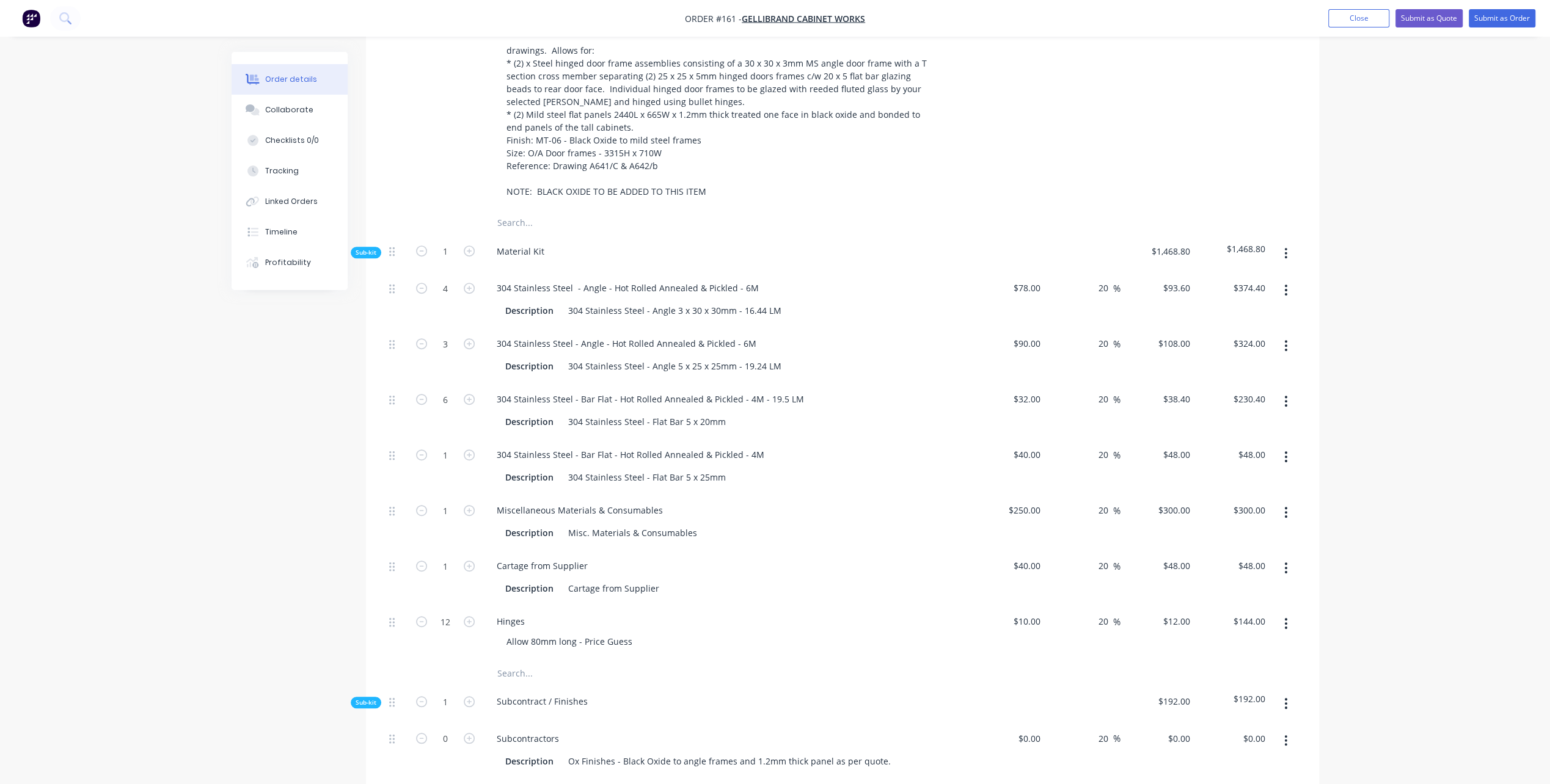
scroll to position [306, 0]
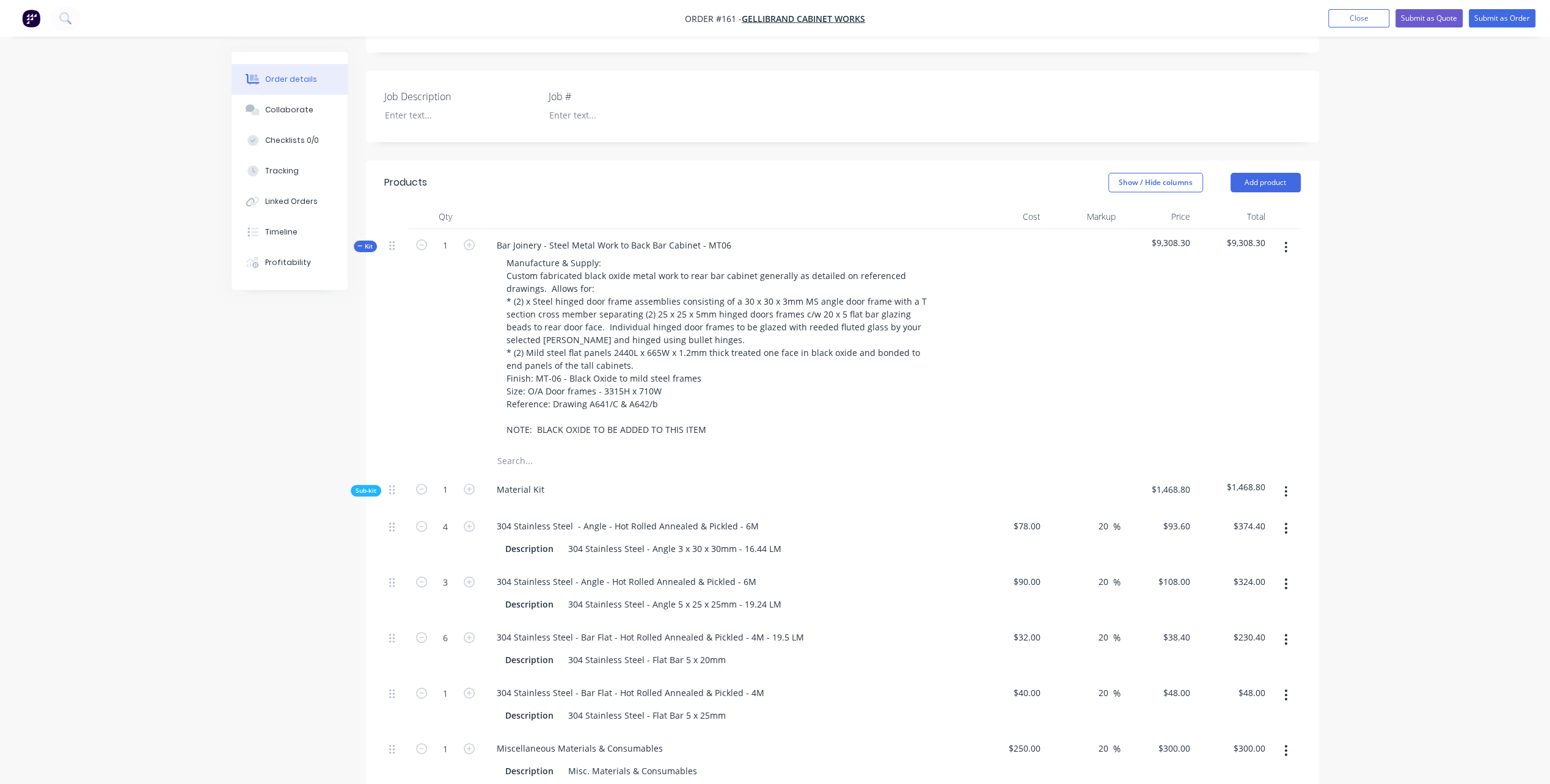
click at [362, 243] on icon "button" at bounding box center [360, 246] width 6 height 6
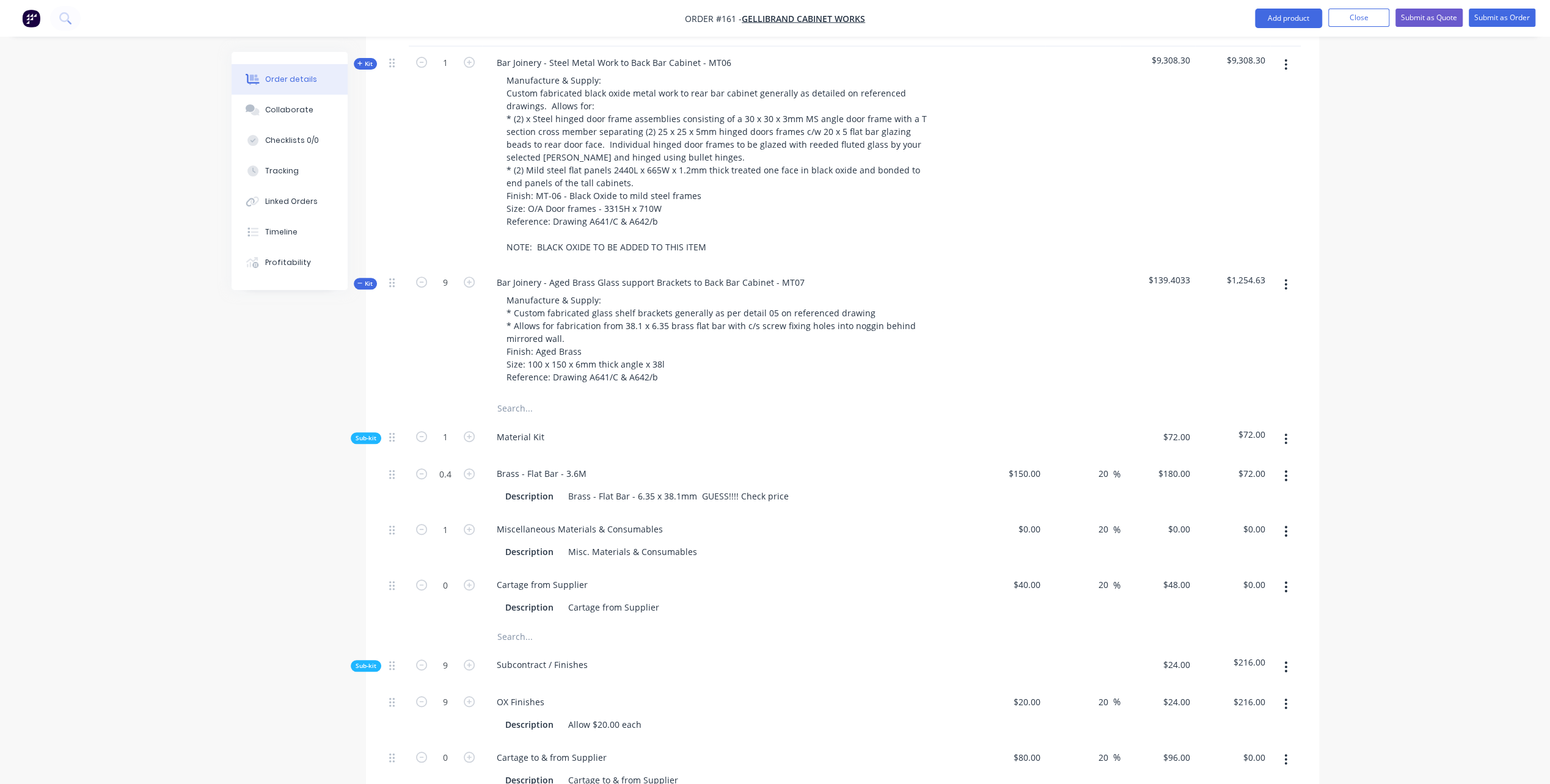
scroll to position [489, 0]
click at [441, 273] on input "9" at bounding box center [446, 282] width 32 height 19
type input "1"
type input "0.1111111111111111"
type input "0.0444"
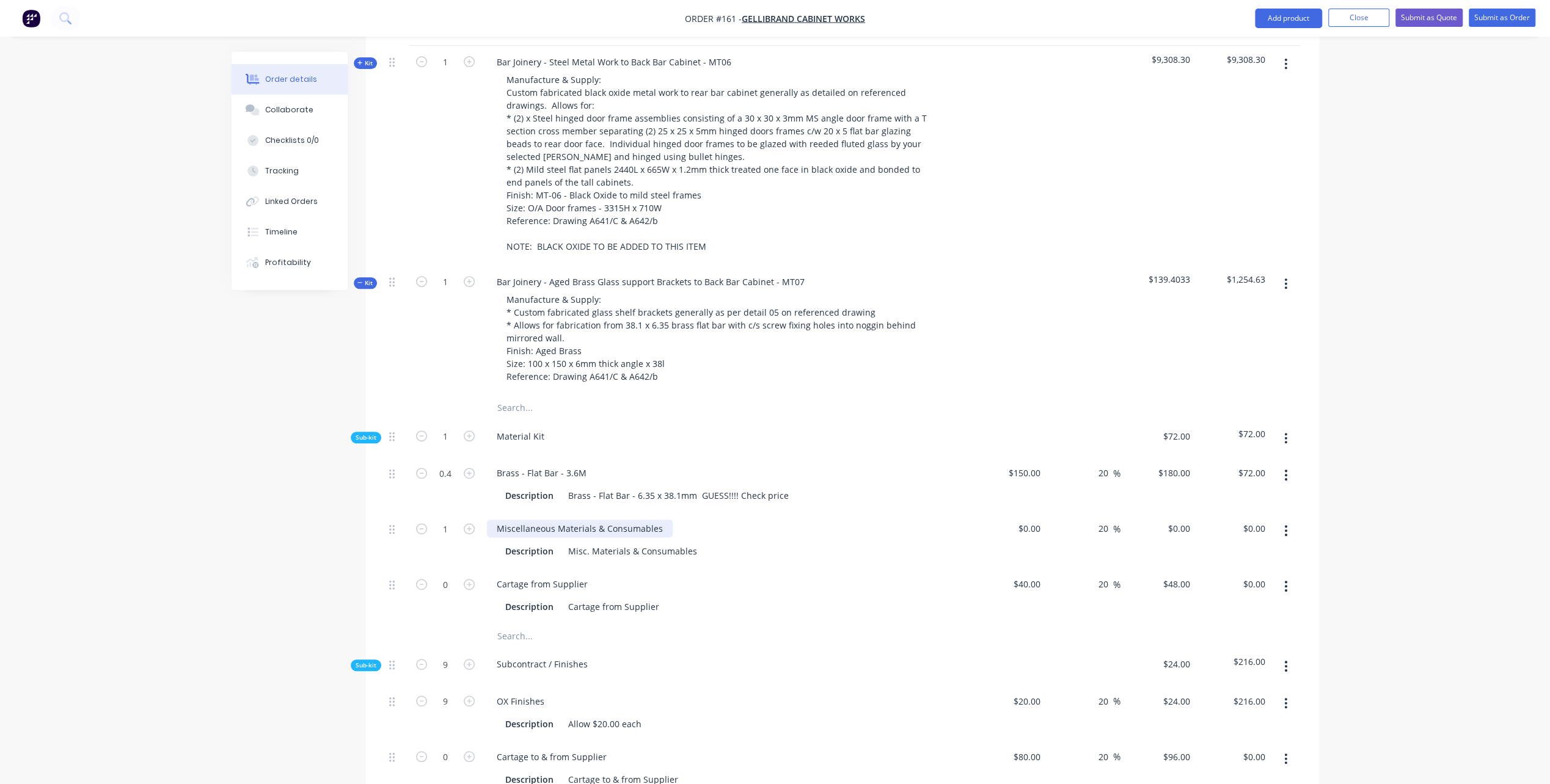
type input "$7.99"
type input "0.1111"
type input "1"
type input "$24.00"
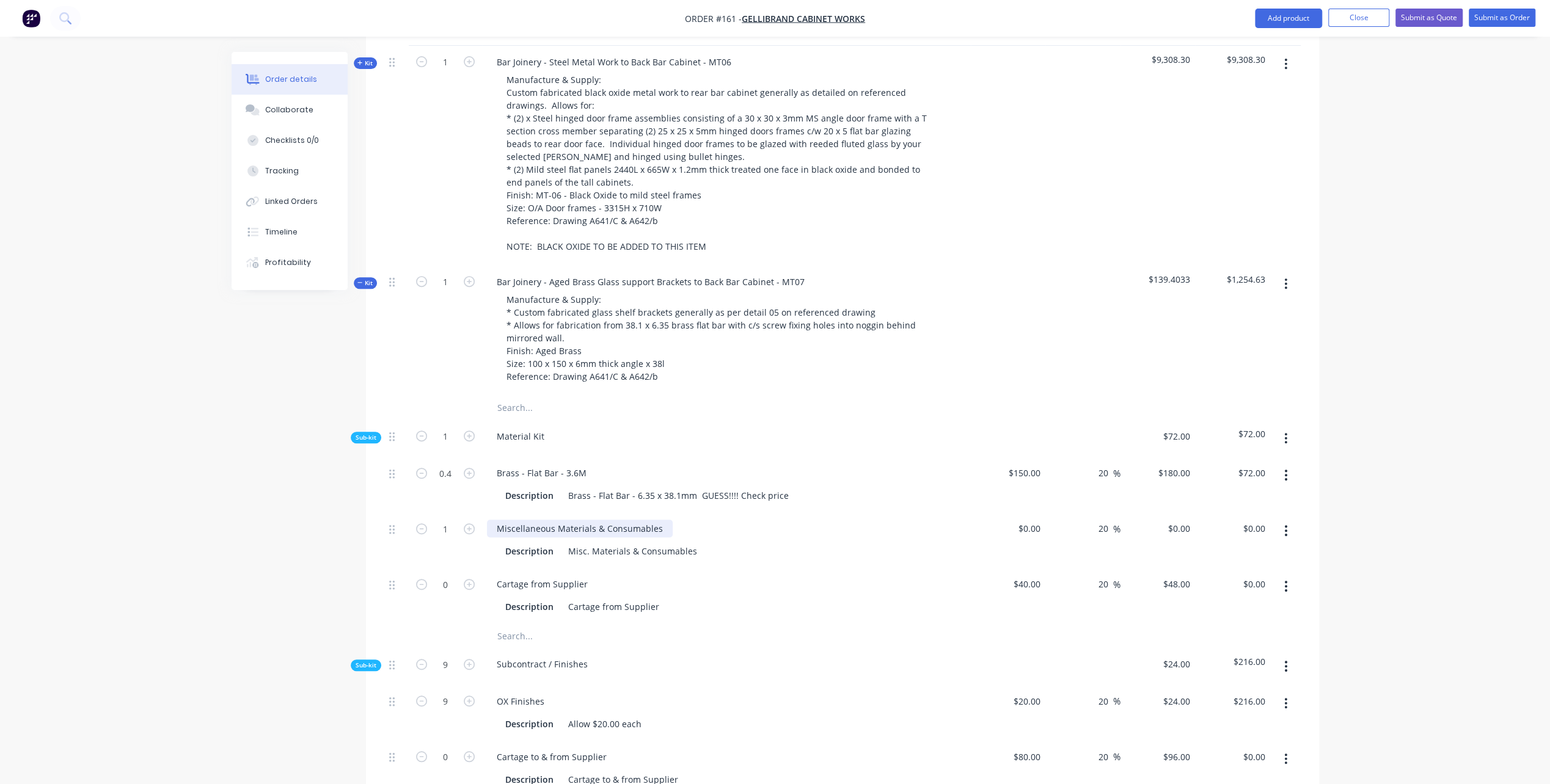
type input "1"
type input "$104.50"
type input "0.0278"
click at [614, 520] on div "Miscellaneous Materials & Consumables" at bounding box center [580, 529] width 186 height 18
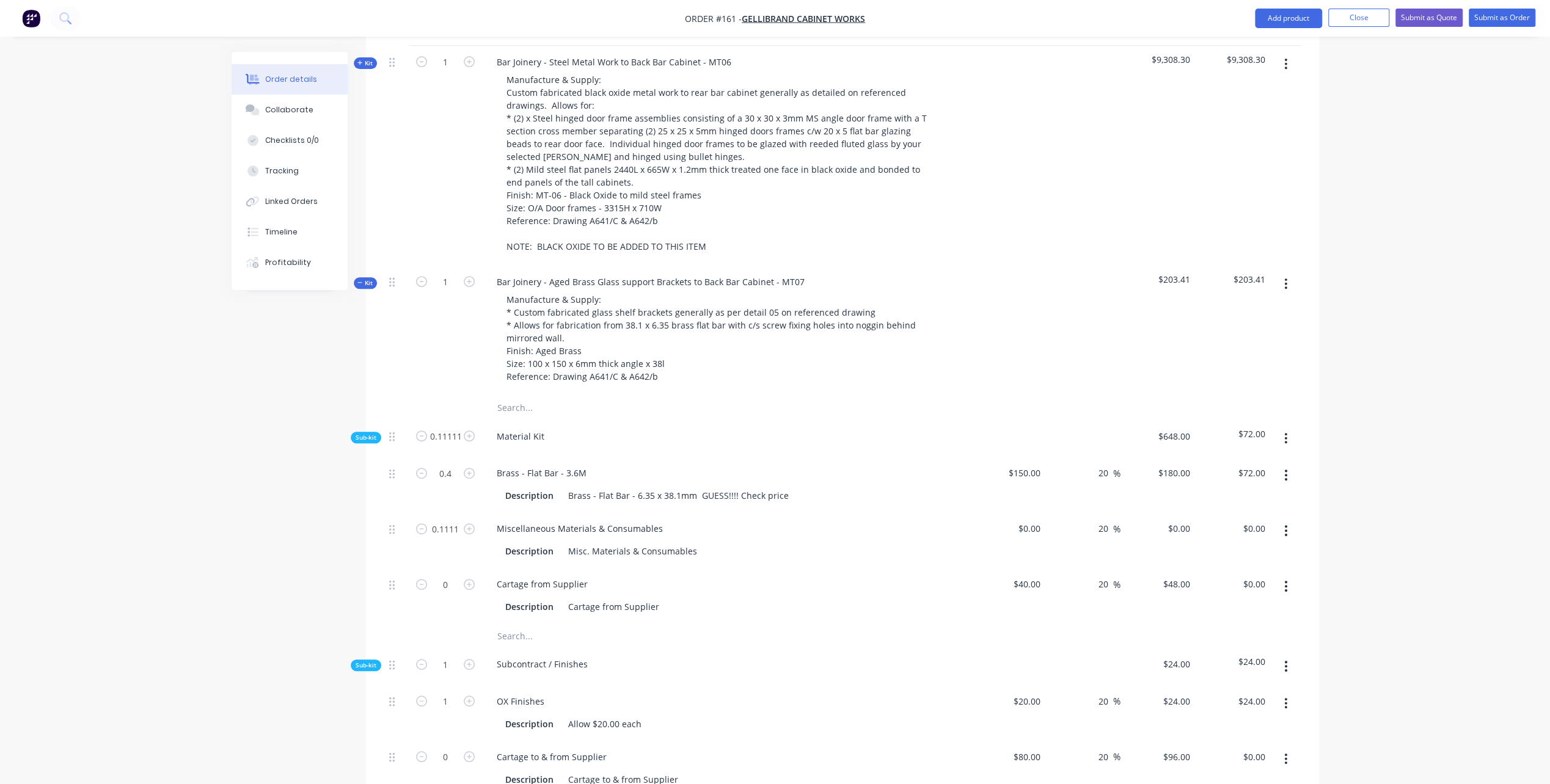
click at [809, 568] on div "Cartage from Supplier Description Cartage from Supplier" at bounding box center [726, 595] width 489 height 56
click at [1020, 512] on div "0 0" at bounding box center [1008, 540] width 75 height 56
click at [1037, 520] on input "0" at bounding box center [1031, 529] width 28 height 18
click at [942, 598] on div "Description Cartage from Supplier" at bounding box center [724, 607] width 447 height 18
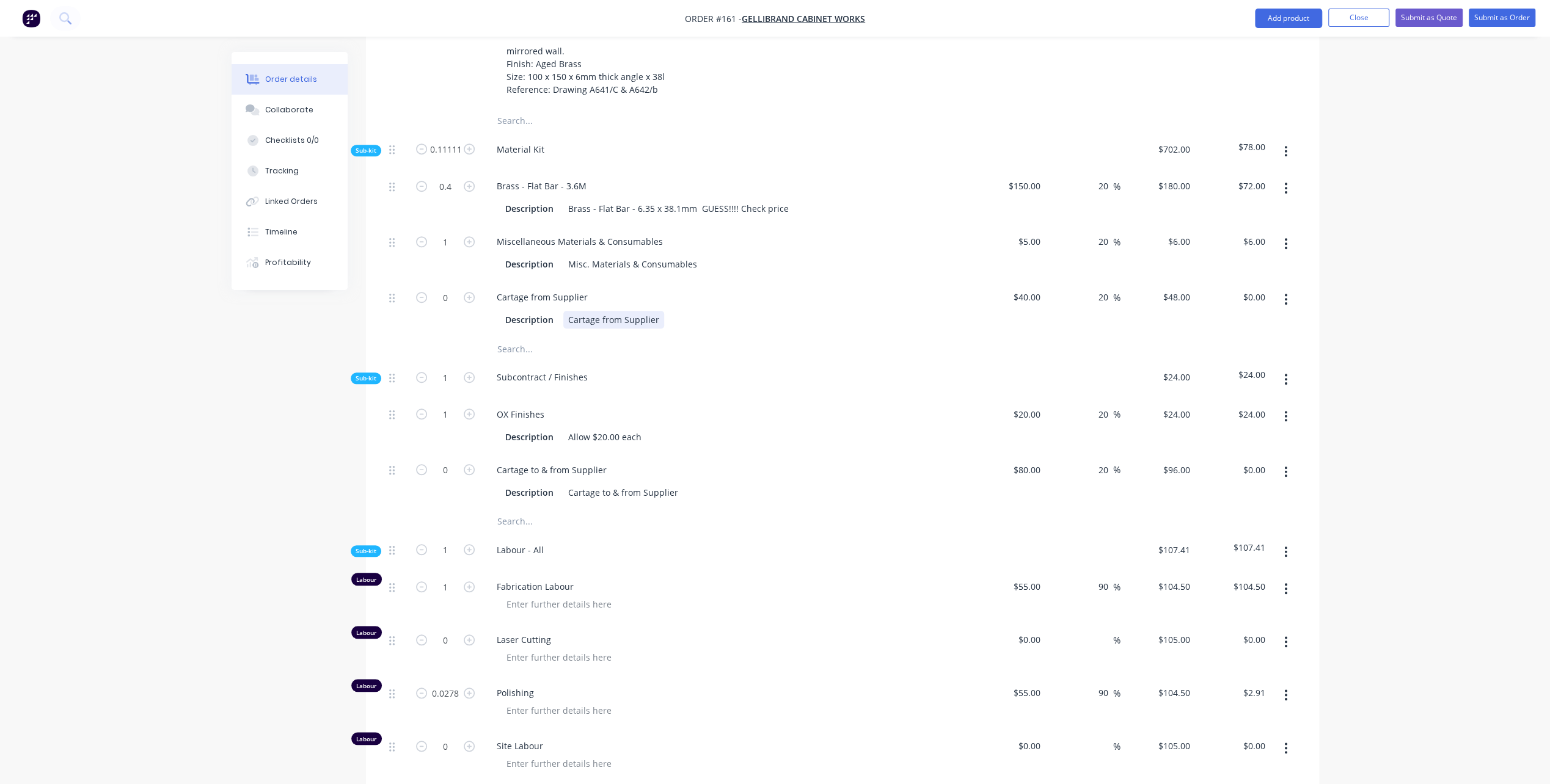
scroll to position [794, 0]
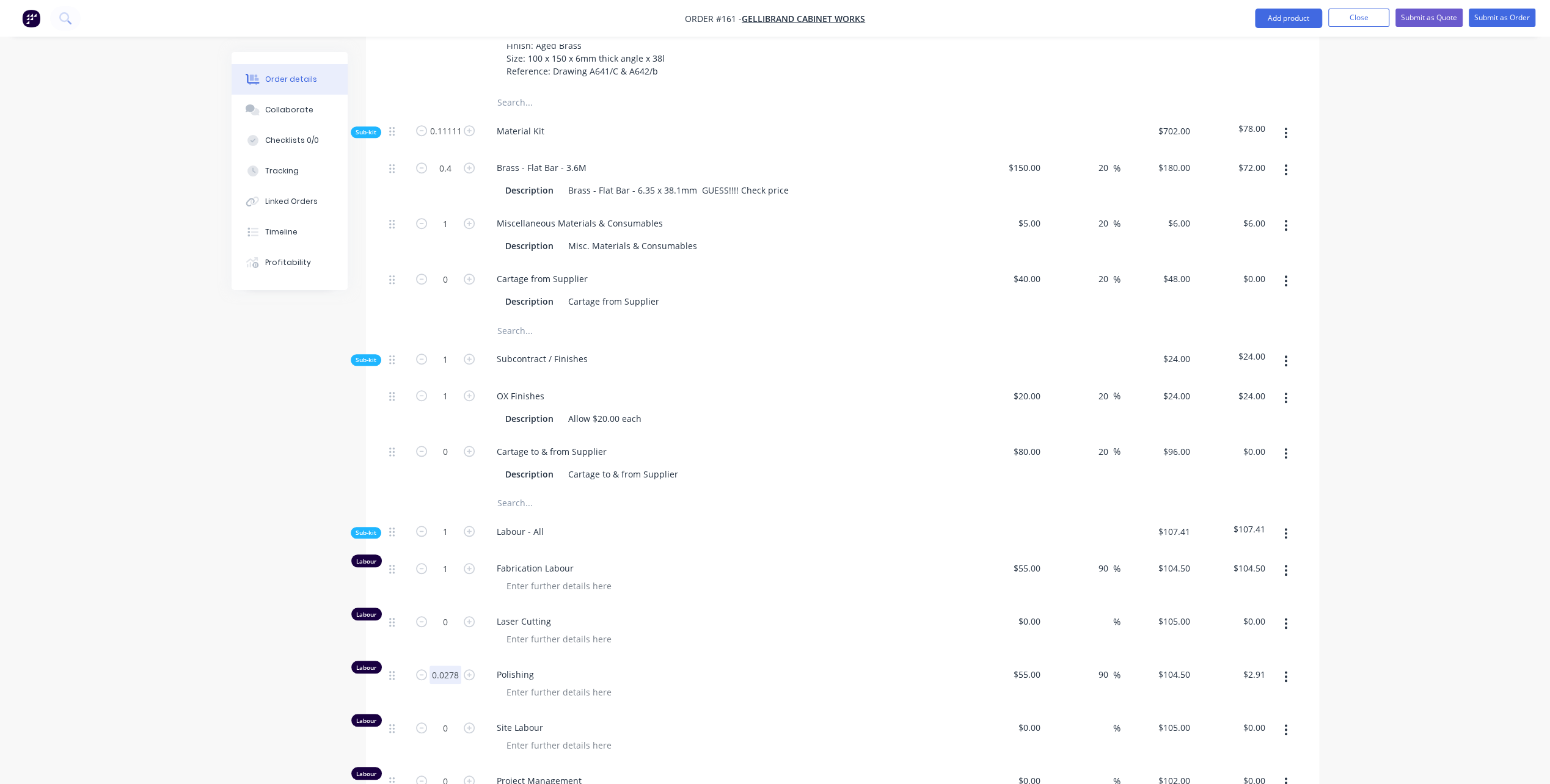
click at [437, 666] on input "0.0278" at bounding box center [446, 675] width 32 height 19
click at [782, 741] on div "Labour 1 Fabrication Labour $55.00 $55.00 90 90 % $104.50 $104.50 $104.50 $104.…" at bounding box center [842, 738] width 917 height 372
click at [635, 631] on div "Laser Cutting" at bounding box center [726, 631] width 489 height 53
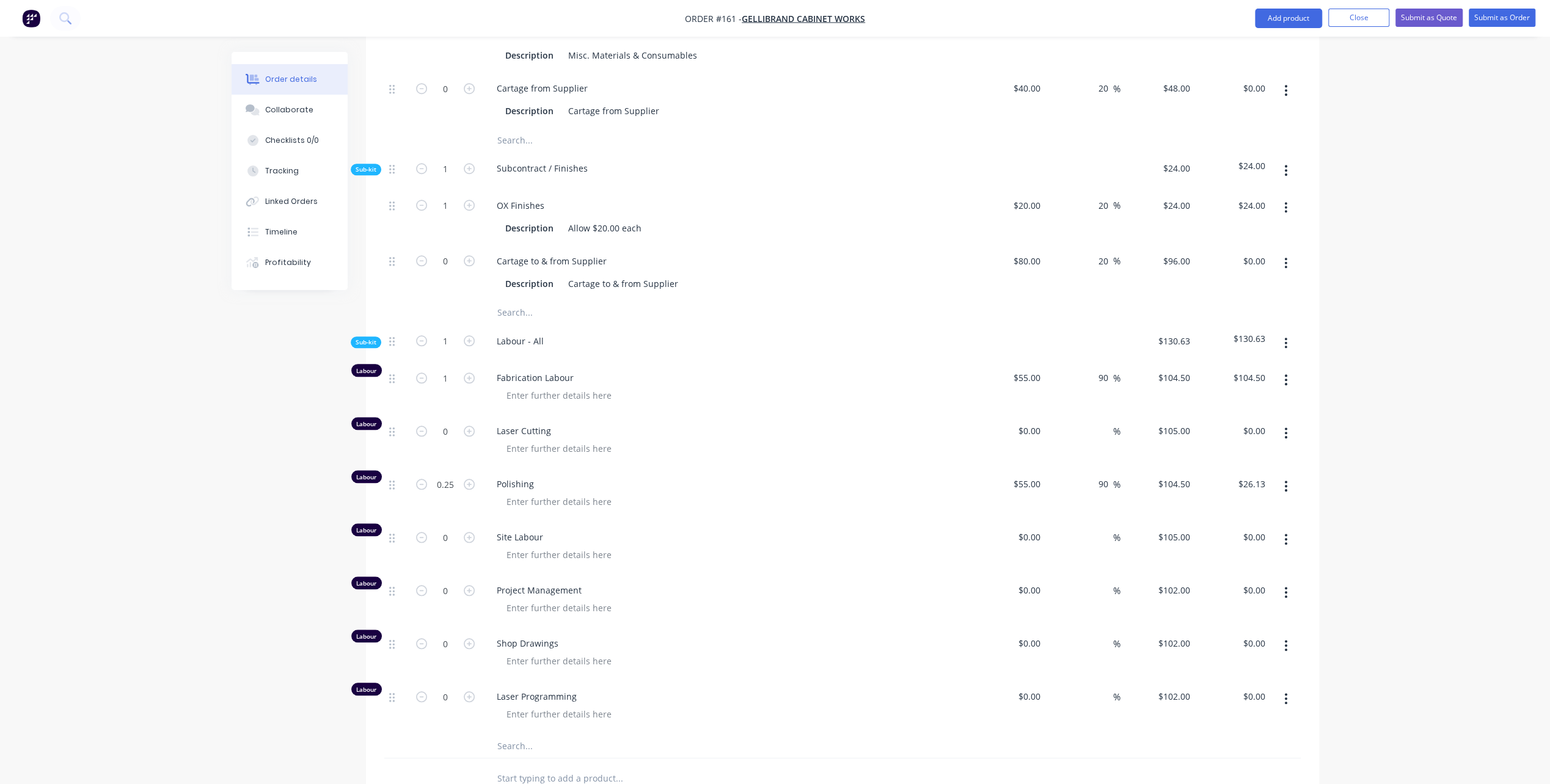
scroll to position [977, 0]
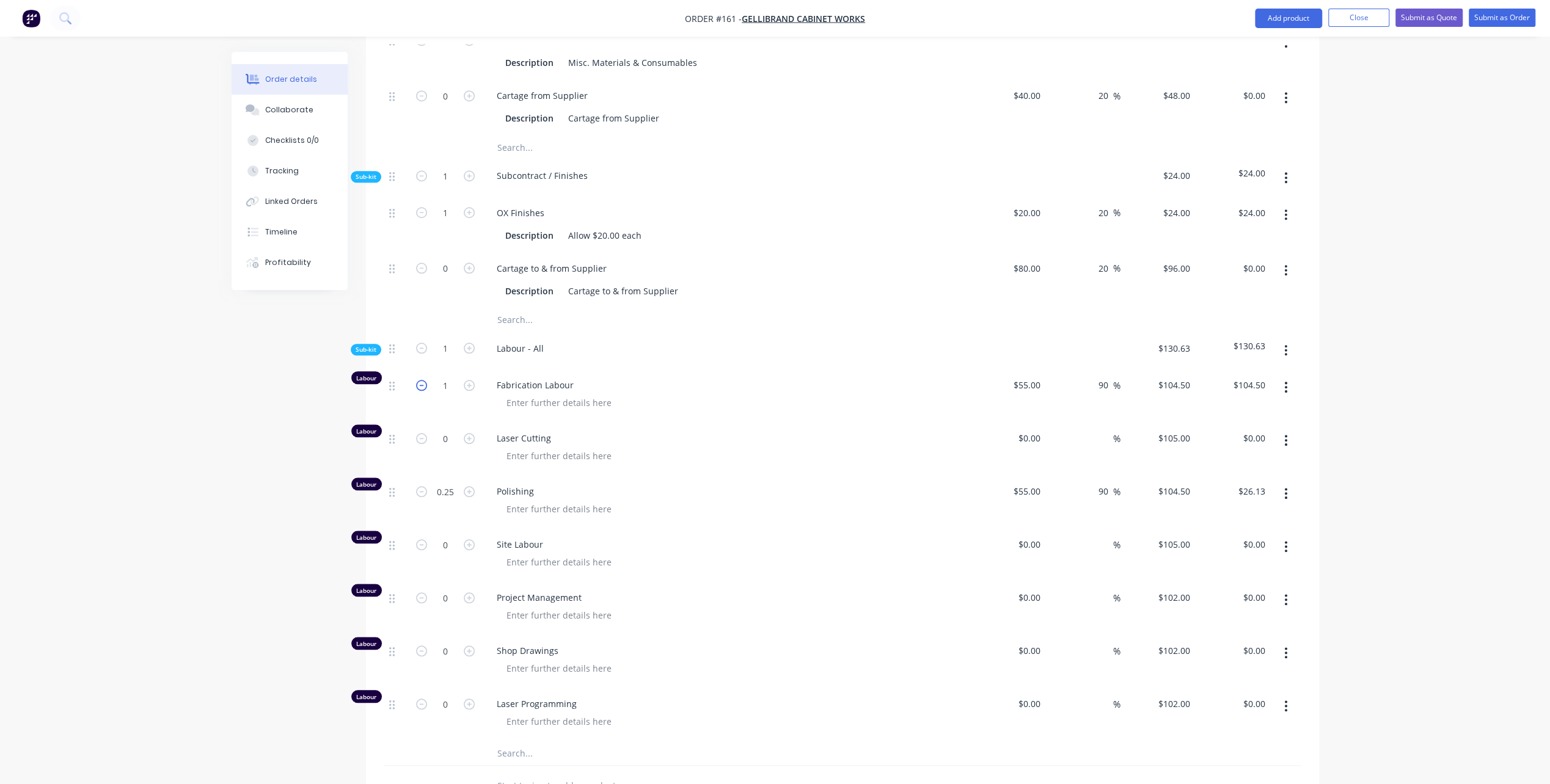
click at [420, 380] on icon "button" at bounding box center [421, 385] width 11 height 11
click at [453, 377] on input "0" at bounding box center [446, 385] width 32 height 19
click at [881, 485] on span "Polishing" at bounding box center [731, 491] width 469 height 13
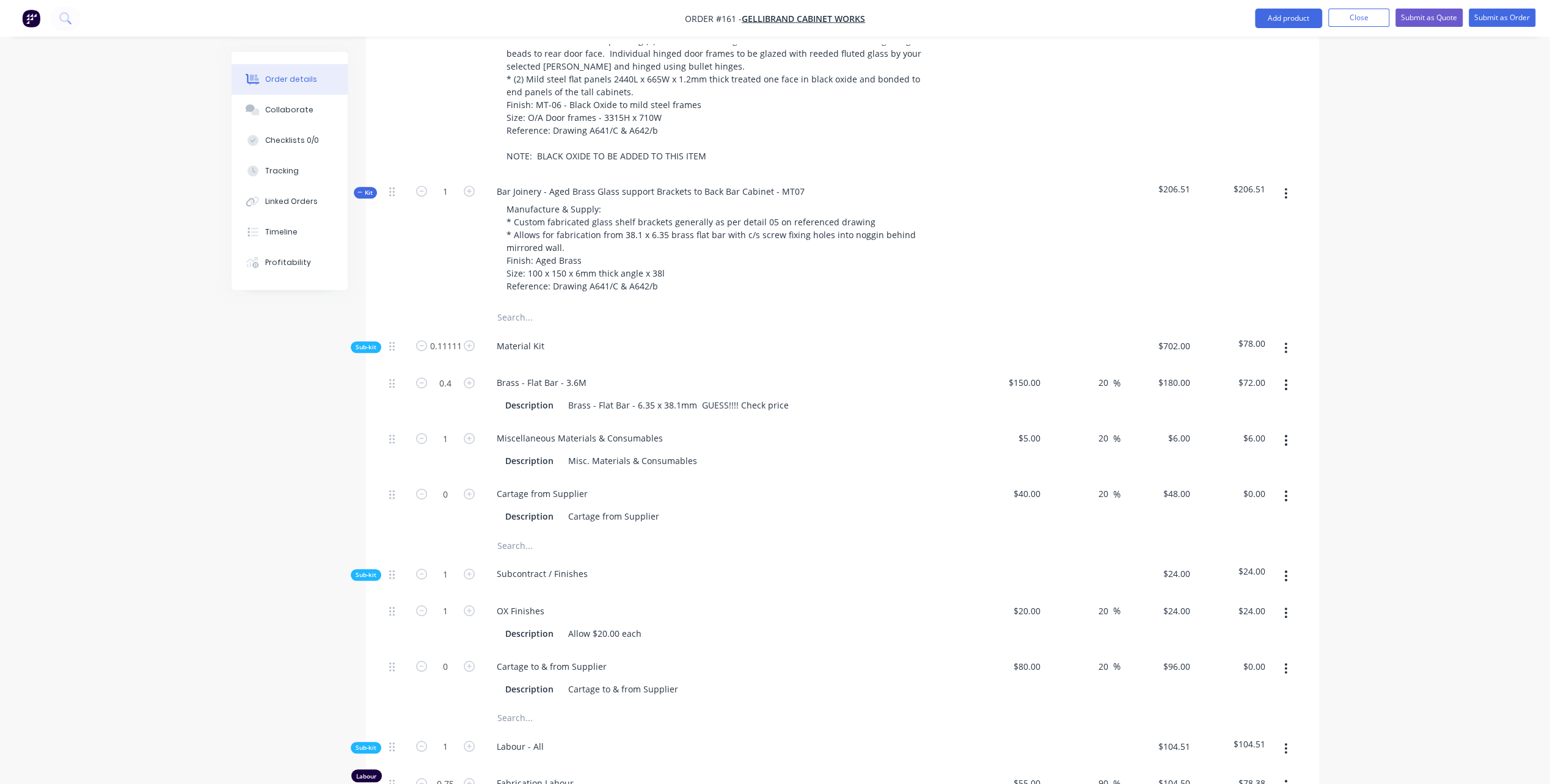
scroll to position [549, 0]
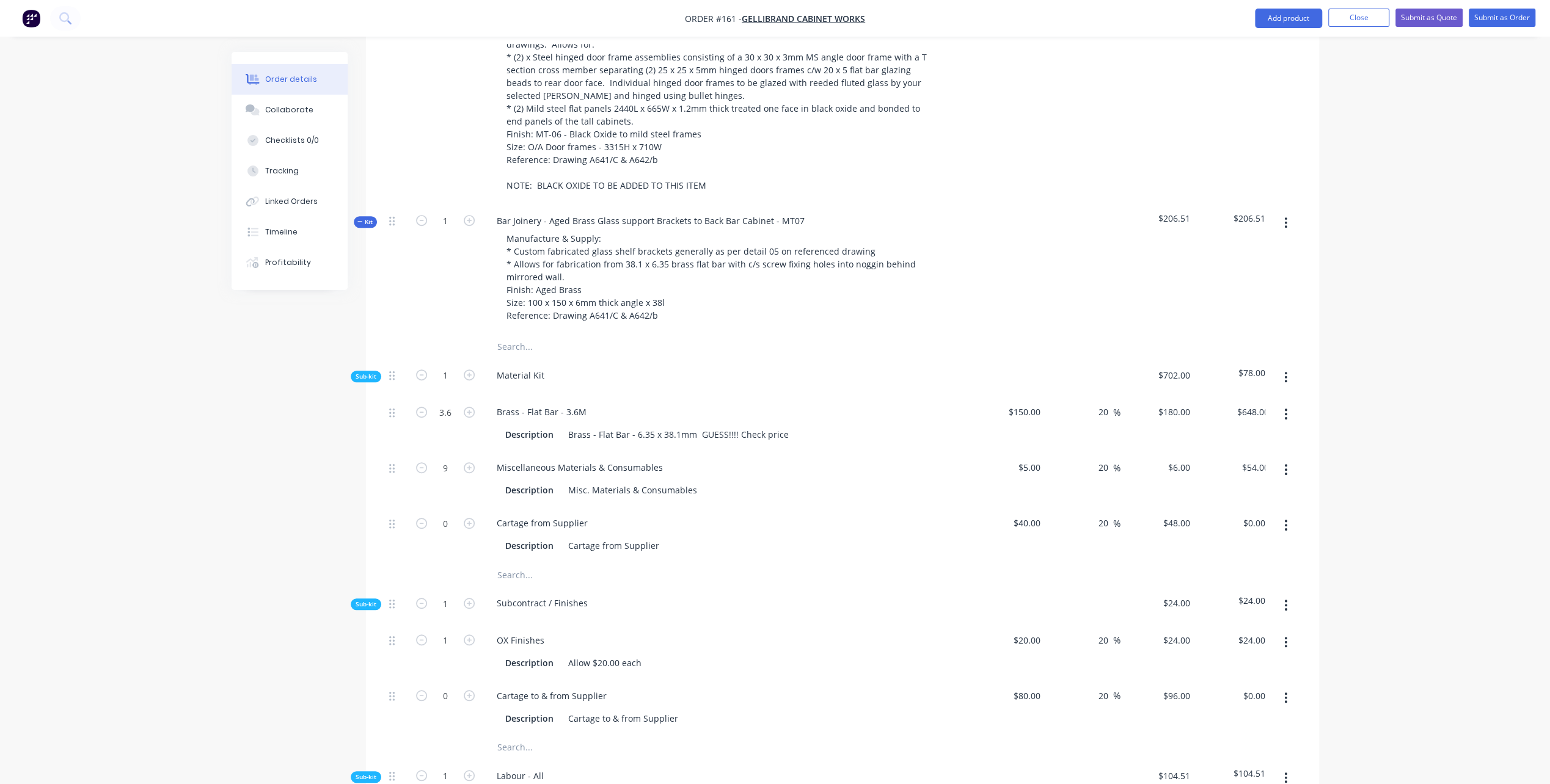
click at [897, 359] on div "Material Kit" at bounding box center [726, 378] width 489 height 37
click at [445, 403] on input "3.6" at bounding box center [446, 412] width 32 height 19
click at [447, 476] on div "9" at bounding box center [446, 479] width 73 height 56
click at [442, 458] on input "9" at bounding box center [446, 467] width 32 height 19
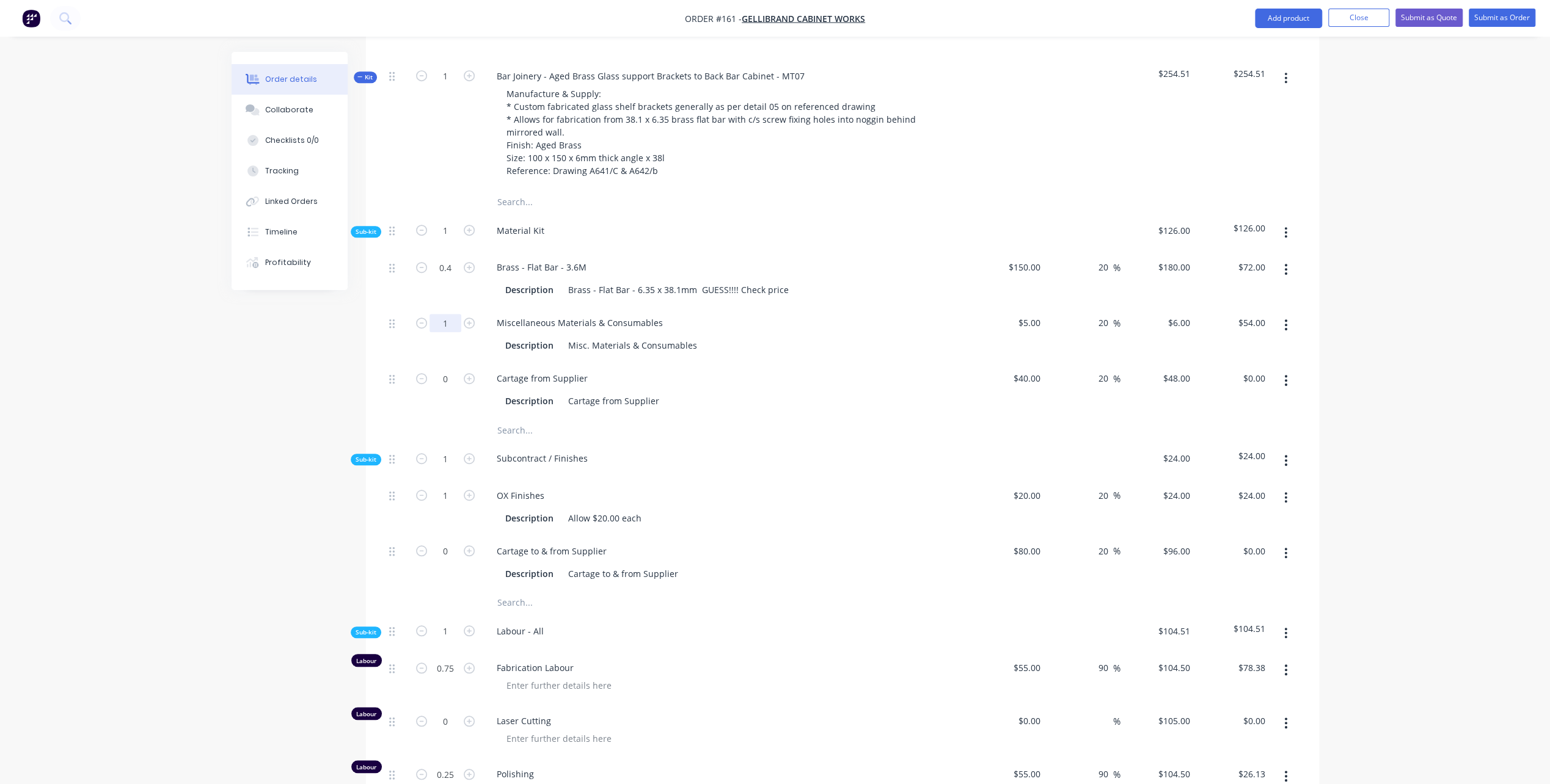
scroll to position [611, 0]
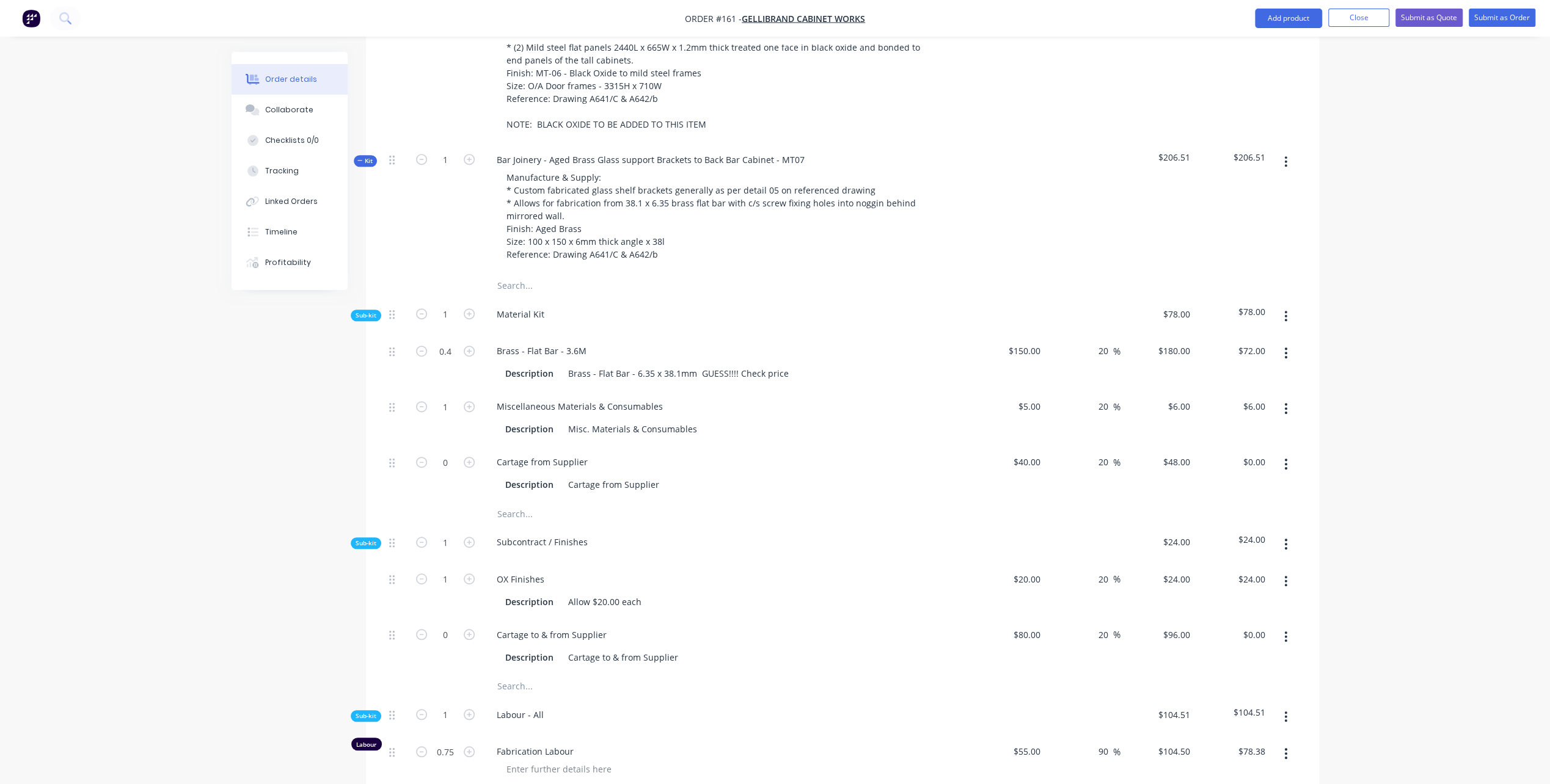
click at [168, 639] on div "Order details Collaborate Checklists 0/0 Tracking Linked Orders Timeline Profit…" at bounding box center [775, 436] width 1550 height 2094
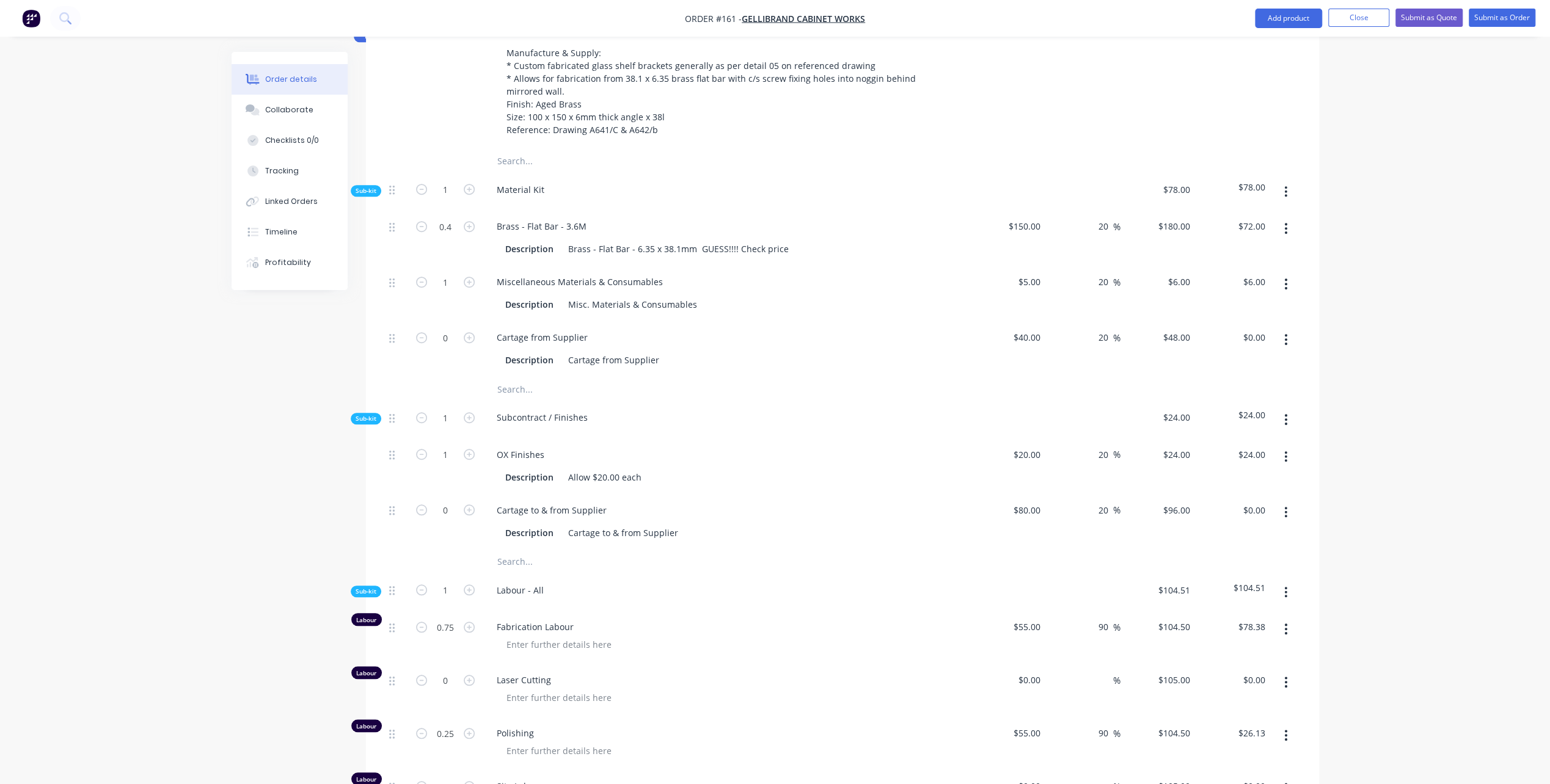
scroll to position [794, 0]
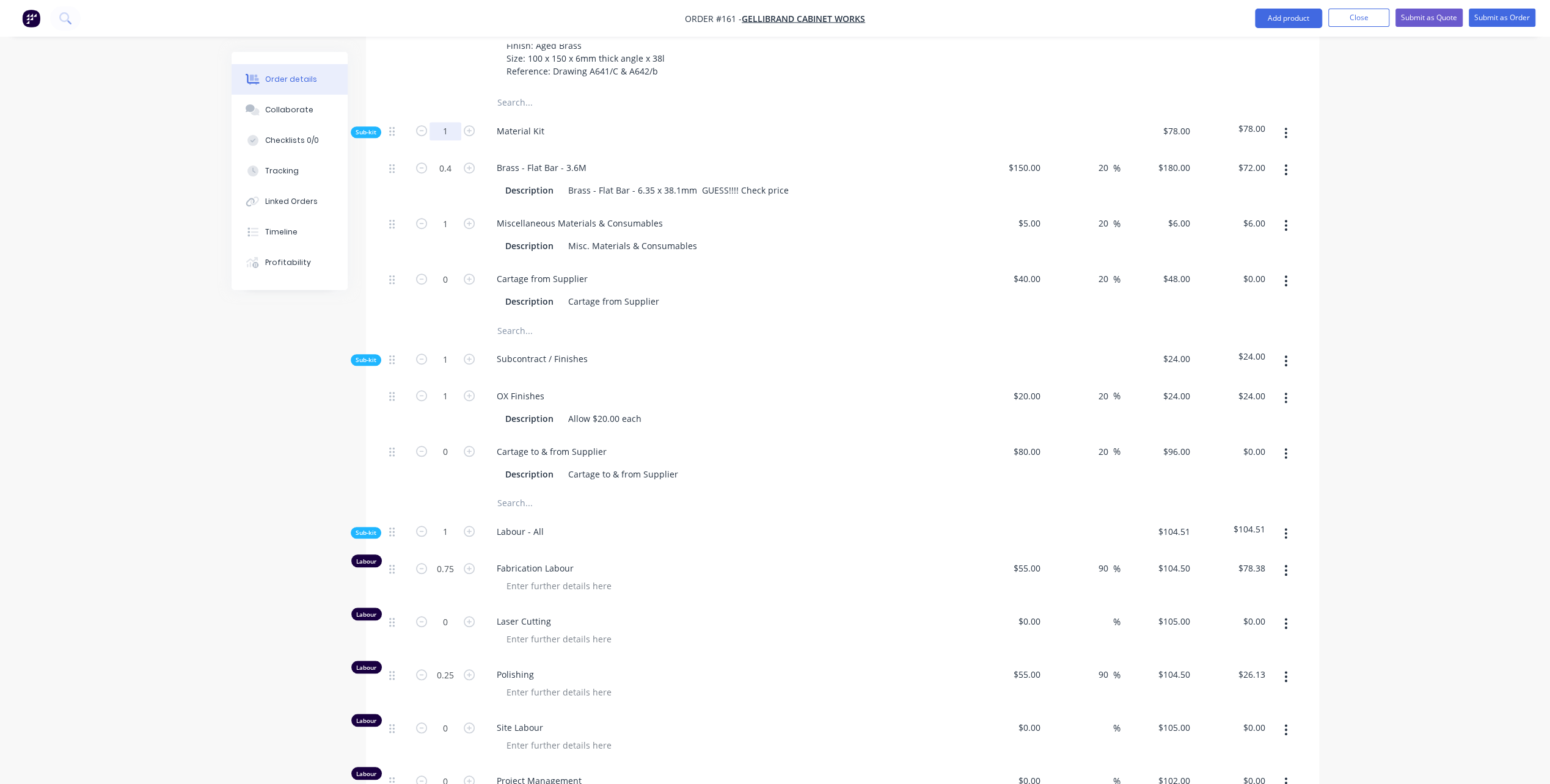
click at [451, 122] on input "1" at bounding box center [446, 131] width 32 height 19
click at [627, 151] on div "Brass - Flat Bar - 3.6M Description Brass - Flat Bar - 6.35 x 38.1mm GUESS!!!! …" at bounding box center [726, 179] width 489 height 56
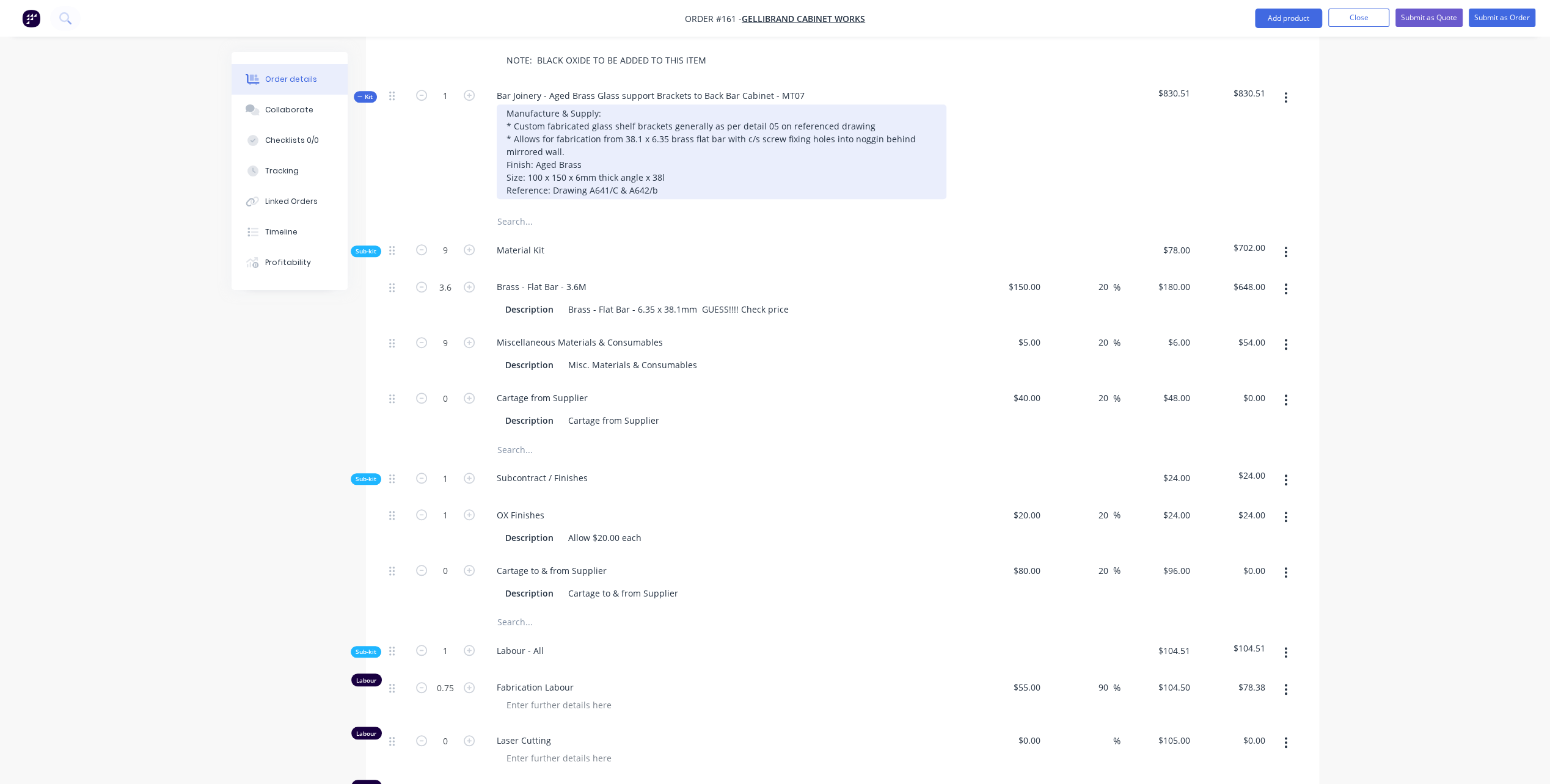
scroll to position [672, 0]
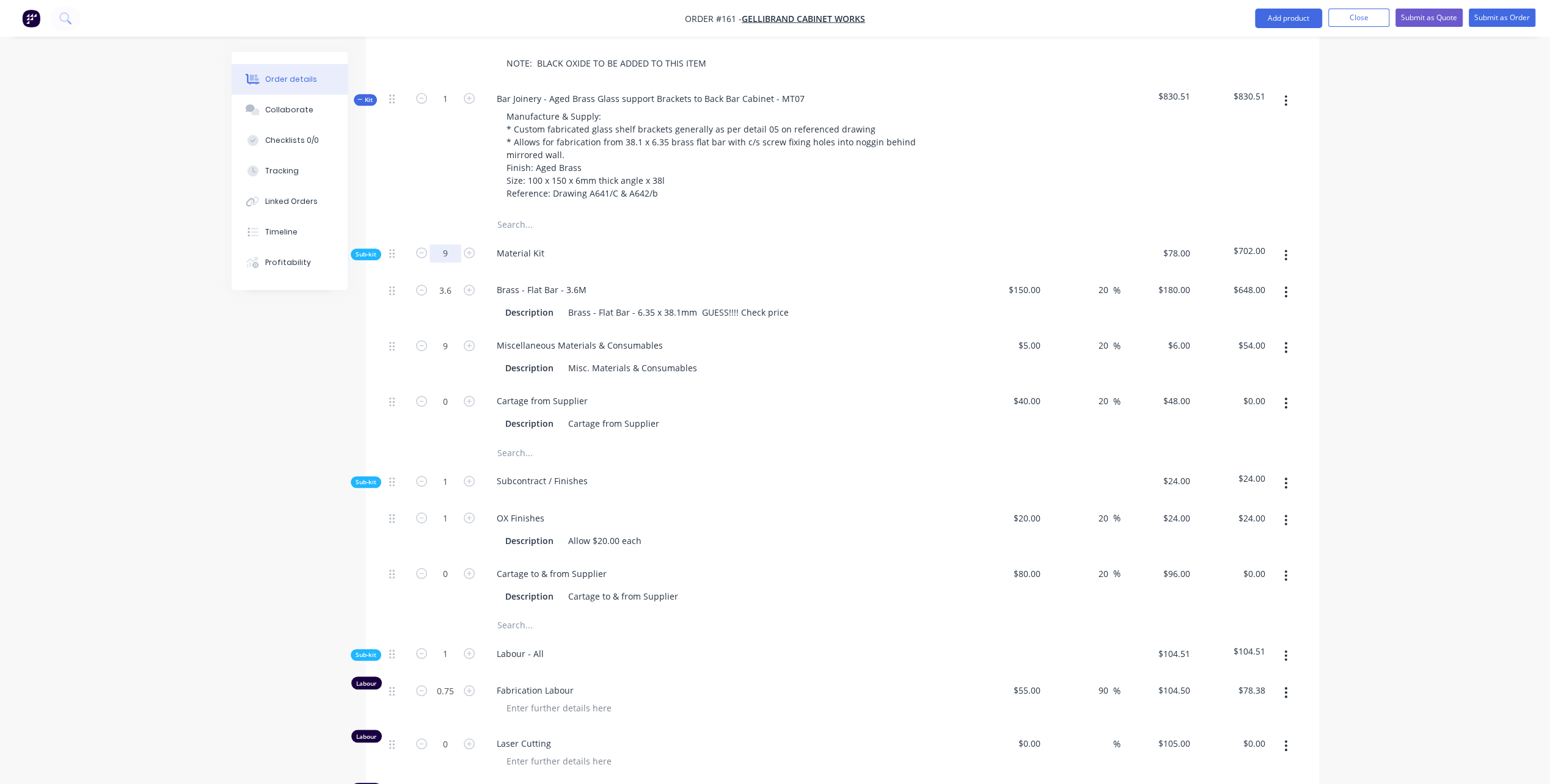
click at [454, 244] on input "9" at bounding box center [446, 253] width 32 height 19
click at [620, 385] on div "Cartage from Supplier Description Cartage from Supplier" at bounding box center [726, 412] width 489 height 56
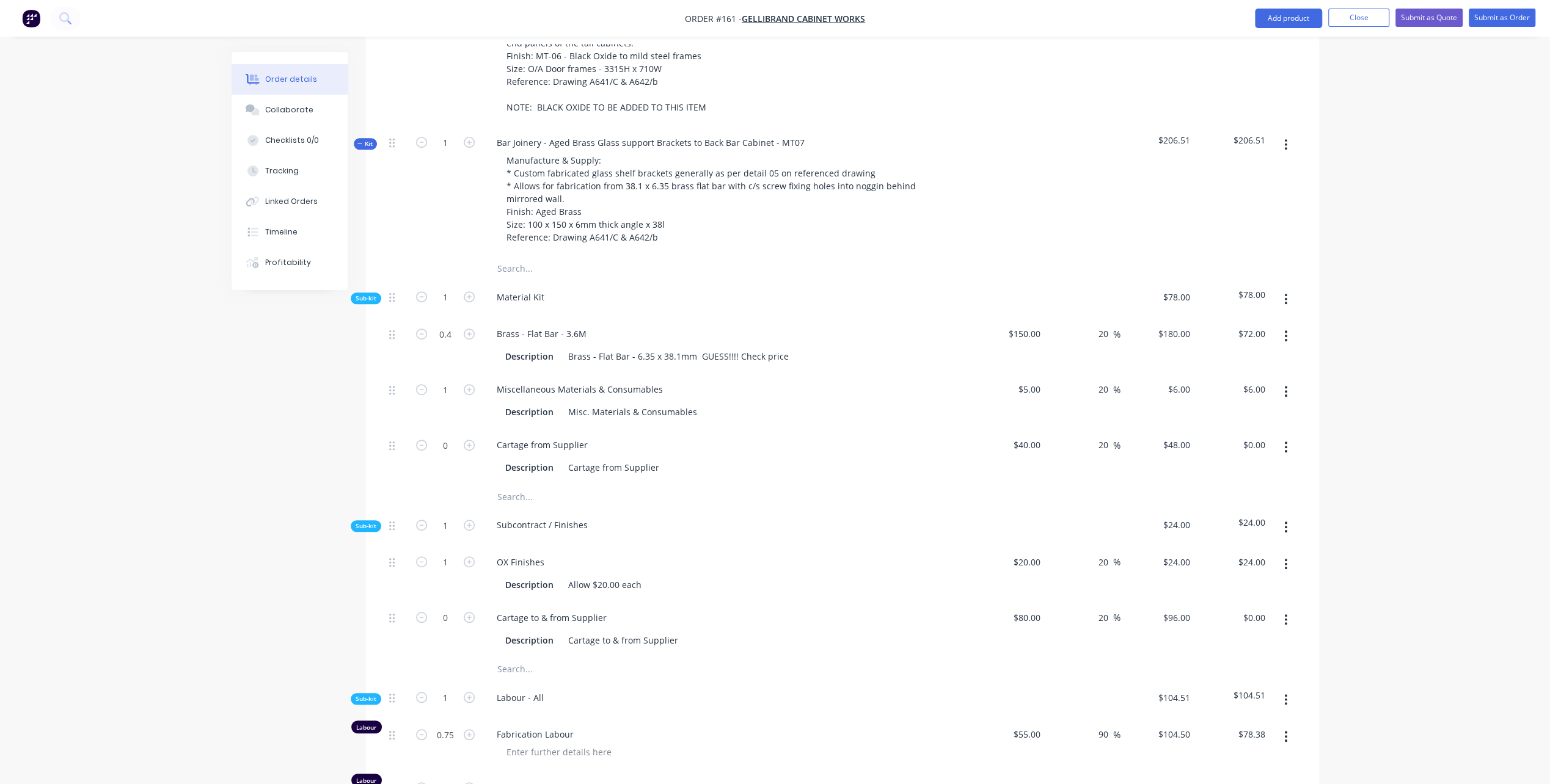
scroll to position [549, 0]
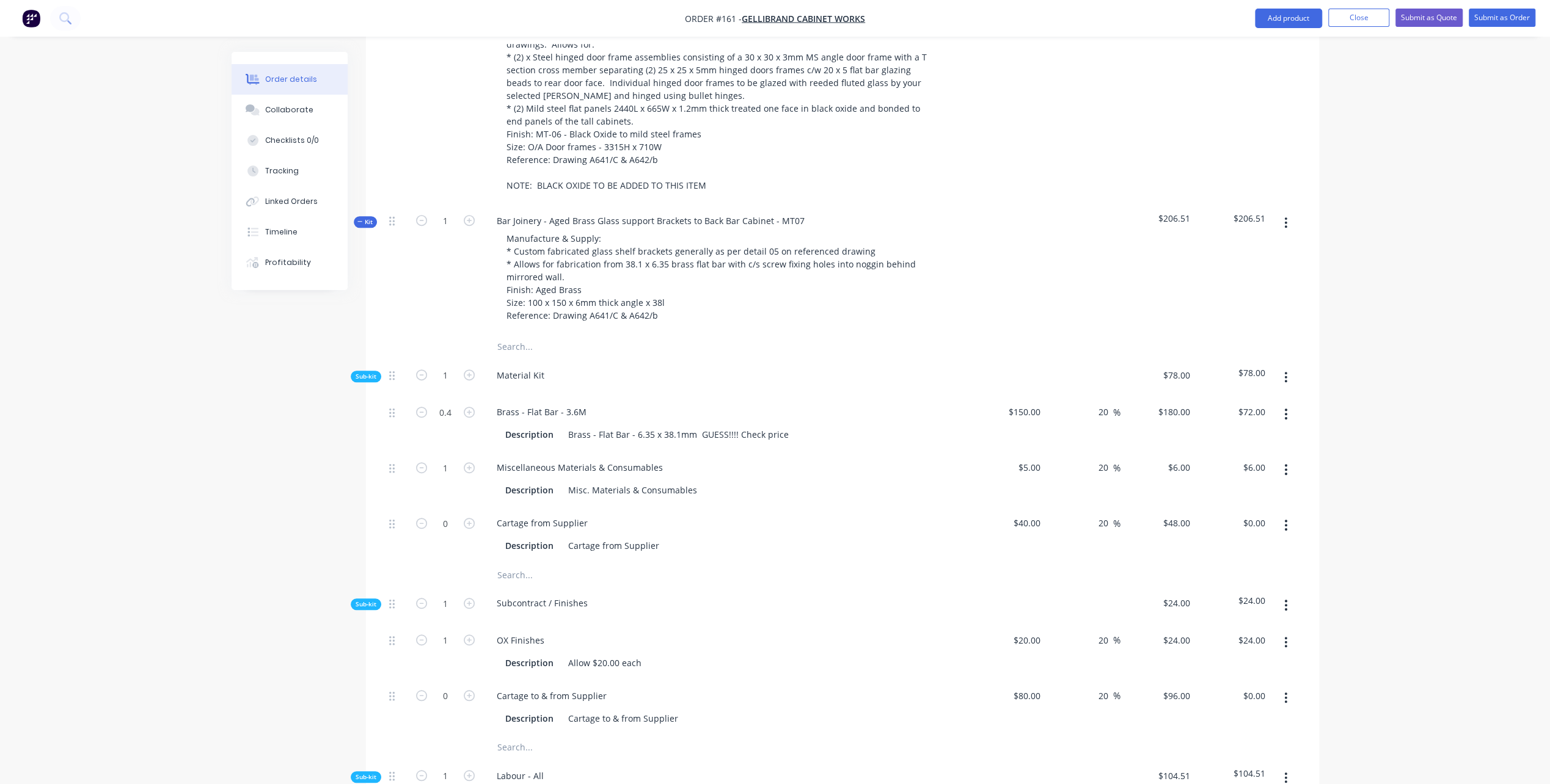
click at [554, 359] on div "Material Kit" at bounding box center [726, 378] width 489 height 37
click at [589, 403] on div "Brass - Flat Bar - 3.6M" at bounding box center [541, 412] width 109 height 18
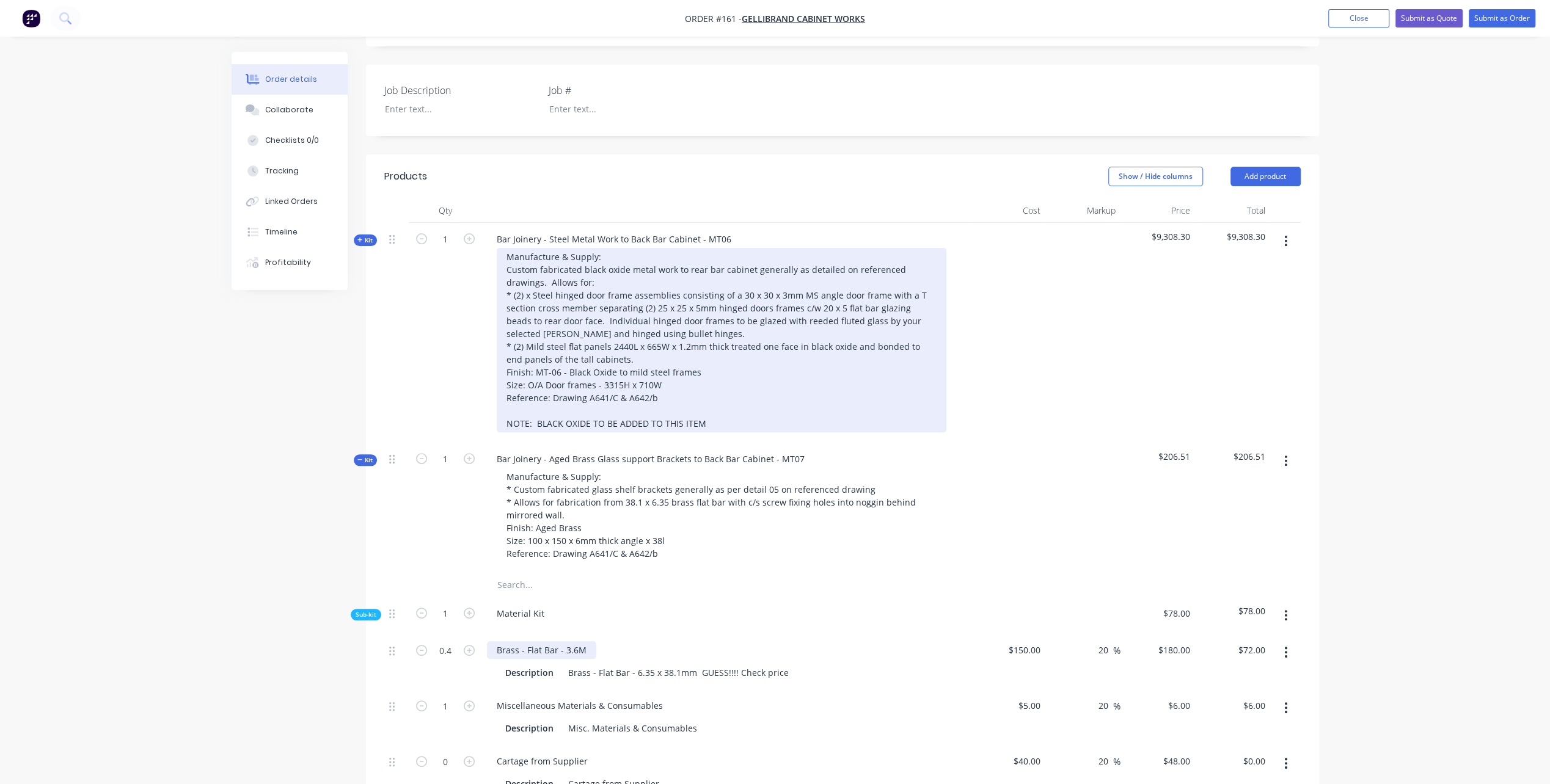
scroll to position [244, 0]
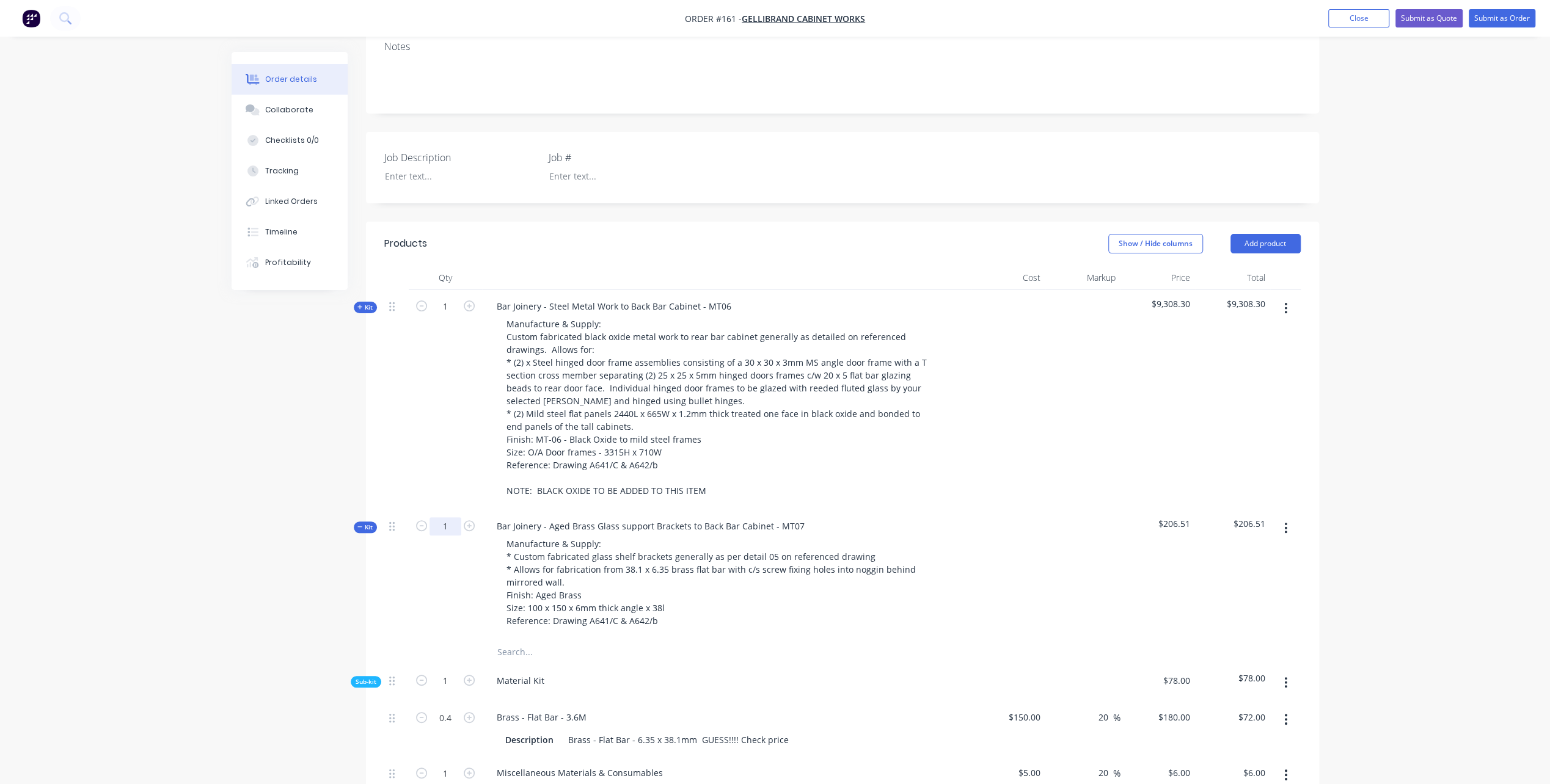
click at [446, 517] on input "1" at bounding box center [446, 526] width 32 height 19
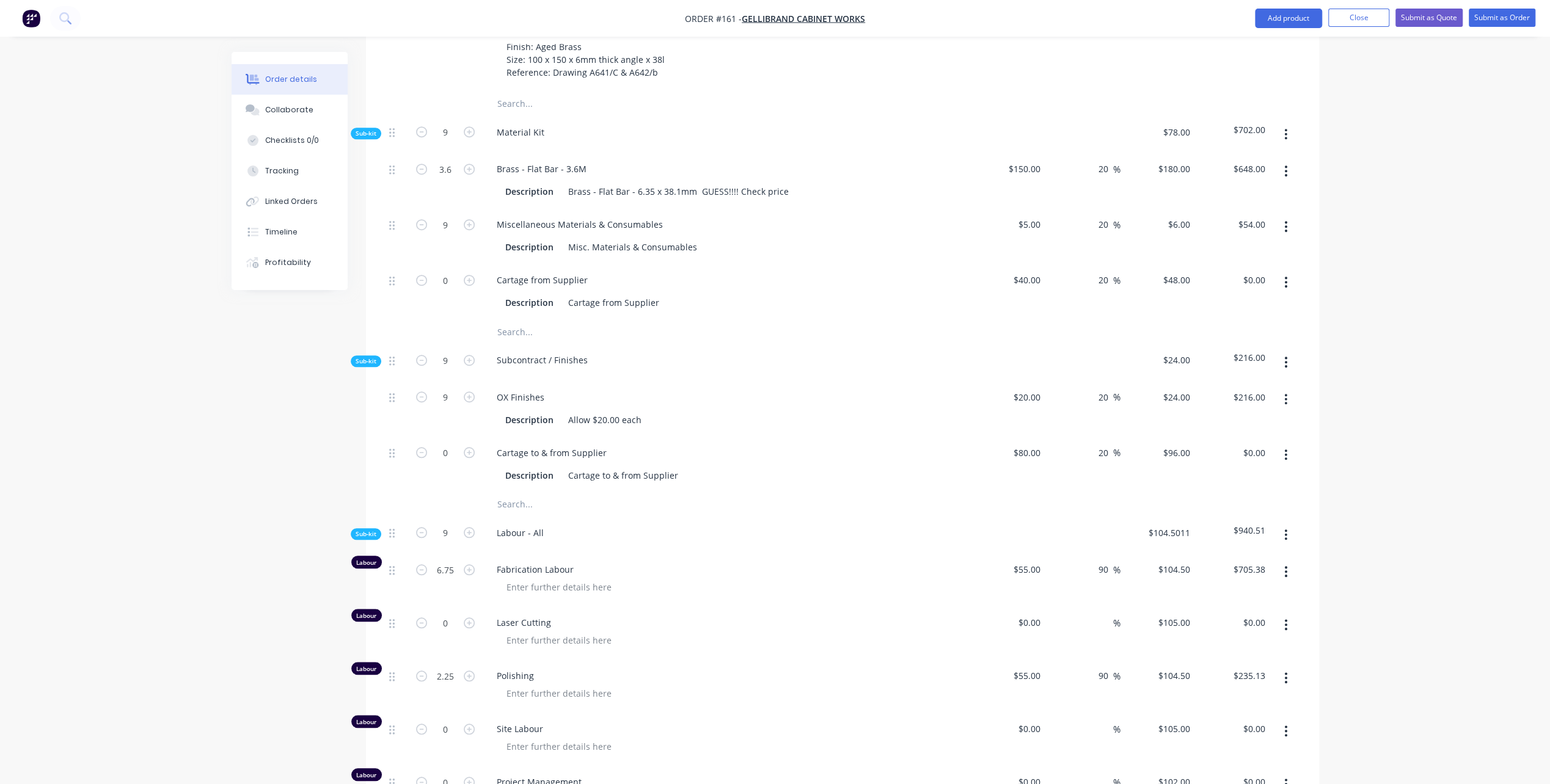
scroll to position [794, 0]
click at [1171, 525] on span "$104.5011" at bounding box center [1158, 531] width 65 height 13
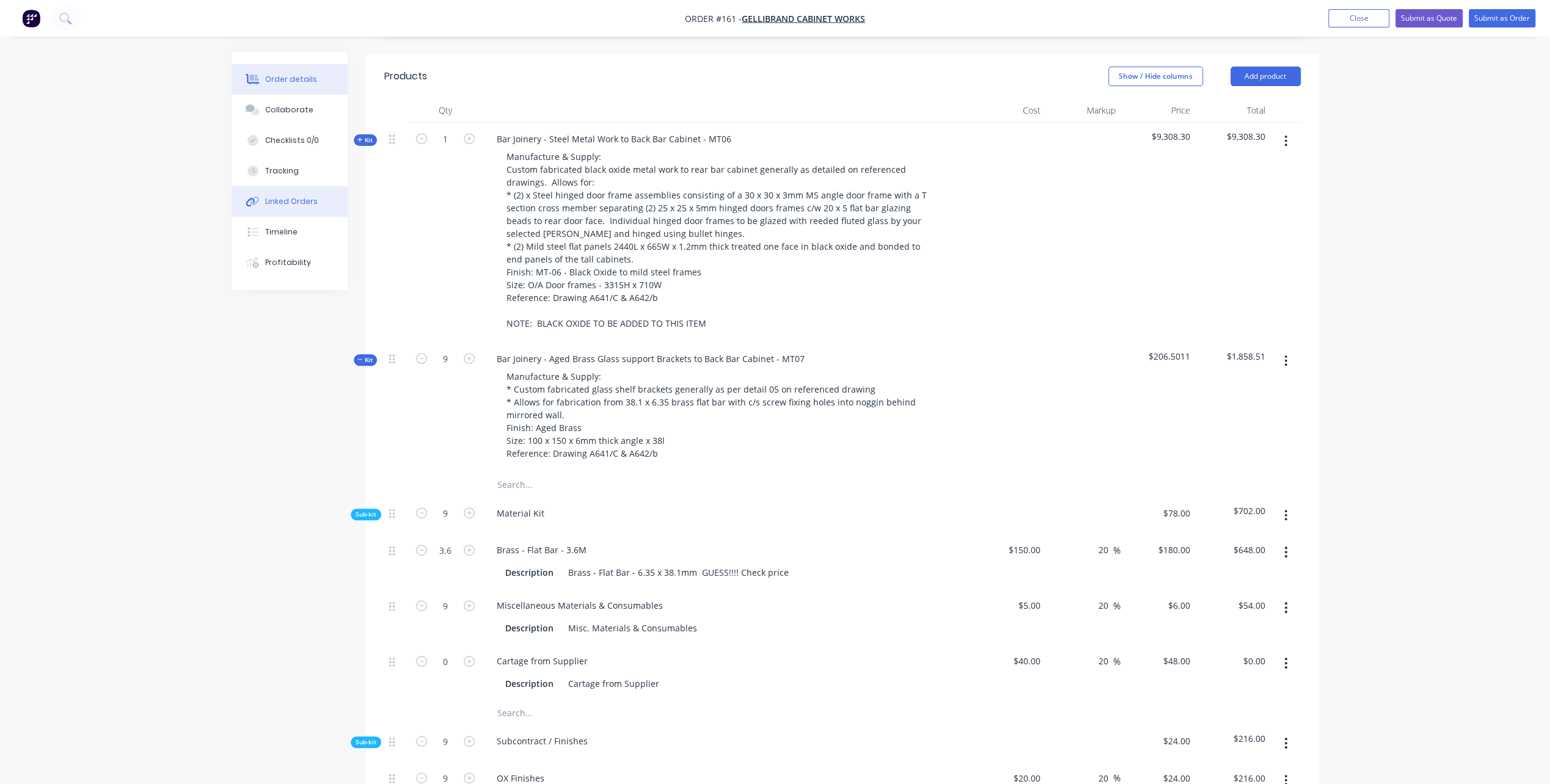
scroll to position [366, 0]
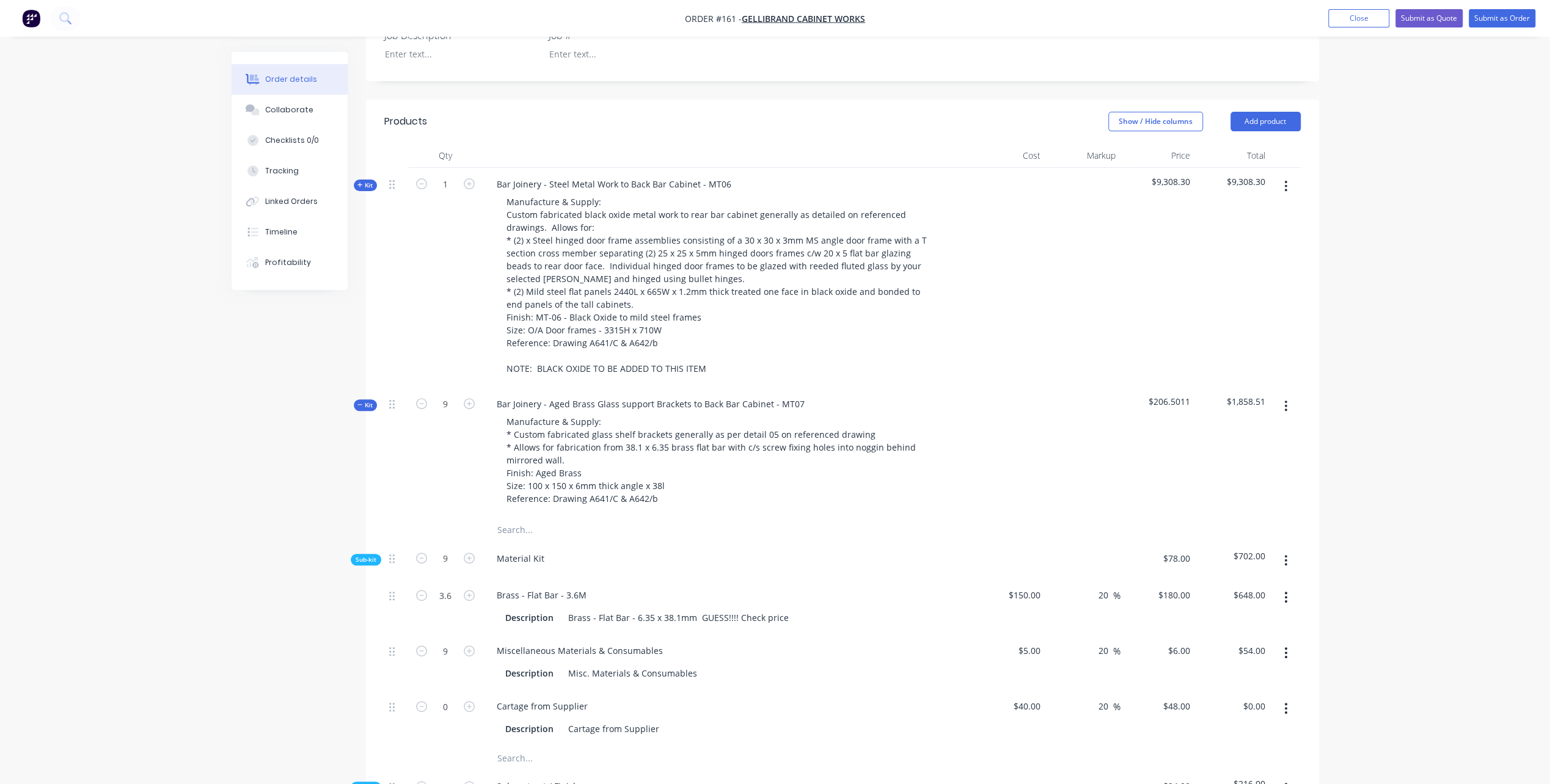
click at [358, 401] on span "Kit" at bounding box center [365, 405] width 16 height 9
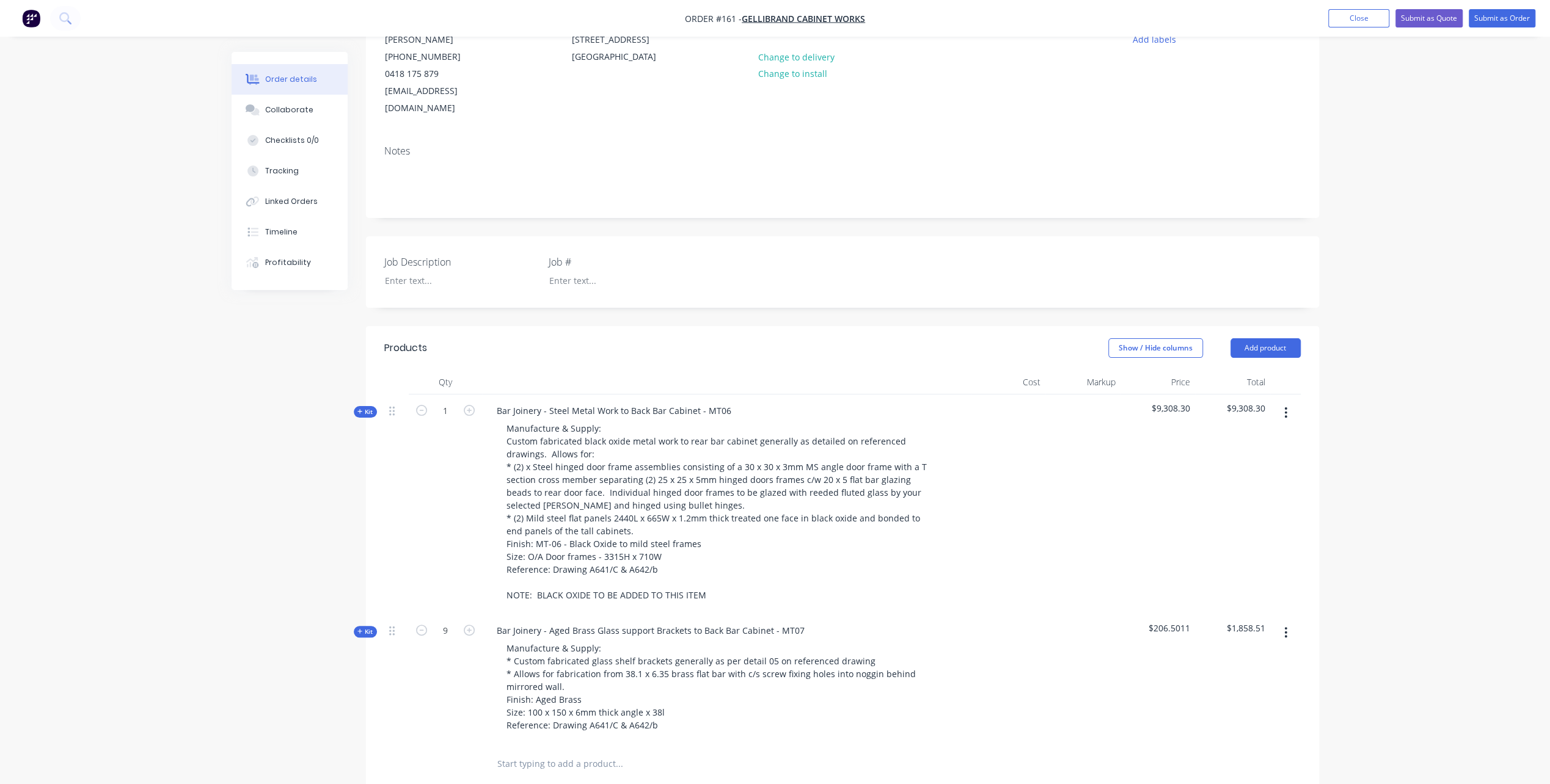
scroll to position [0, 0]
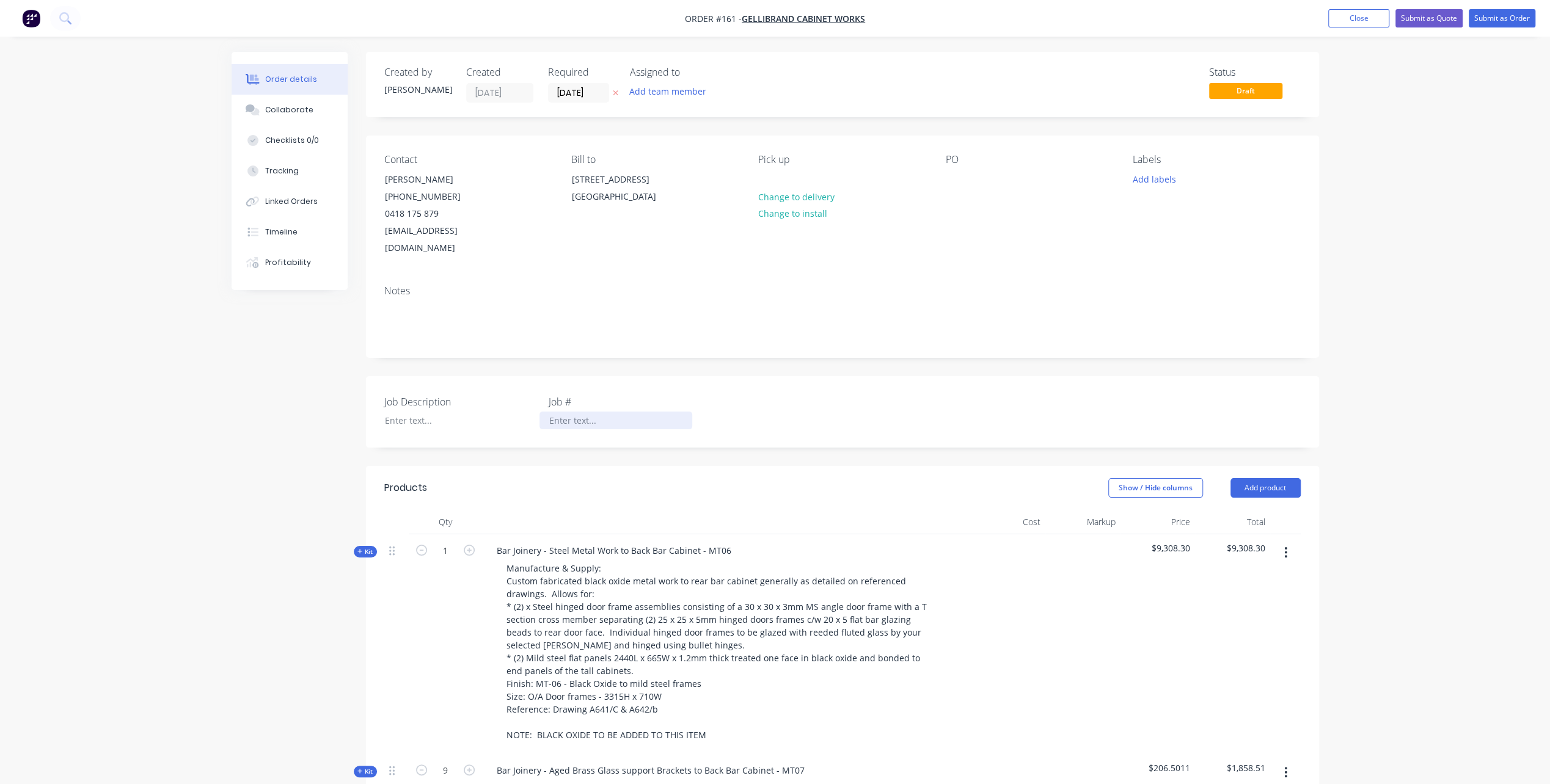
click at [571, 412] on div at bounding box center [616, 421] width 153 height 18
click at [397, 412] on div at bounding box center [452, 421] width 153 height 18
paste div
click at [387, 416] on div "Job Description STRUAN RESIDENCE Job # K299" at bounding box center [842, 412] width 953 height 72
click at [469, 412] on div "STRUAN RESIDENCE" at bounding box center [452, 421] width 153 height 18
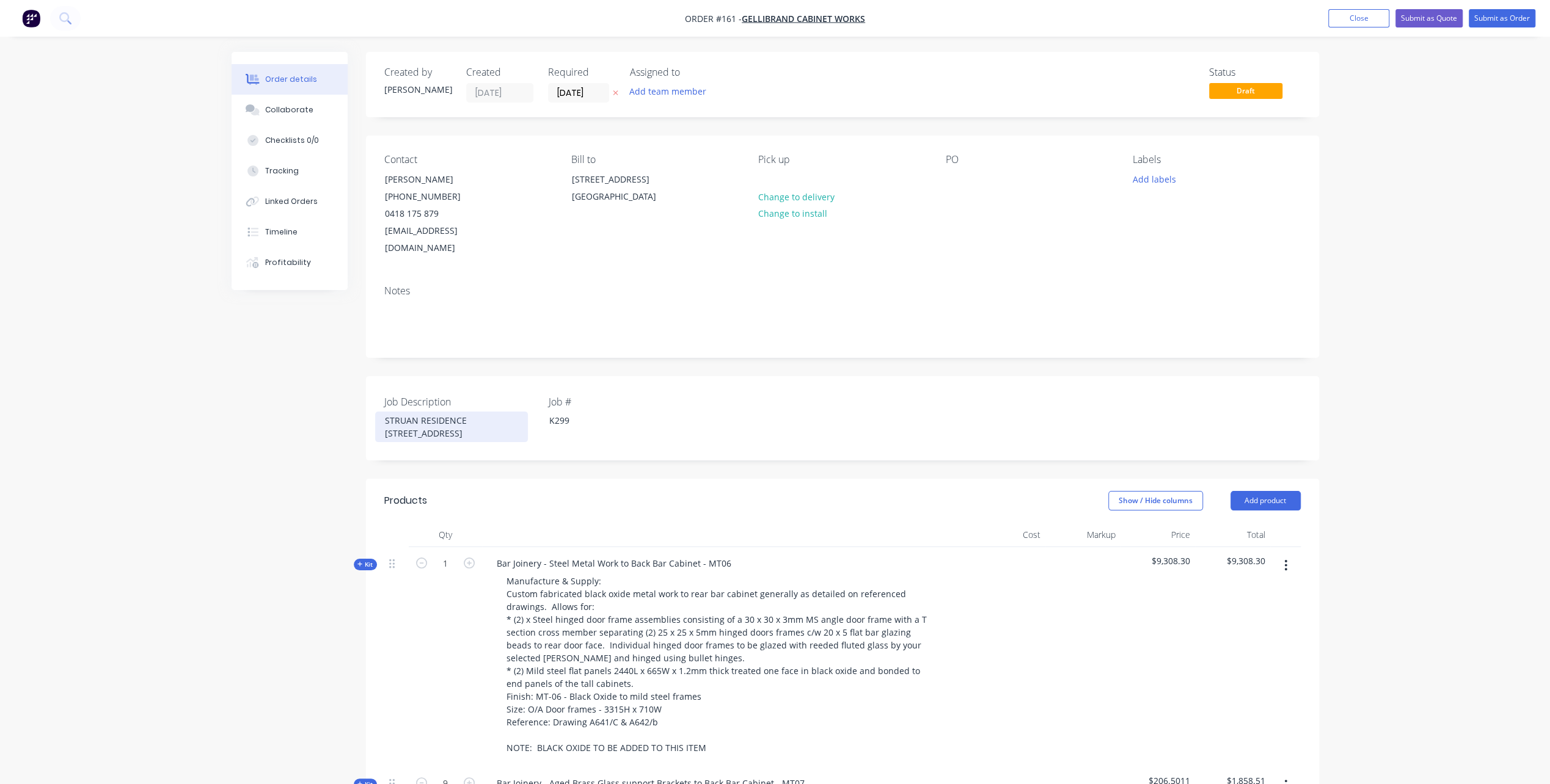
click at [478, 418] on div "STRUAN RESIDENCE [STREET_ADDRESS]" at bounding box center [452, 427] width 153 height 30
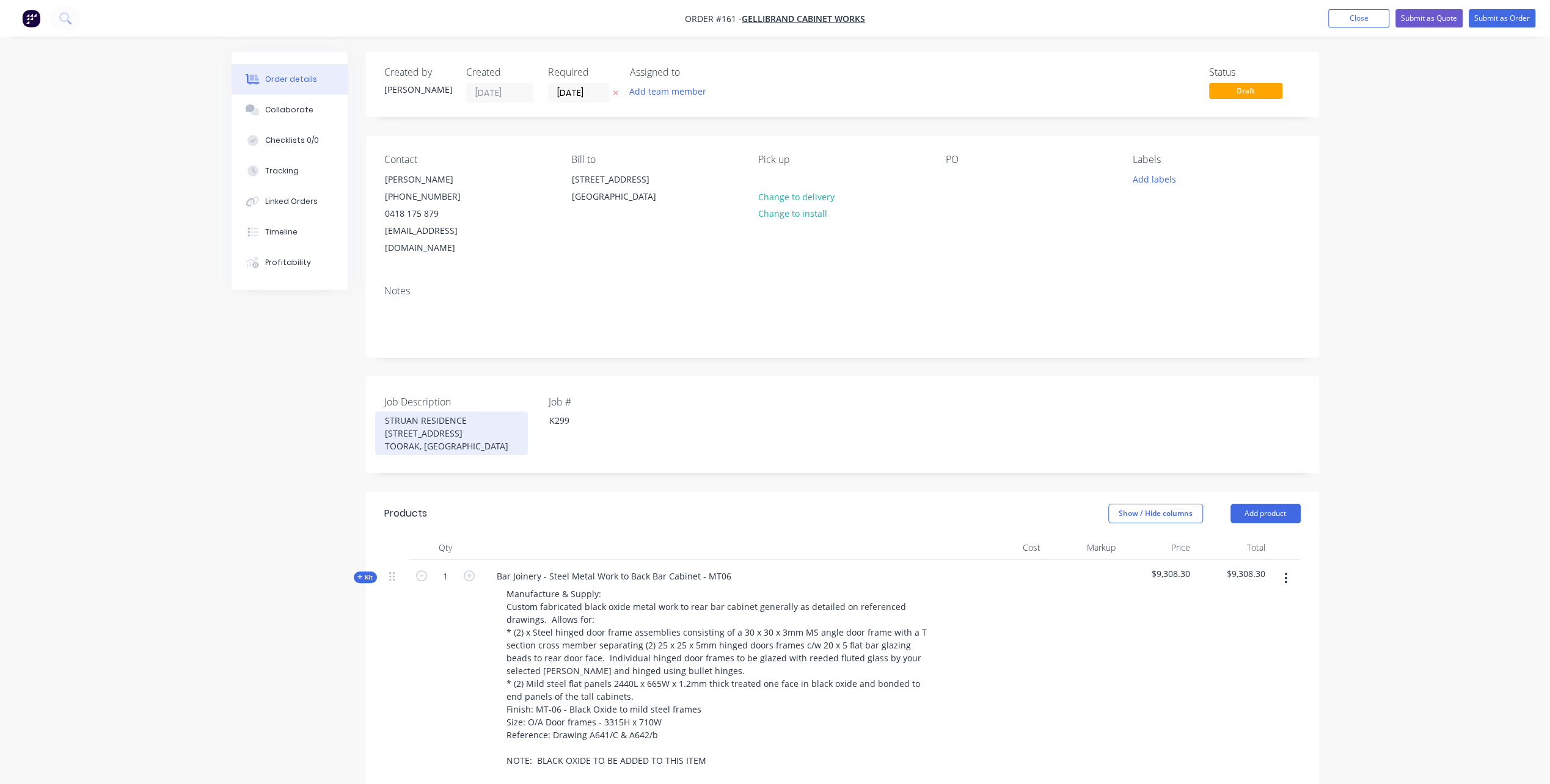
click at [383, 412] on div "STRUAN RESIDENCE [STREET_ADDRESS]" at bounding box center [452, 433] width 153 height 43
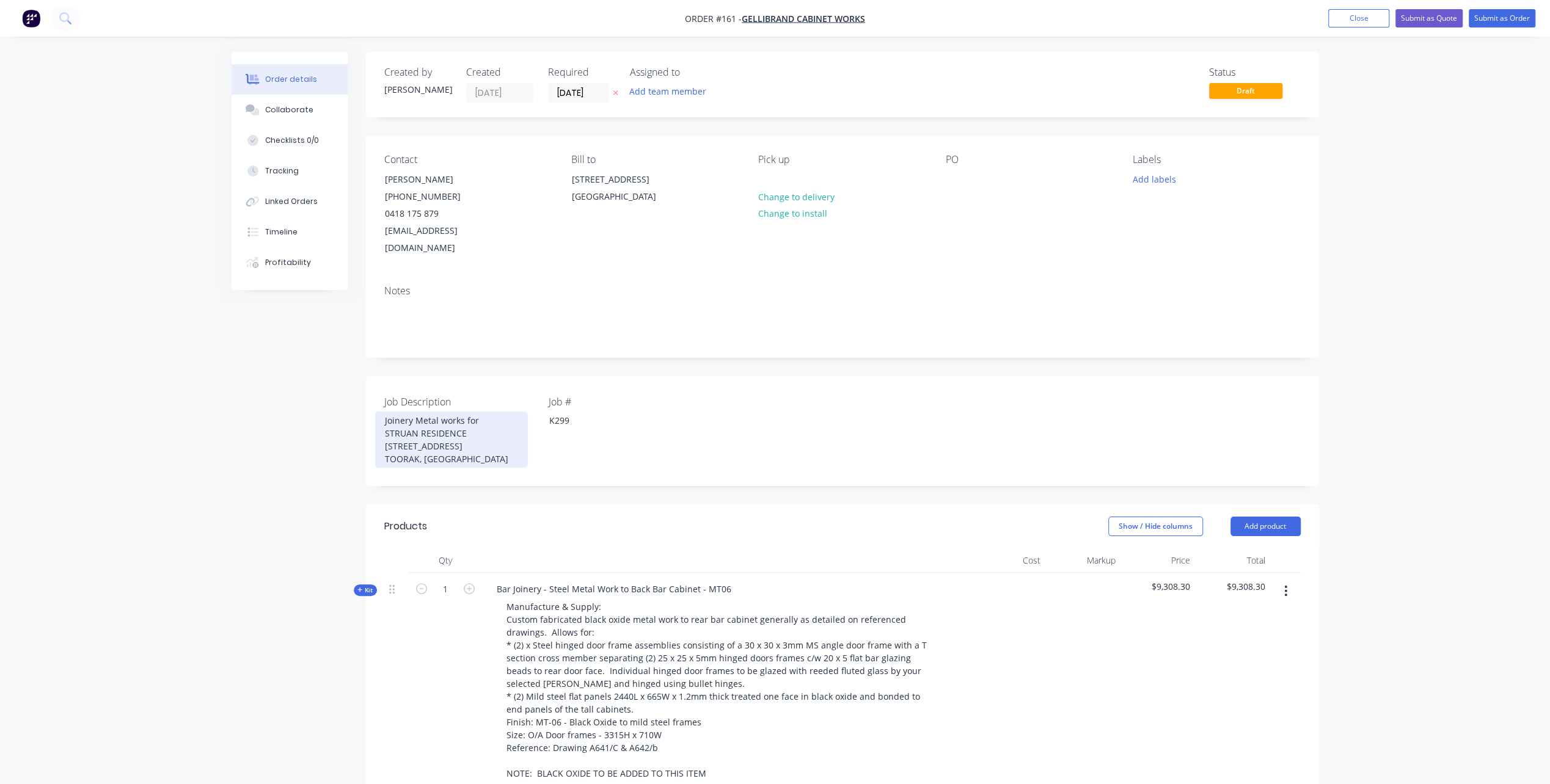
click at [441, 412] on div "Joinery Metal works for STRUAN RESIDENCE [STREET_ADDRESS]" at bounding box center [452, 440] width 153 height 56
click at [804, 449] on div "Job Description Joinery Metal Works for STRUAN RESIDENCE [STREET_ADDRESS] Job #…" at bounding box center [842, 432] width 953 height 110
click at [1427, 16] on button "Submit as Quote" at bounding box center [1429, 18] width 67 height 19
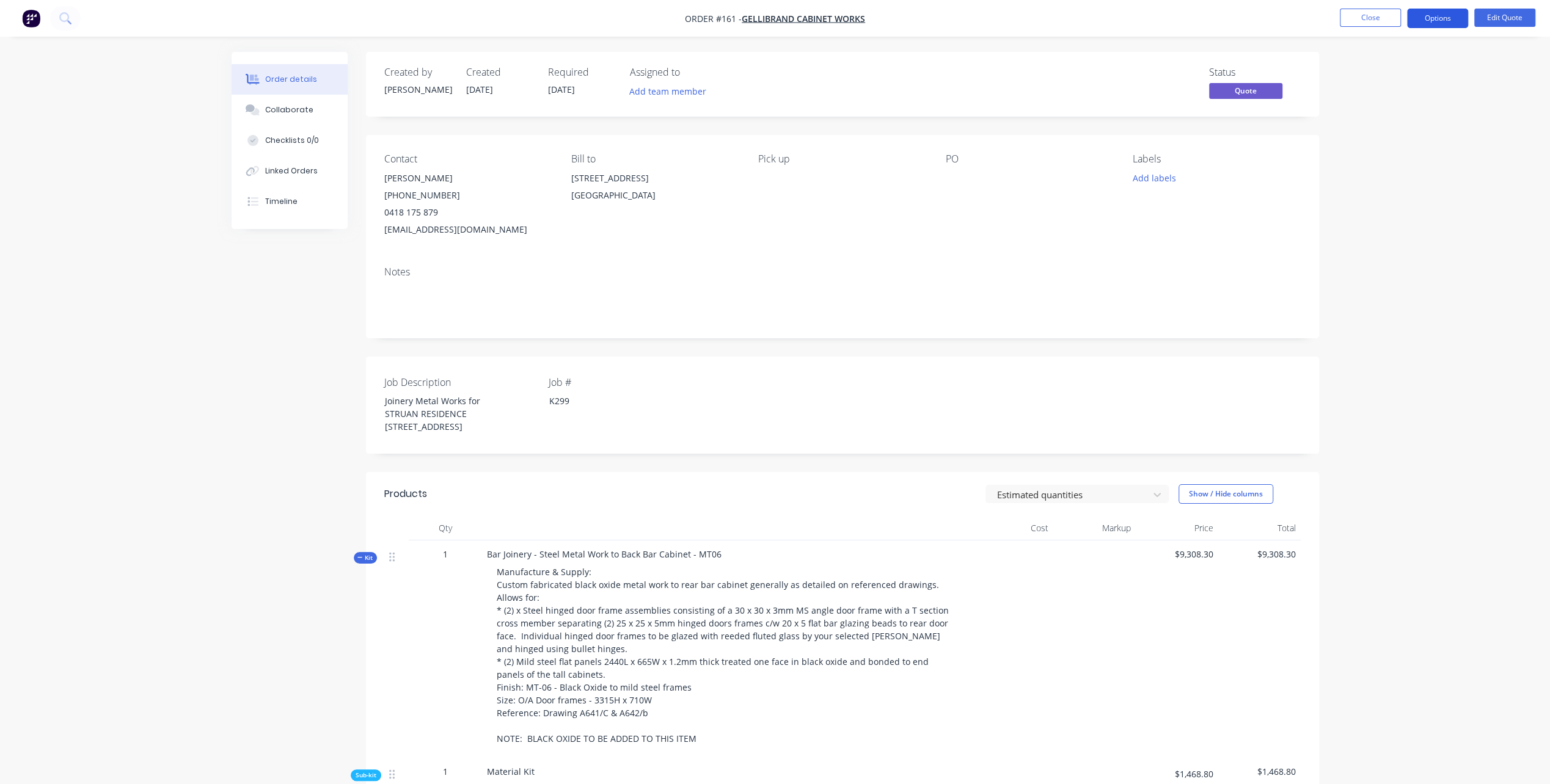
click at [1435, 19] on button "Options" at bounding box center [1437, 18] width 61 height 19
click at [1351, 72] on div "Quote" at bounding box center [1401, 74] width 112 height 18
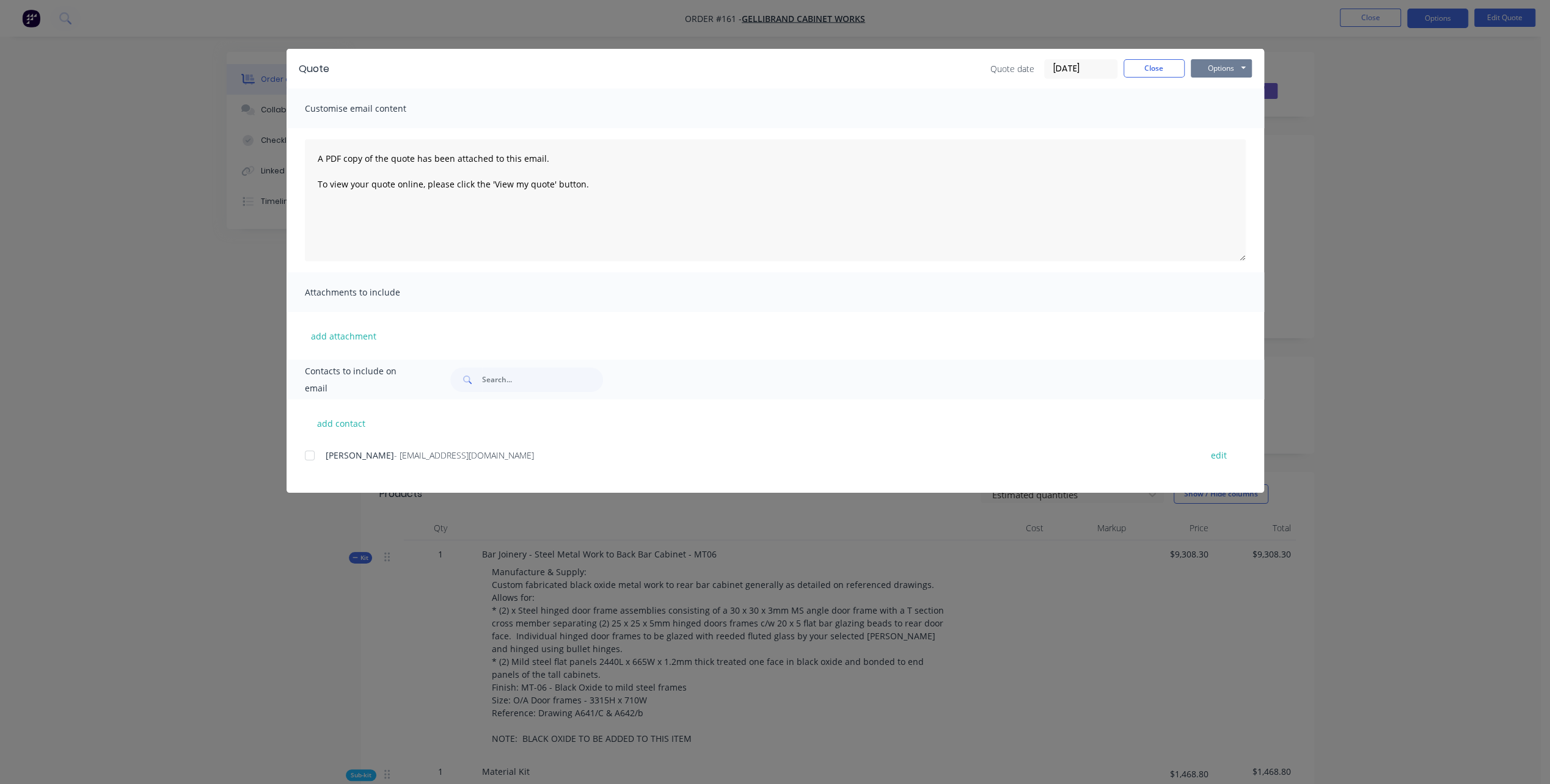
click at [1212, 64] on button "Options" at bounding box center [1221, 68] width 61 height 19
click at [1232, 89] on button "Preview" at bounding box center [1230, 89] width 78 height 20
